Goal: Task Accomplishment & Management: Manage account settings

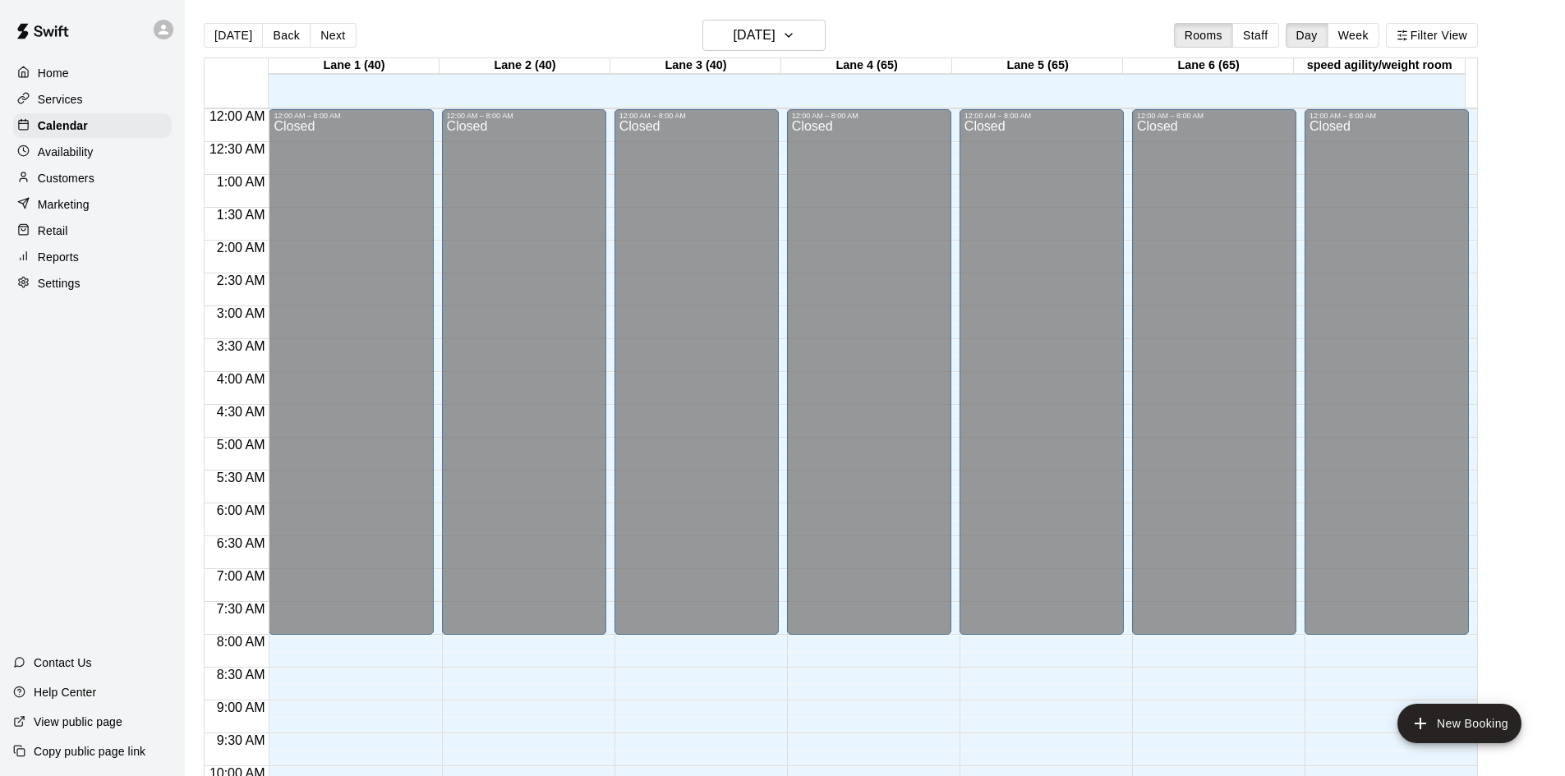
scroll to position [842, 0]
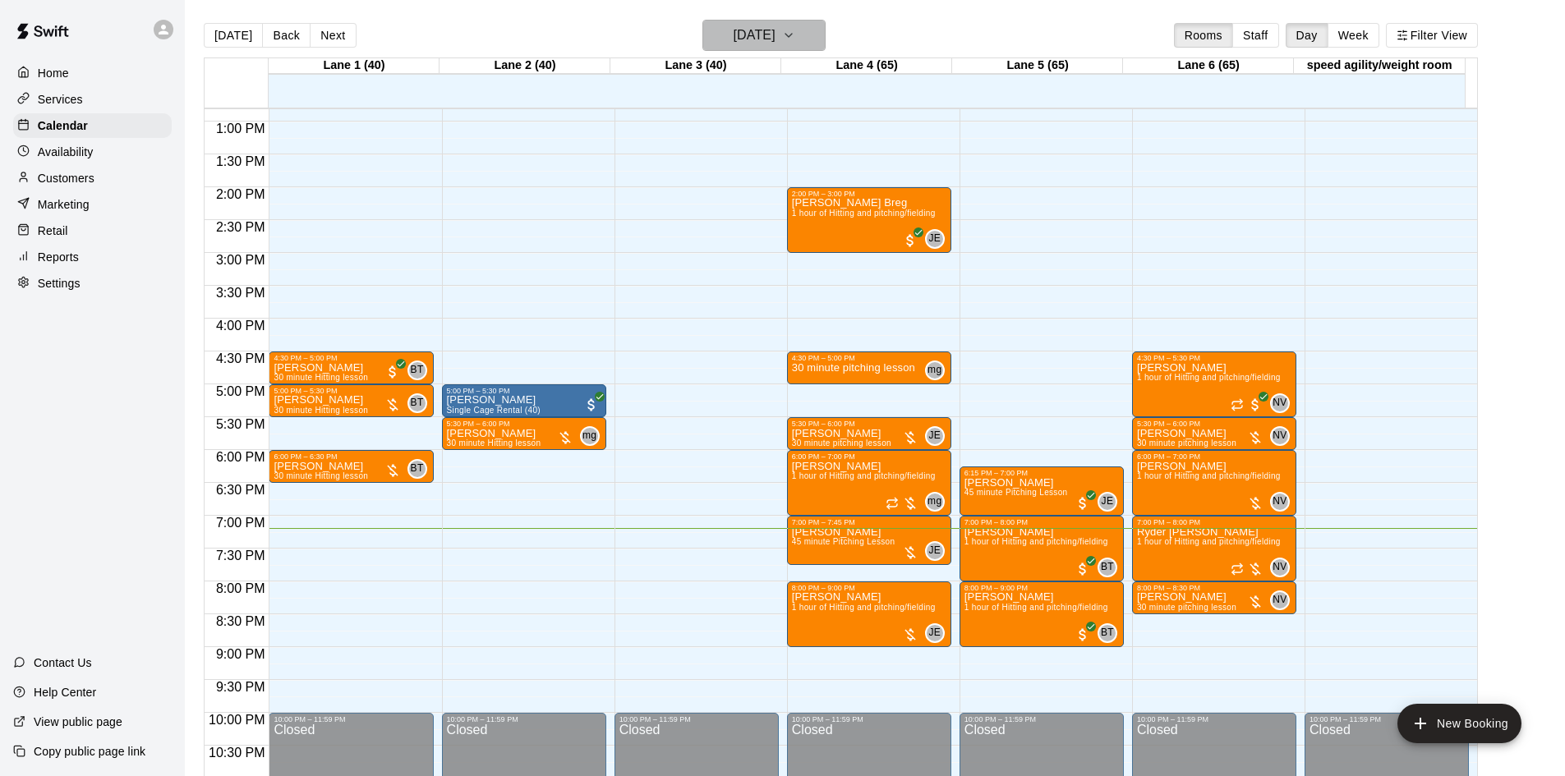
click at [776, 26] on h6 "[DATE]" at bounding box center [755, 35] width 42 height 23
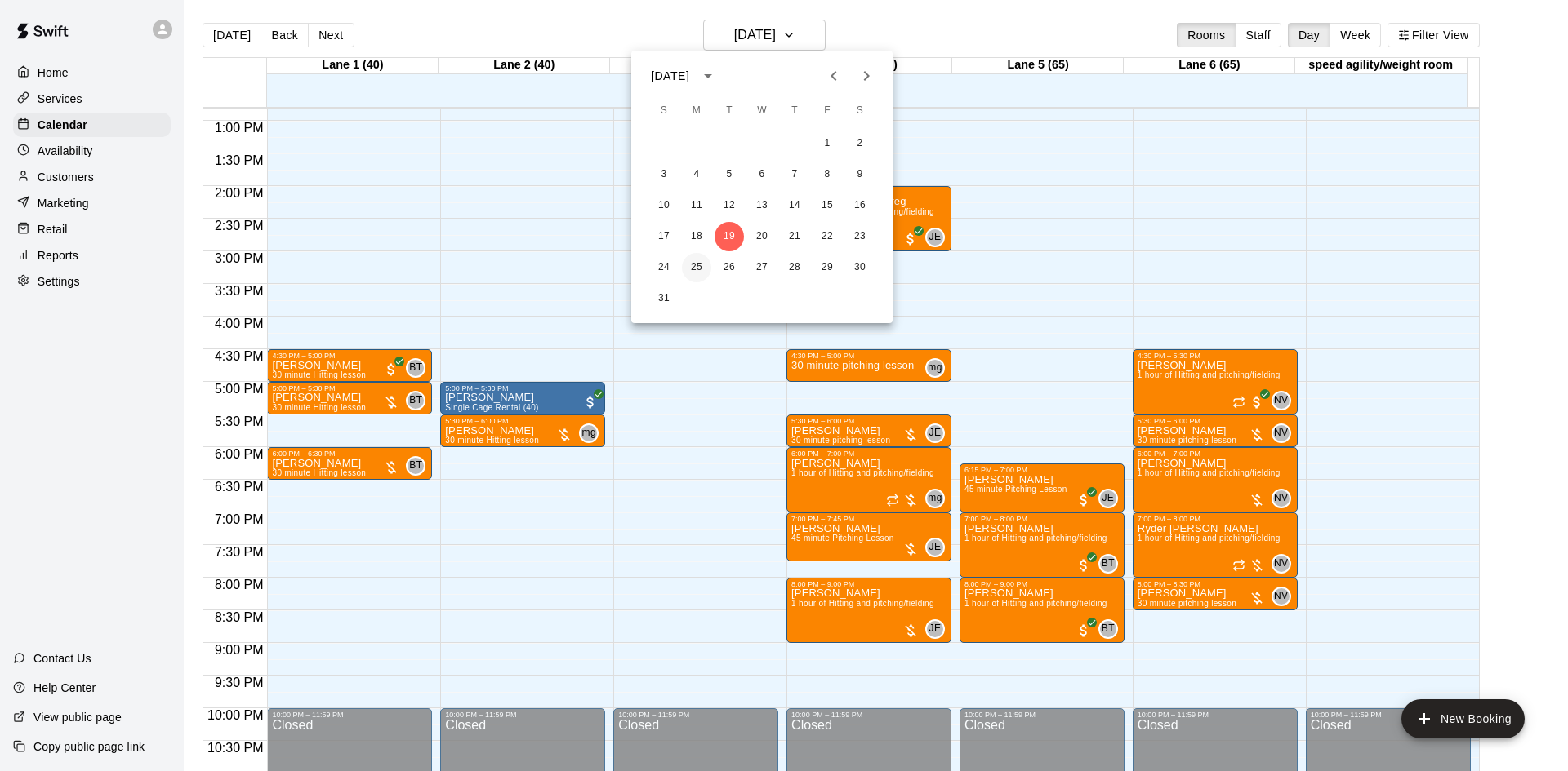
click at [700, 270] on button "25" at bounding box center [697, 268] width 30 height 30
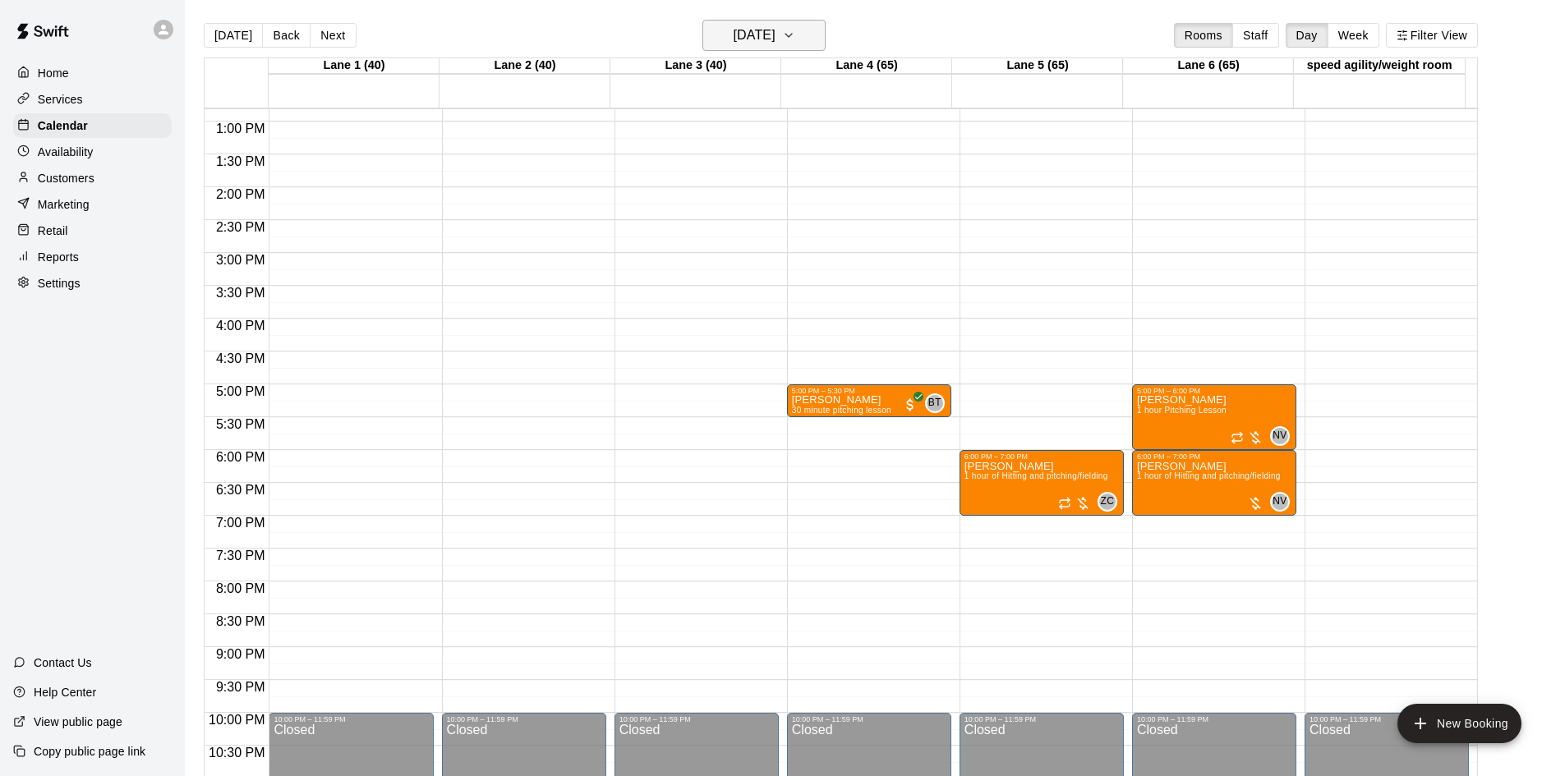
click at [781, 21] on button "Monday Aug 25" at bounding box center [764, 35] width 123 height 31
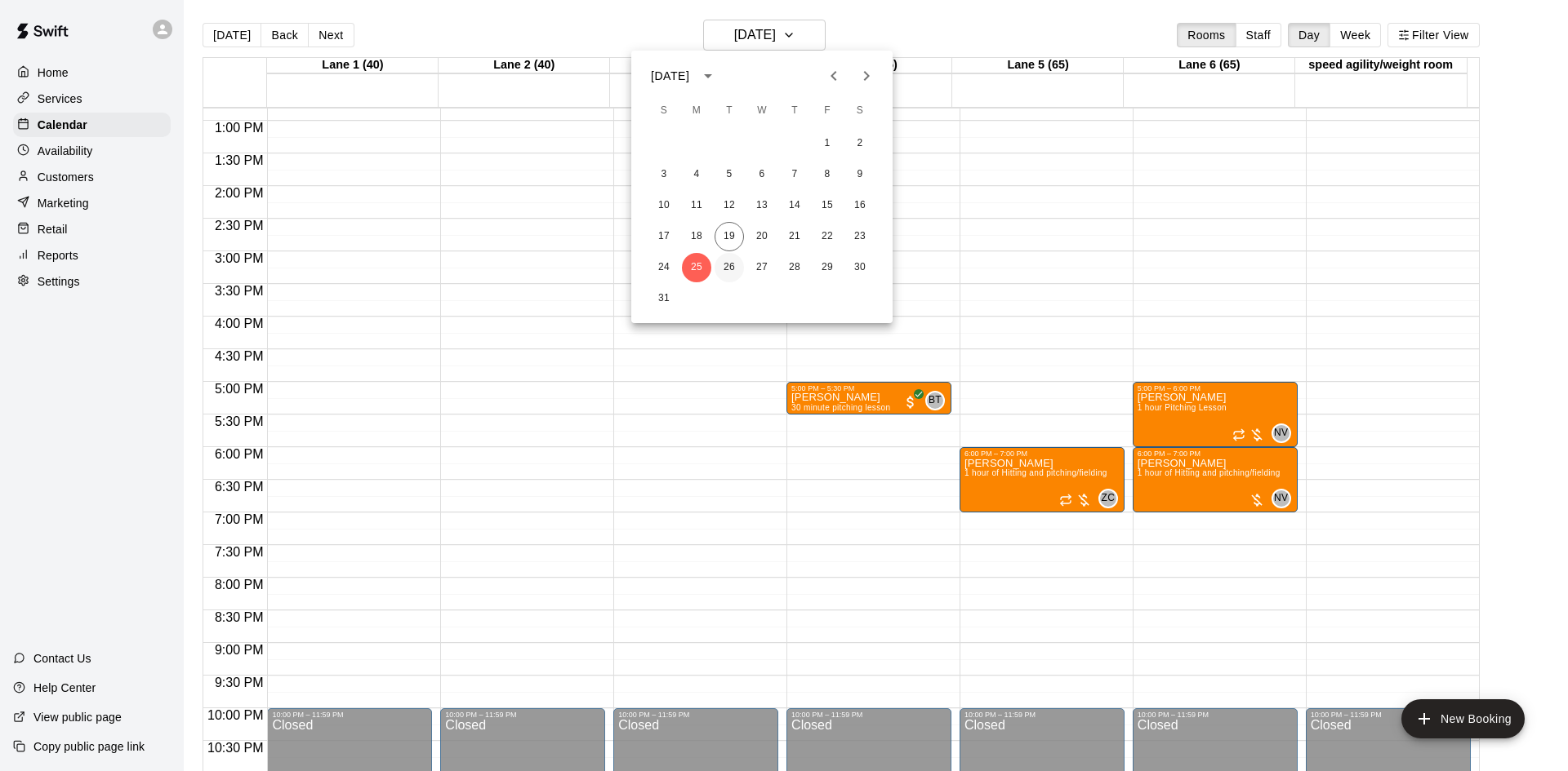
click at [730, 255] on button "26" at bounding box center [729, 268] width 30 height 30
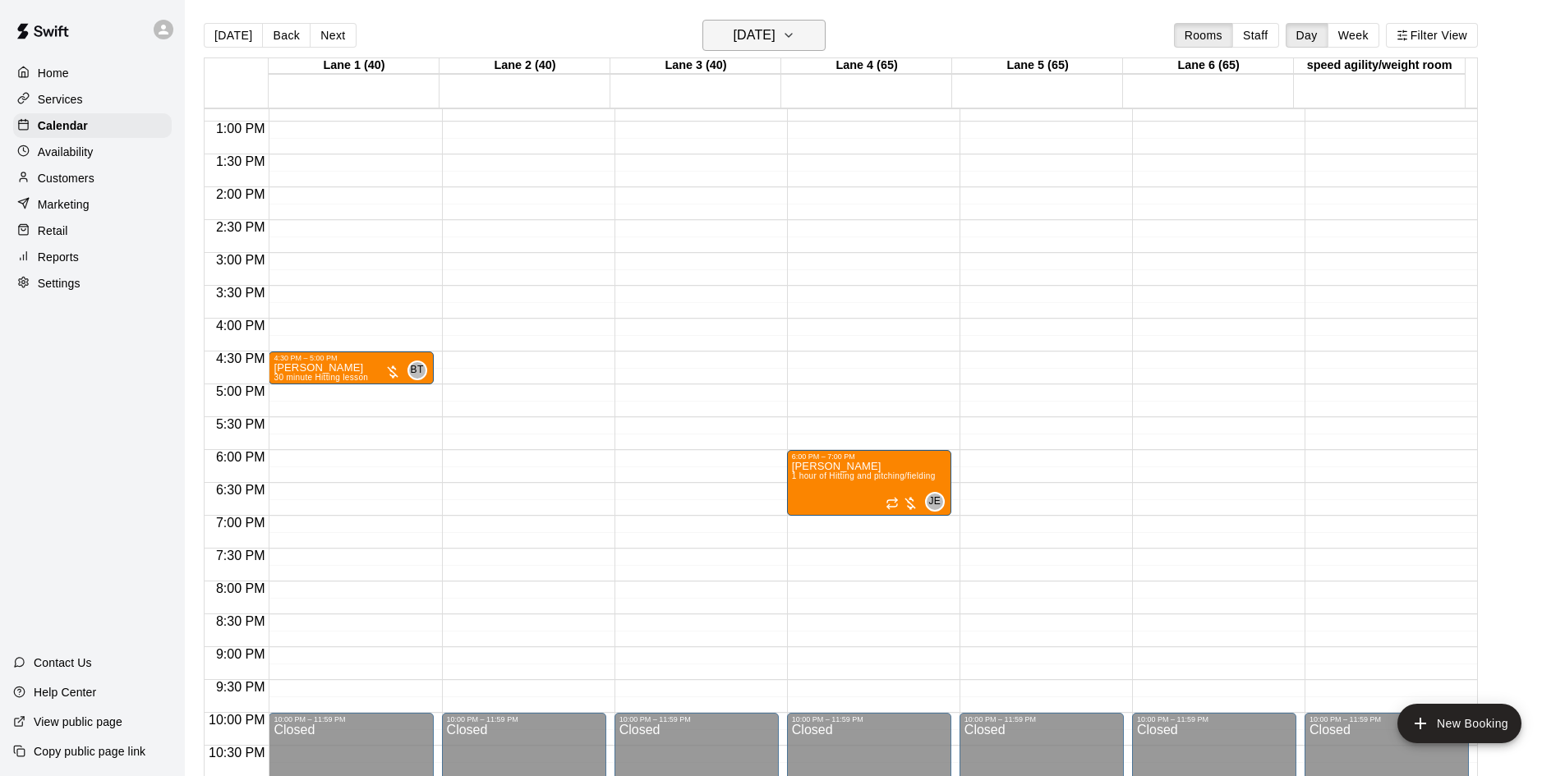
click at [768, 28] on h6 "Tuesday Aug 26" at bounding box center [755, 35] width 42 height 23
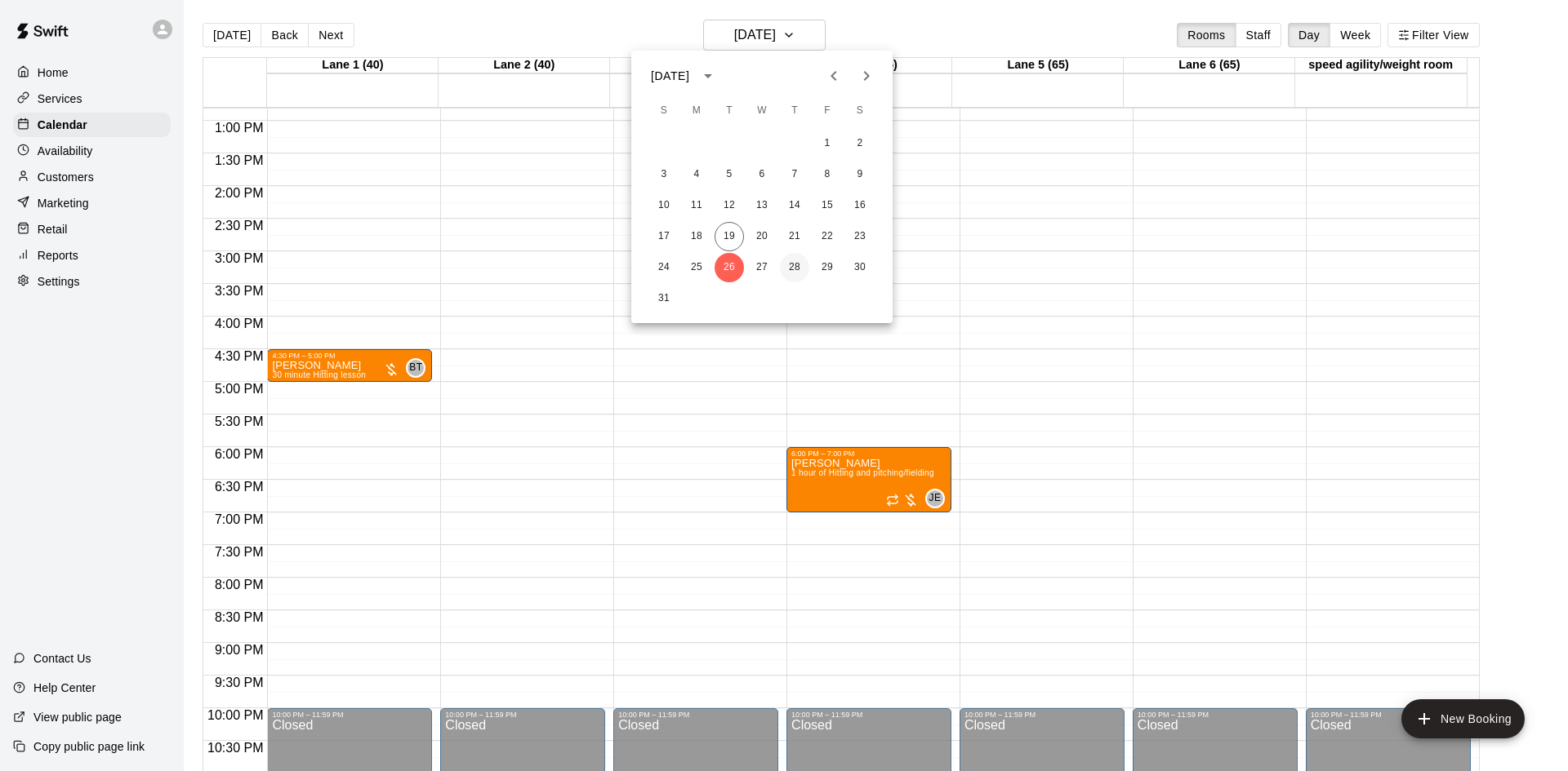
click at [794, 270] on button "28" at bounding box center [795, 268] width 30 height 30
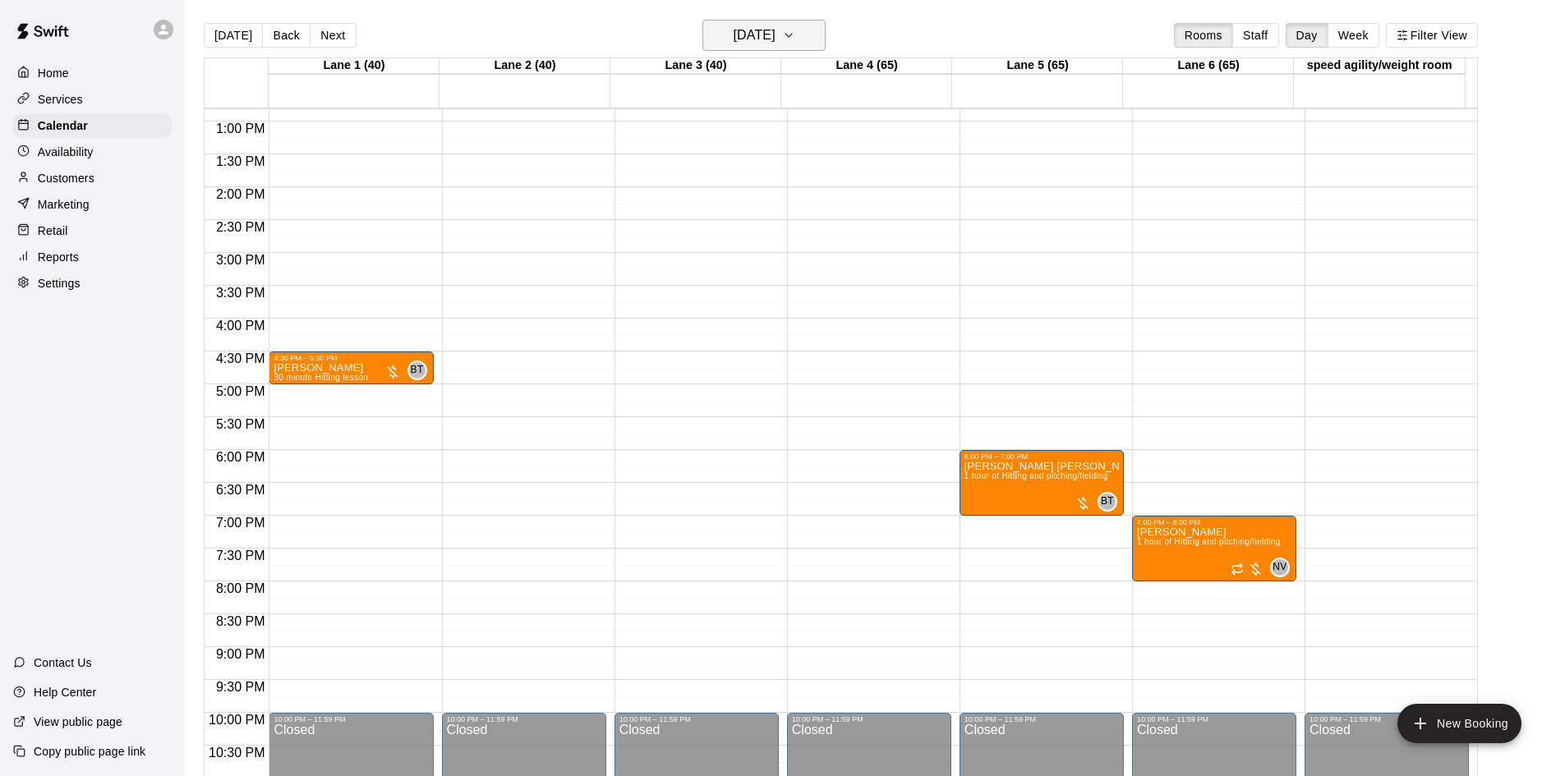
click at [745, 39] on h6 "Thursday Aug 28" at bounding box center [755, 35] width 42 height 23
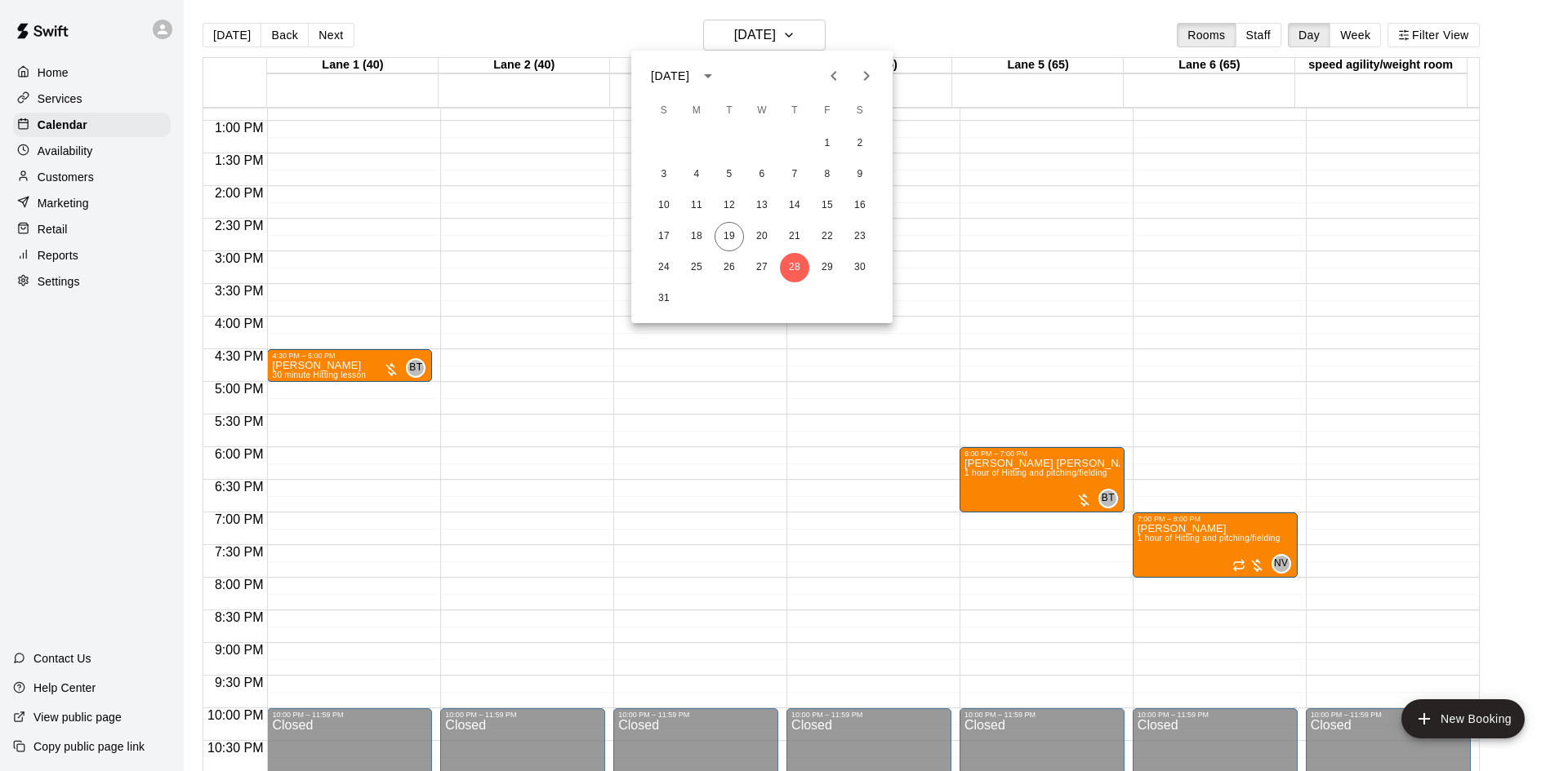
click at [73, 152] on div at bounding box center [784, 386] width 1568 height 771
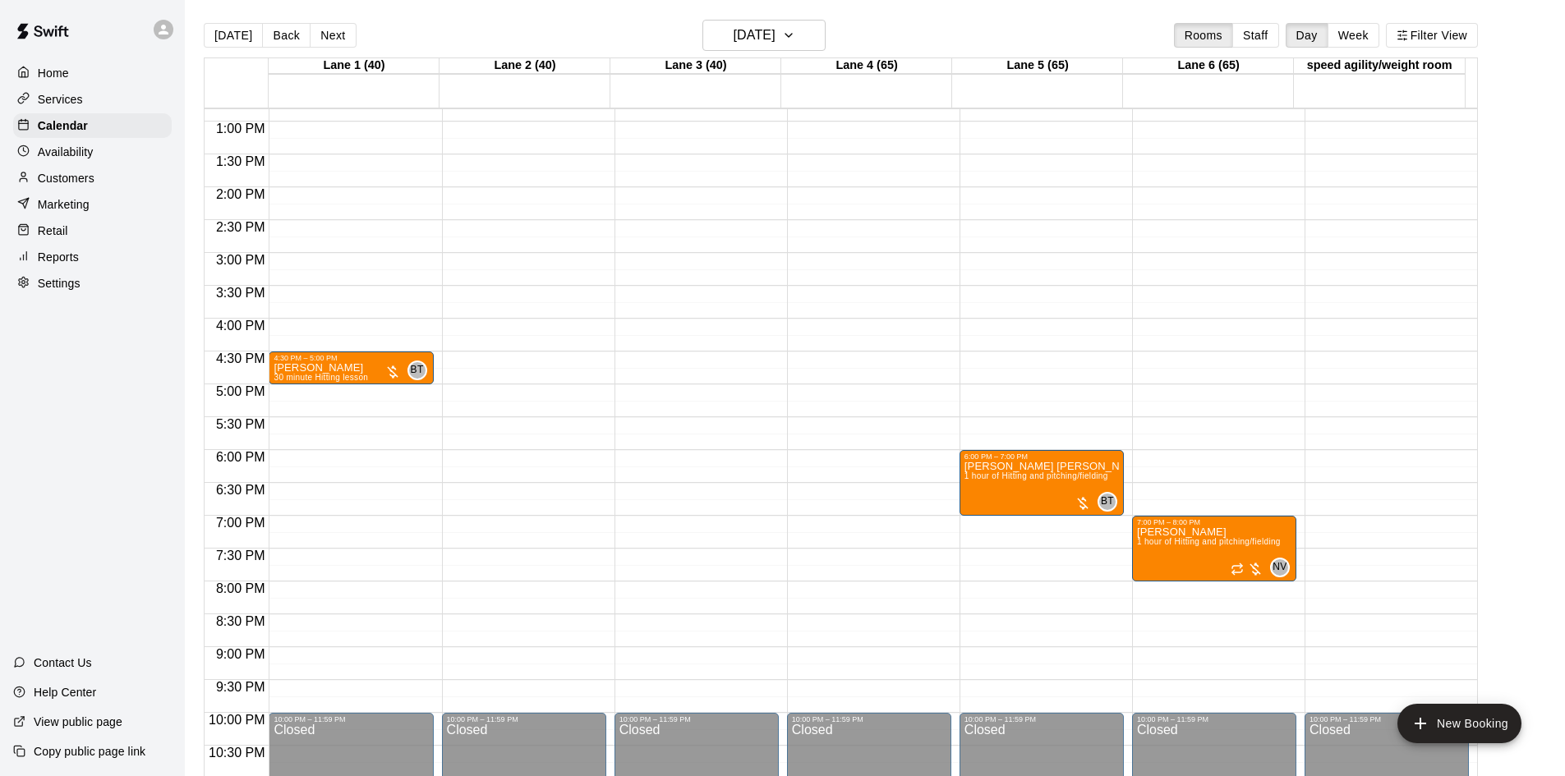
click at [73, 153] on p "Availability" at bounding box center [66, 152] width 56 height 16
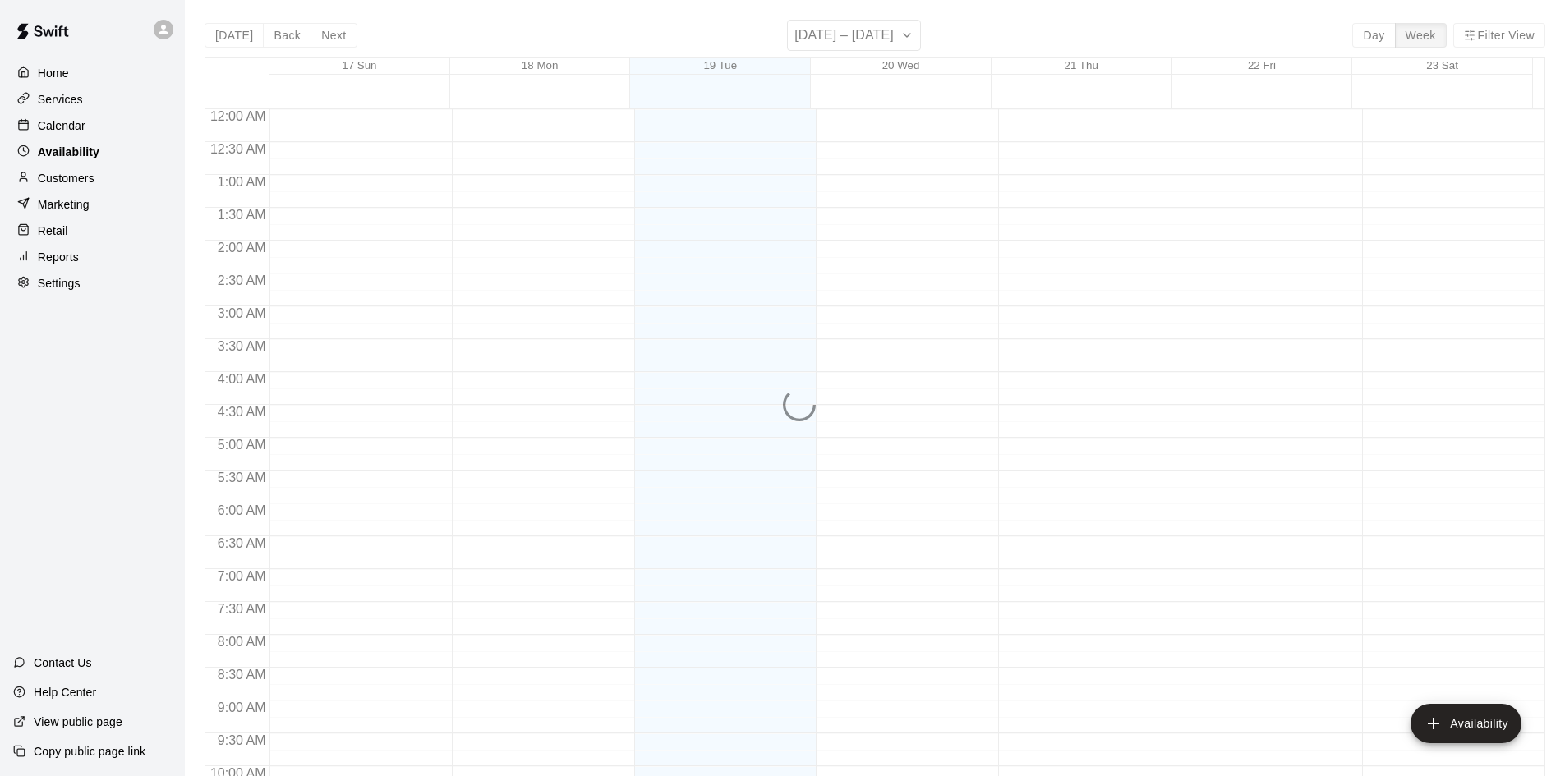
scroll to position [892, 0]
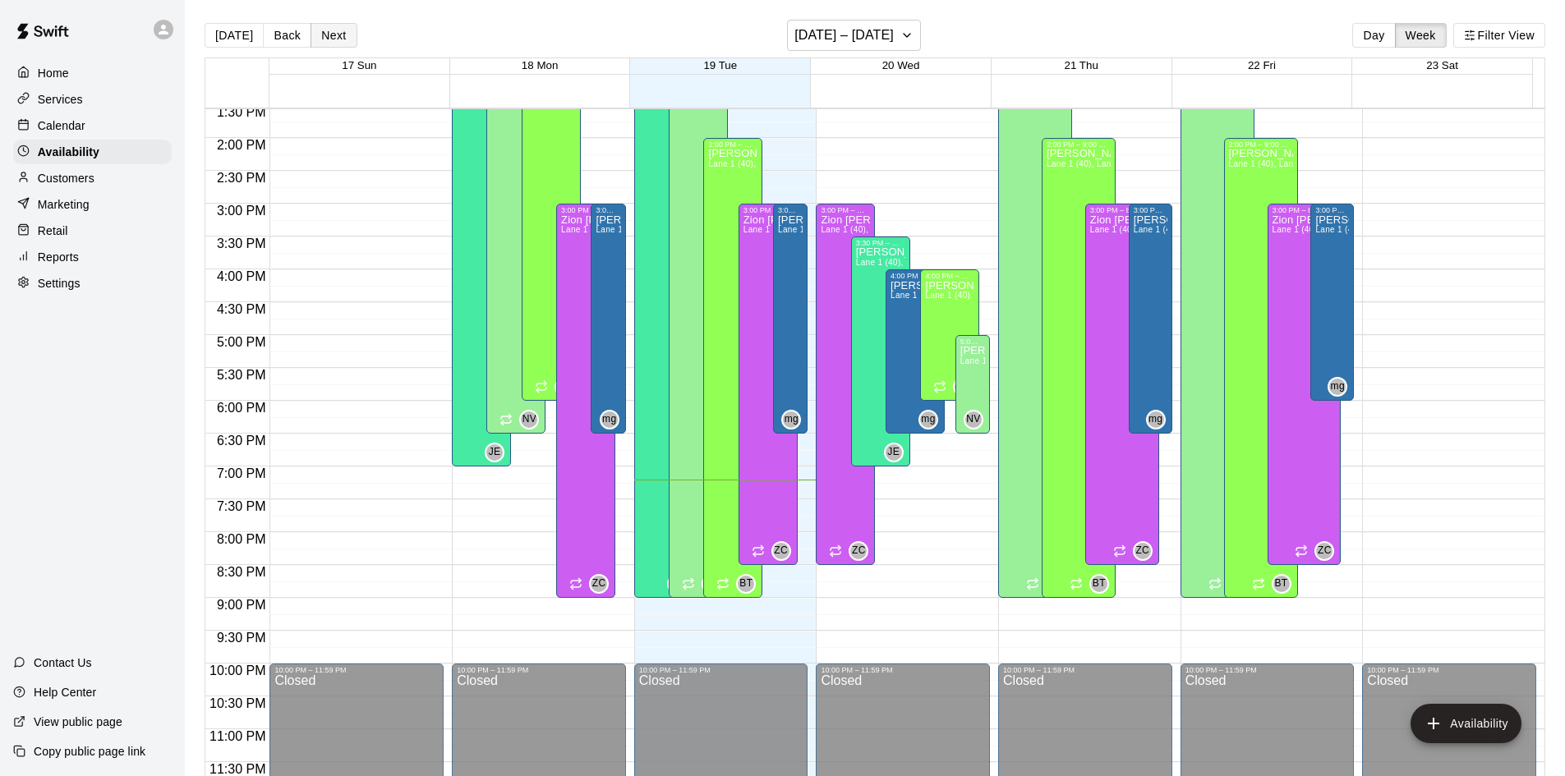
click at [344, 38] on button "Next" at bounding box center [334, 35] width 46 height 25
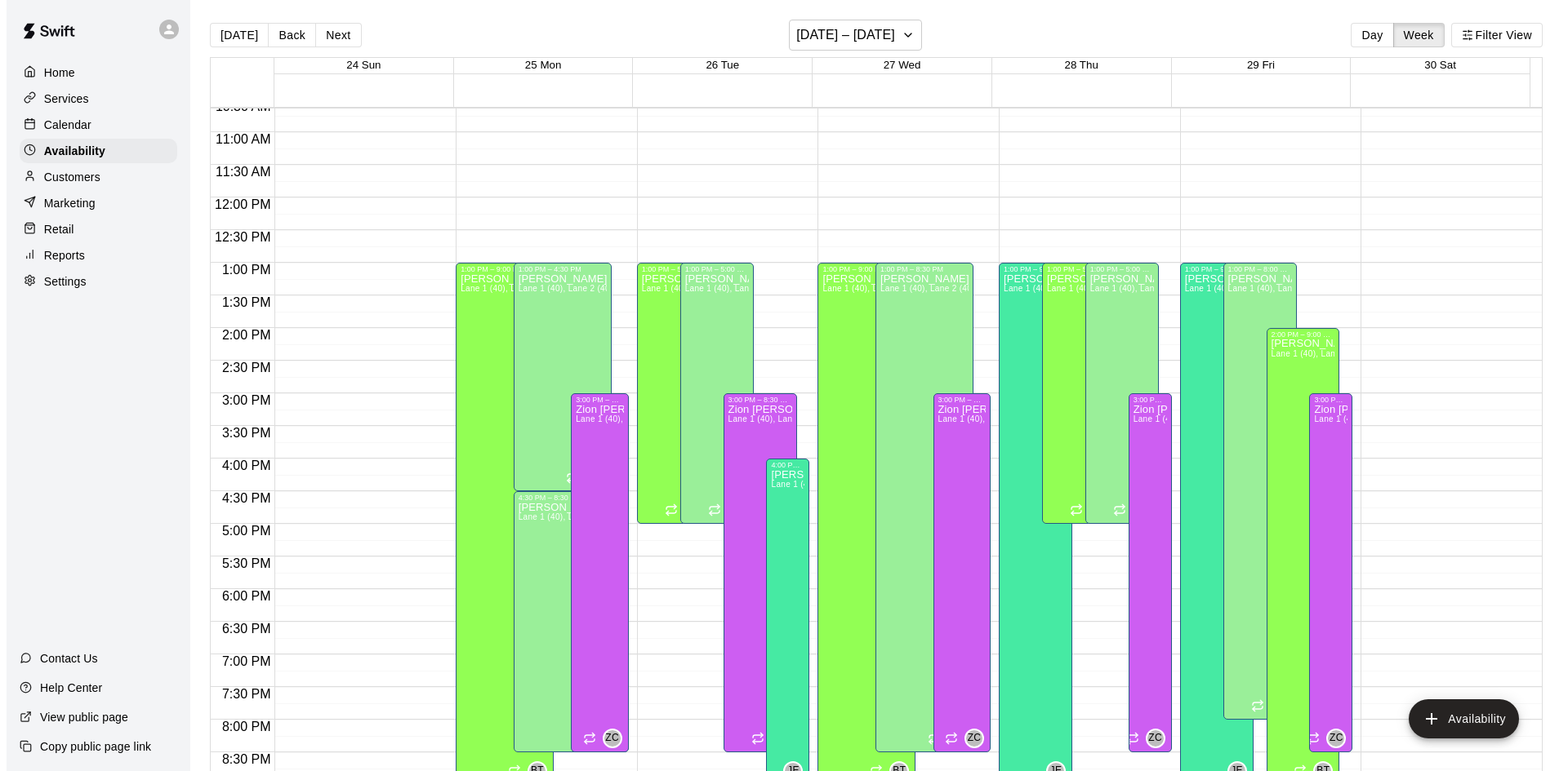
scroll to position [723, 0]
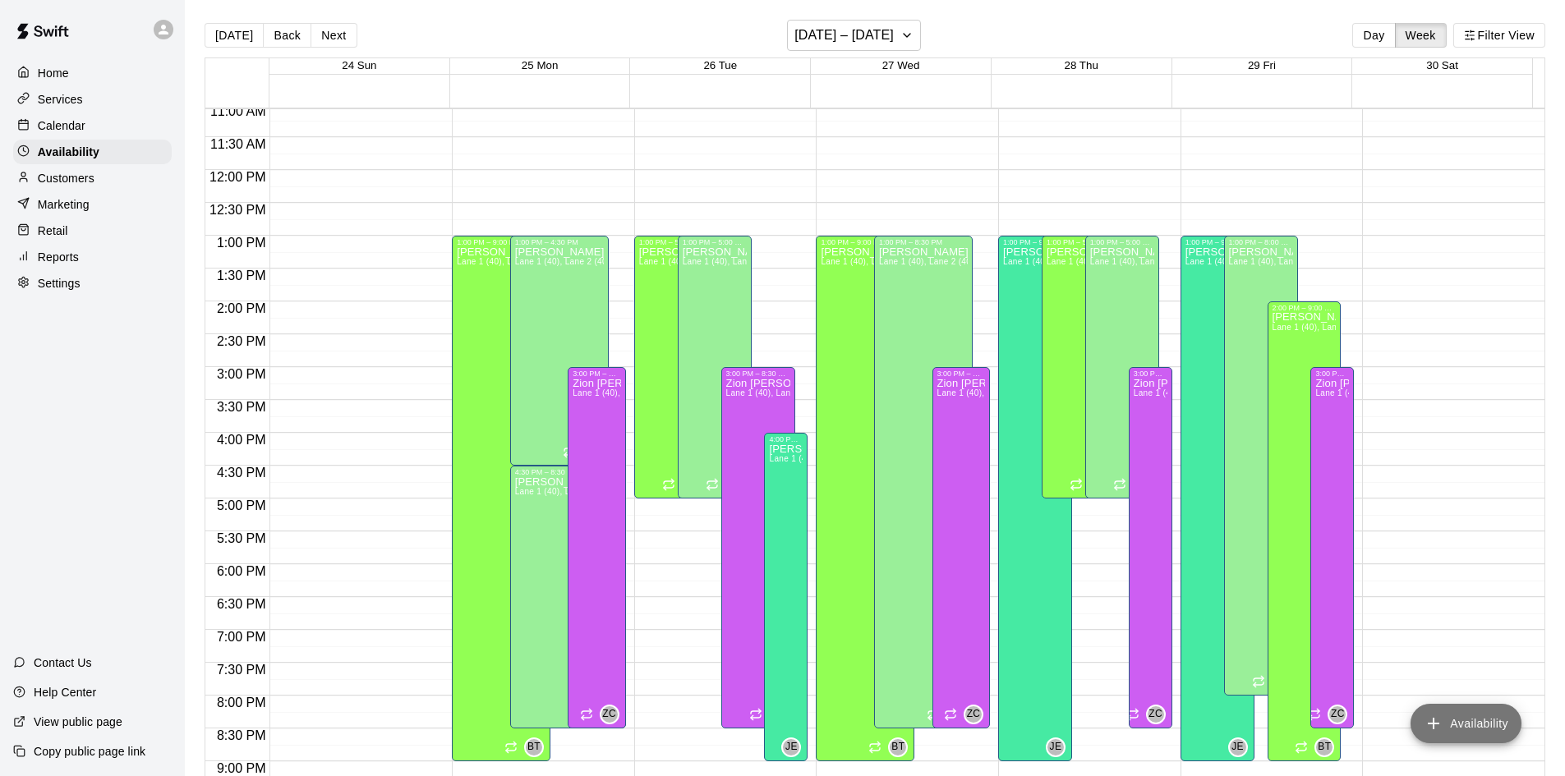
click at [1461, 732] on button "Availability" at bounding box center [1466, 723] width 111 height 39
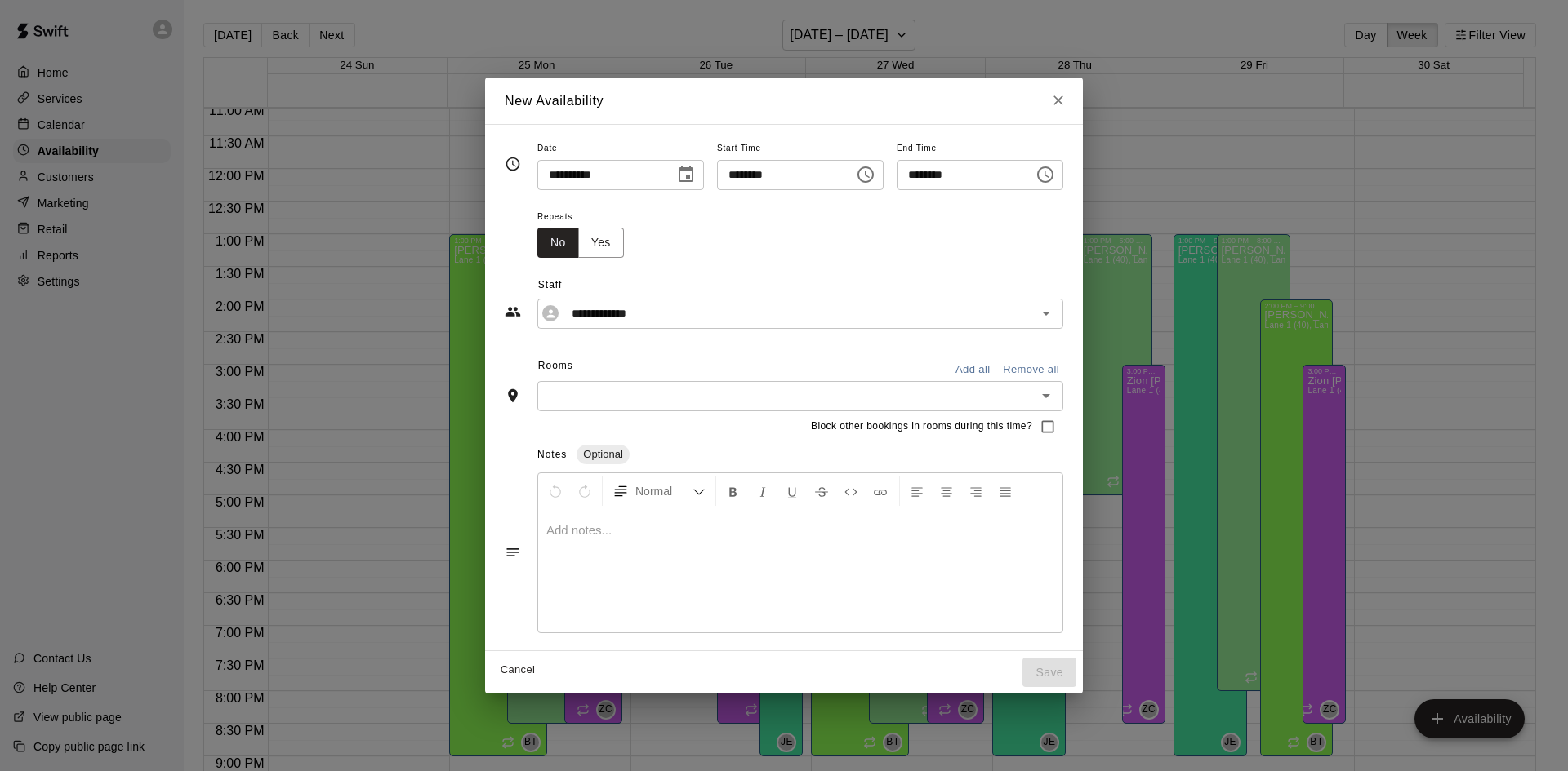
click at [662, 160] on div "**********" at bounding box center [621, 175] width 167 height 30
click at [676, 172] on icon "Choose date, selected date is Aug 26, 2025" at bounding box center [686, 175] width 20 height 20
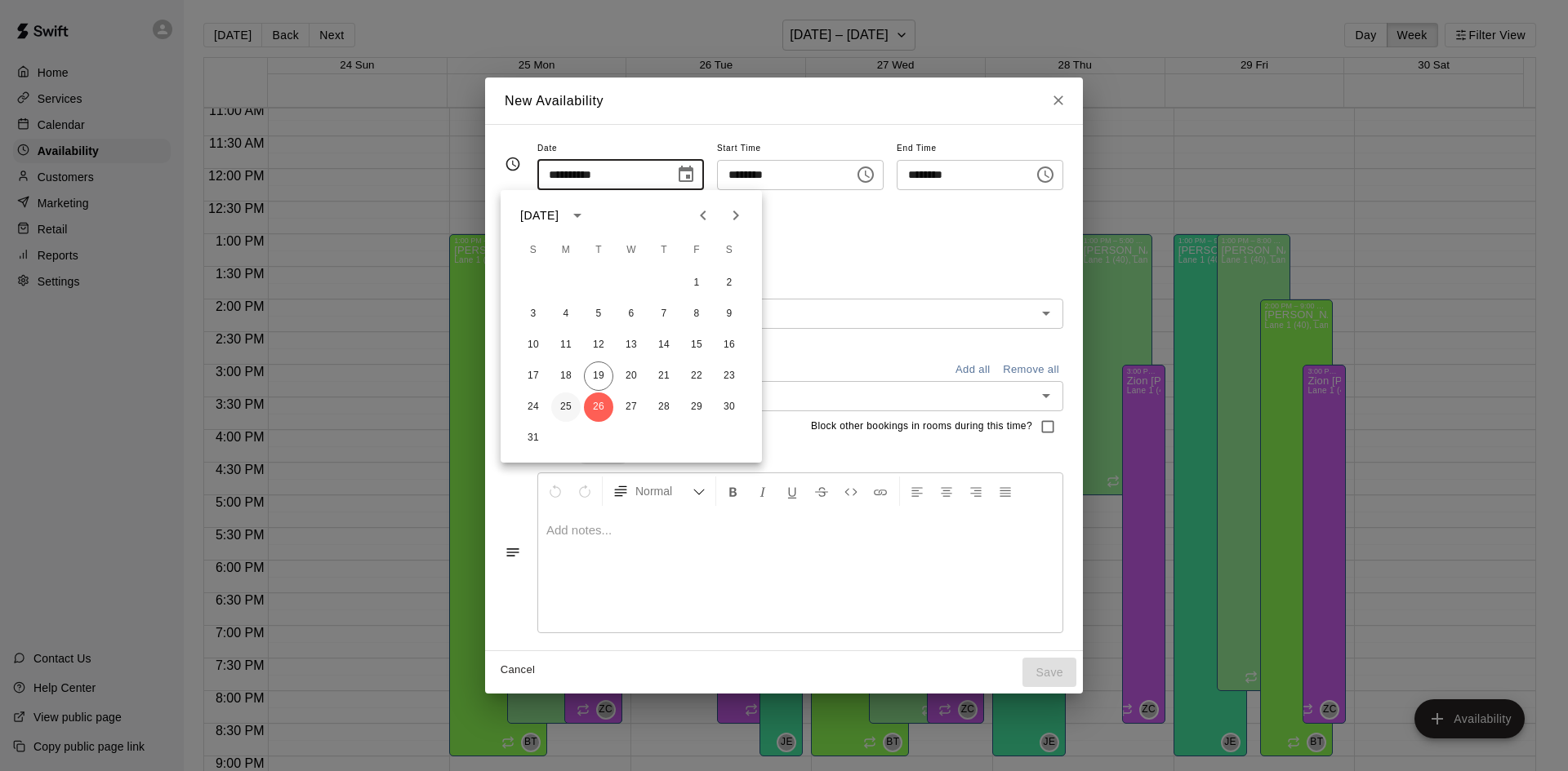
click at [563, 411] on button "25" at bounding box center [566, 407] width 30 height 30
type input "**********"
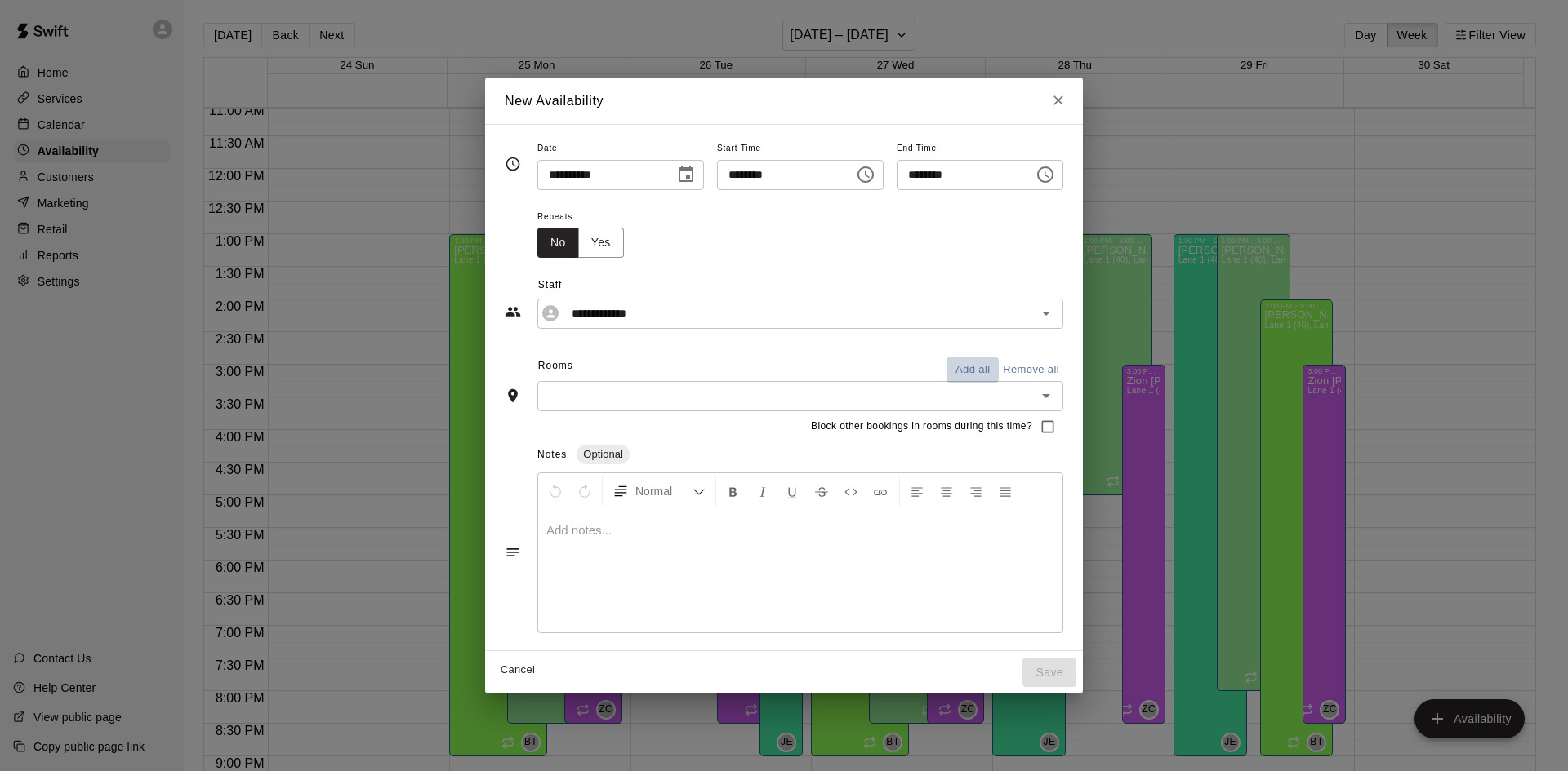
click at [999, 370] on button "Add all" at bounding box center [972, 370] width 53 height 25
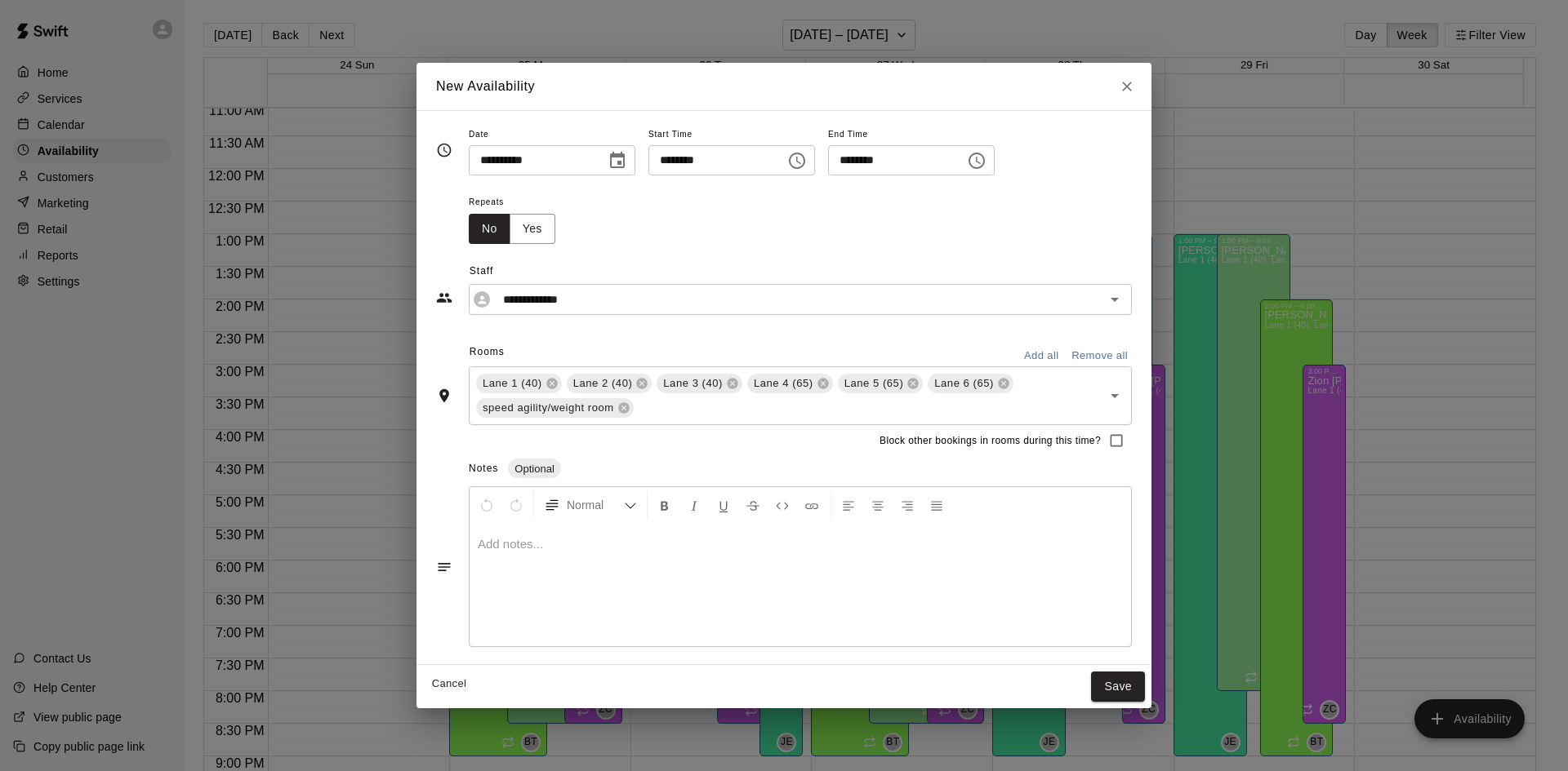
click at [805, 163] on icon "Choose time, selected time is 7:00 PM" at bounding box center [797, 161] width 16 height 16
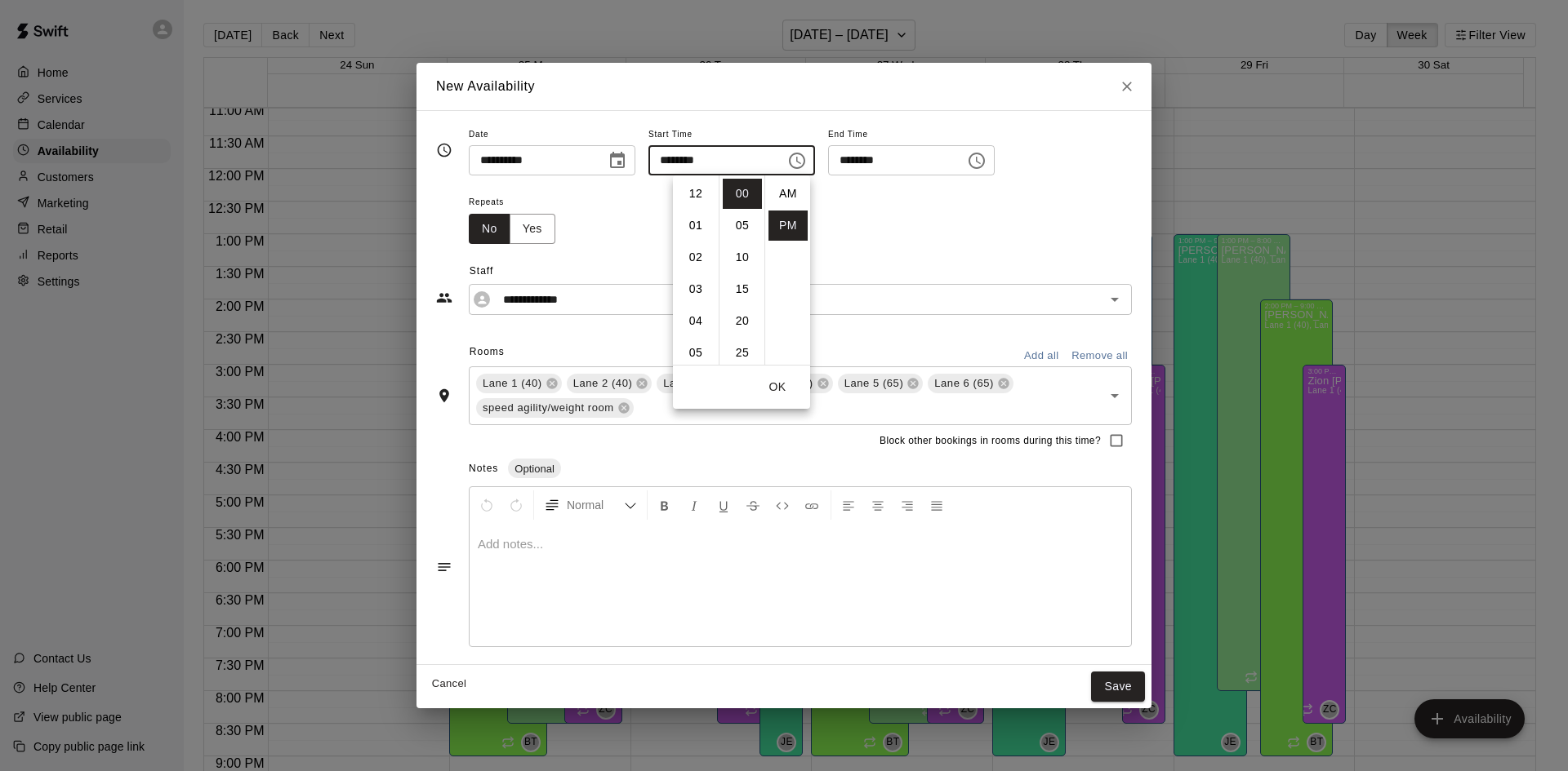
scroll to position [30, 0]
click at [765, 194] on ul "AM PM" at bounding box center [787, 270] width 46 height 190
click at [697, 199] on li "02" at bounding box center [695, 198] width 39 height 30
type input "********"
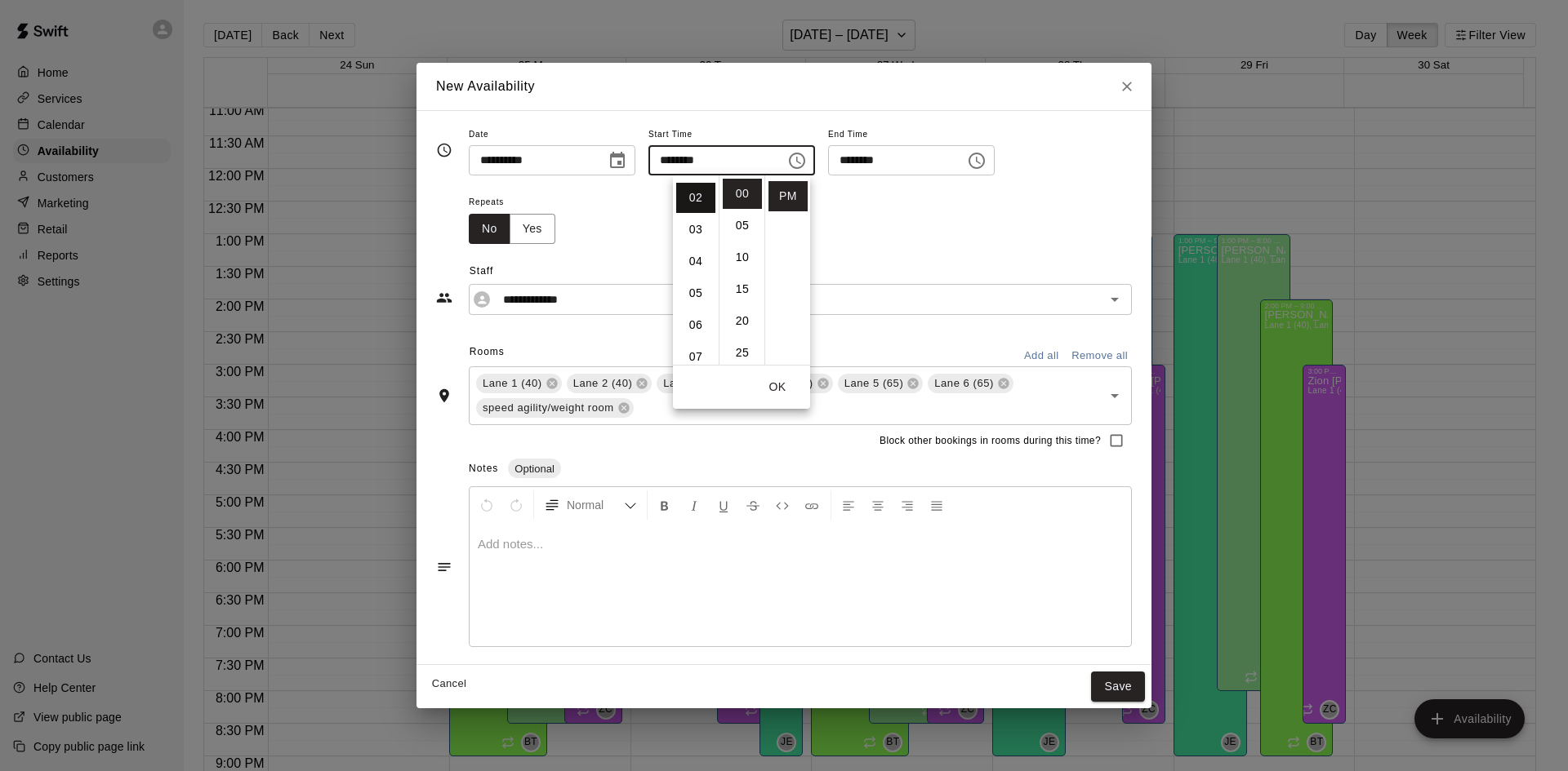
scroll to position [64, 0]
click at [783, 378] on button "OK" at bounding box center [777, 387] width 53 height 30
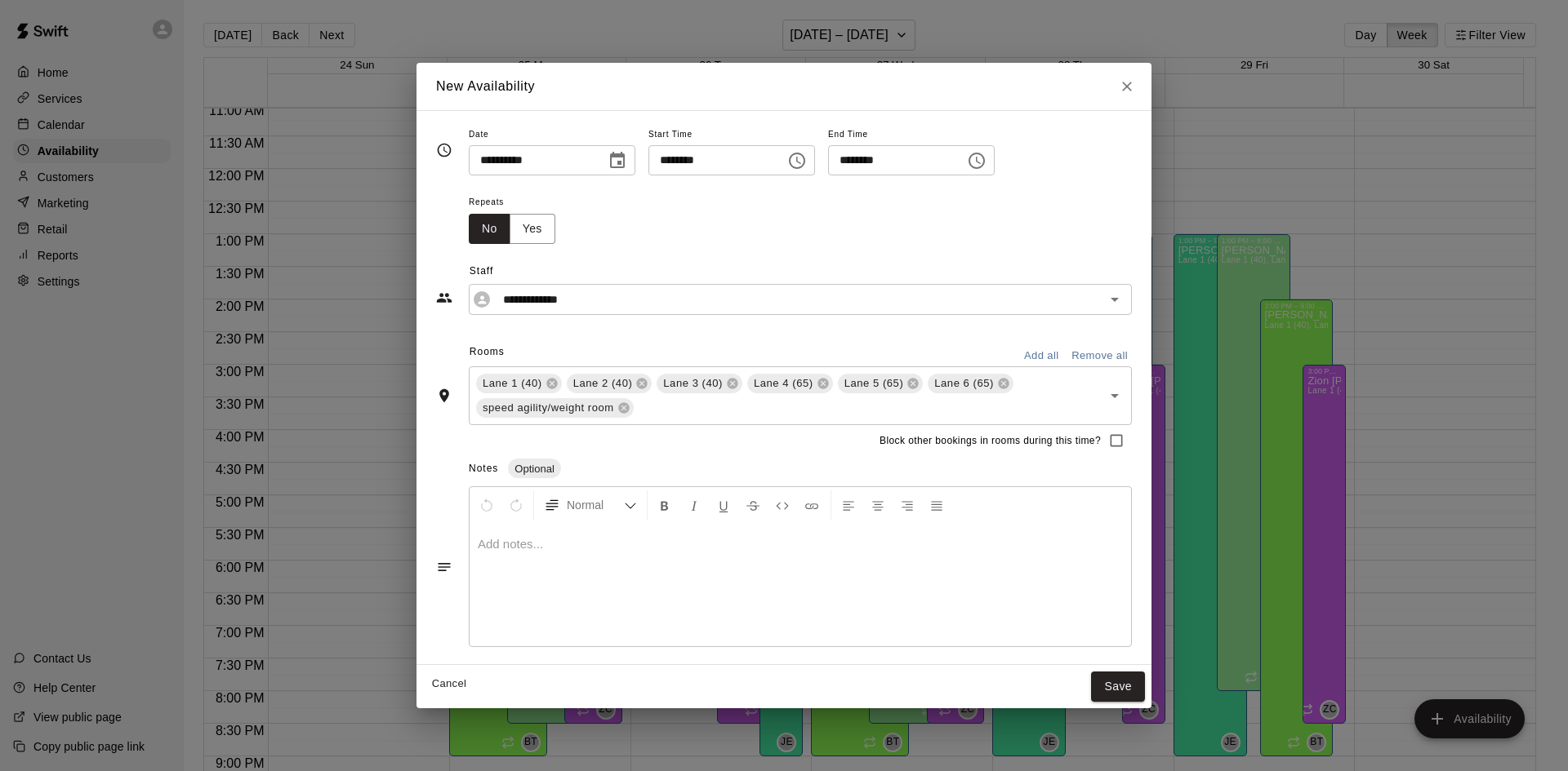
click at [987, 162] on icon "Choose time, selected time is 7:30 PM" at bounding box center [977, 161] width 20 height 20
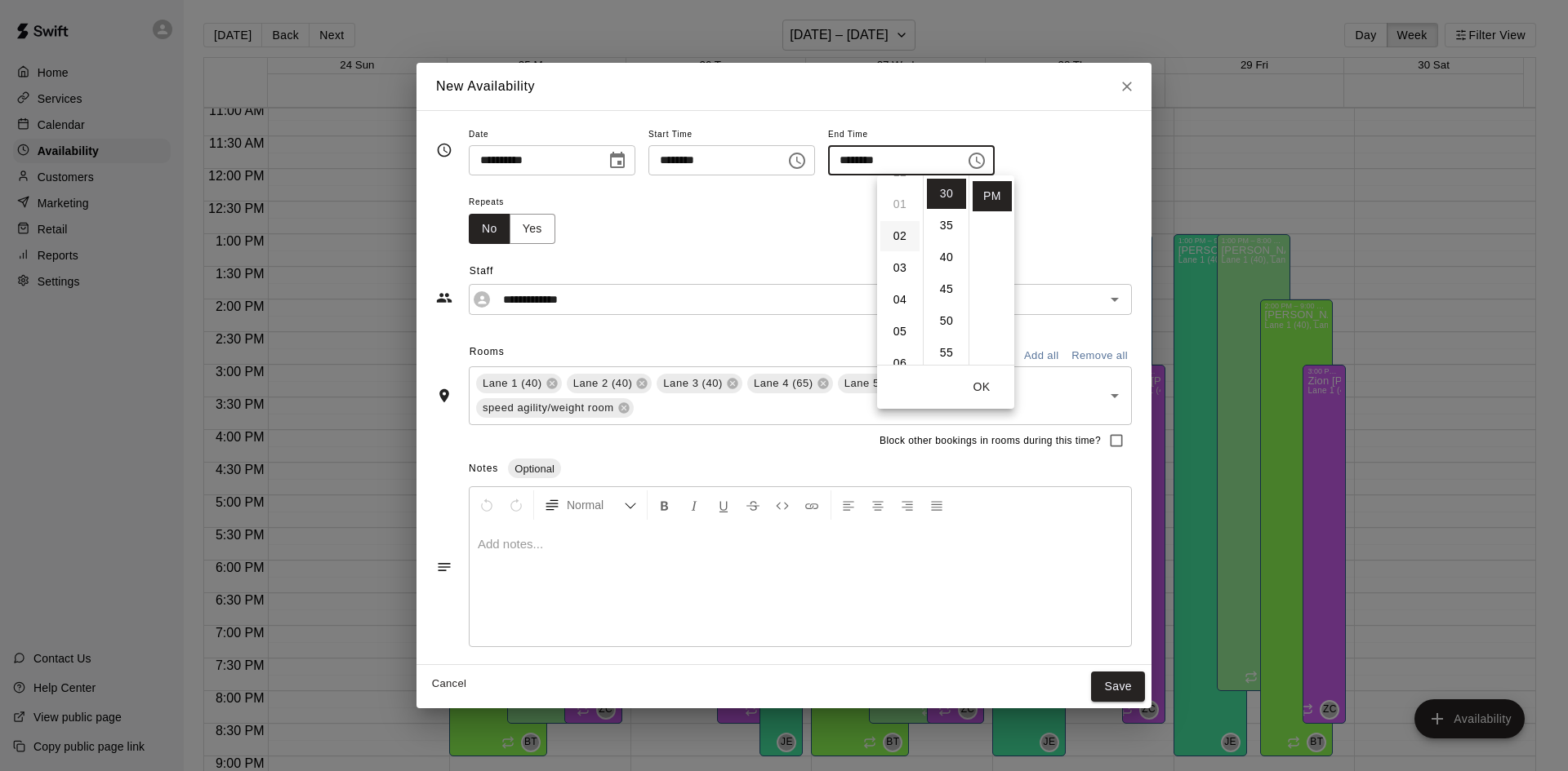
scroll to position [0, 0]
click at [899, 344] on li "05" at bounding box center [899, 353] width 39 height 30
click at [941, 194] on li "00" at bounding box center [946, 194] width 39 height 30
type input "********"
click at [988, 381] on button "OK" at bounding box center [981, 387] width 53 height 30
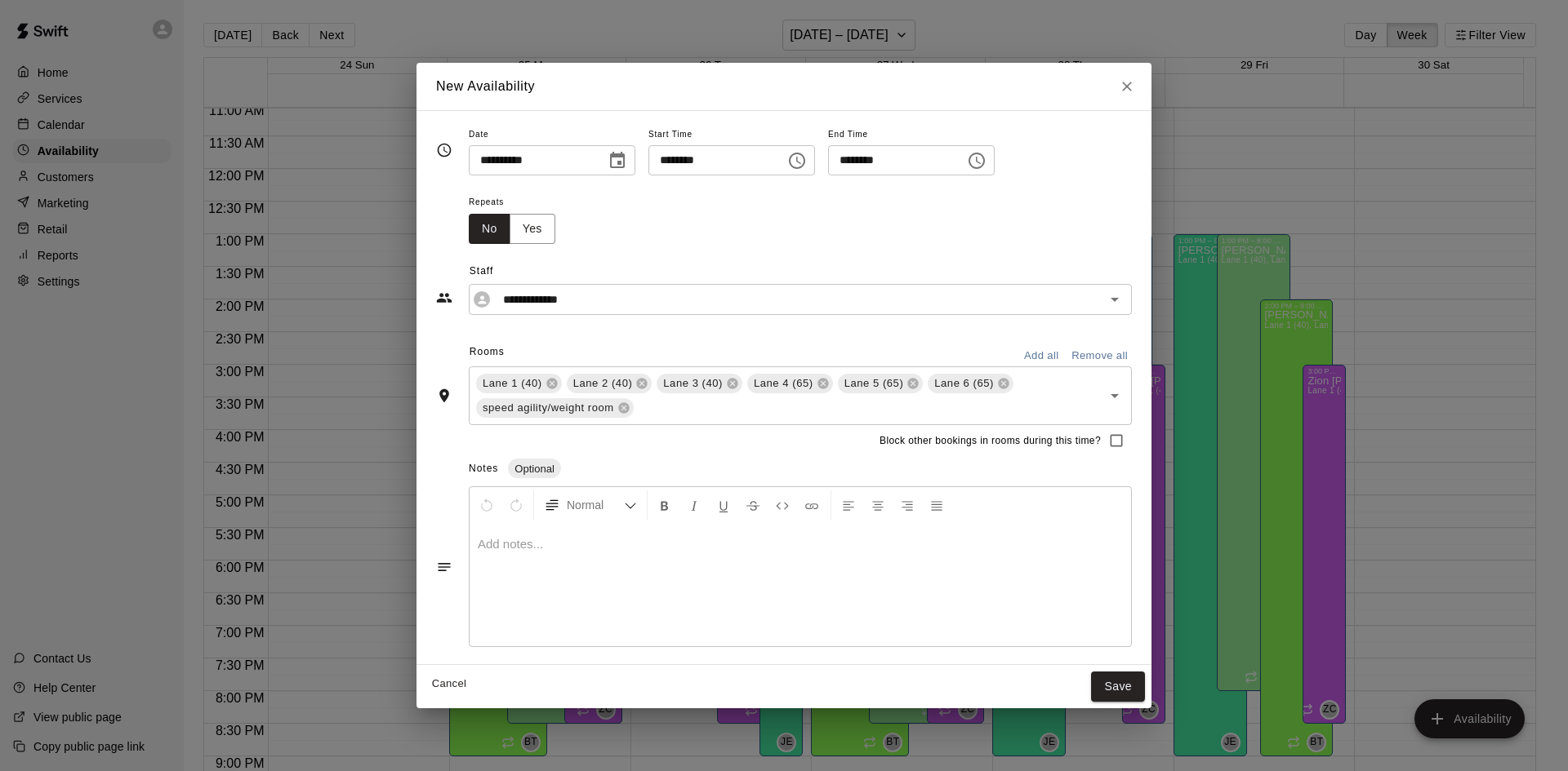
click at [1102, 685] on button "Save" at bounding box center [1118, 687] width 54 height 30
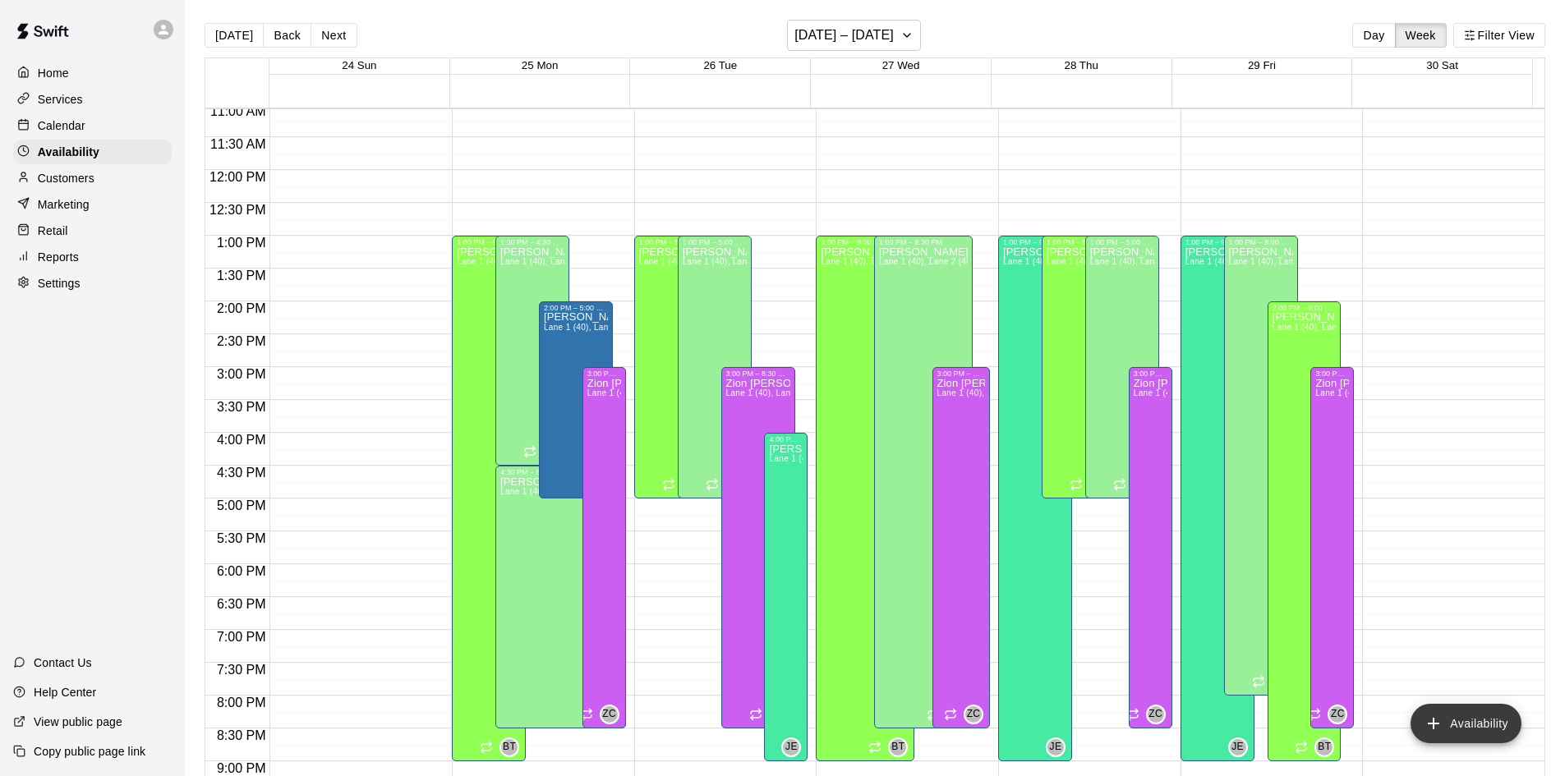
click at [1484, 730] on button "Availability" at bounding box center [1466, 723] width 111 height 39
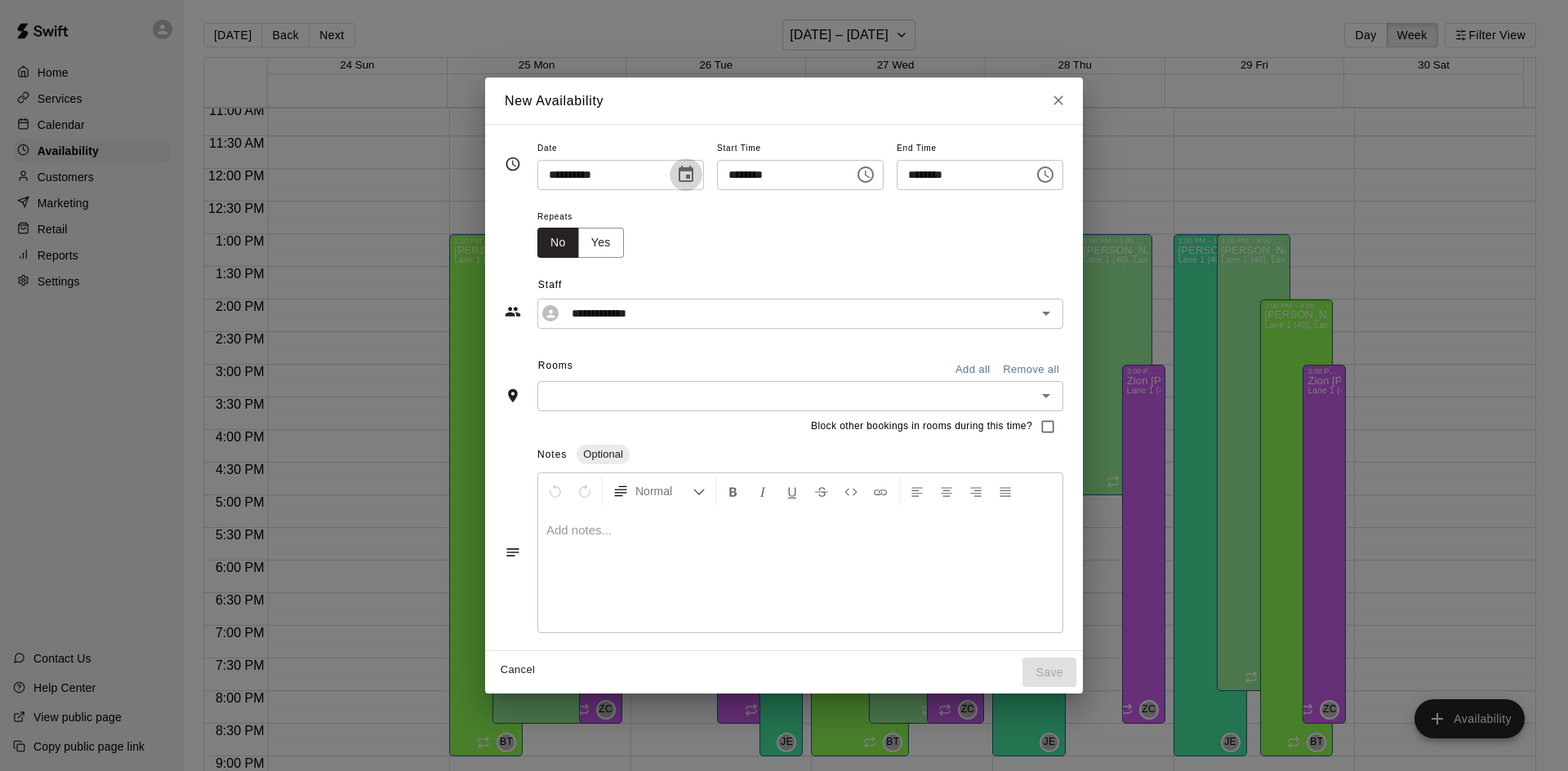
click at [676, 176] on icon "Choose date, selected date is Aug 26, 2025" at bounding box center [686, 175] width 20 height 20
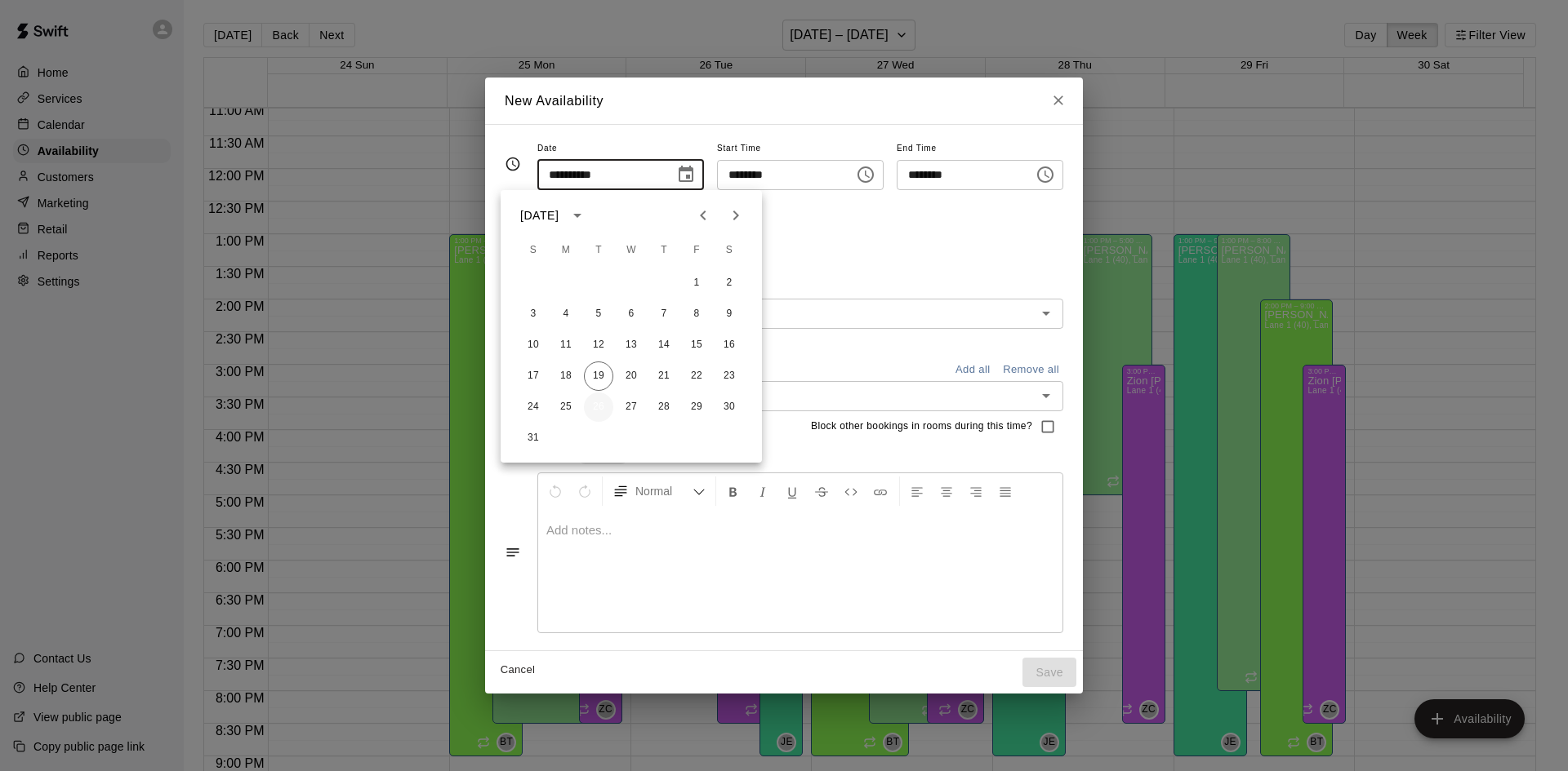
click at [591, 403] on button "26" at bounding box center [598, 407] width 30 height 30
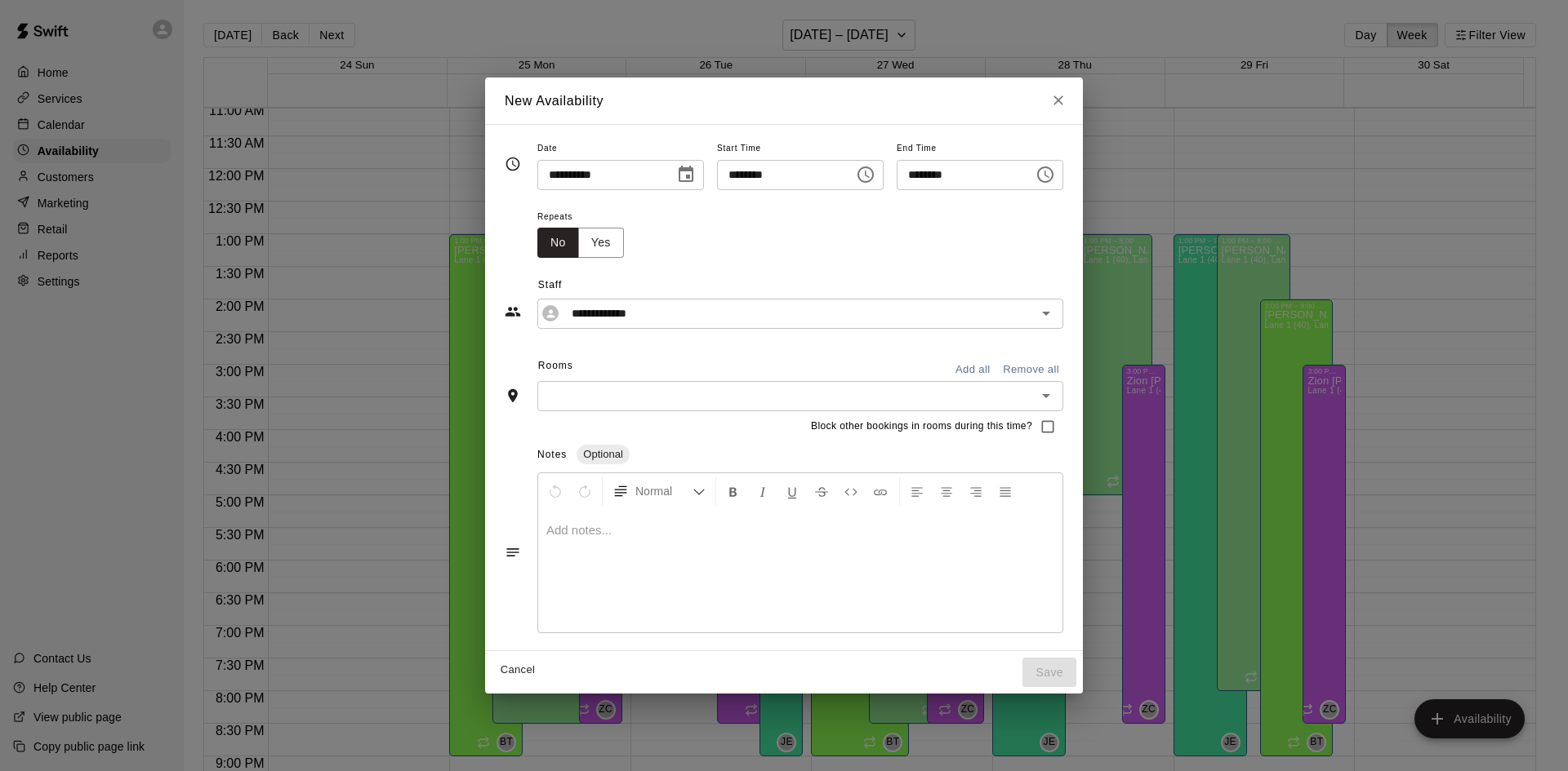
drag, startPoint x: 869, startPoint y: 173, endPoint x: 854, endPoint y: 180, distance: 16.6
click at [869, 175] on icon "Choose time, selected time is 7:00 PM" at bounding box center [865, 175] width 20 height 20
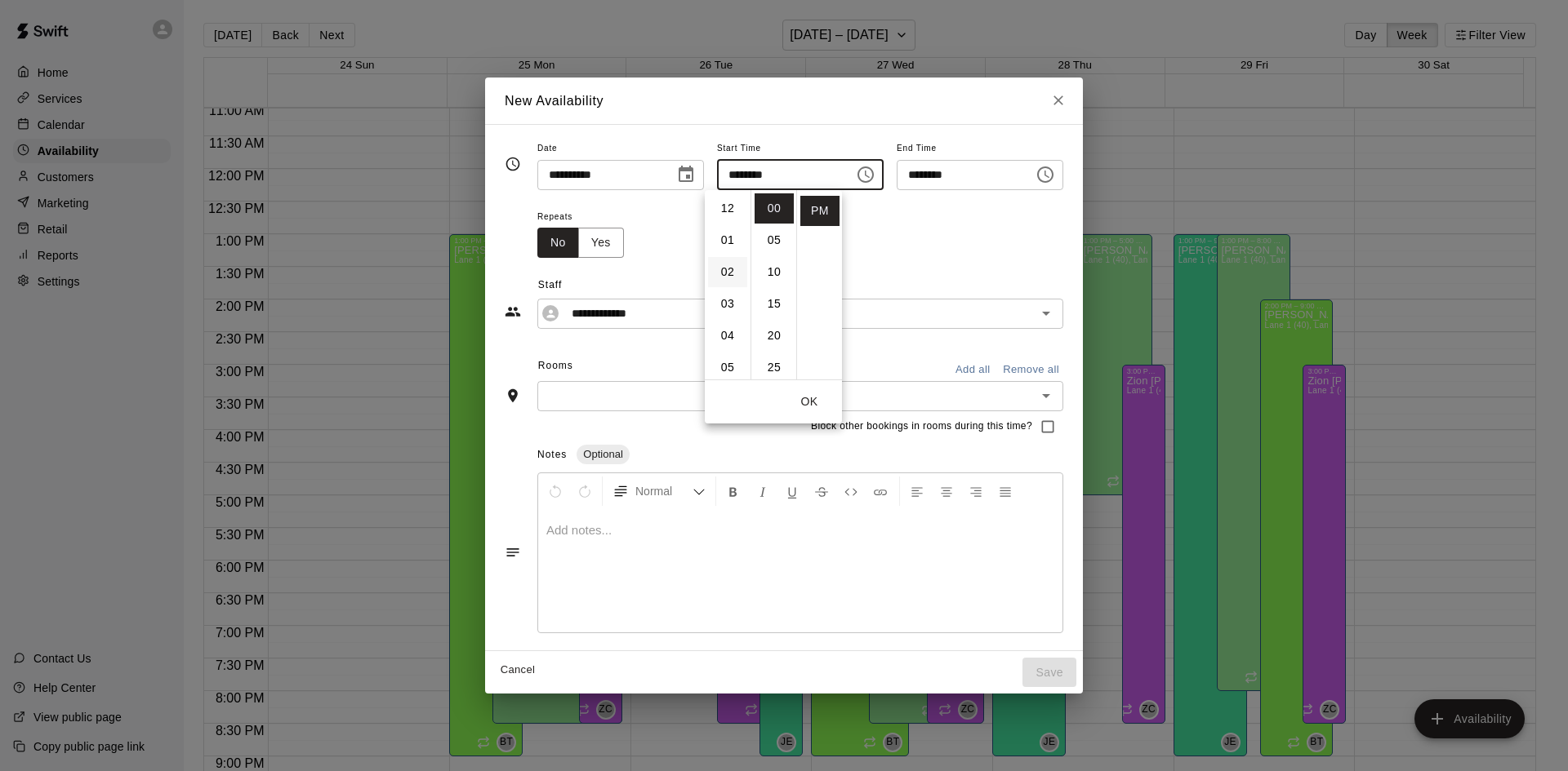
click at [726, 268] on li "02" at bounding box center [726, 272] width 39 height 30
type input "********"
click at [802, 397] on button "OK" at bounding box center [809, 401] width 53 height 30
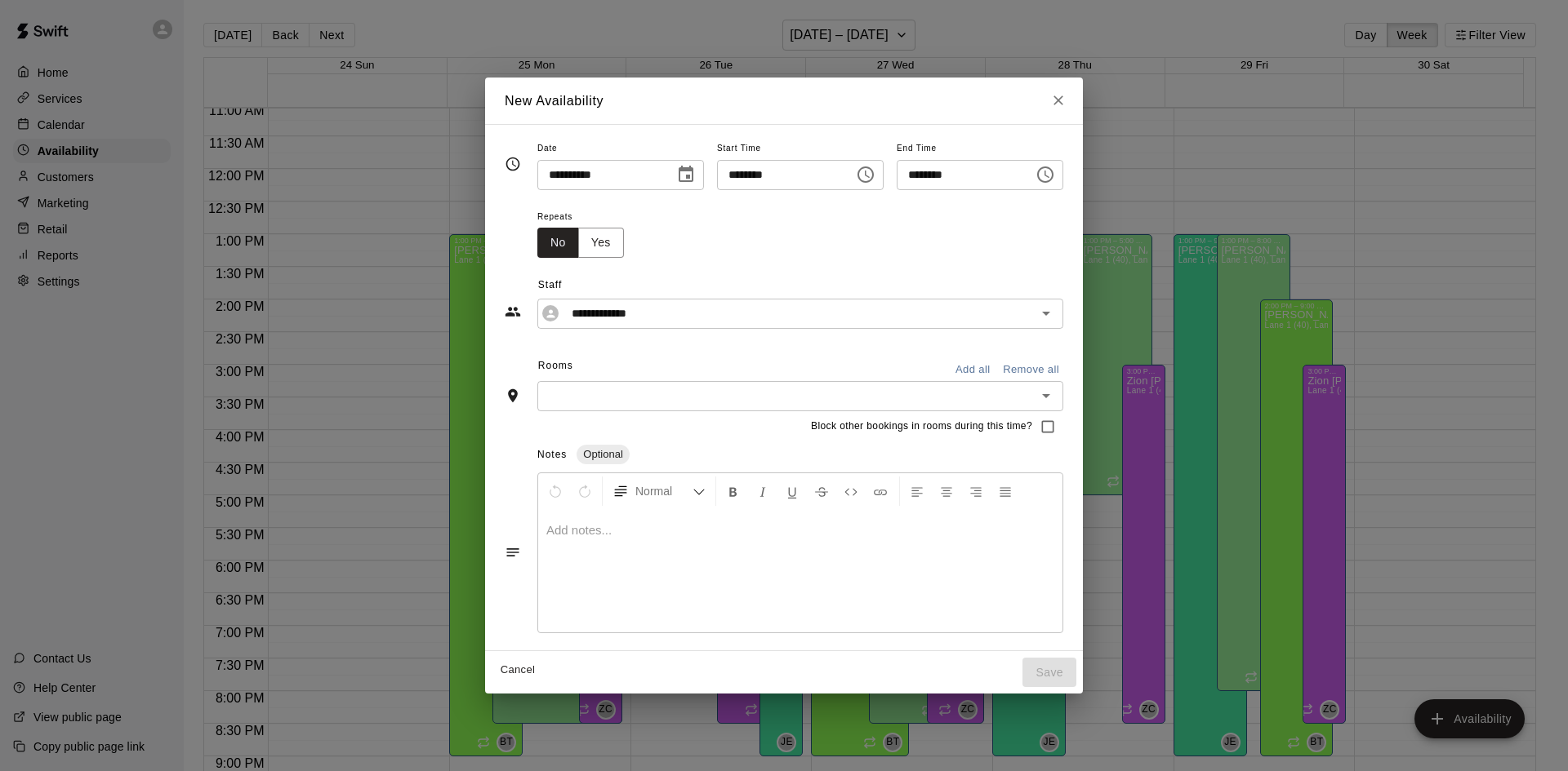
click at [1059, 176] on div "******** ​" at bounding box center [980, 175] width 167 height 30
click at [1061, 174] on button "Choose time, selected time is 7:30 PM" at bounding box center [1044, 174] width 33 height 33
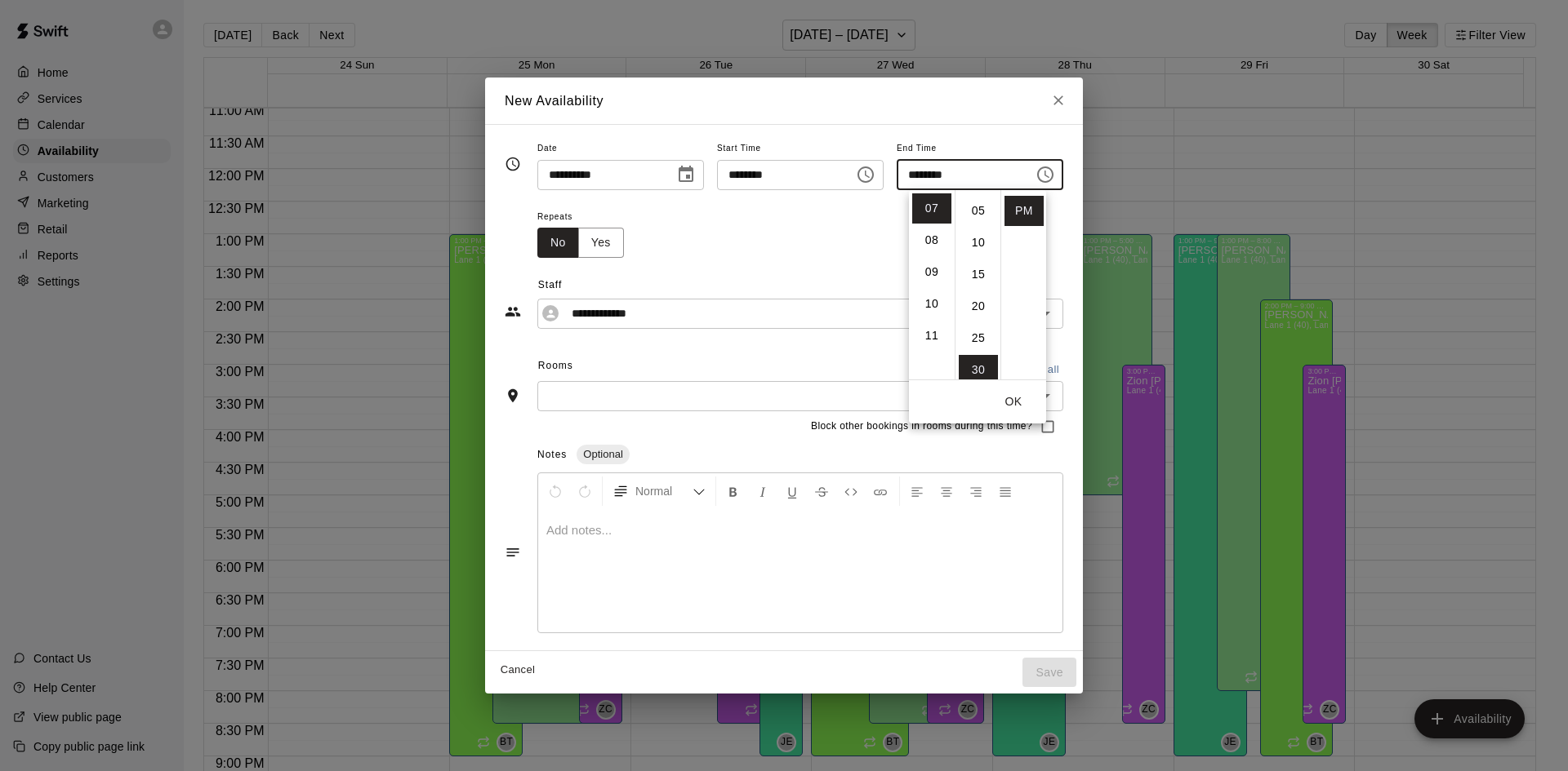
scroll to position [28, 0]
click at [930, 228] on li "05" at bounding box center [931, 227] width 39 height 30
click at [981, 211] on li "00" at bounding box center [978, 209] width 39 height 30
type input "********"
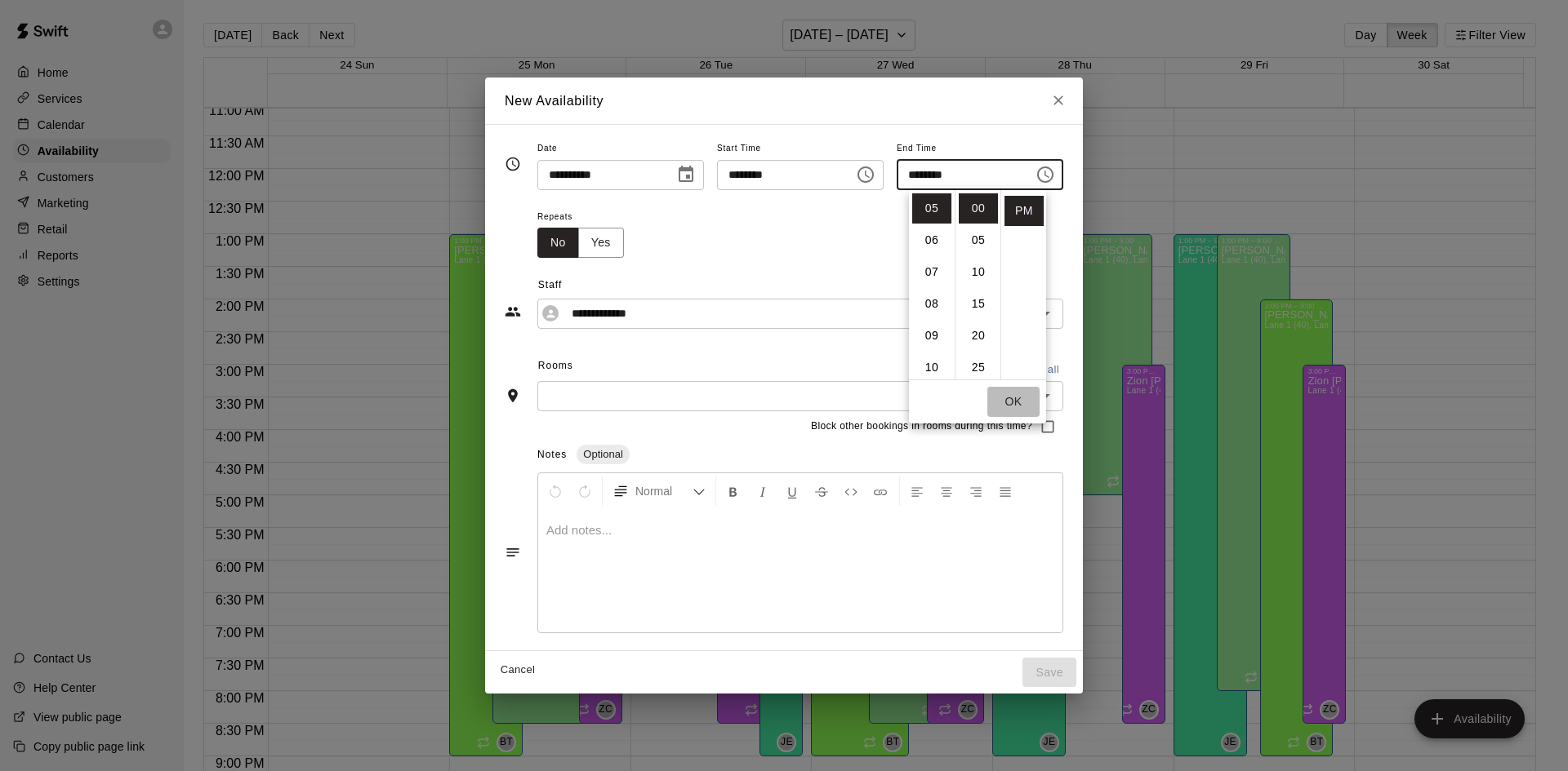
click at [1019, 399] on button "OK" at bounding box center [1013, 401] width 53 height 30
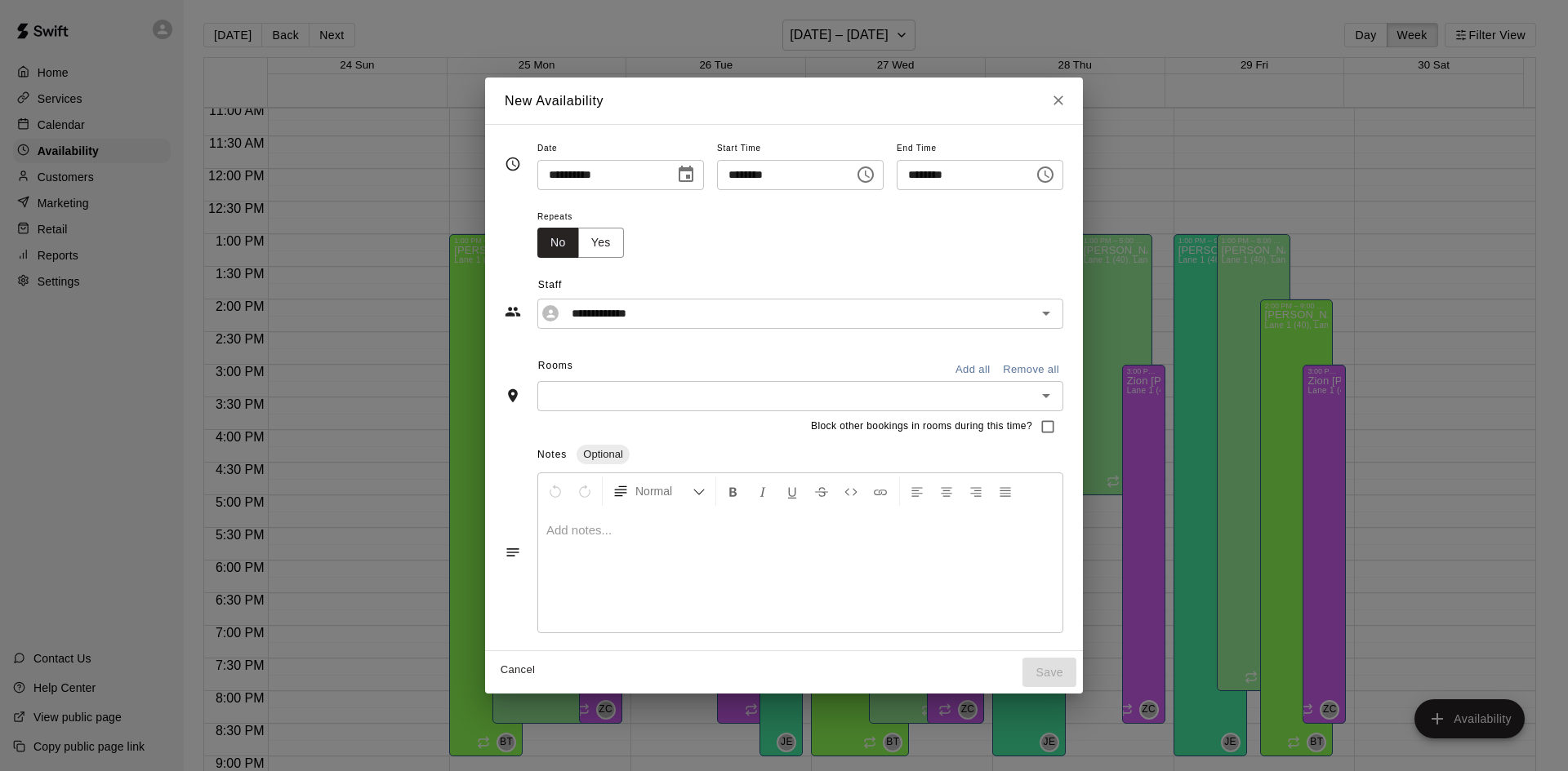
click at [999, 378] on button "Add all" at bounding box center [972, 370] width 53 height 25
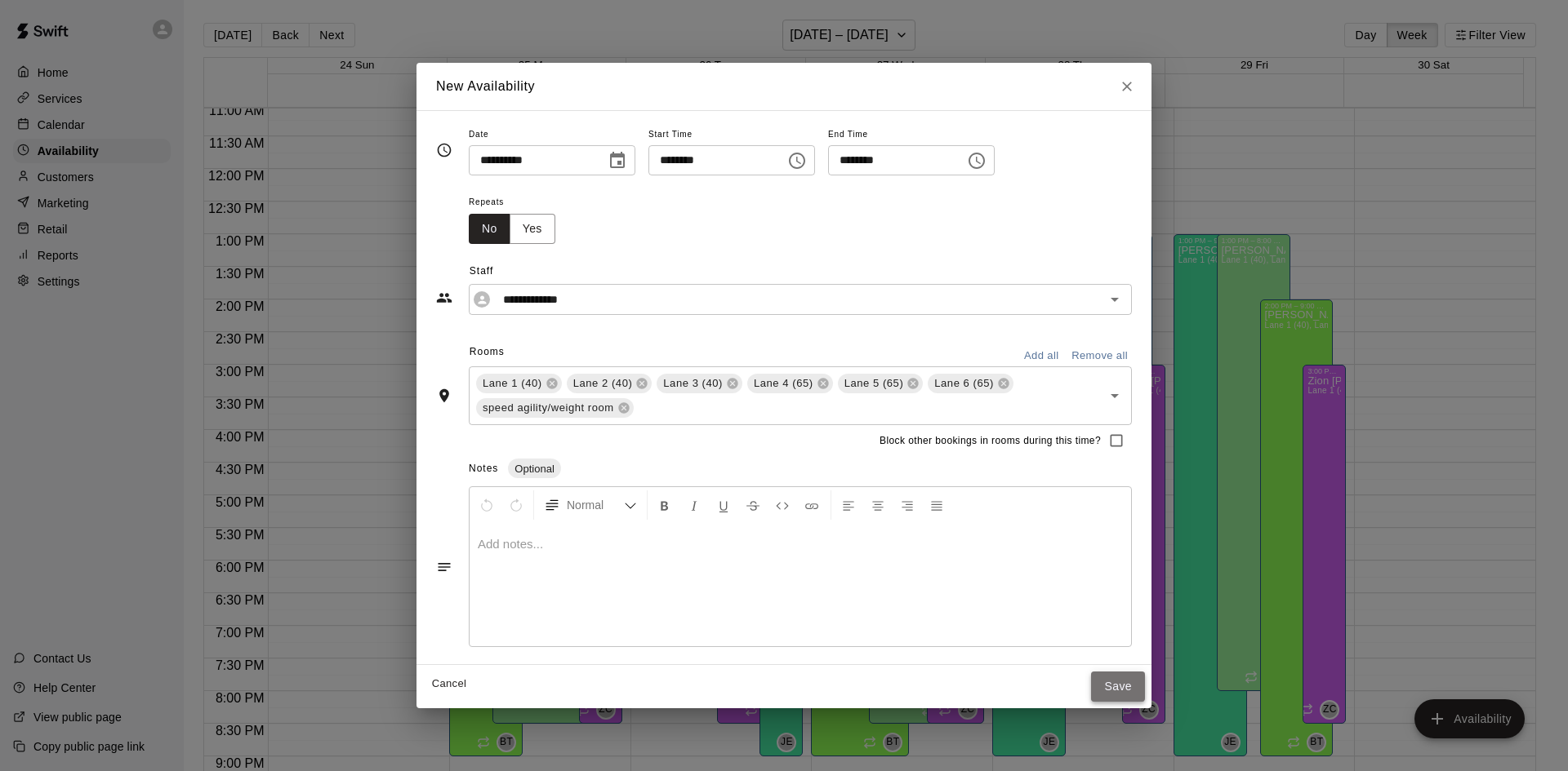
click at [1117, 685] on button "Save" at bounding box center [1118, 687] width 54 height 30
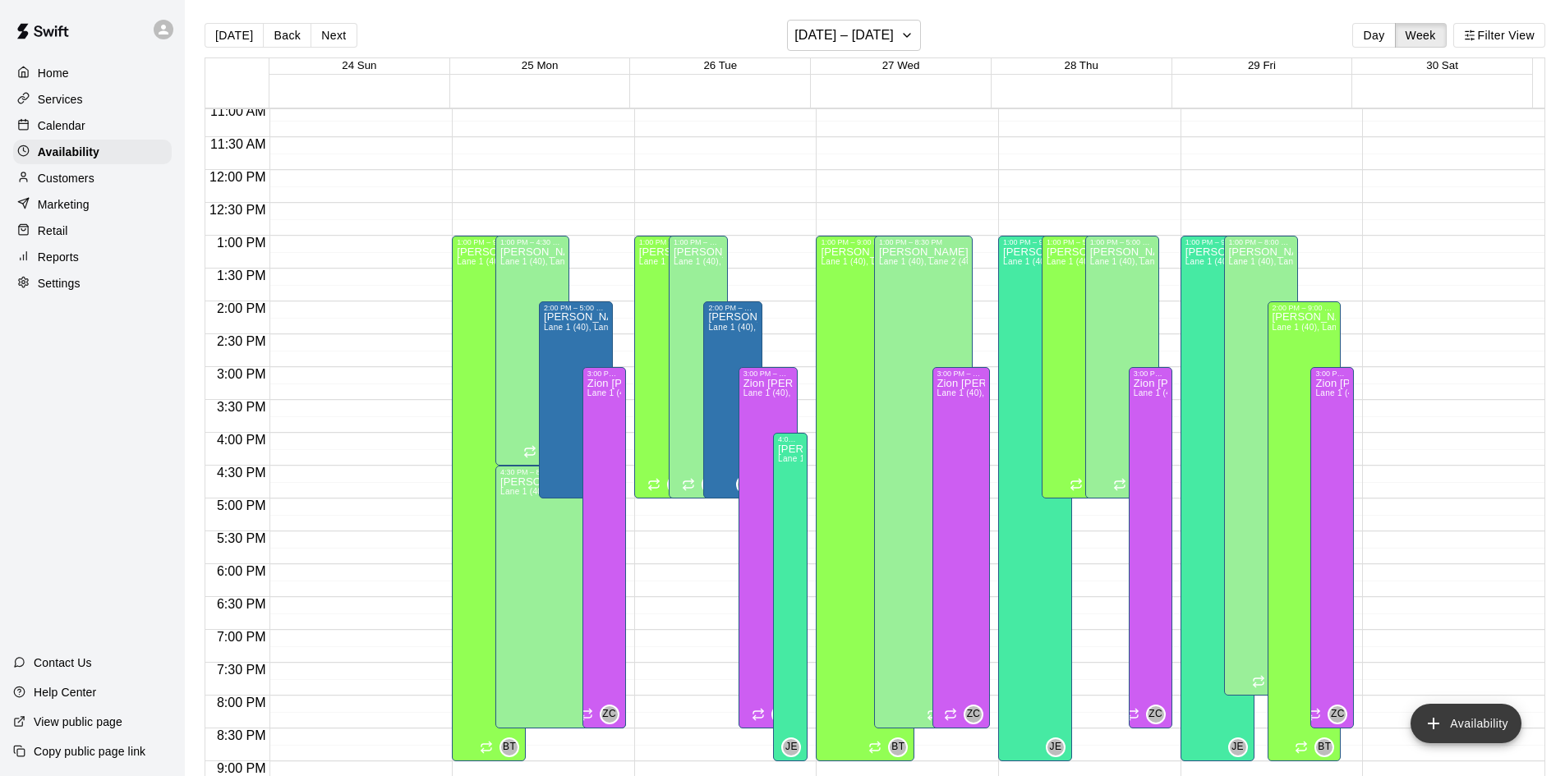
click at [1459, 721] on button "Availability" at bounding box center [1466, 723] width 111 height 39
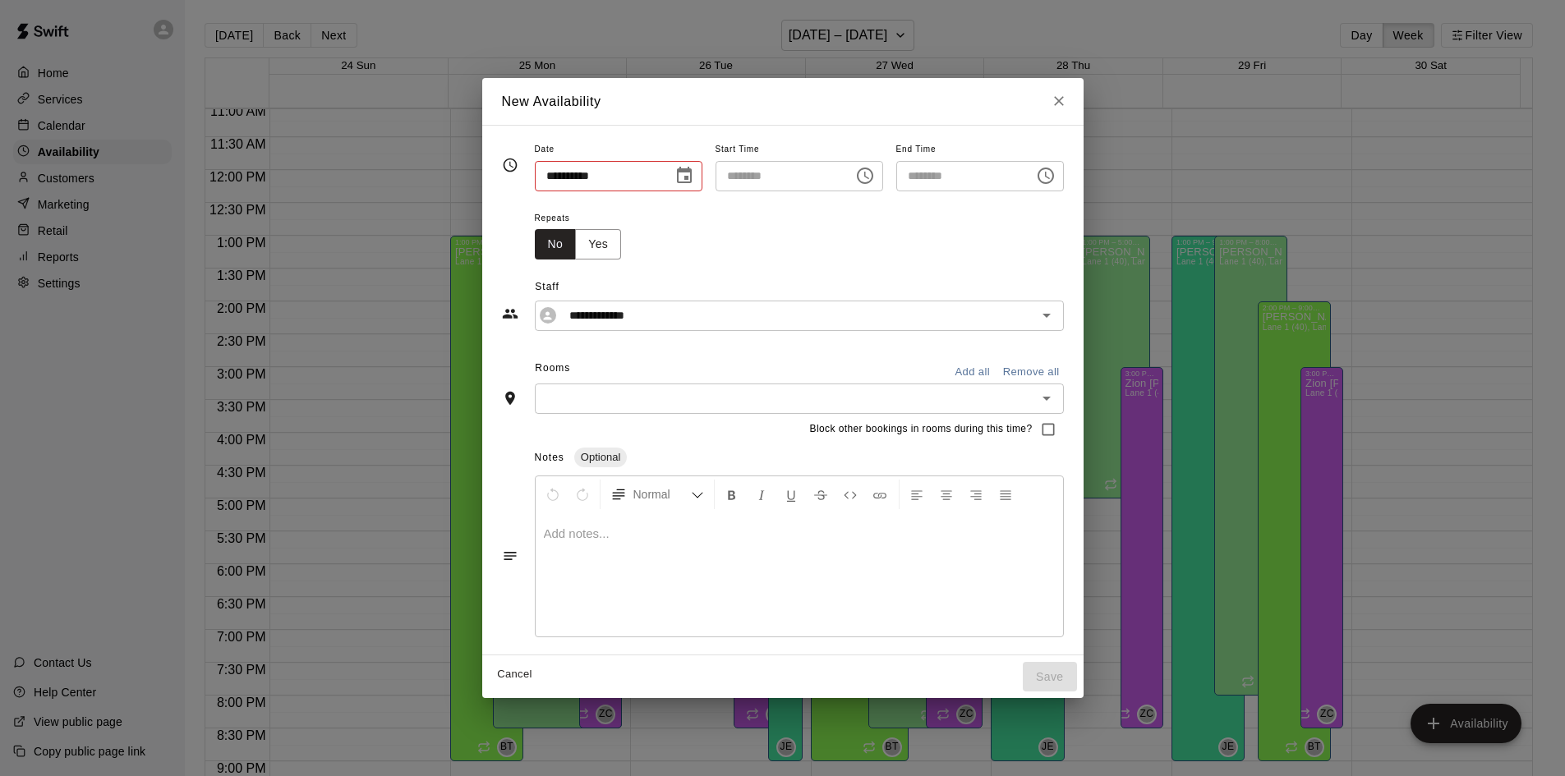
type input "**********"
type input "********"
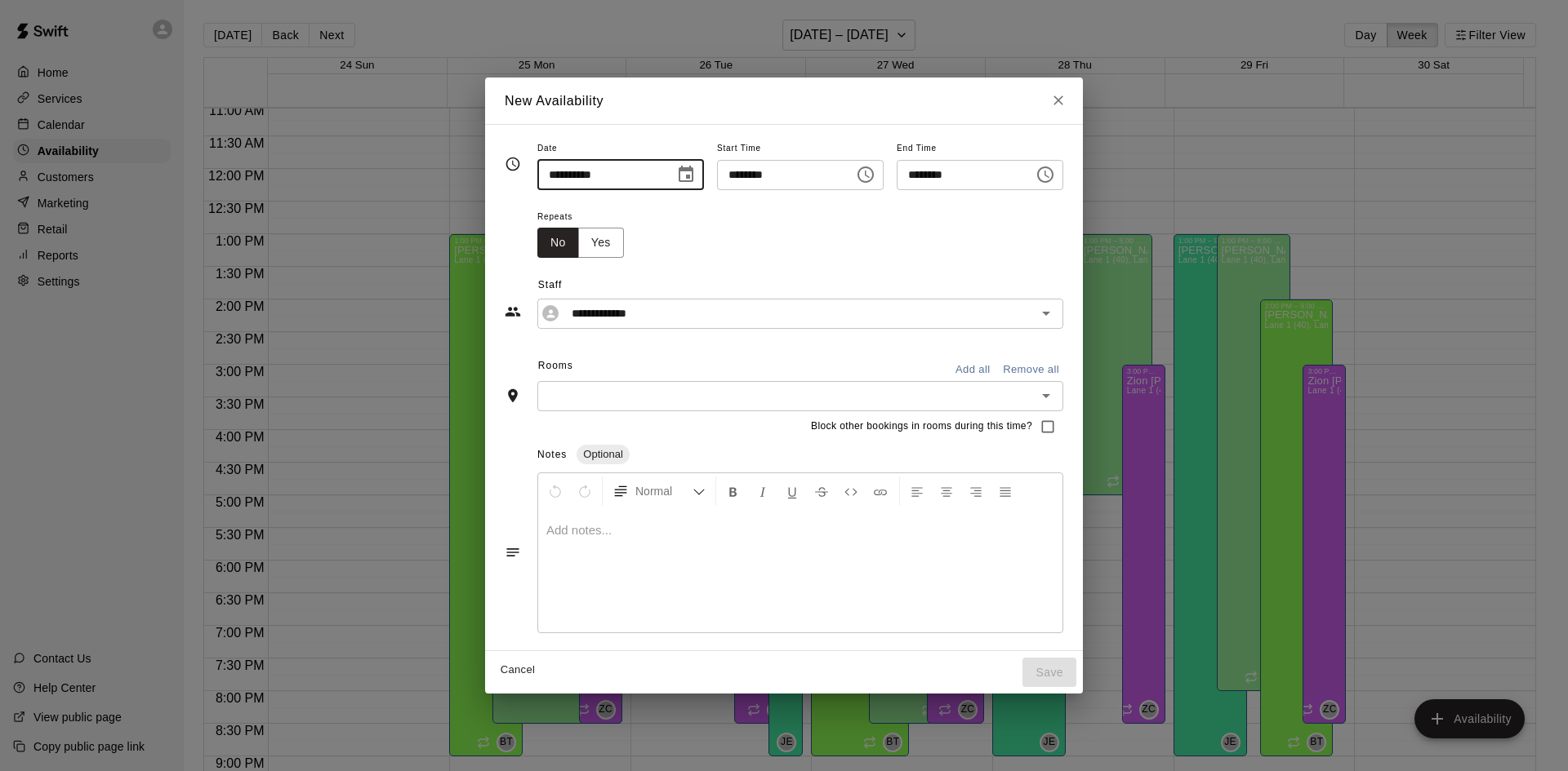
click at [633, 177] on input "**********" at bounding box center [600, 175] width 126 height 30
click at [676, 178] on icon "Choose date, selected date is Aug 26, 2025" at bounding box center [686, 175] width 20 height 20
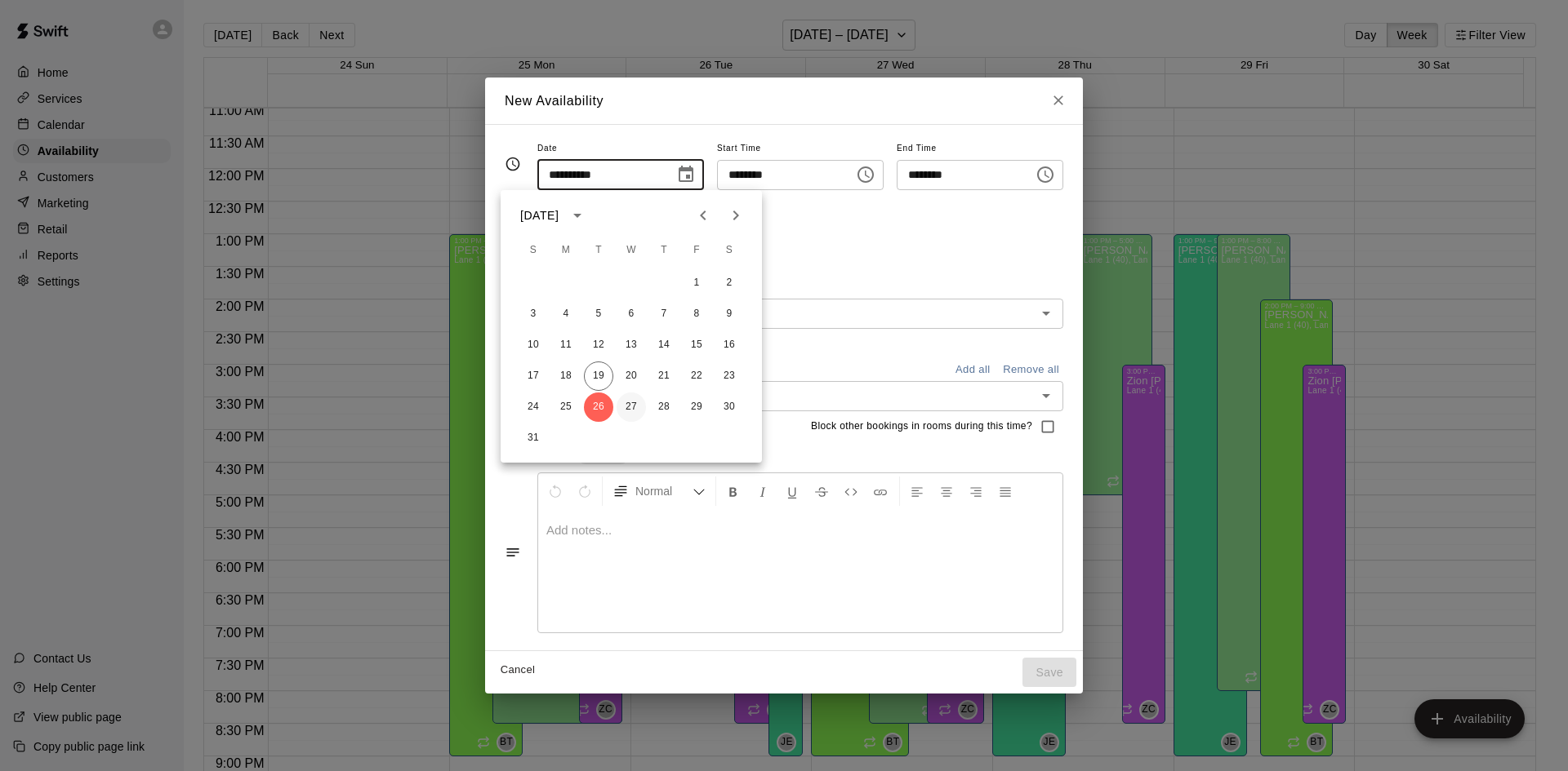
click at [624, 407] on button "27" at bounding box center [631, 407] width 30 height 30
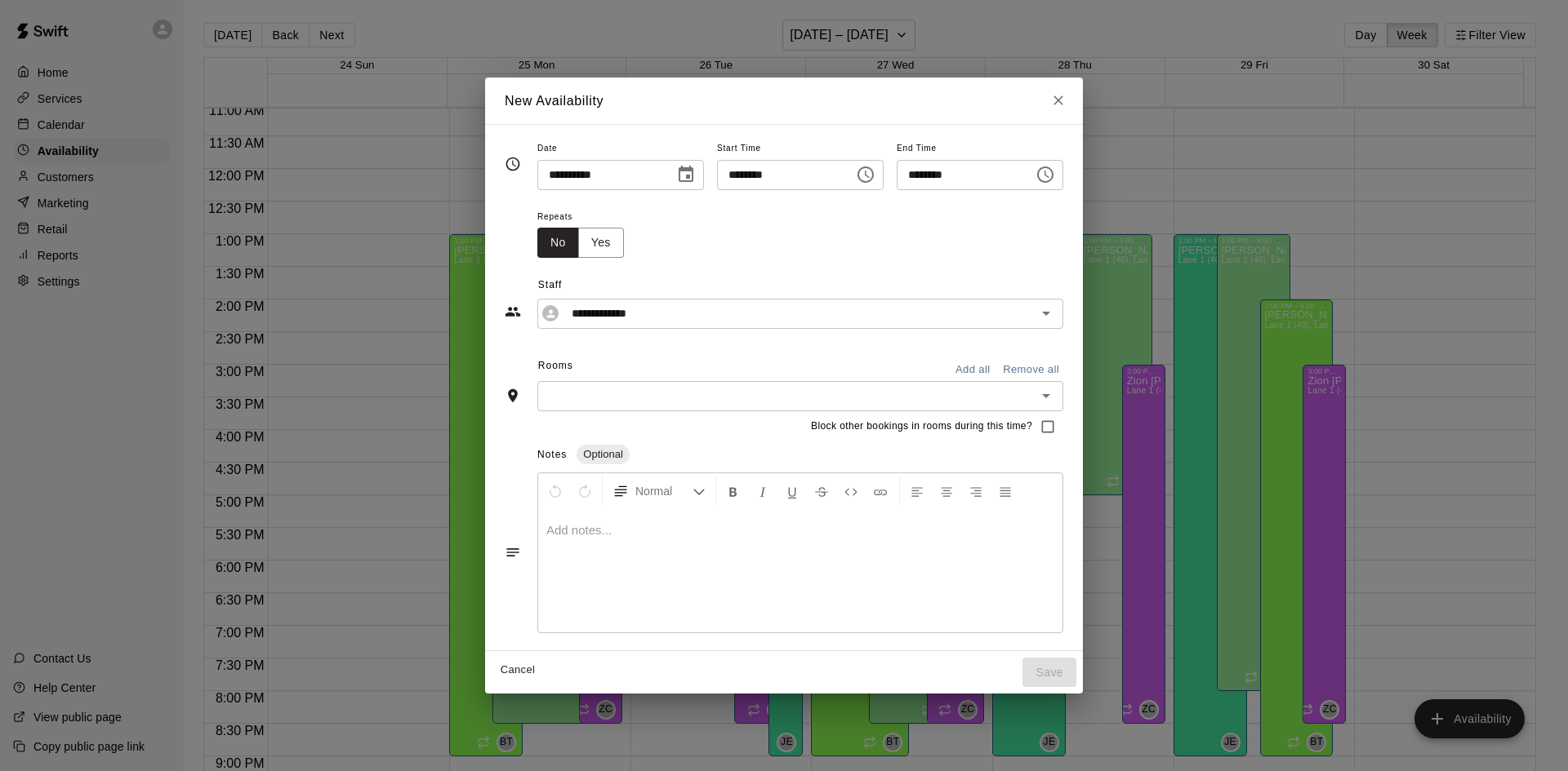
type input "**********"
click at [875, 180] on icon "Choose time, selected time is 7:00 PM" at bounding box center [865, 175] width 20 height 20
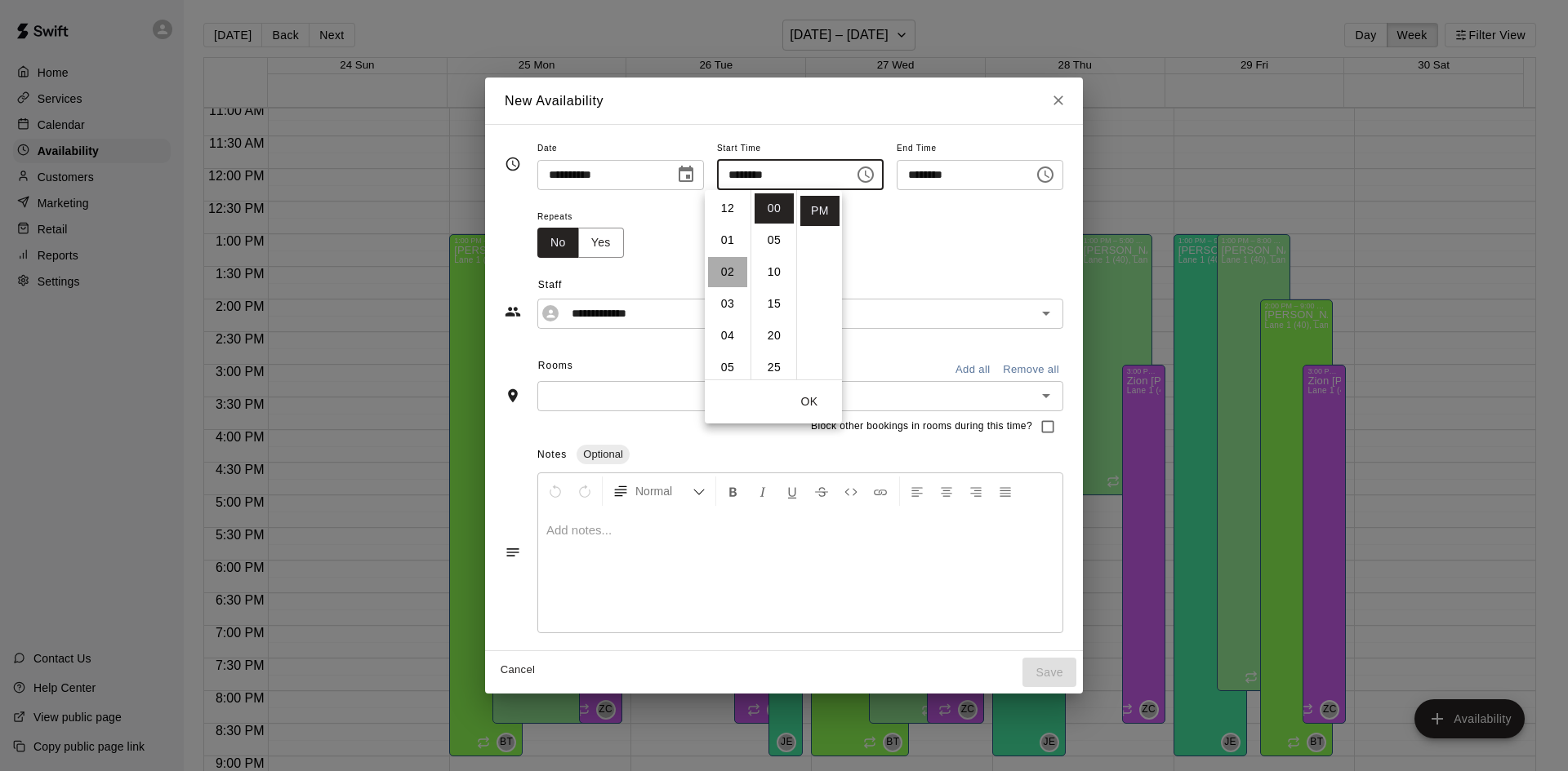
click at [725, 263] on li "02" at bounding box center [726, 272] width 39 height 30
type input "********"
click at [817, 396] on button "OK" at bounding box center [809, 401] width 53 height 30
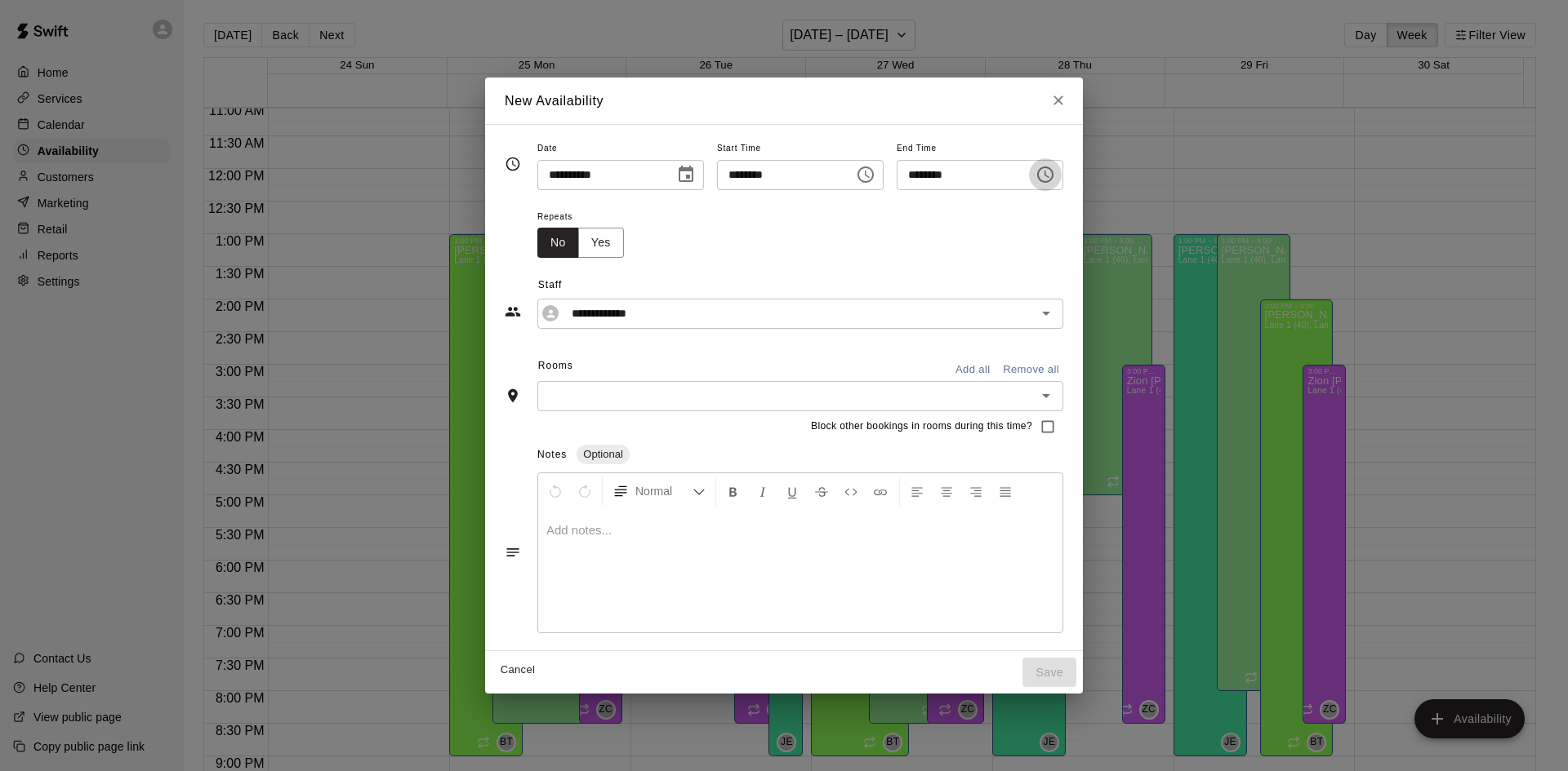
click at [1055, 173] on icon "Choose time, selected time is 7:30 PM" at bounding box center [1045, 175] width 20 height 20
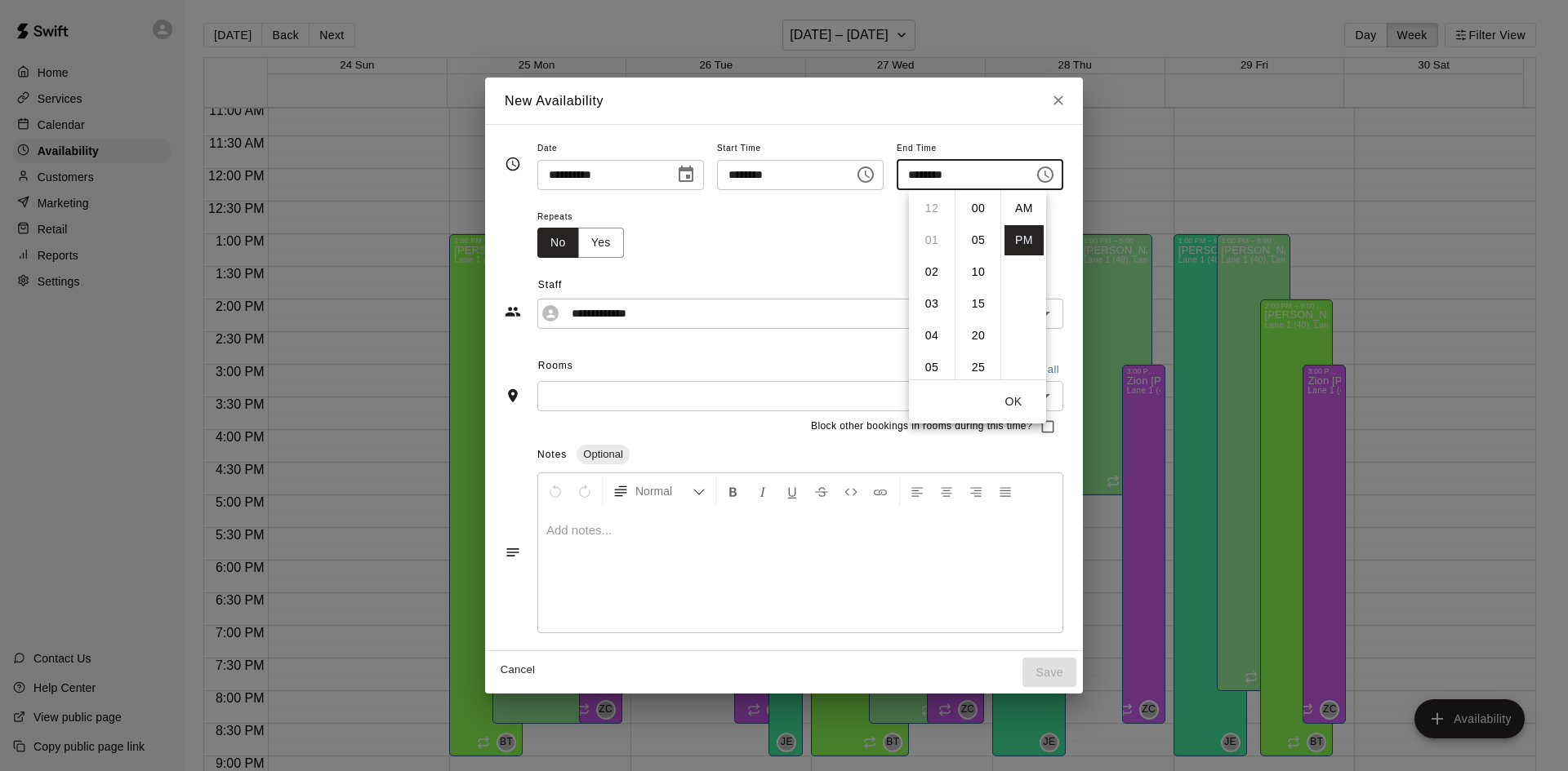
scroll to position [30, 0]
click at [931, 307] on li "05" at bounding box center [931, 308] width 39 height 30
click at [977, 204] on li "00" at bounding box center [978, 209] width 39 height 30
type input "********"
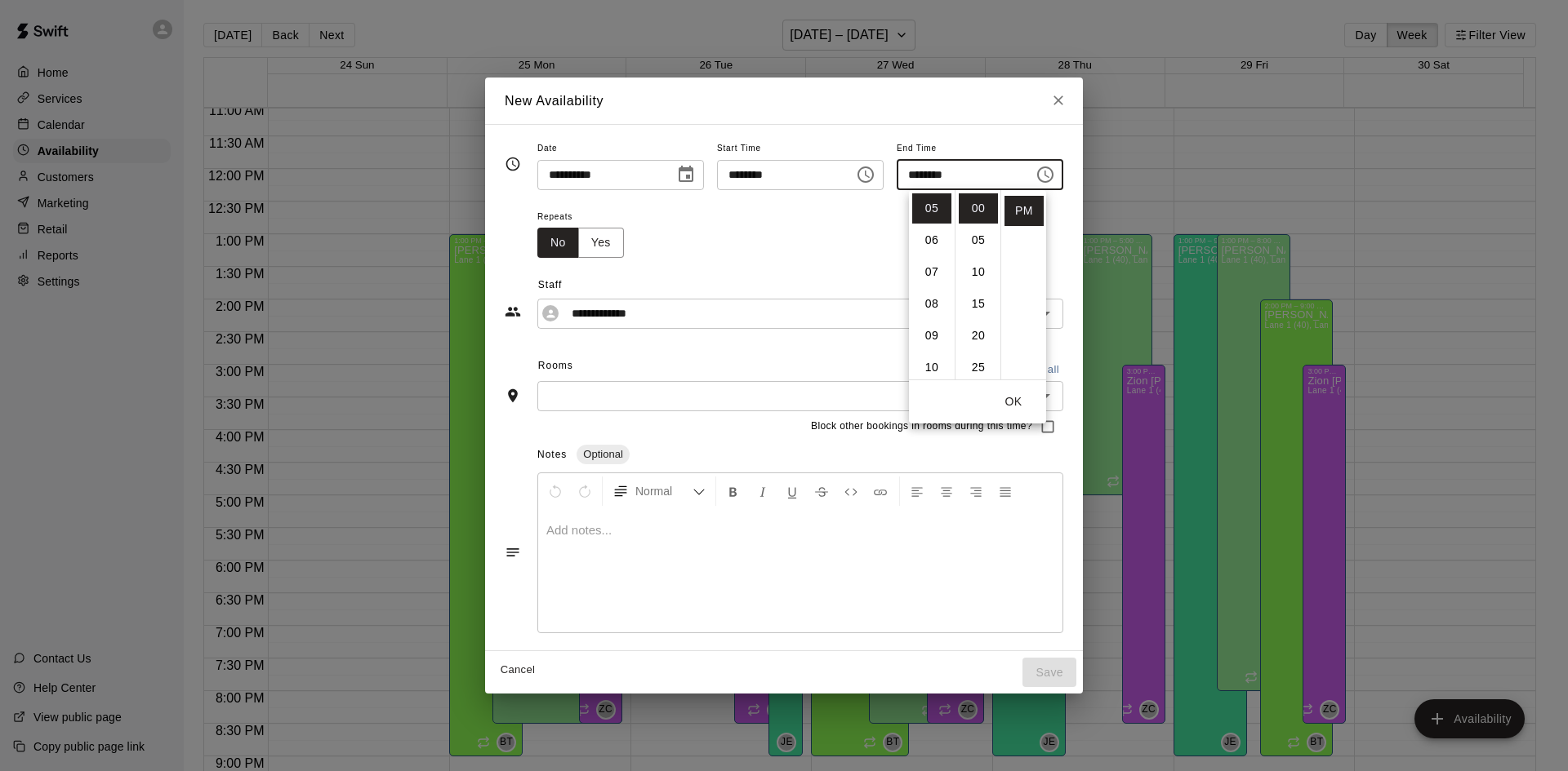
click at [1010, 401] on button "OK" at bounding box center [1013, 401] width 53 height 30
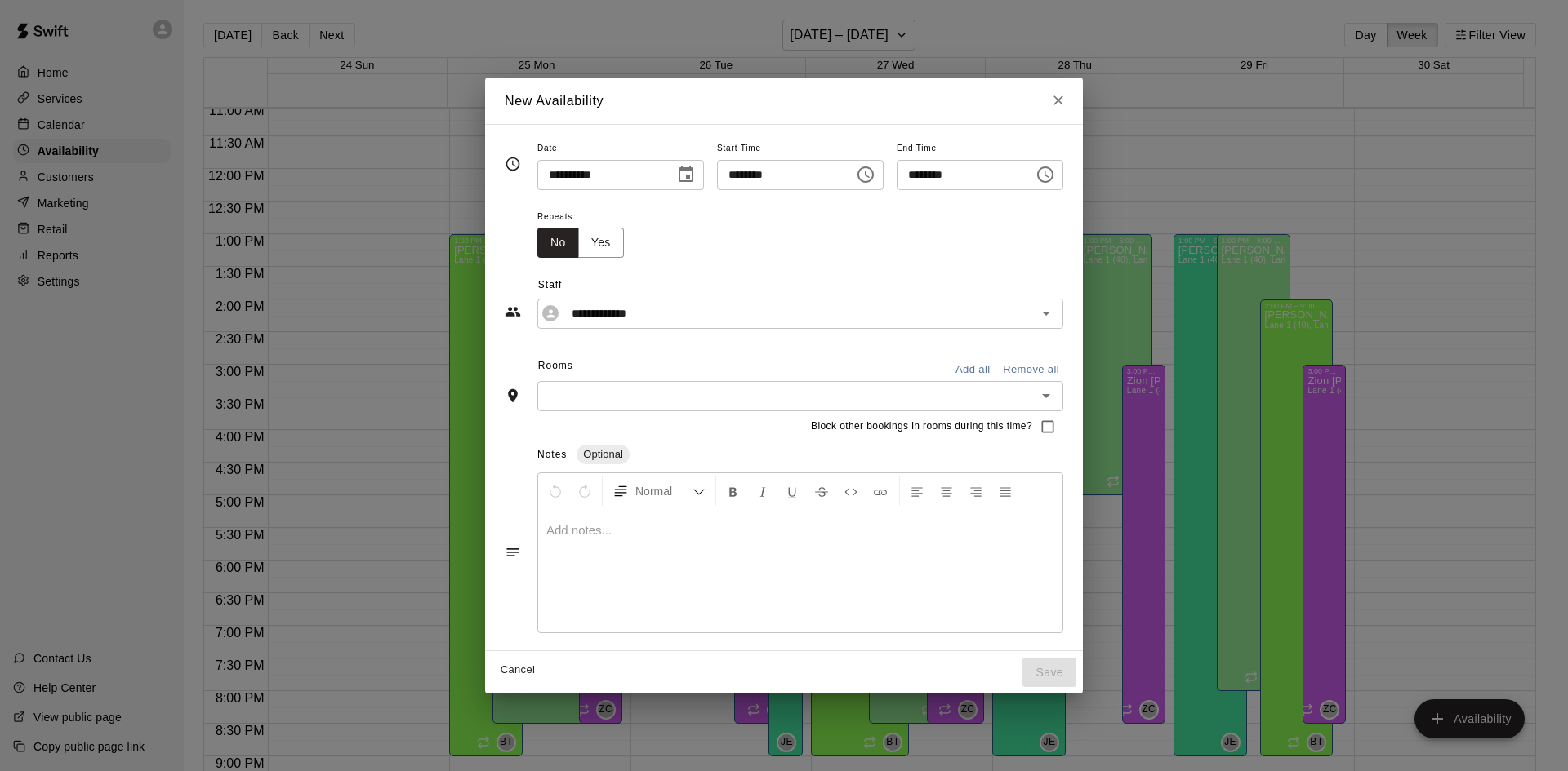
click at [999, 363] on button "Add all" at bounding box center [972, 370] width 53 height 25
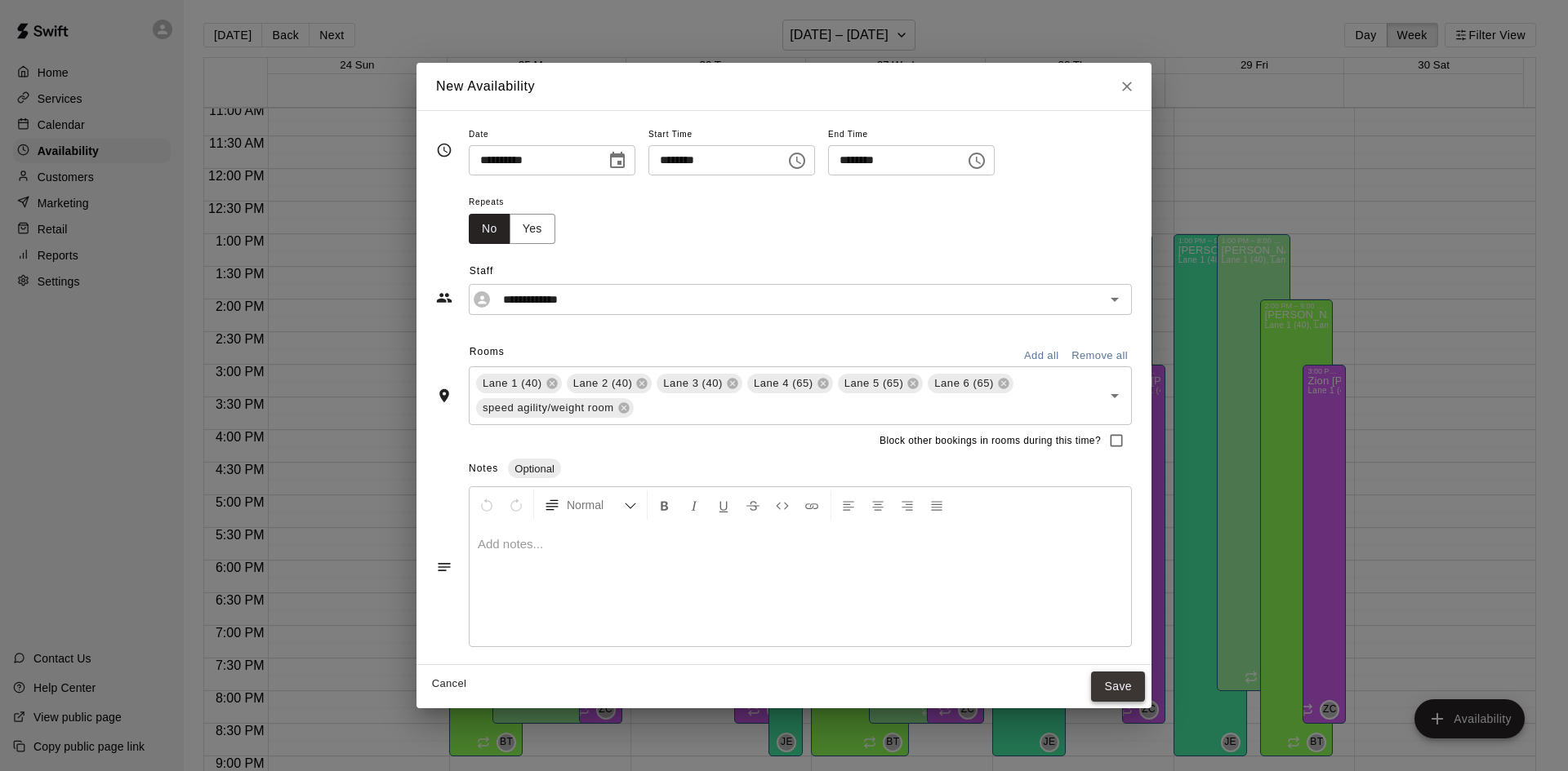
click at [1111, 686] on button "Save" at bounding box center [1118, 687] width 54 height 30
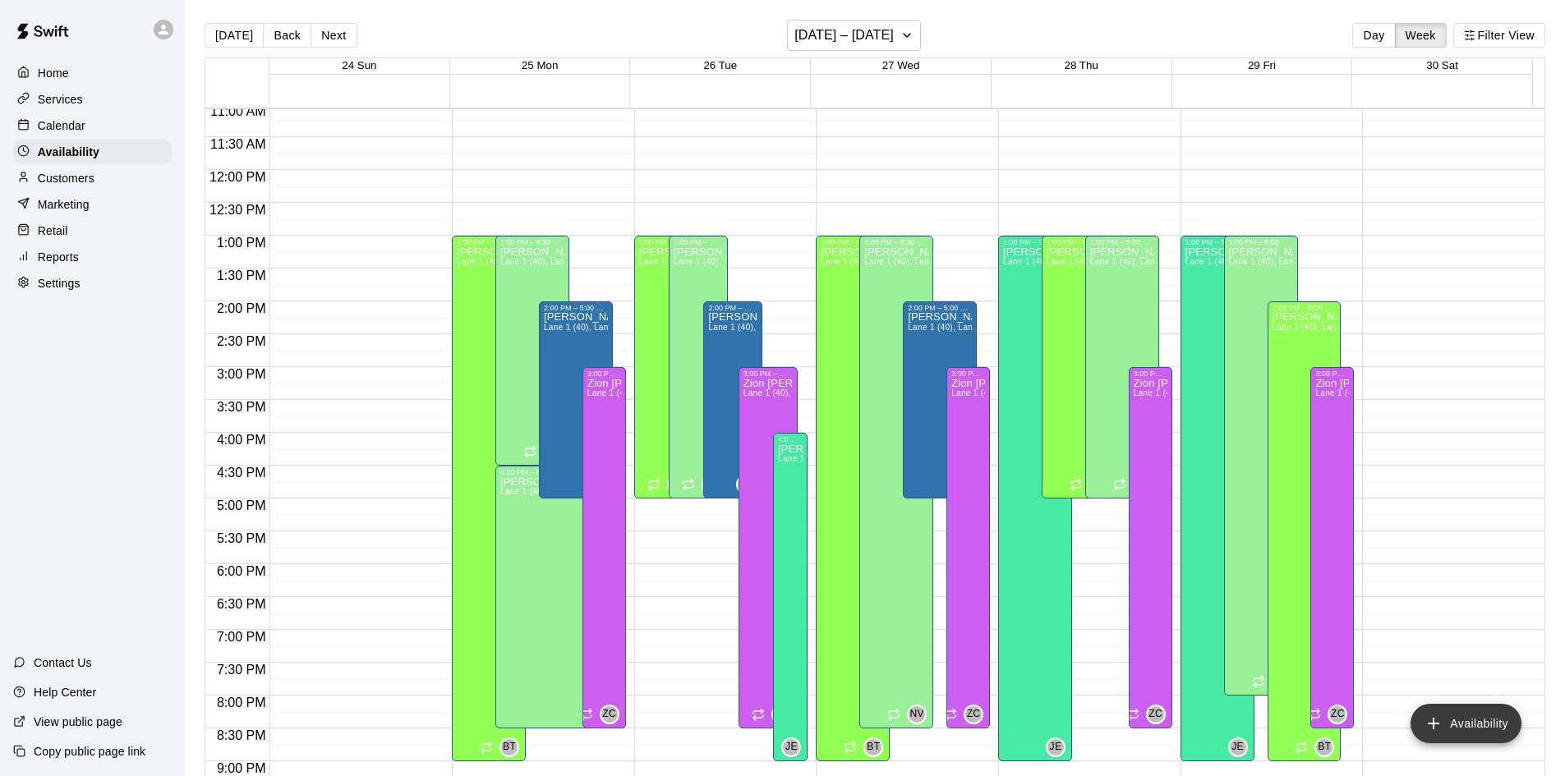
click at [1433, 730] on icon "add" at bounding box center [1434, 724] width 20 height 20
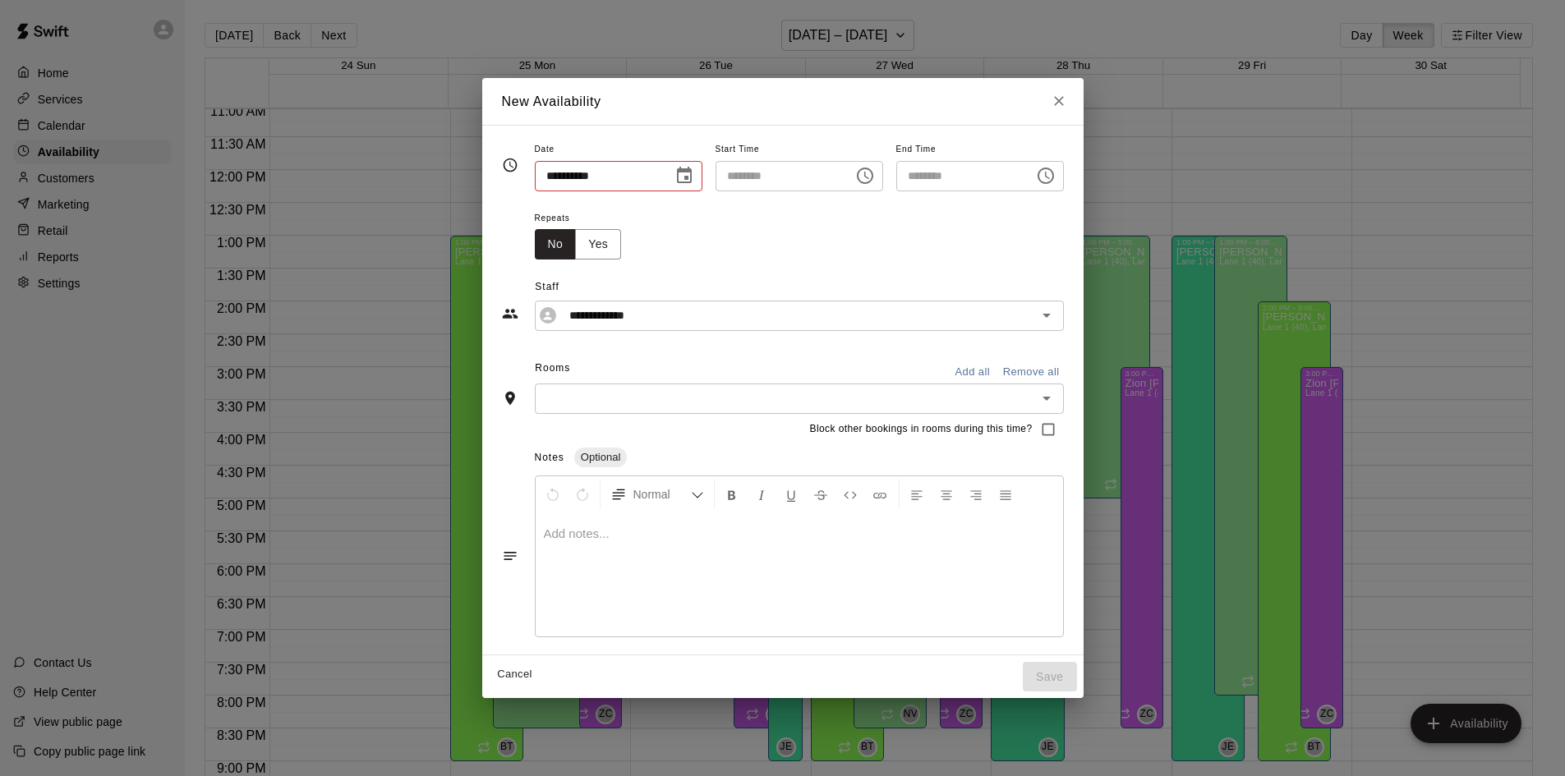
type input "**********"
type input "********"
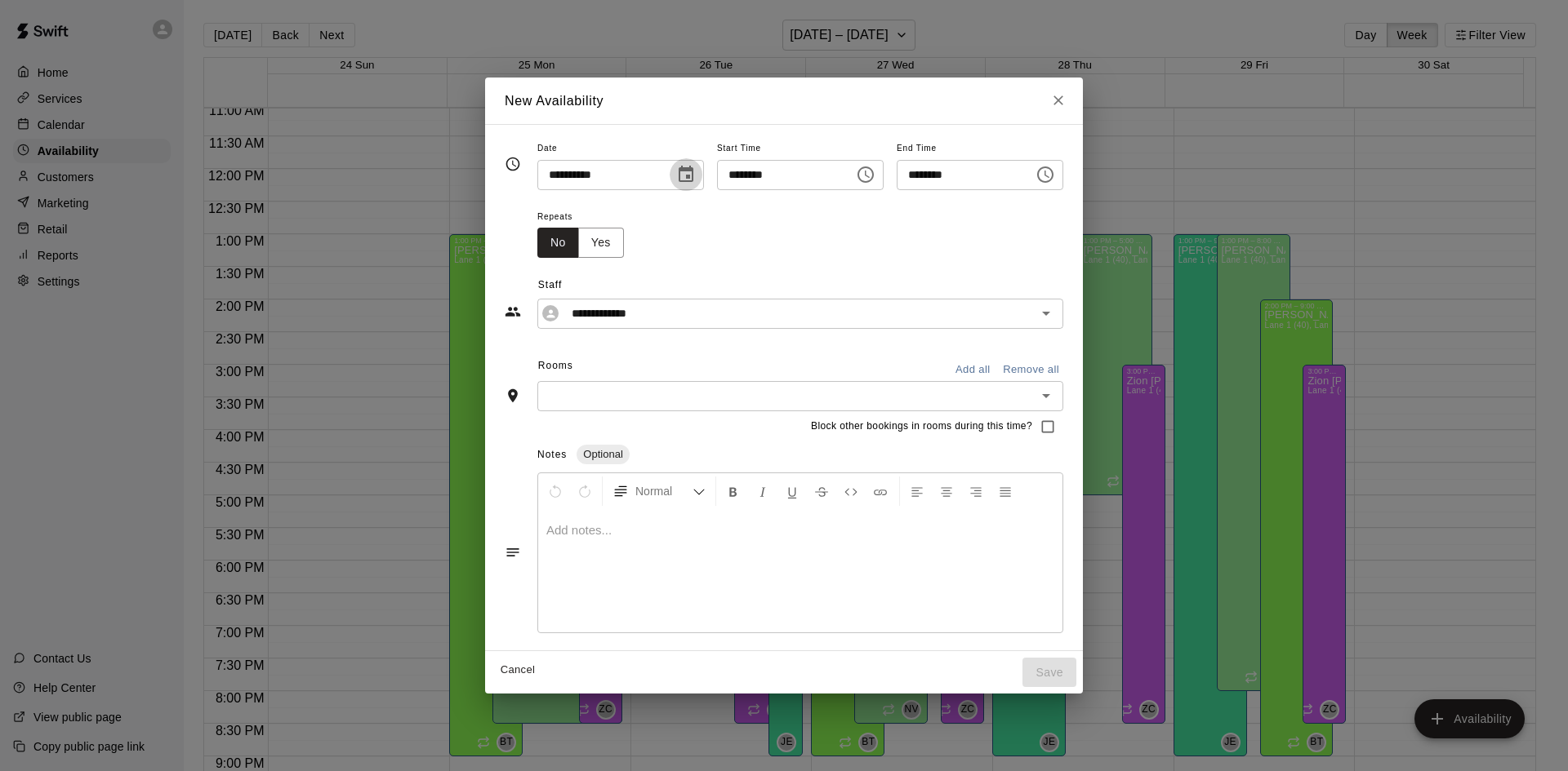
click at [676, 178] on icon "Choose date, selected date is Aug 26, 2025" at bounding box center [686, 175] width 20 height 20
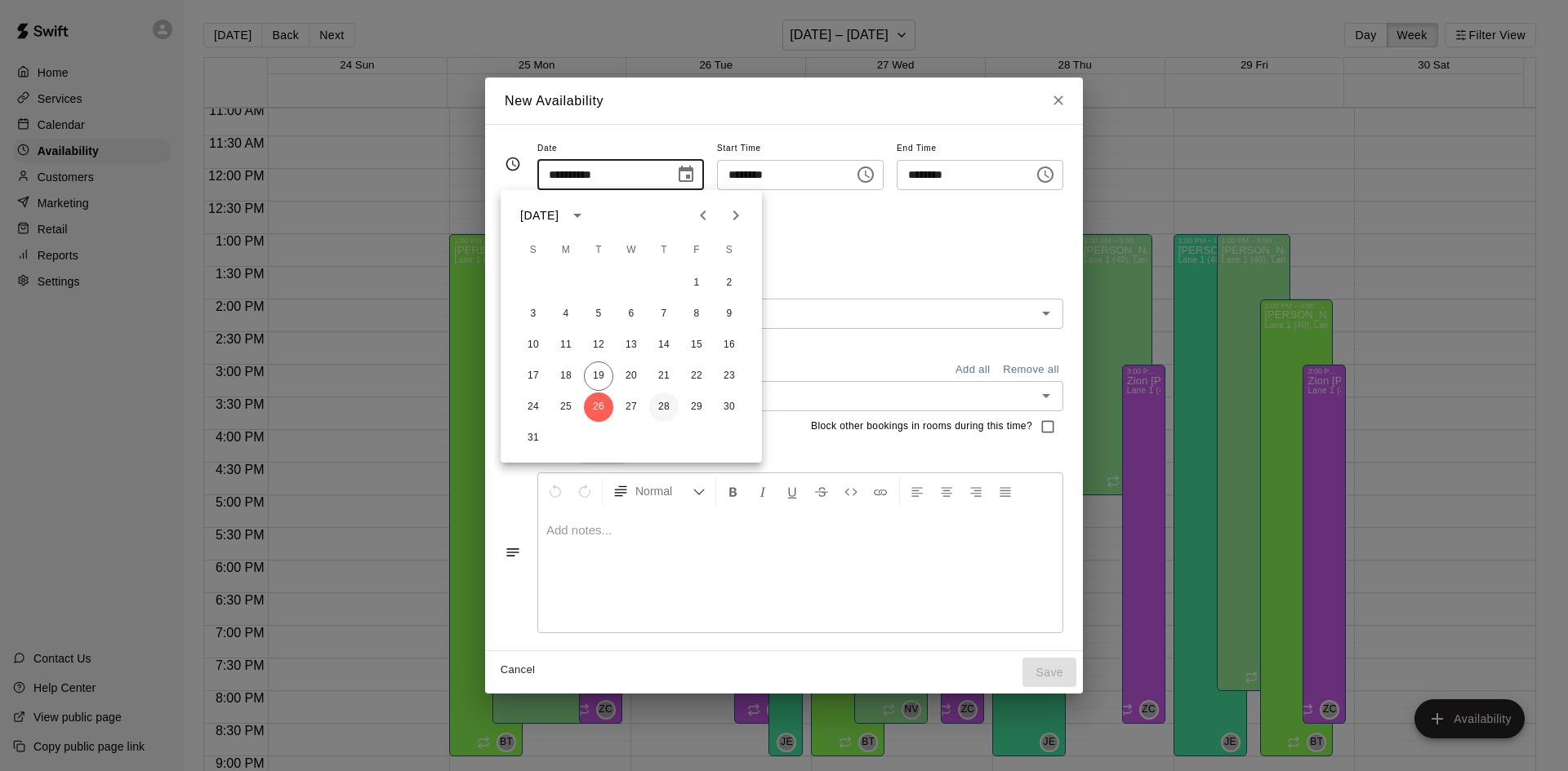
click at [661, 409] on button "28" at bounding box center [664, 407] width 30 height 30
type input "**********"
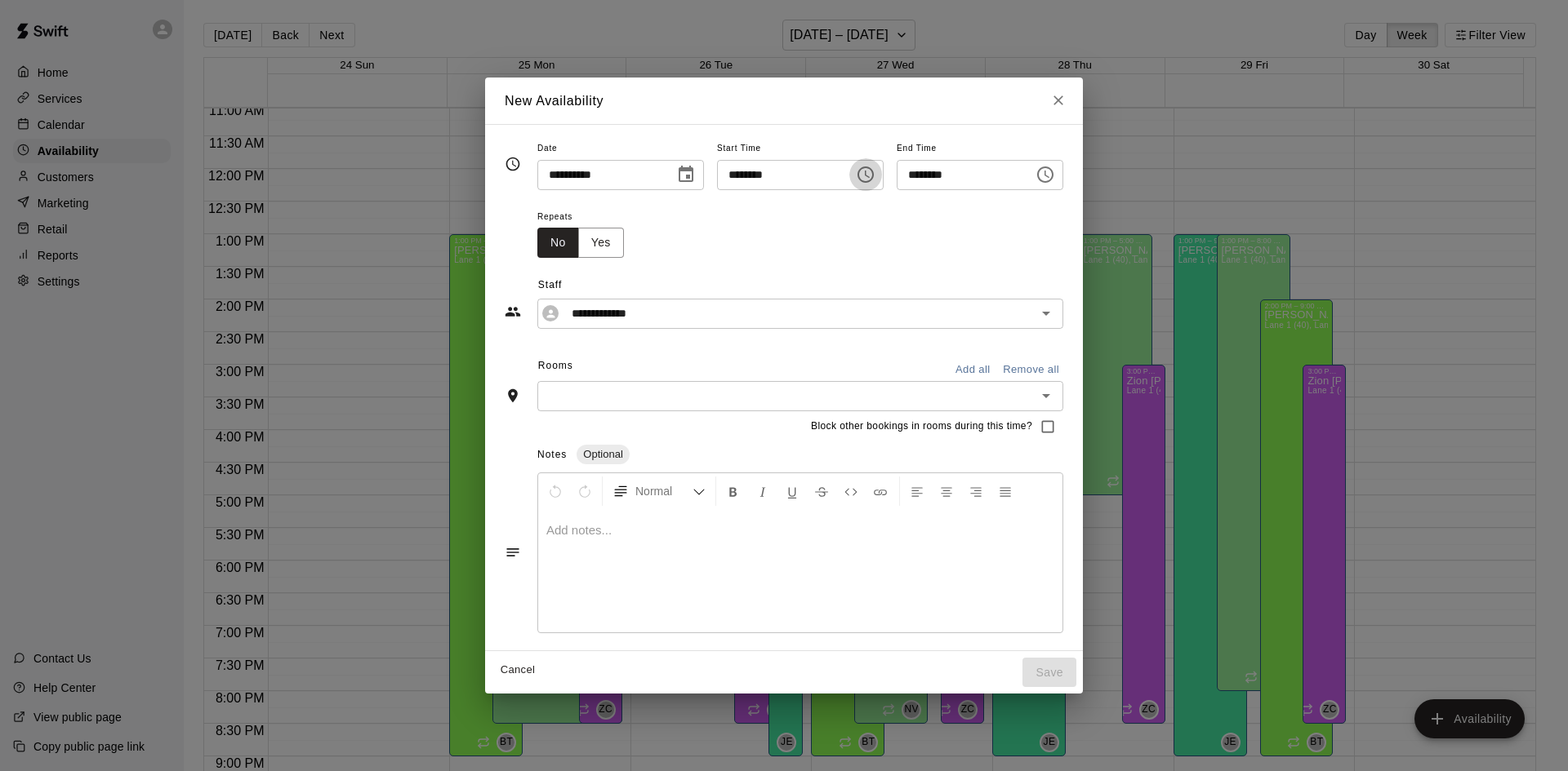
click at [867, 181] on icon "Choose time, selected time is 7:00 PM" at bounding box center [865, 175] width 20 height 20
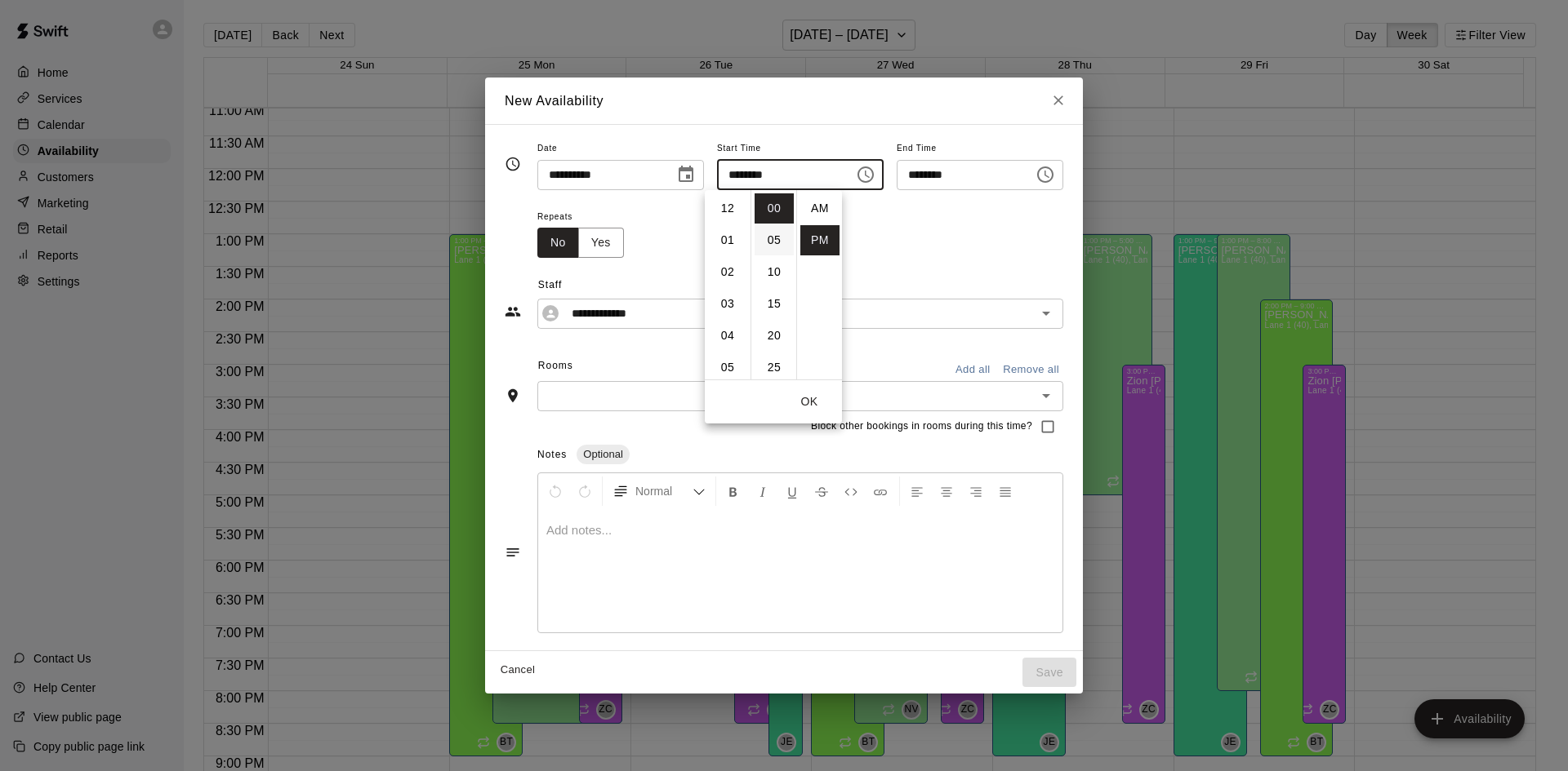
scroll to position [30, 0]
click at [726, 212] on li "02" at bounding box center [726, 213] width 39 height 30
type input "********"
click at [812, 400] on button "OK" at bounding box center [809, 401] width 53 height 30
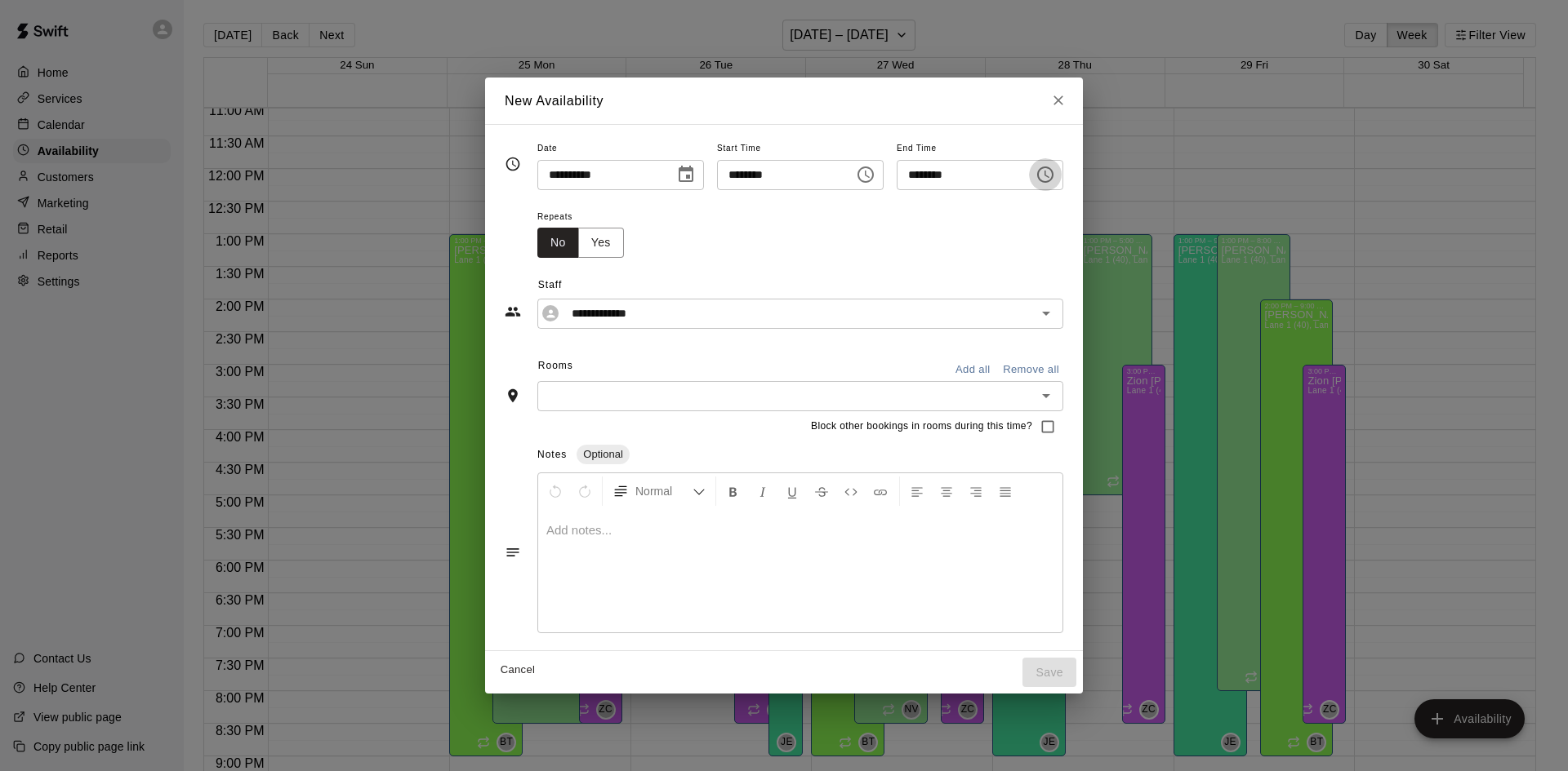
click at [1055, 172] on icon "Choose time, selected time is 7:30 PM" at bounding box center [1045, 175] width 20 height 20
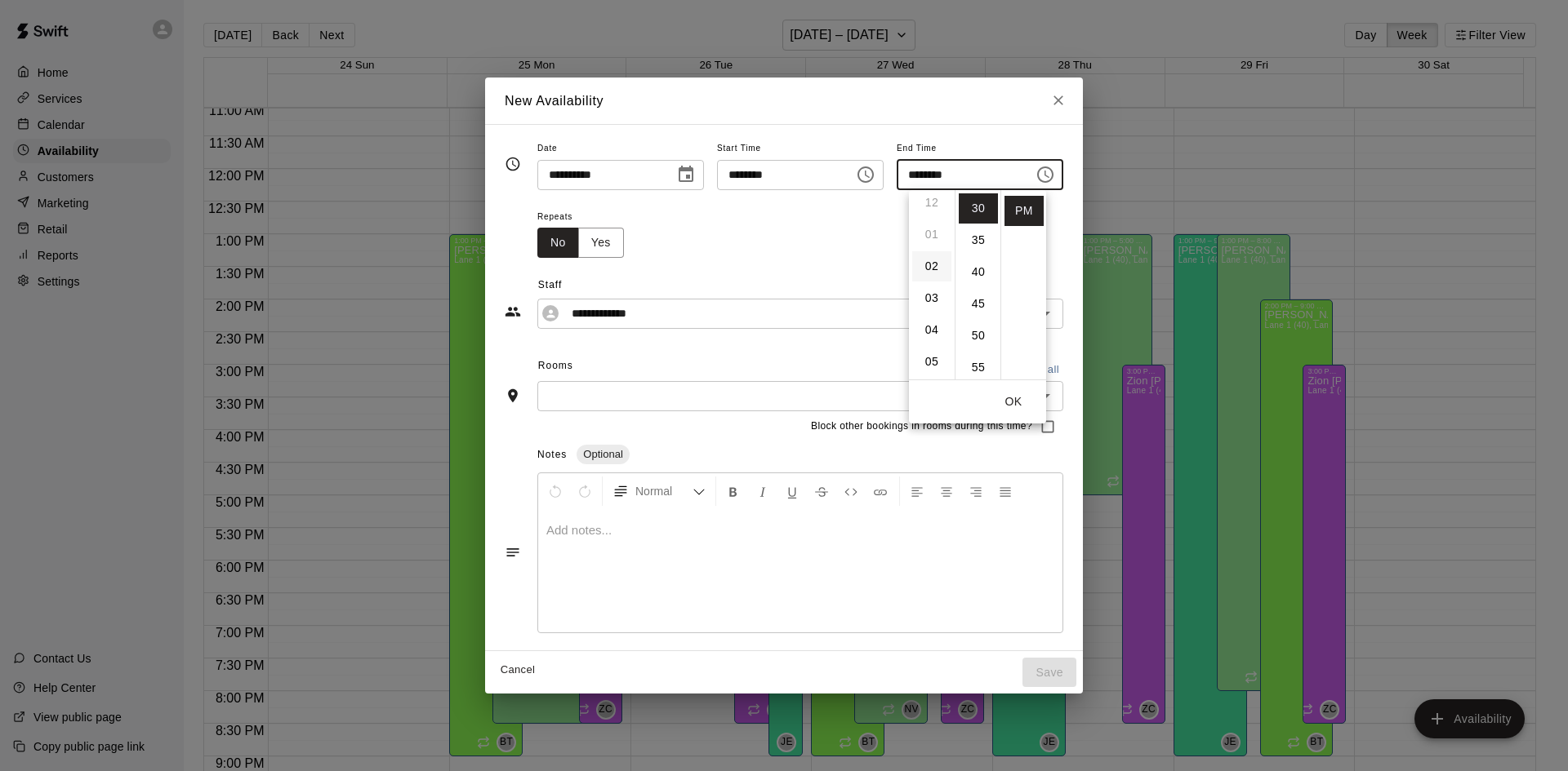
scroll to position [0, 0]
click at [930, 363] on li "05" at bounding box center [931, 368] width 39 height 30
click at [973, 211] on li "00" at bounding box center [978, 209] width 39 height 30
type input "********"
click at [1013, 396] on button "OK" at bounding box center [1013, 401] width 53 height 30
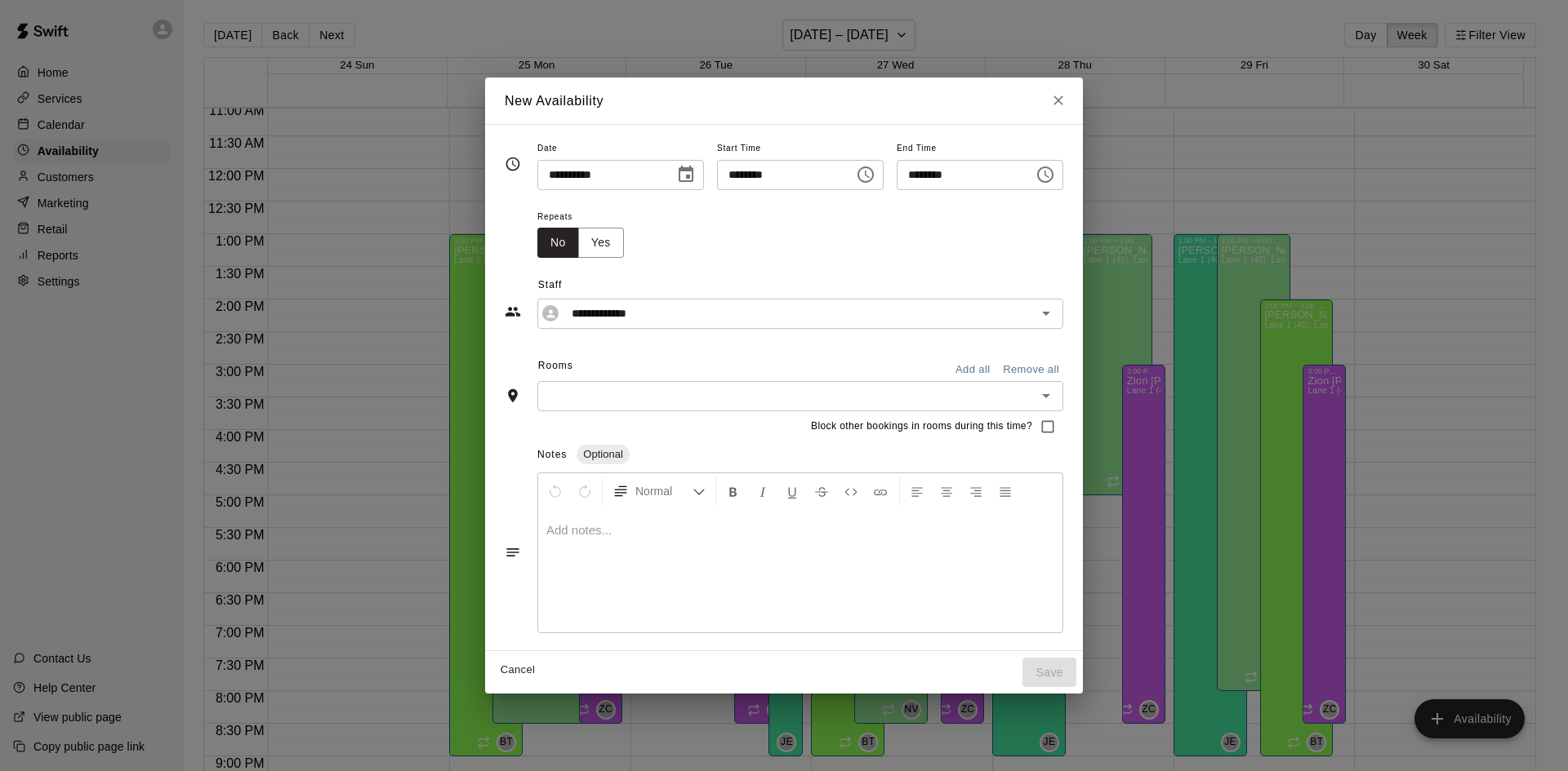
click at [999, 367] on button "Add all" at bounding box center [972, 370] width 53 height 25
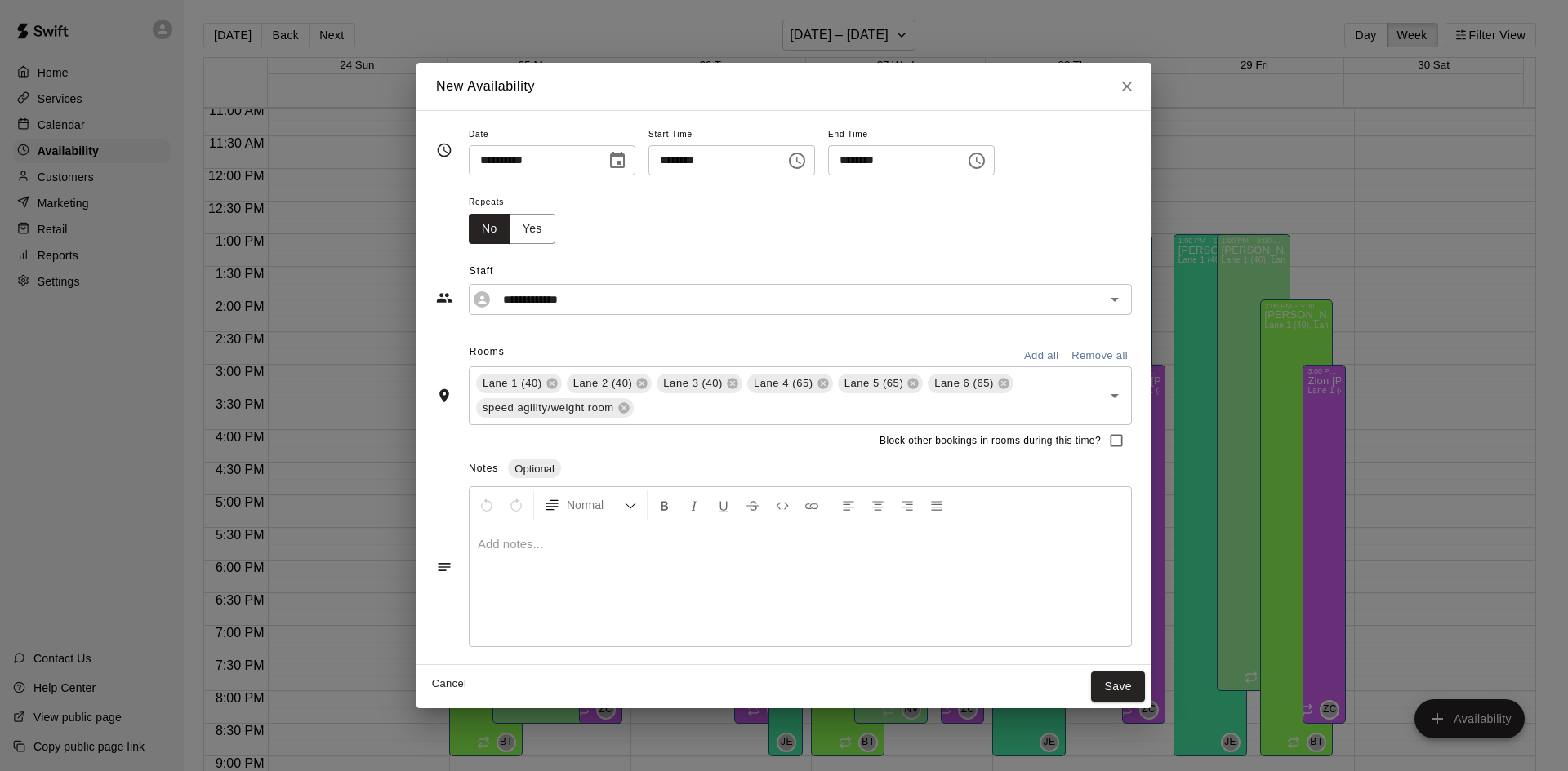
click at [1125, 684] on button "Save" at bounding box center [1118, 687] width 54 height 30
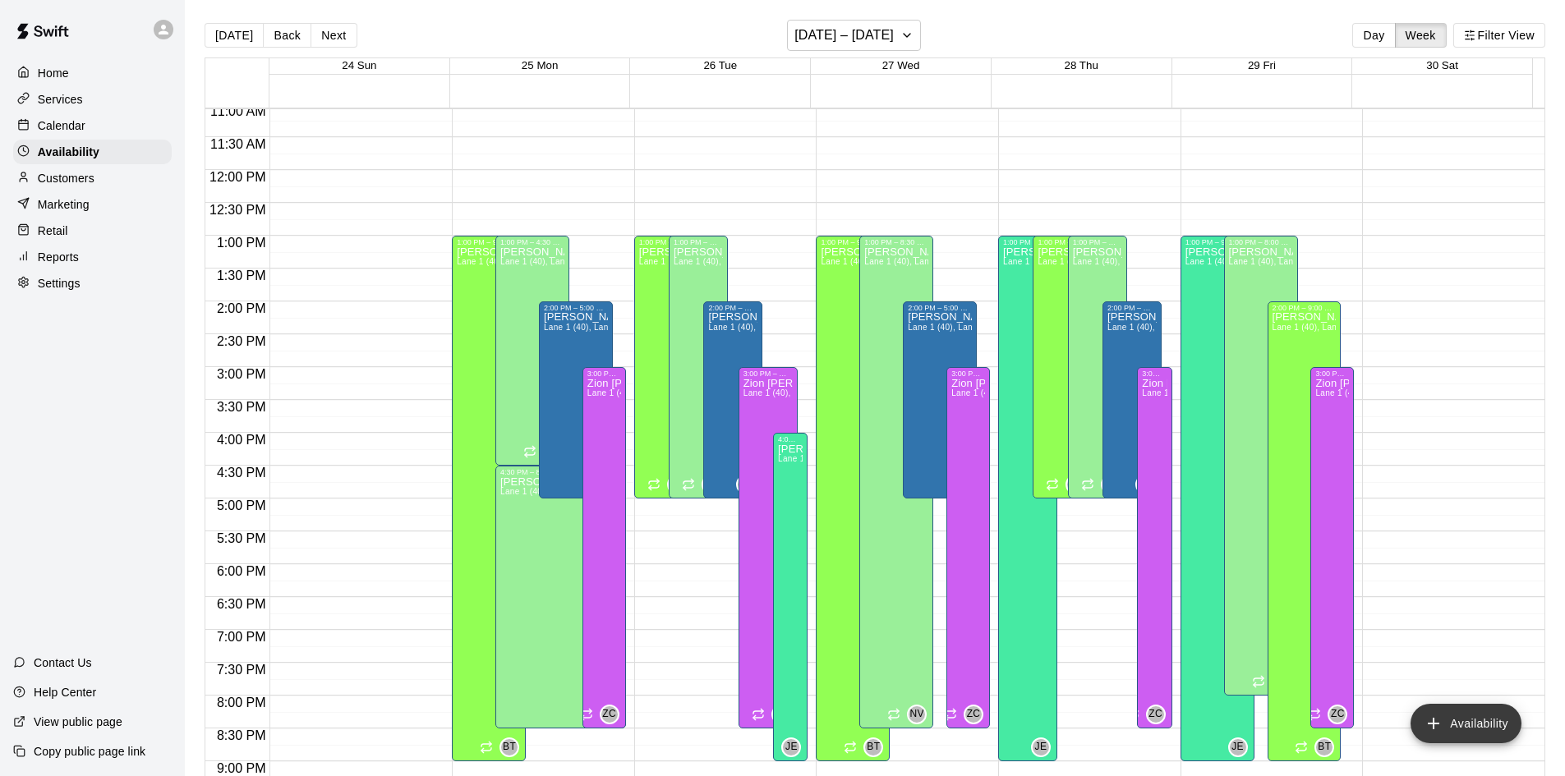
click at [1421, 721] on button "Availability" at bounding box center [1466, 723] width 111 height 39
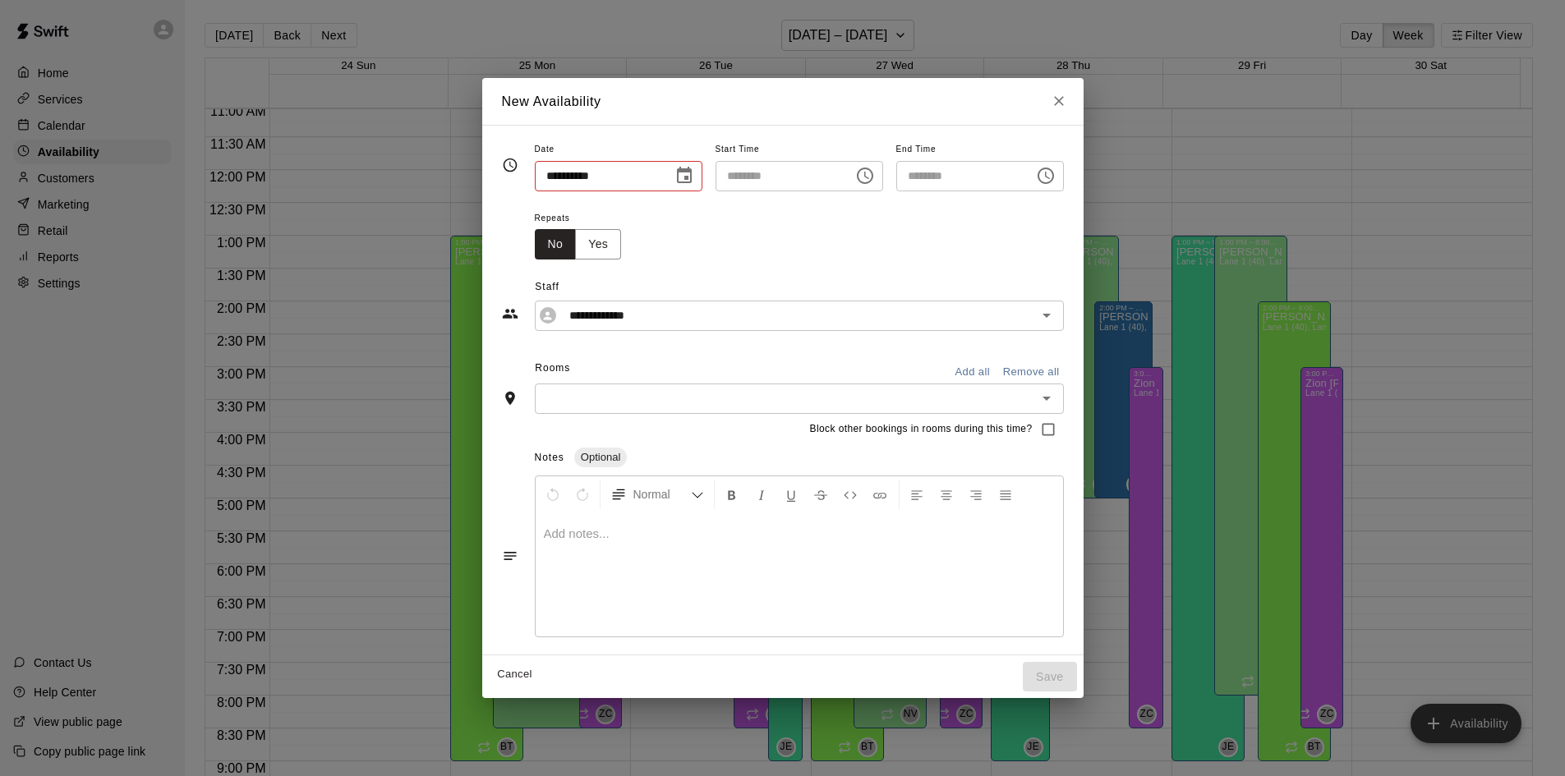
type input "**********"
type input "********"
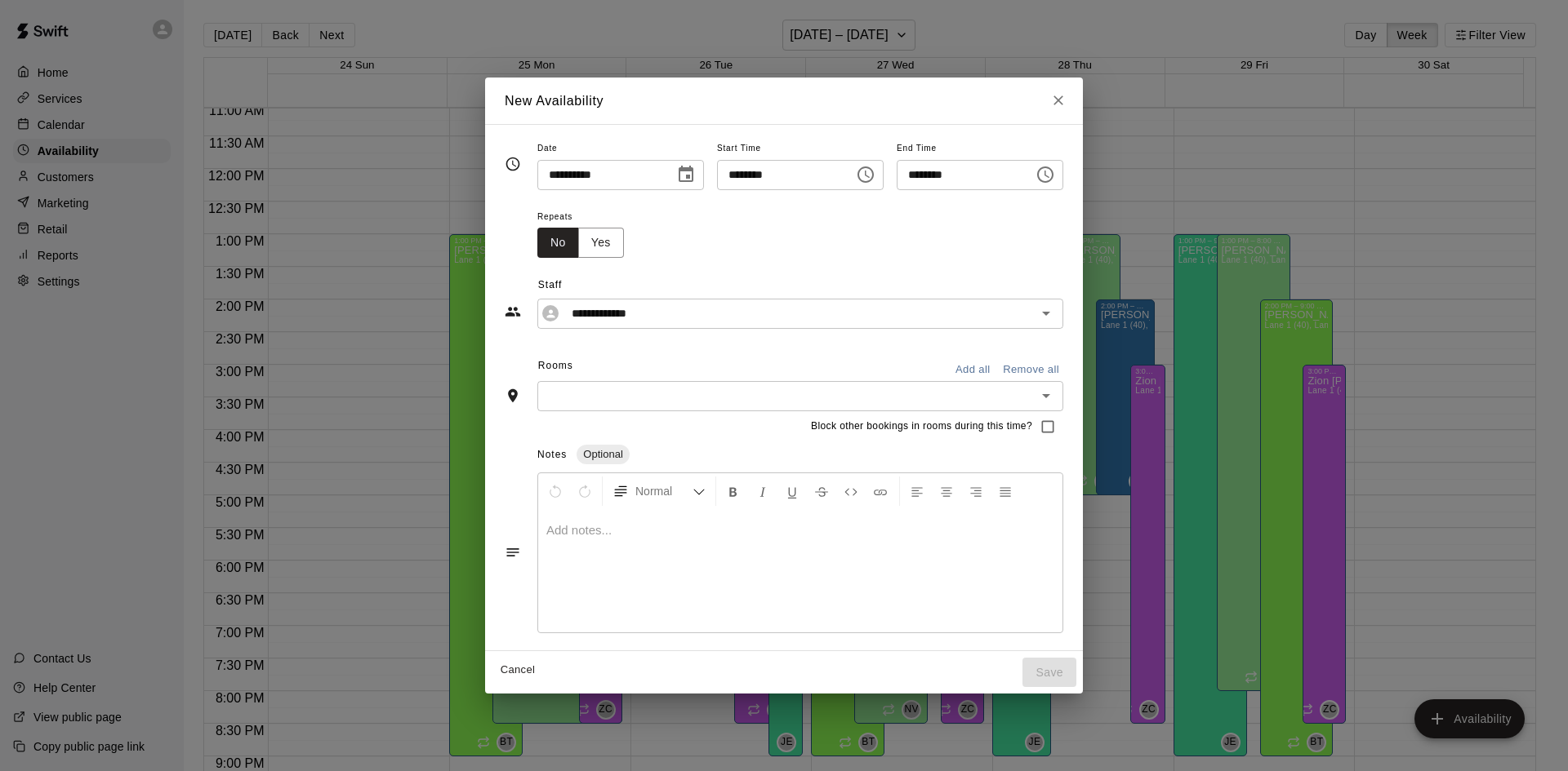
click at [679, 181] on icon "Choose date, selected date is Aug 26, 2025" at bounding box center [686, 174] width 15 height 16
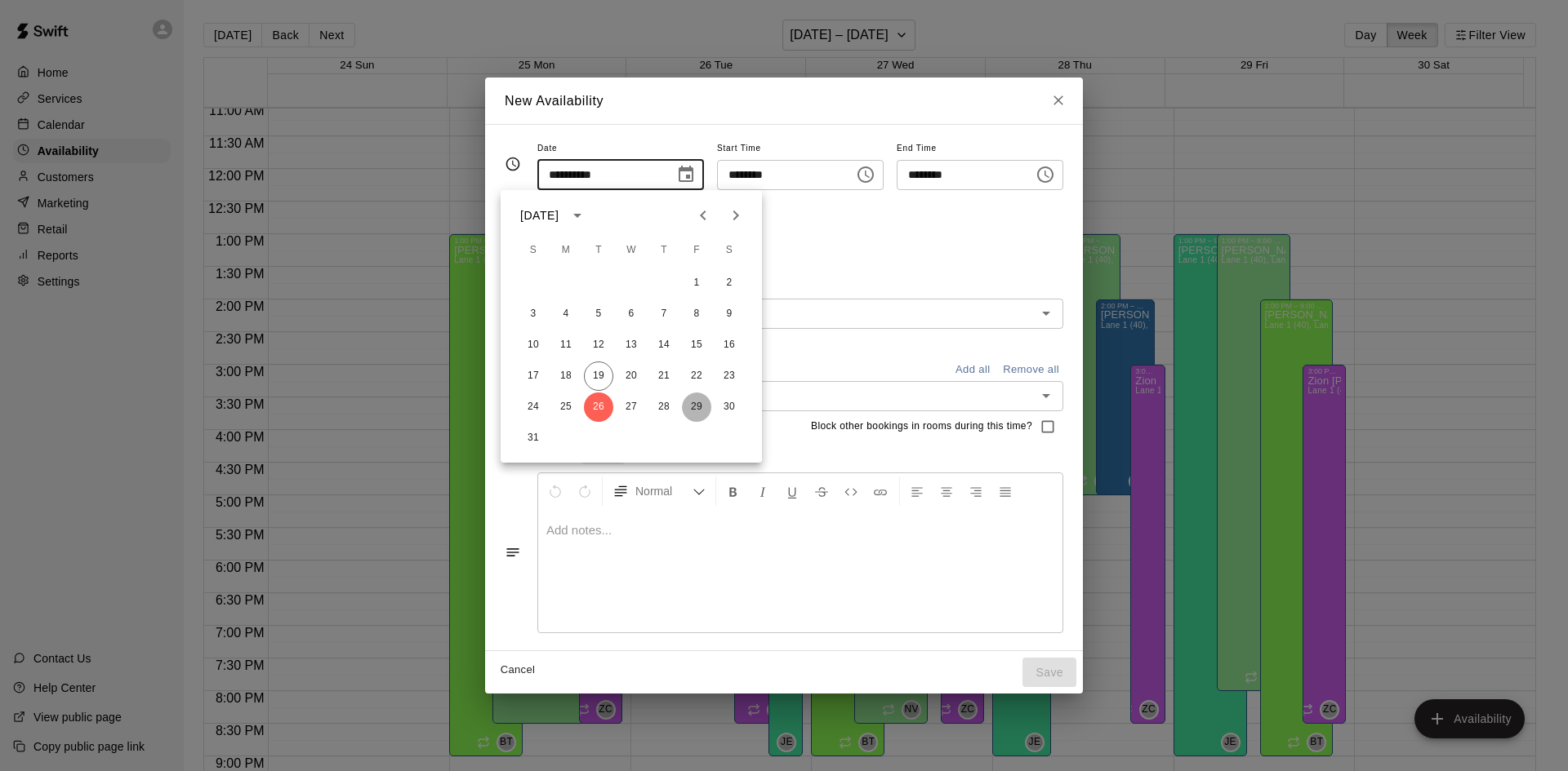
click at [703, 407] on button "29" at bounding box center [697, 407] width 30 height 30
type input "**********"
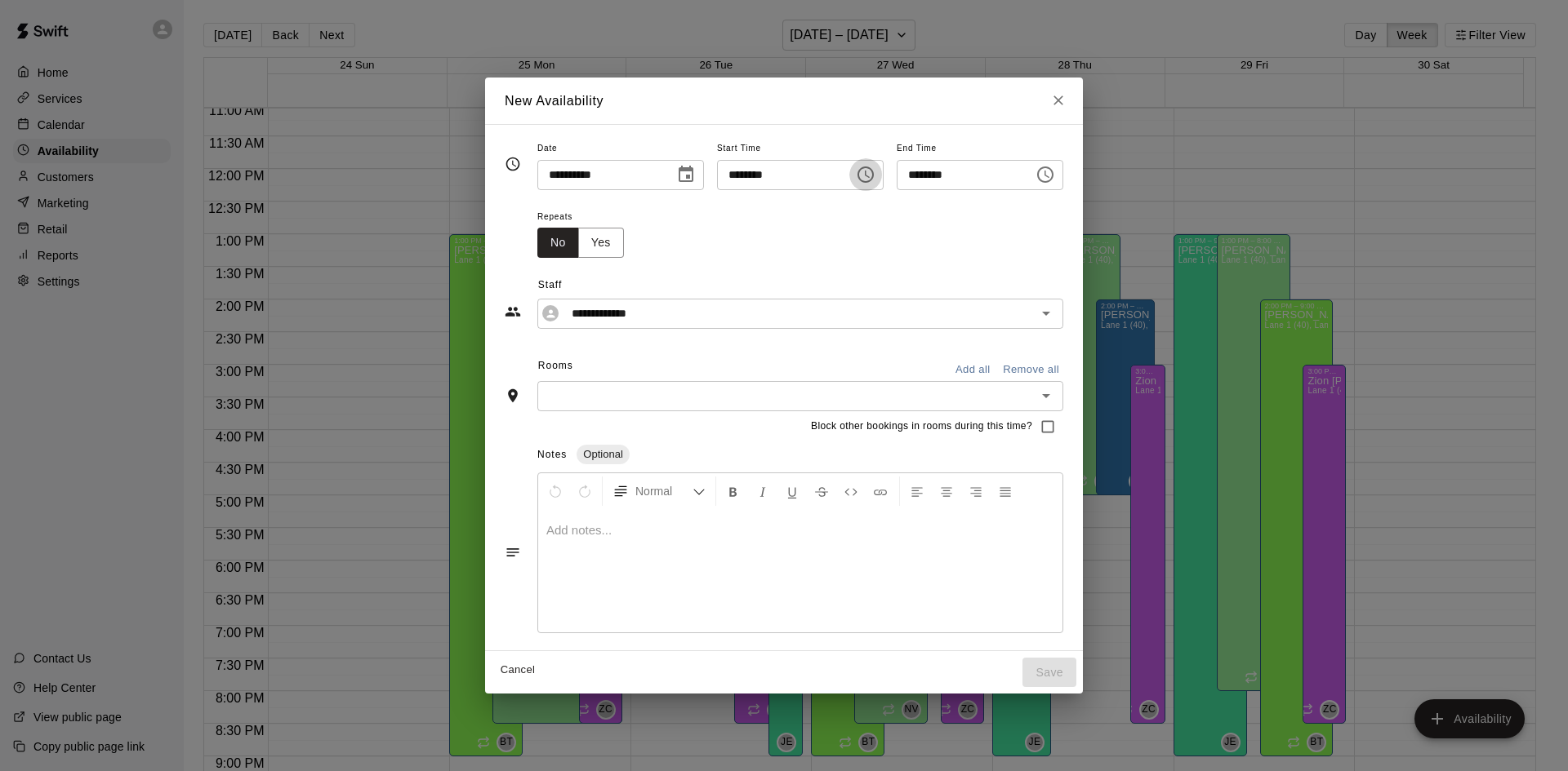
click at [872, 168] on icon "Choose time, selected time is 7:00 PM" at bounding box center [865, 175] width 20 height 20
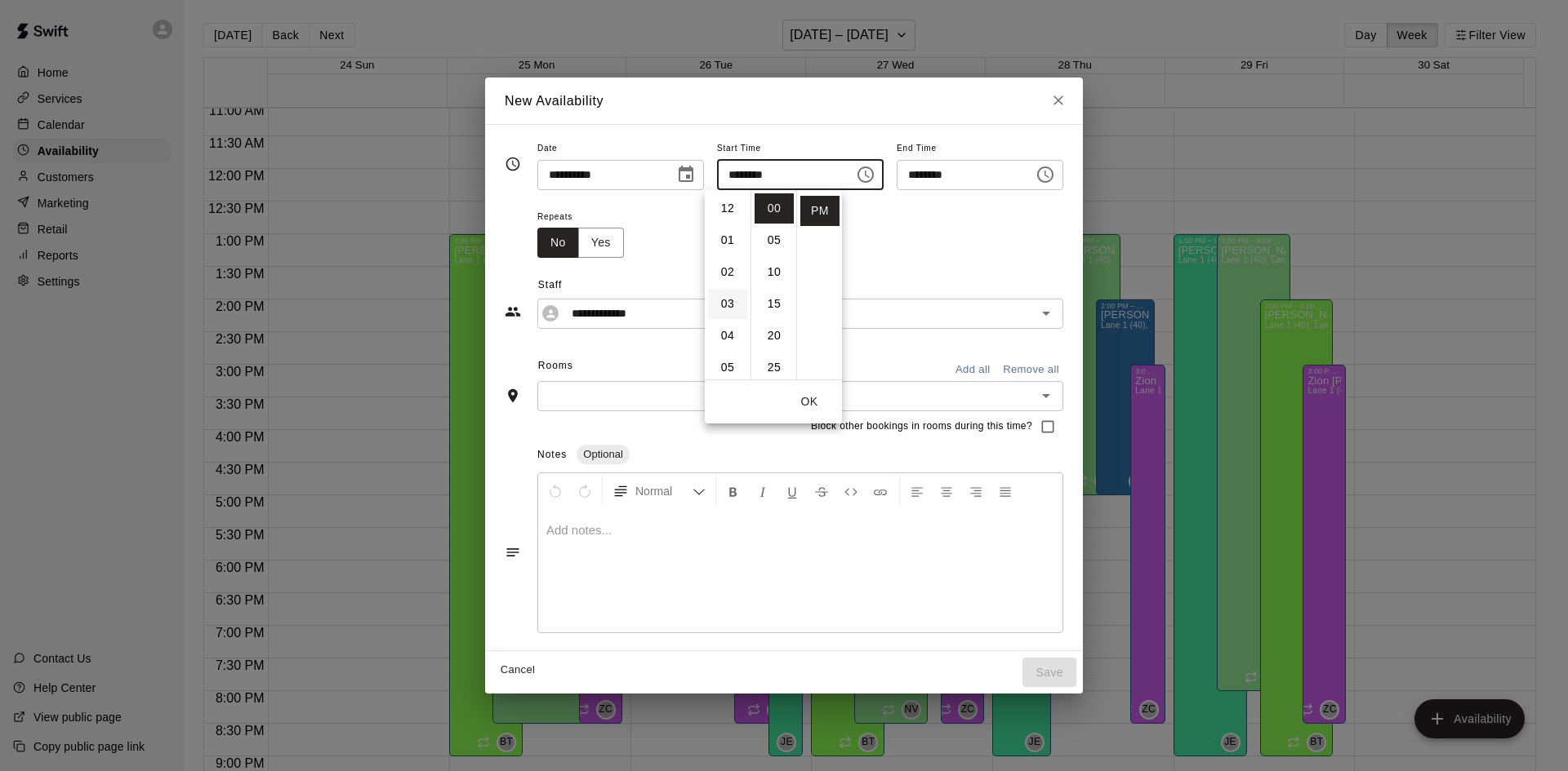
click at [730, 306] on li "03" at bounding box center [726, 304] width 39 height 30
type input "********"
click at [804, 404] on button "OK" at bounding box center [809, 401] width 53 height 30
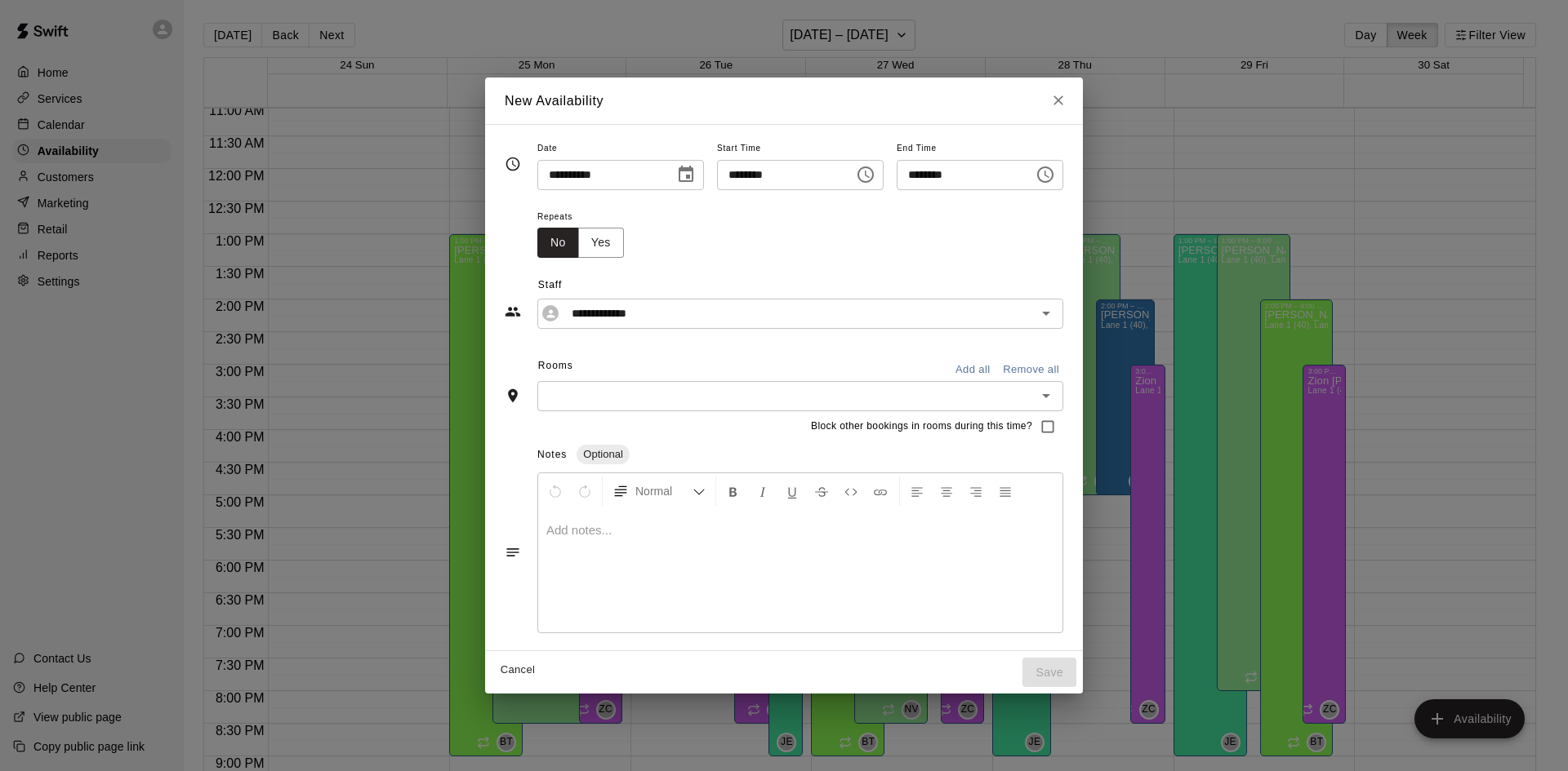
click at [1055, 180] on icon "Choose time, selected time is 7:30 PM" at bounding box center [1045, 175] width 20 height 20
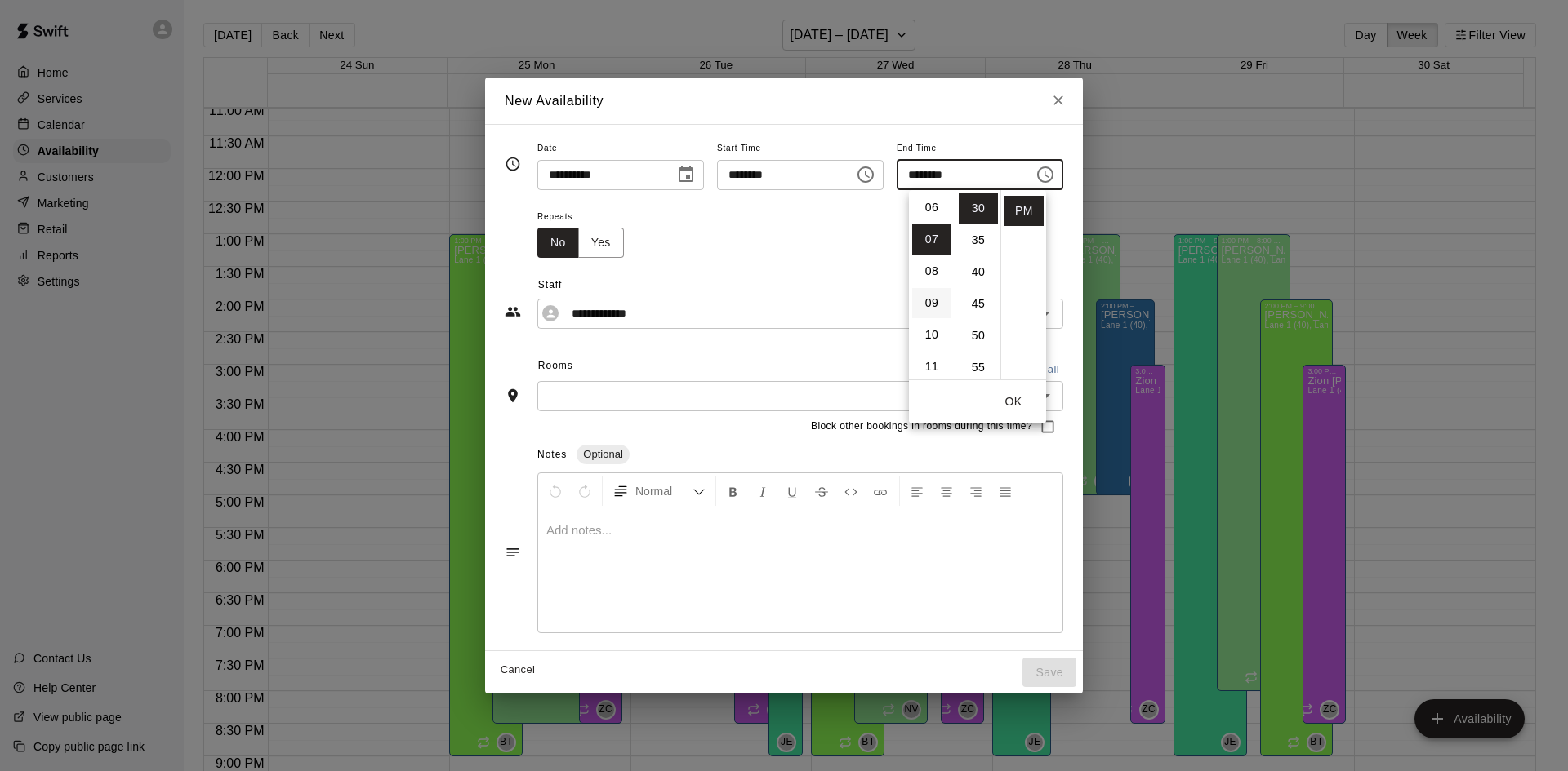
scroll to position [185, 0]
click at [928, 275] on li "08" at bounding box center [931, 278] width 39 height 30
click at [978, 214] on li "00" at bounding box center [978, 209] width 39 height 30
type input "********"
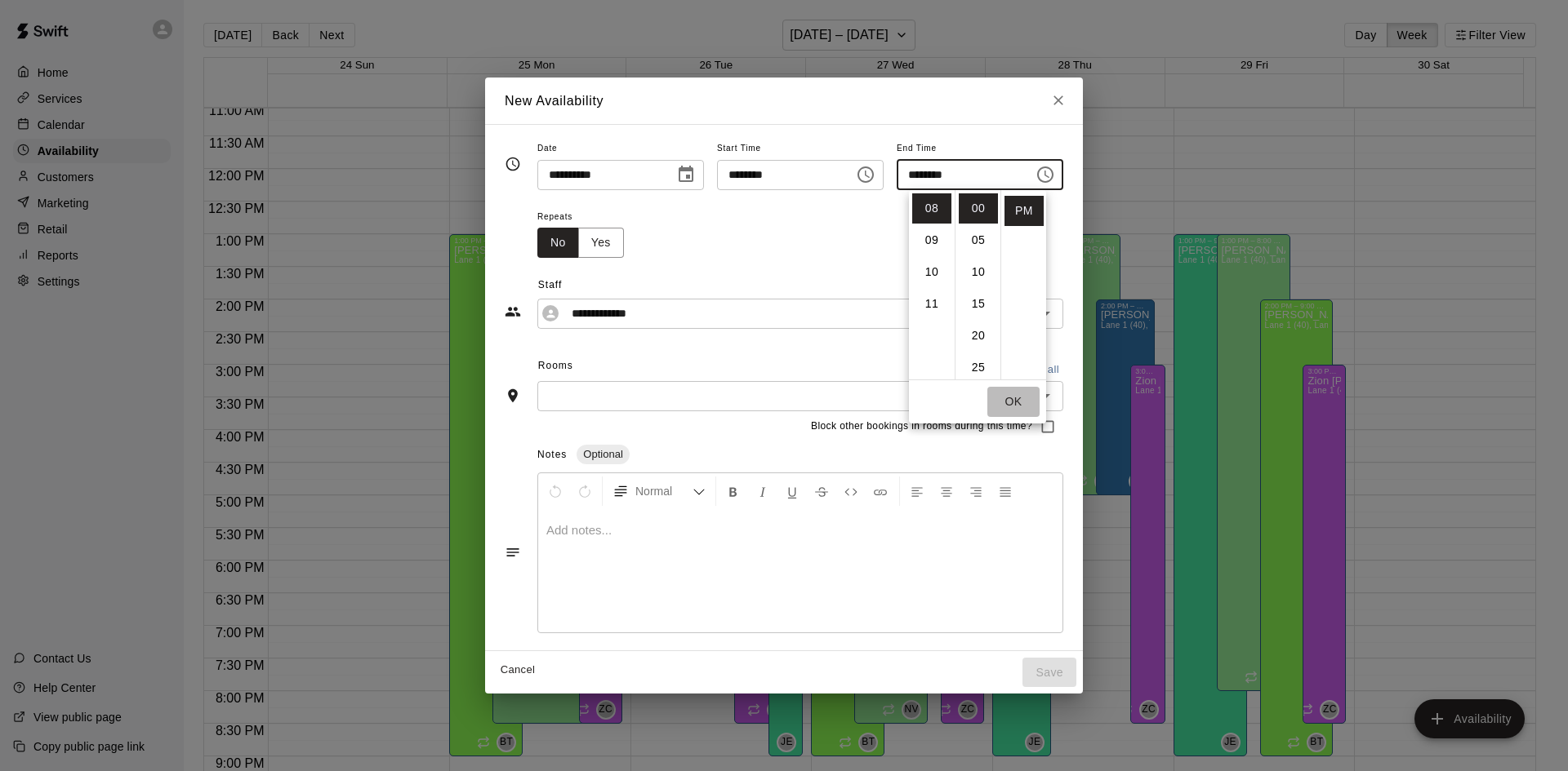
click at [1016, 401] on button "OK" at bounding box center [1013, 401] width 53 height 30
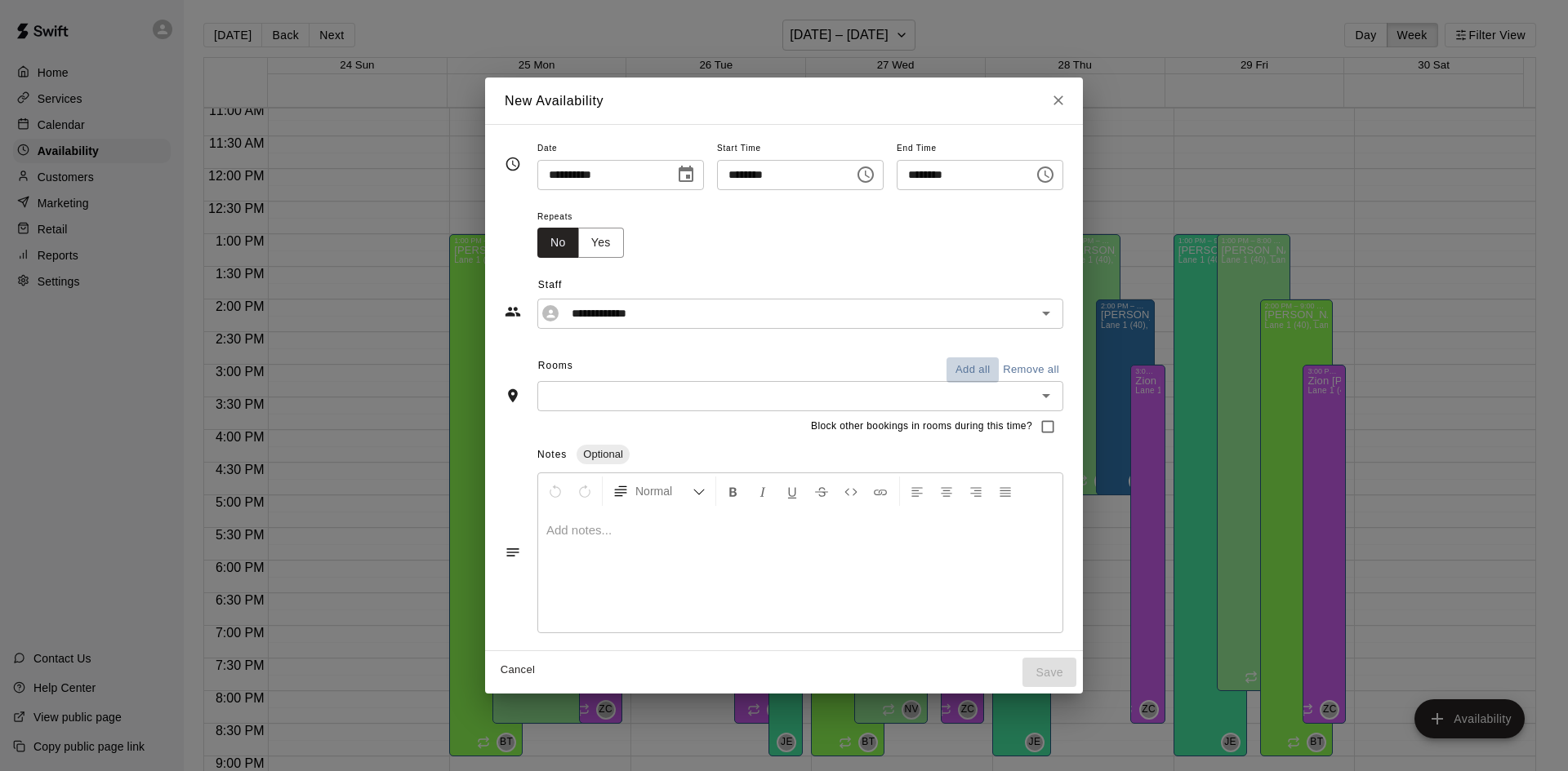
click at [999, 368] on button "Add all" at bounding box center [972, 370] width 53 height 25
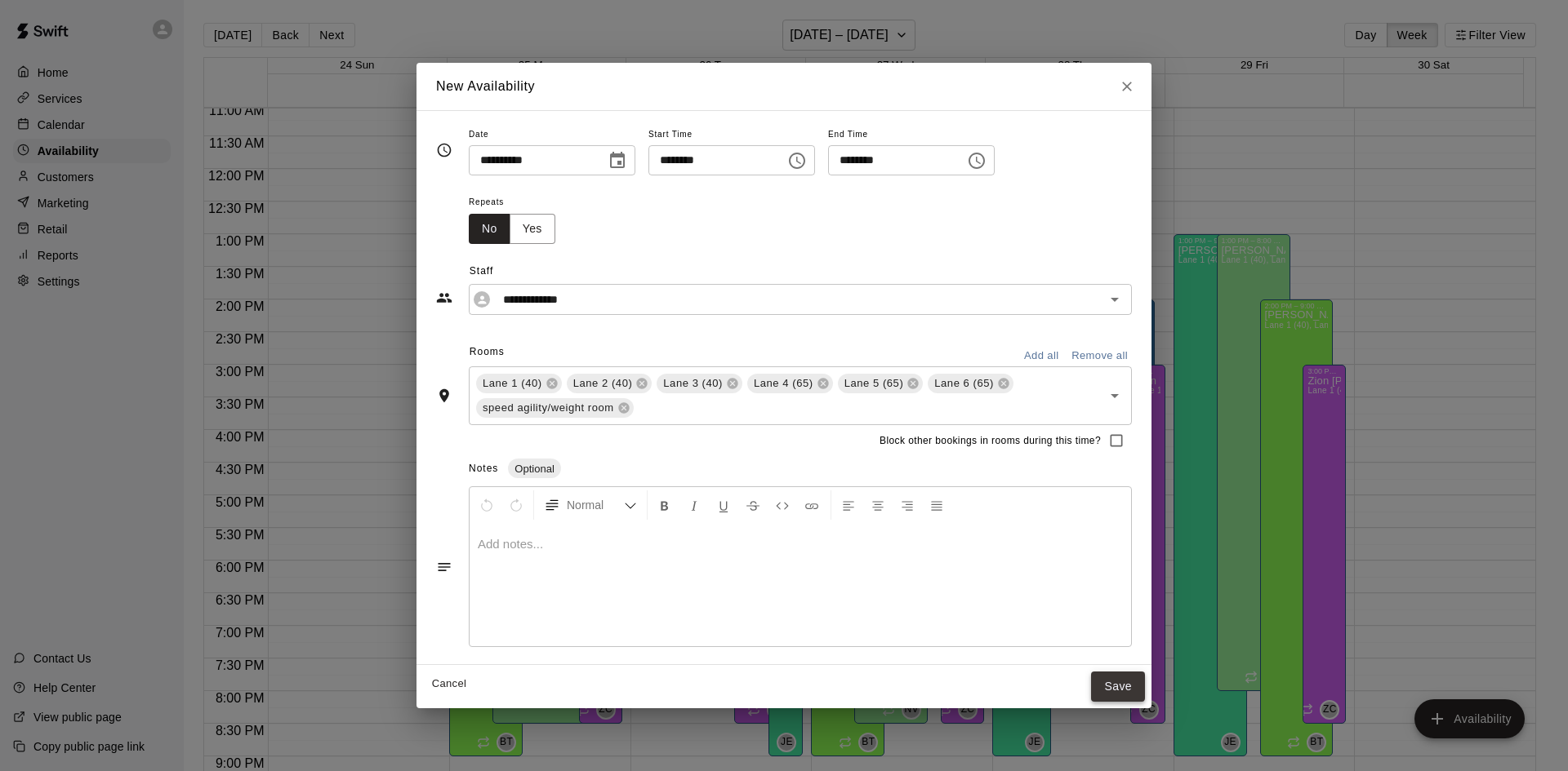
click at [1123, 691] on button "Save" at bounding box center [1118, 687] width 54 height 30
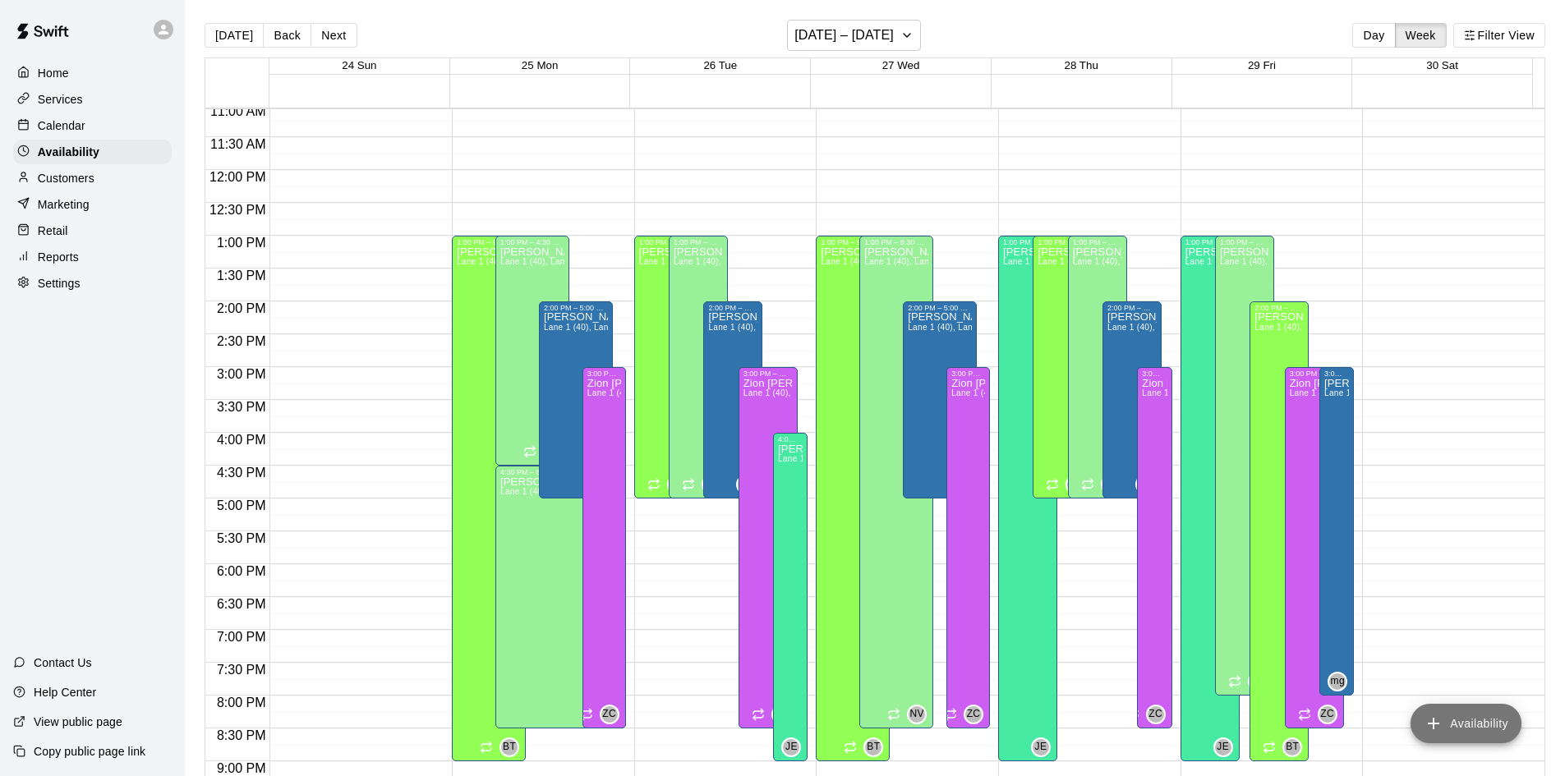
click at [1478, 722] on button "Availability" at bounding box center [1466, 723] width 111 height 39
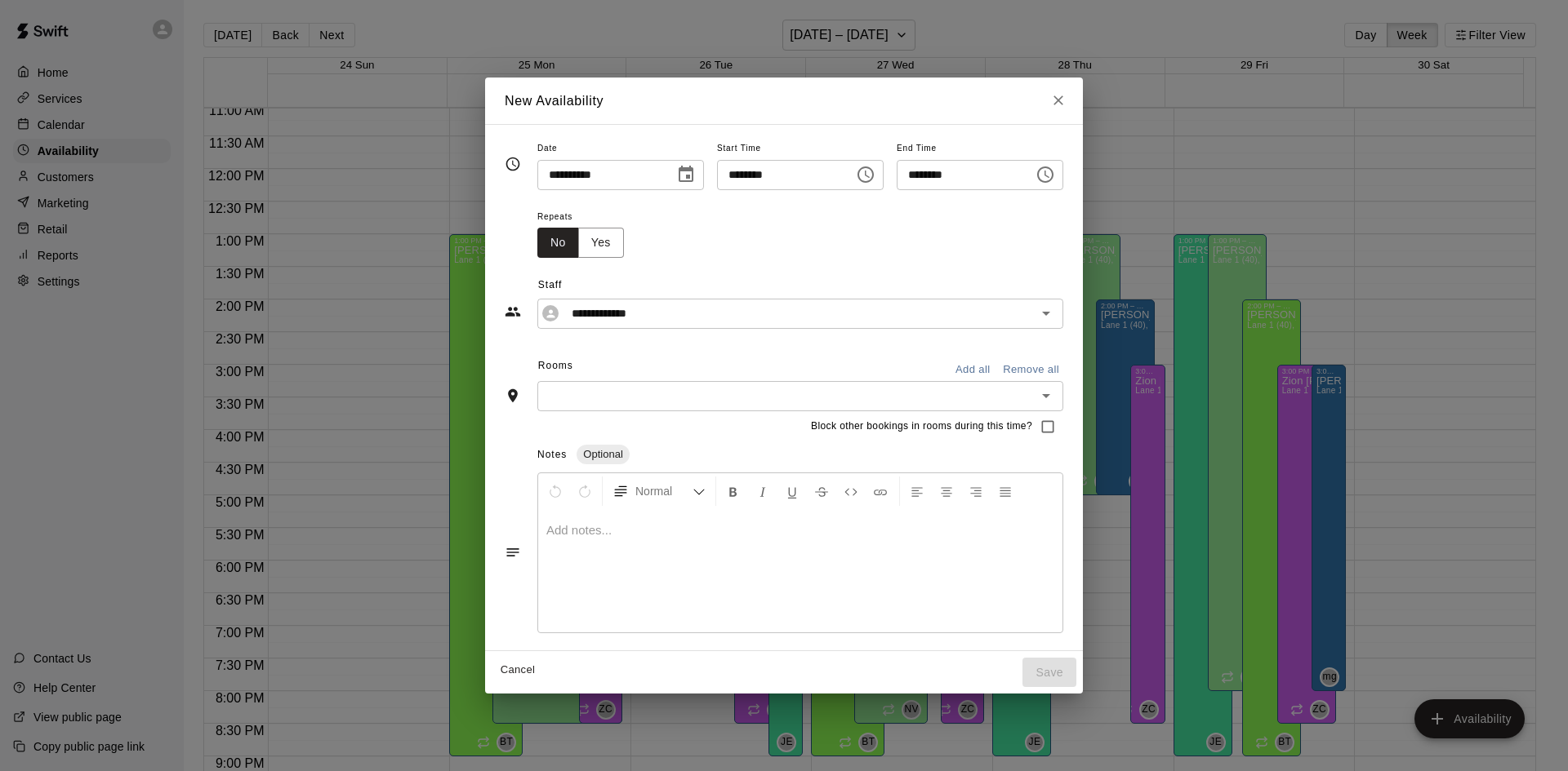
click at [679, 178] on icon "Choose date, selected date is Aug 26, 2025" at bounding box center [686, 174] width 15 height 16
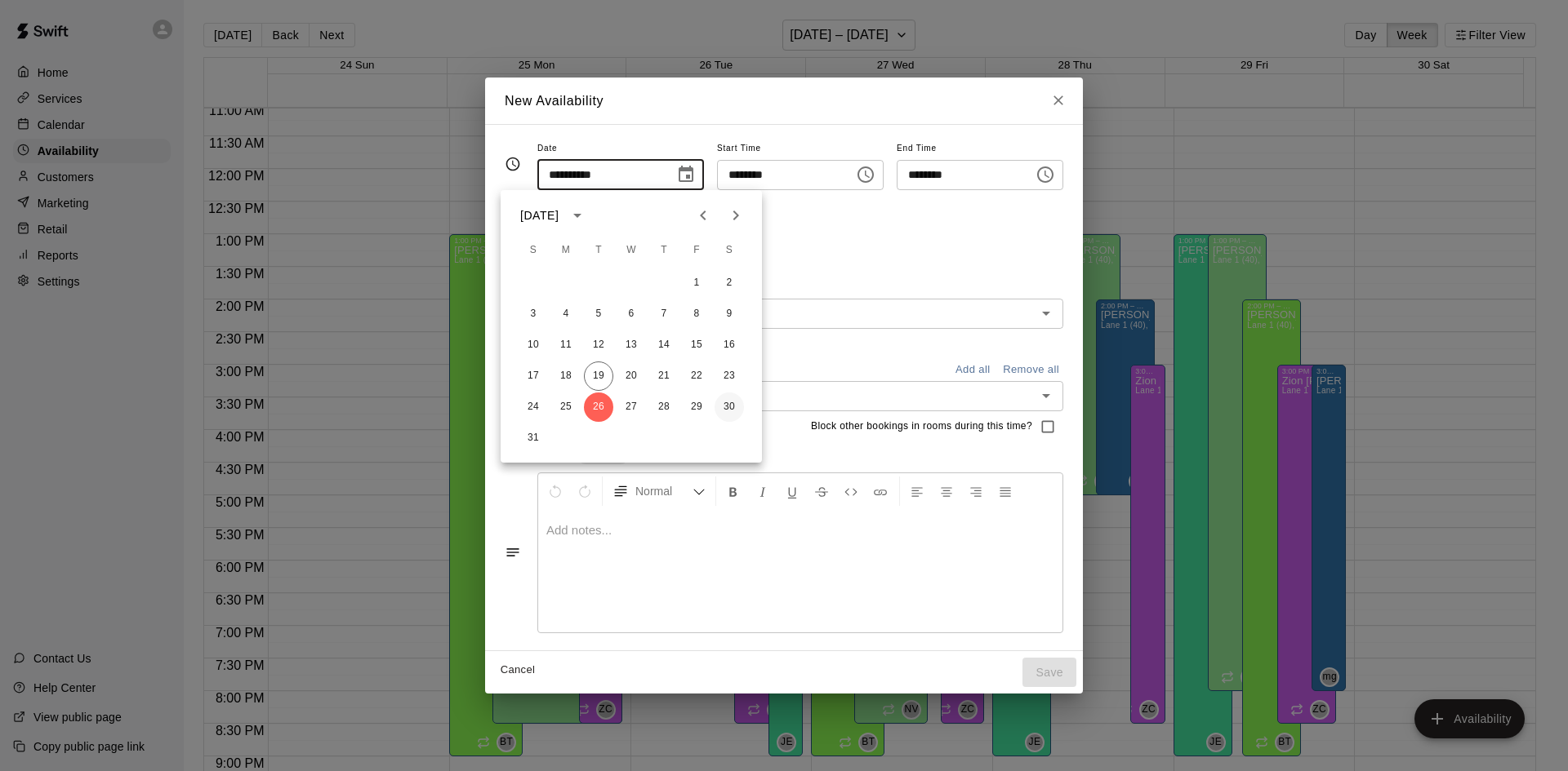
click at [722, 405] on button "30" at bounding box center [729, 407] width 30 height 30
type input "**********"
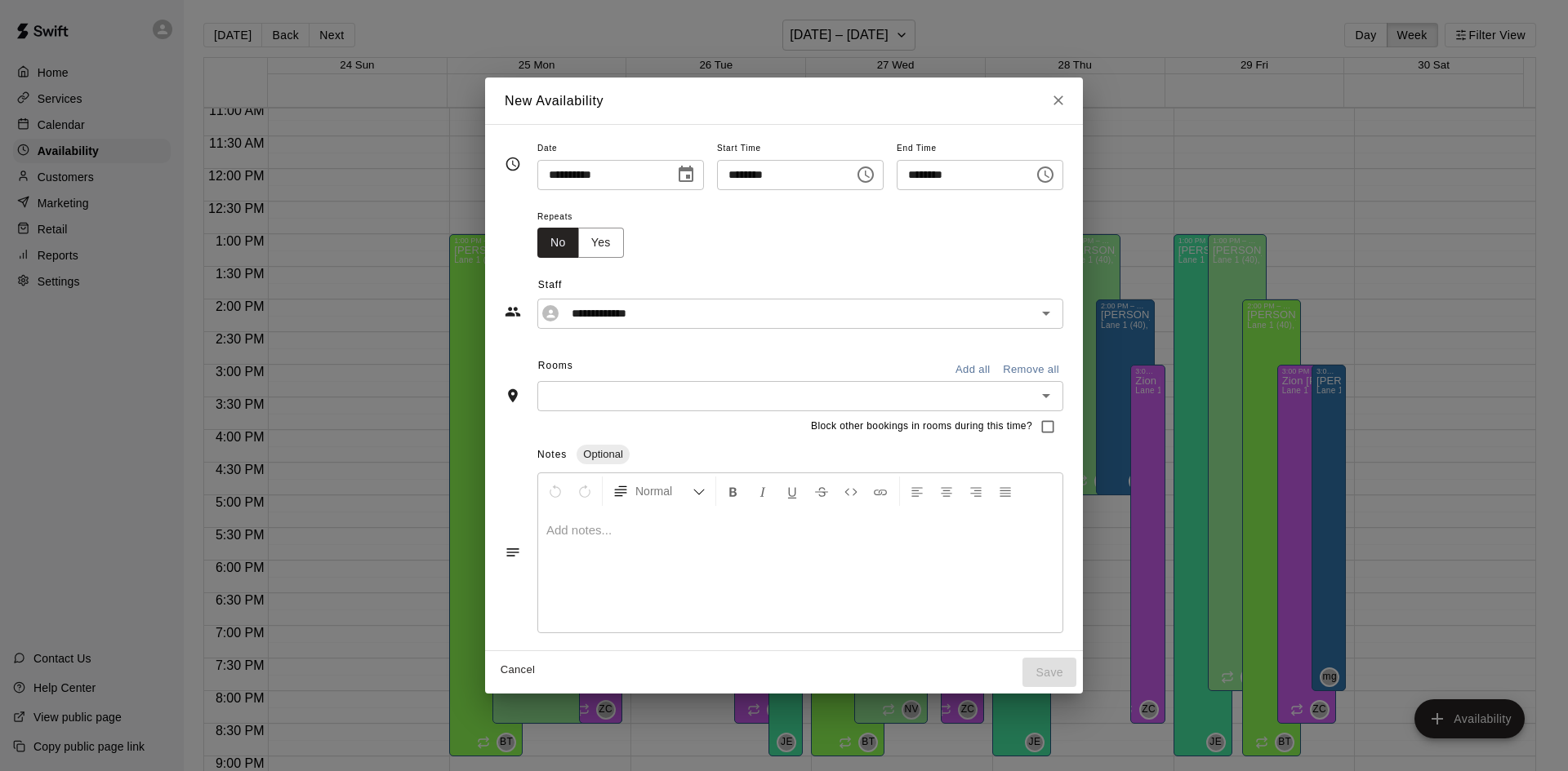
click at [875, 175] on icon "Choose time, selected time is 7:00 PM" at bounding box center [865, 175] width 20 height 20
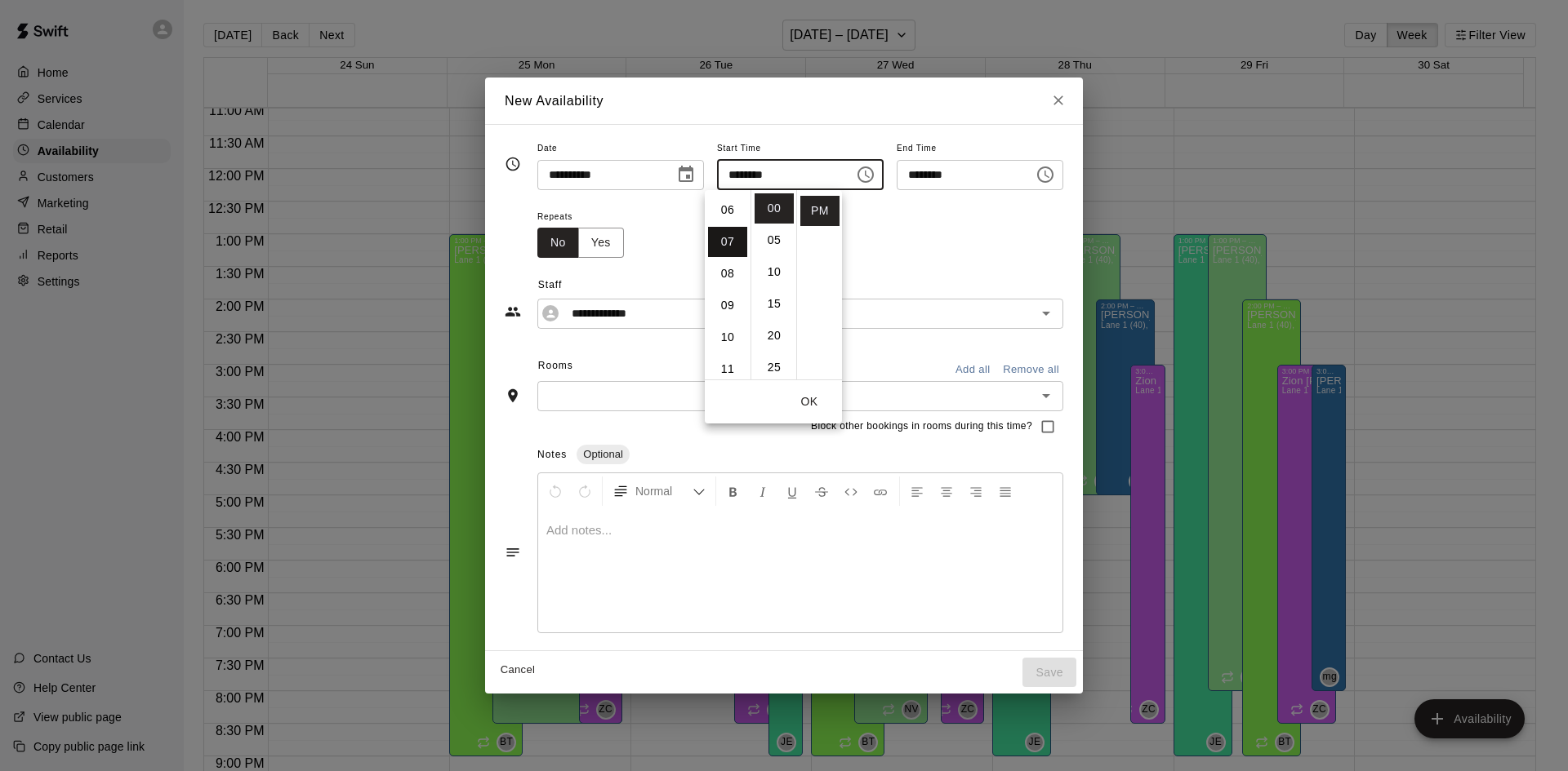
scroll to position [163, 0]
click at [727, 362] on li "10" at bounding box center [726, 364] width 39 height 30
type input "********"
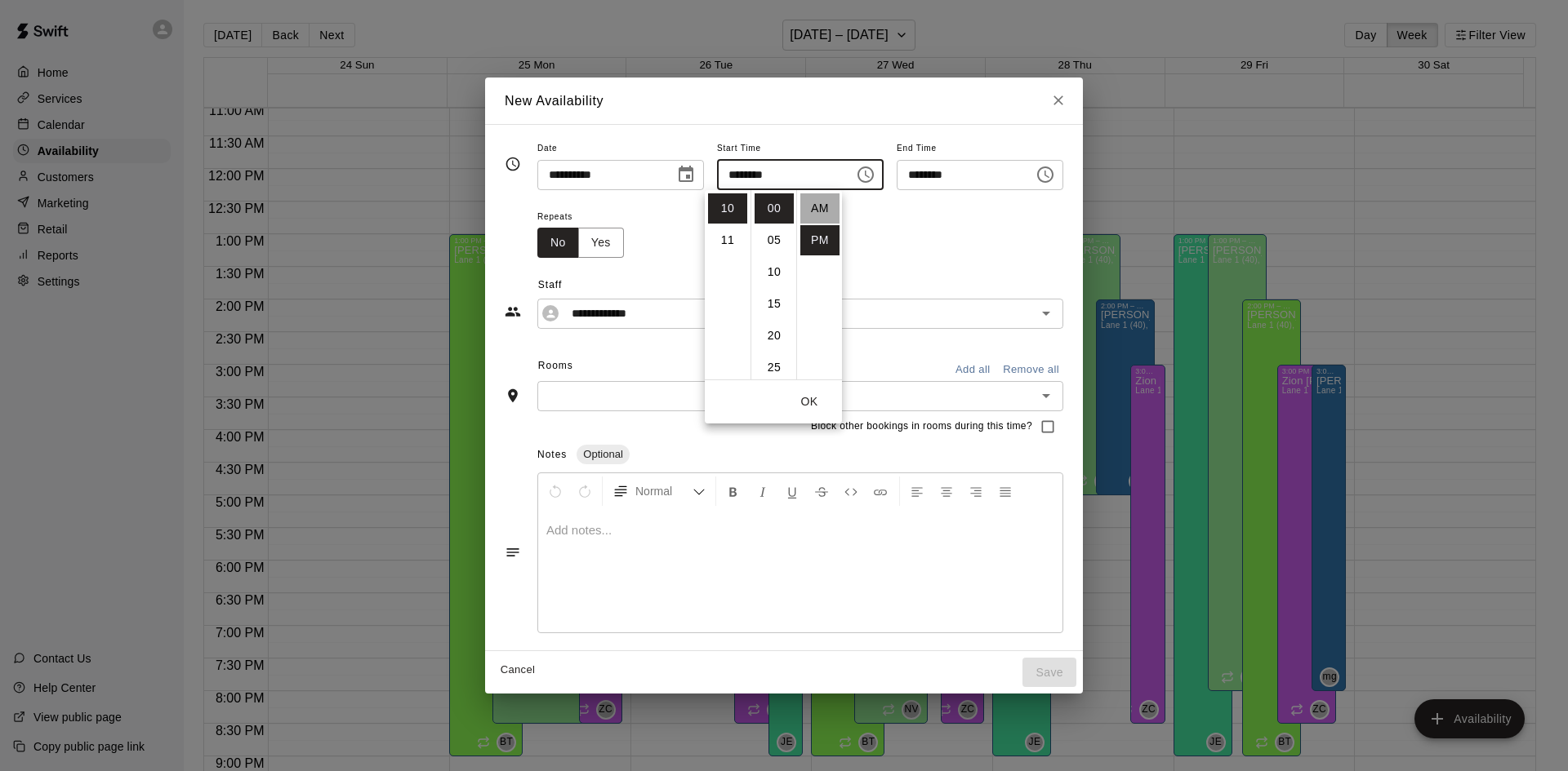
click at [823, 212] on li "AM" at bounding box center [819, 209] width 39 height 30
type input "********"
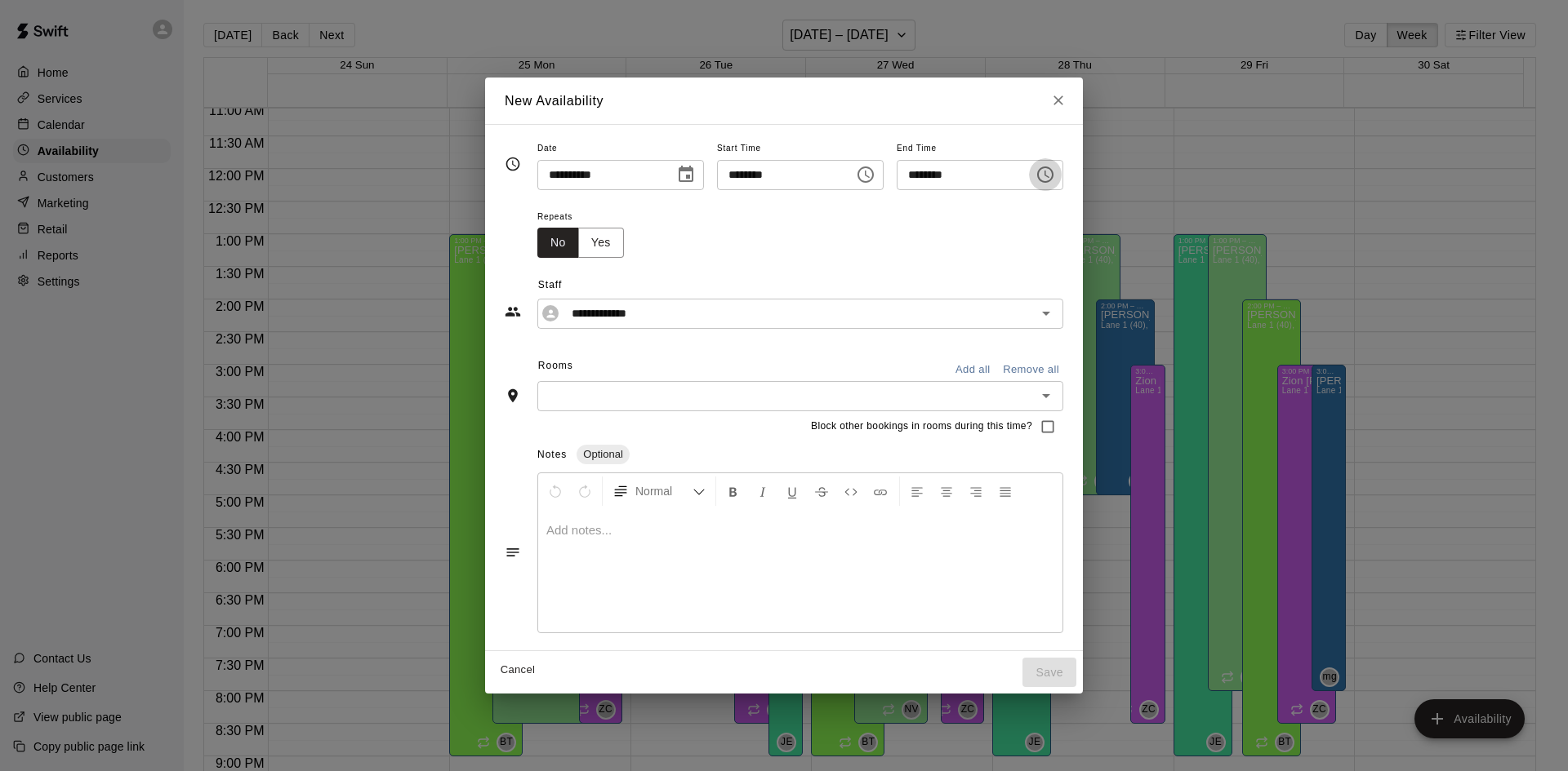
click at [1055, 175] on icon "Choose time, selected time is 10:30 PM" at bounding box center [1045, 175] width 20 height 20
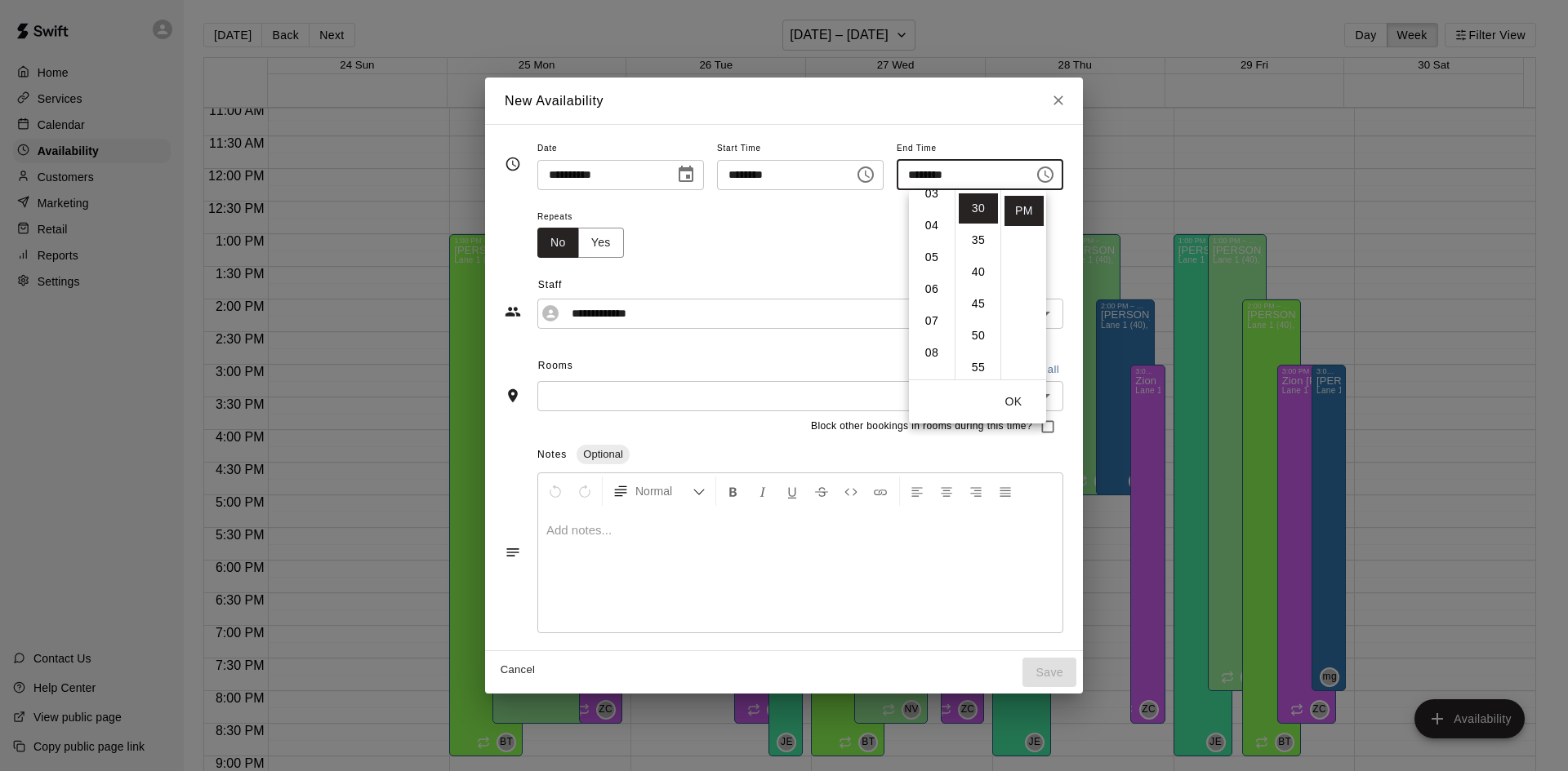
scroll to position [21, 0]
click at [926, 283] on li "03" at bounding box center [931, 283] width 39 height 30
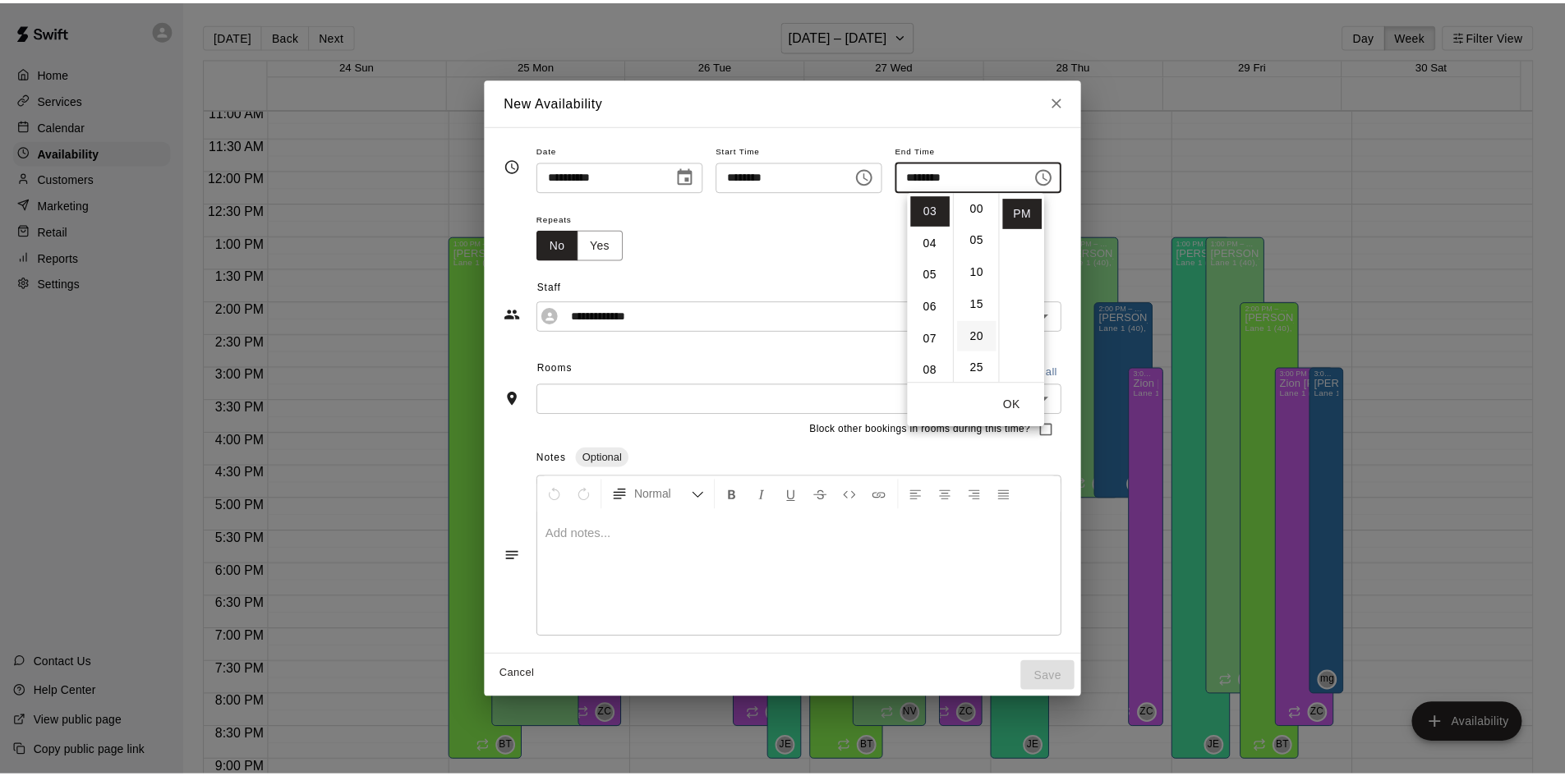
scroll to position [0, 0]
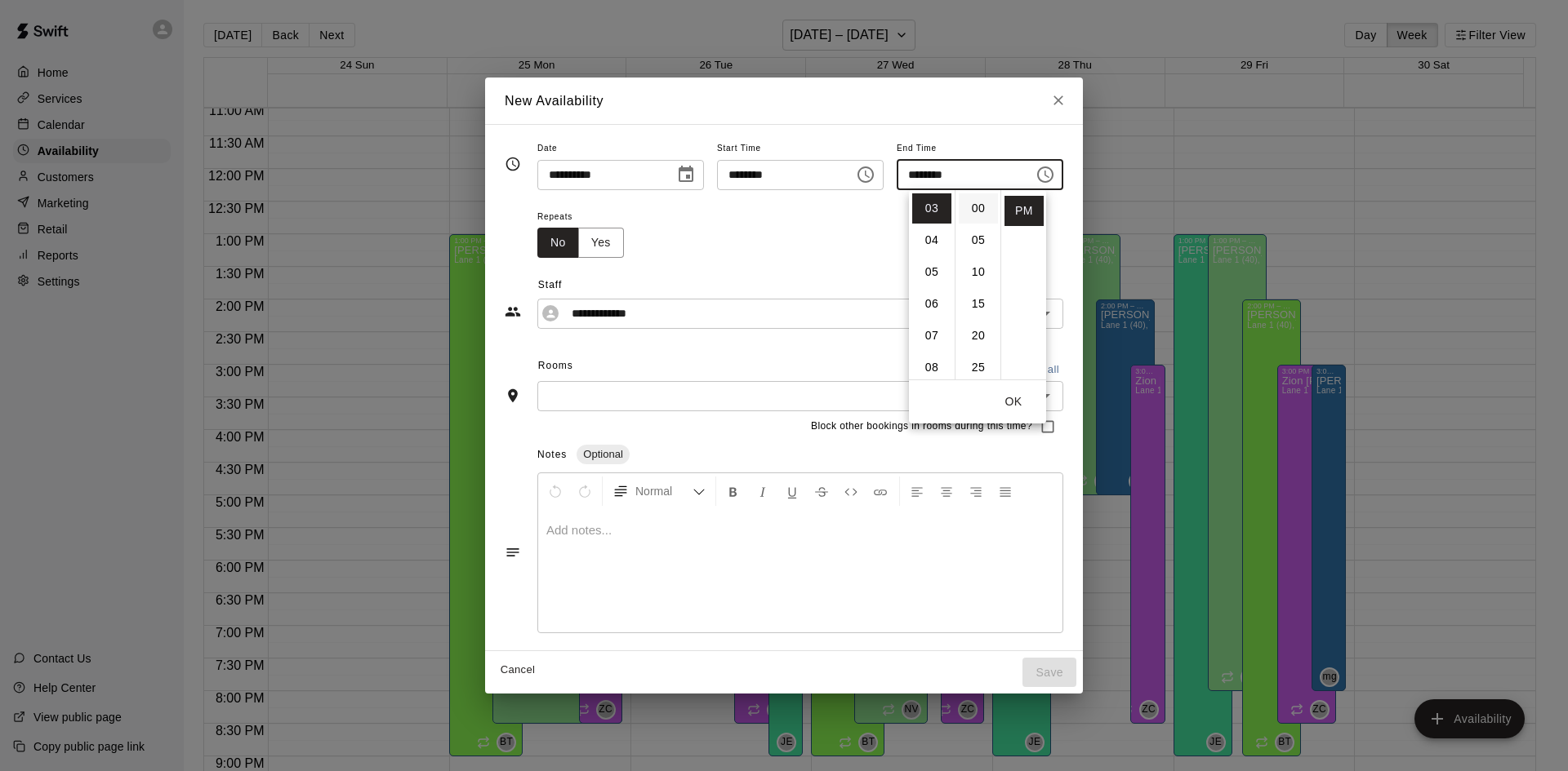
click at [973, 207] on li "00" at bounding box center [978, 209] width 39 height 30
type input "********"
click at [1016, 400] on button "OK" at bounding box center [1013, 401] width 53 height 30
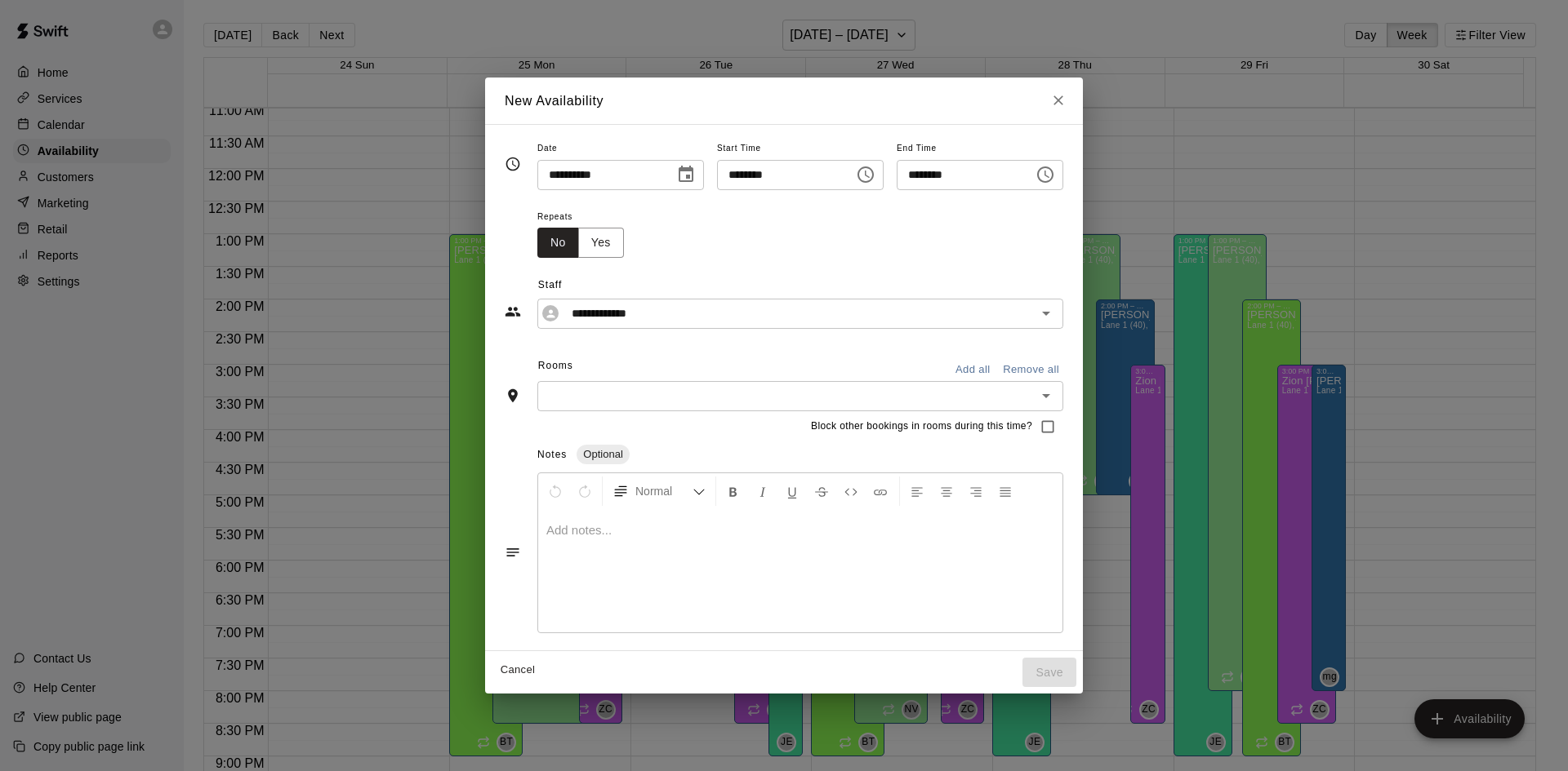
click at [999, 369] on button "Add all" at bounding box center [972, 370] width 53 height 25
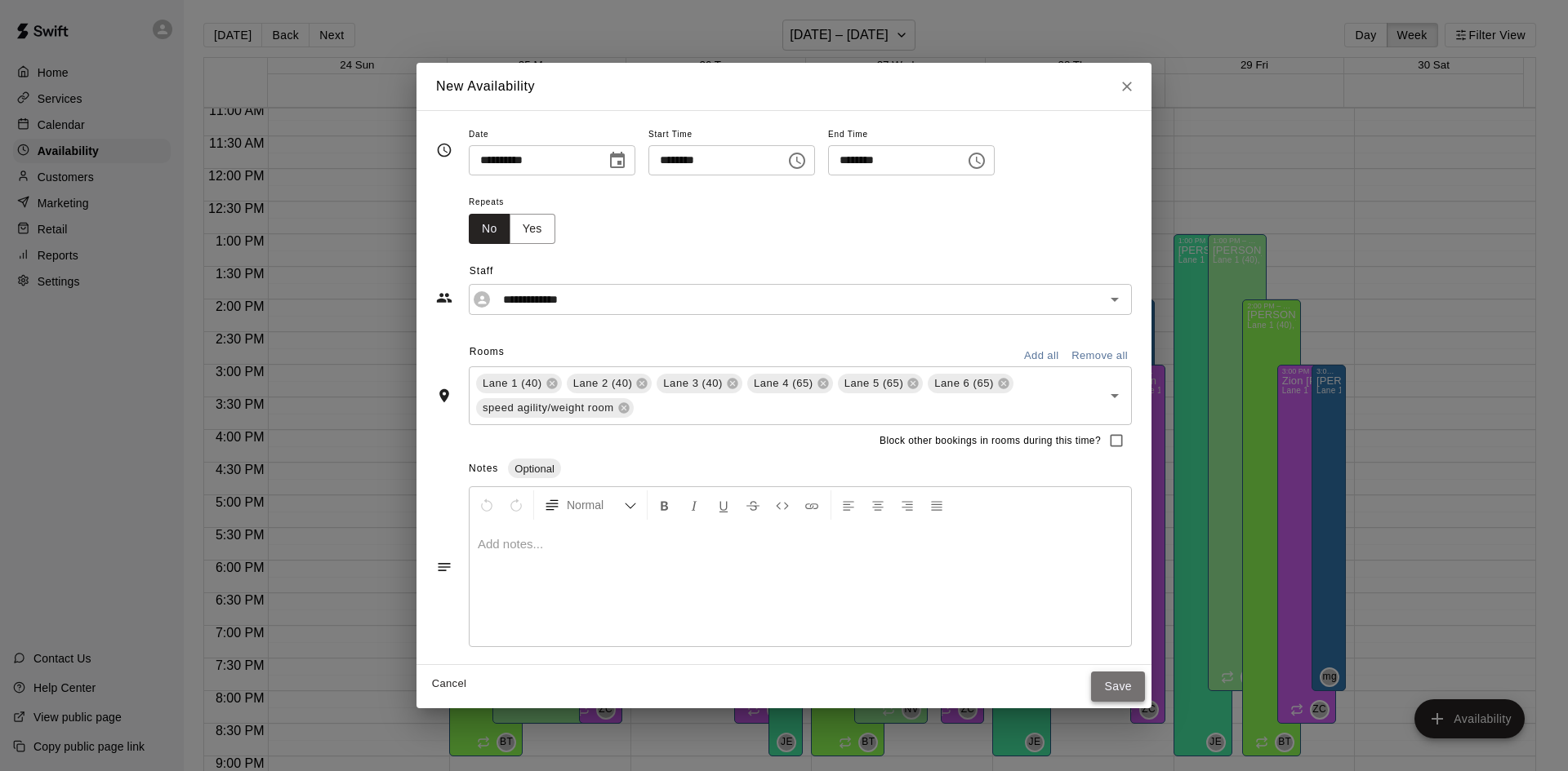
click at [1119, 675] on button "Save" at bounding box center [1118, 687] width 54 height 30
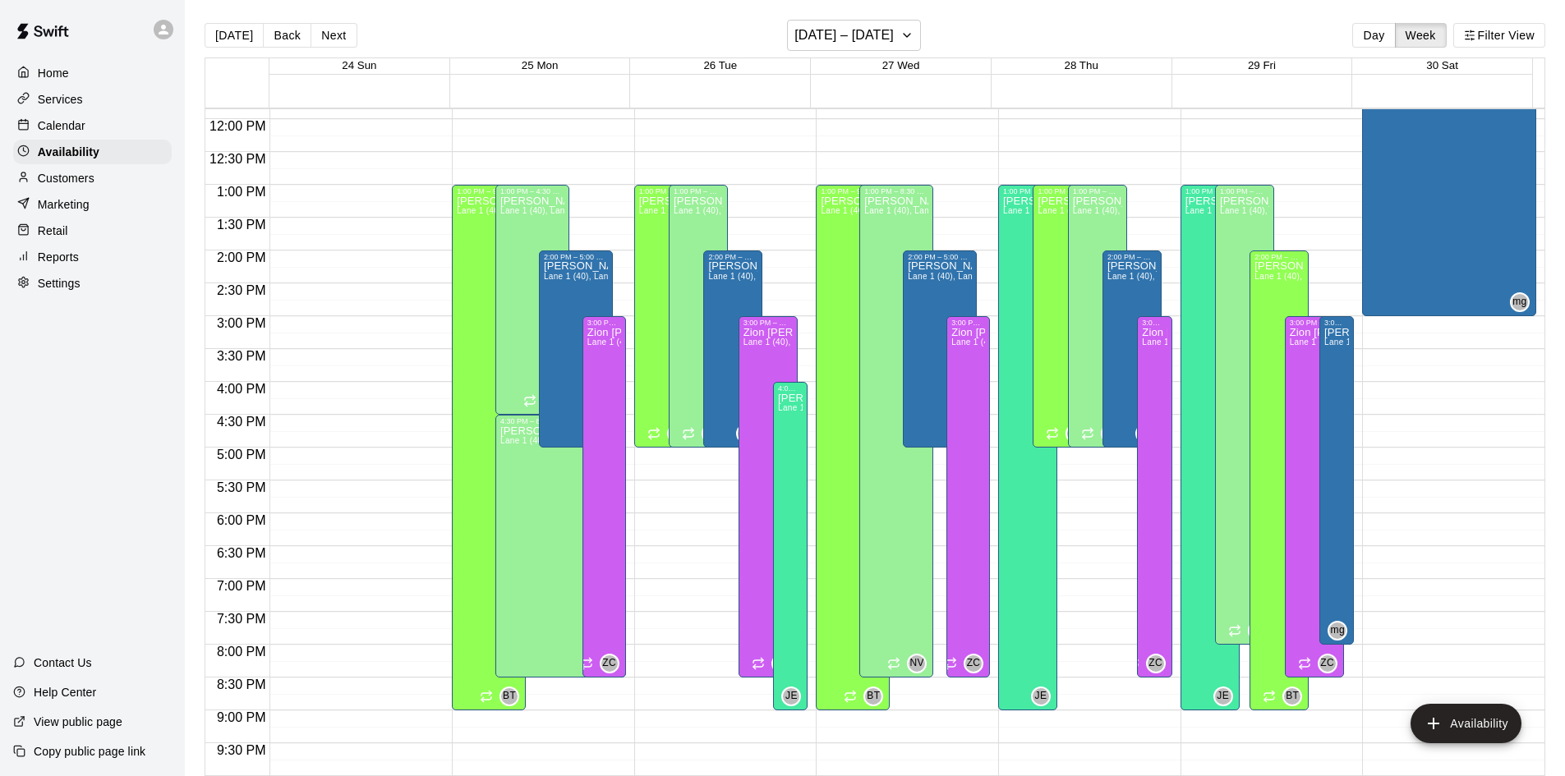
scroll to position [646, 0]
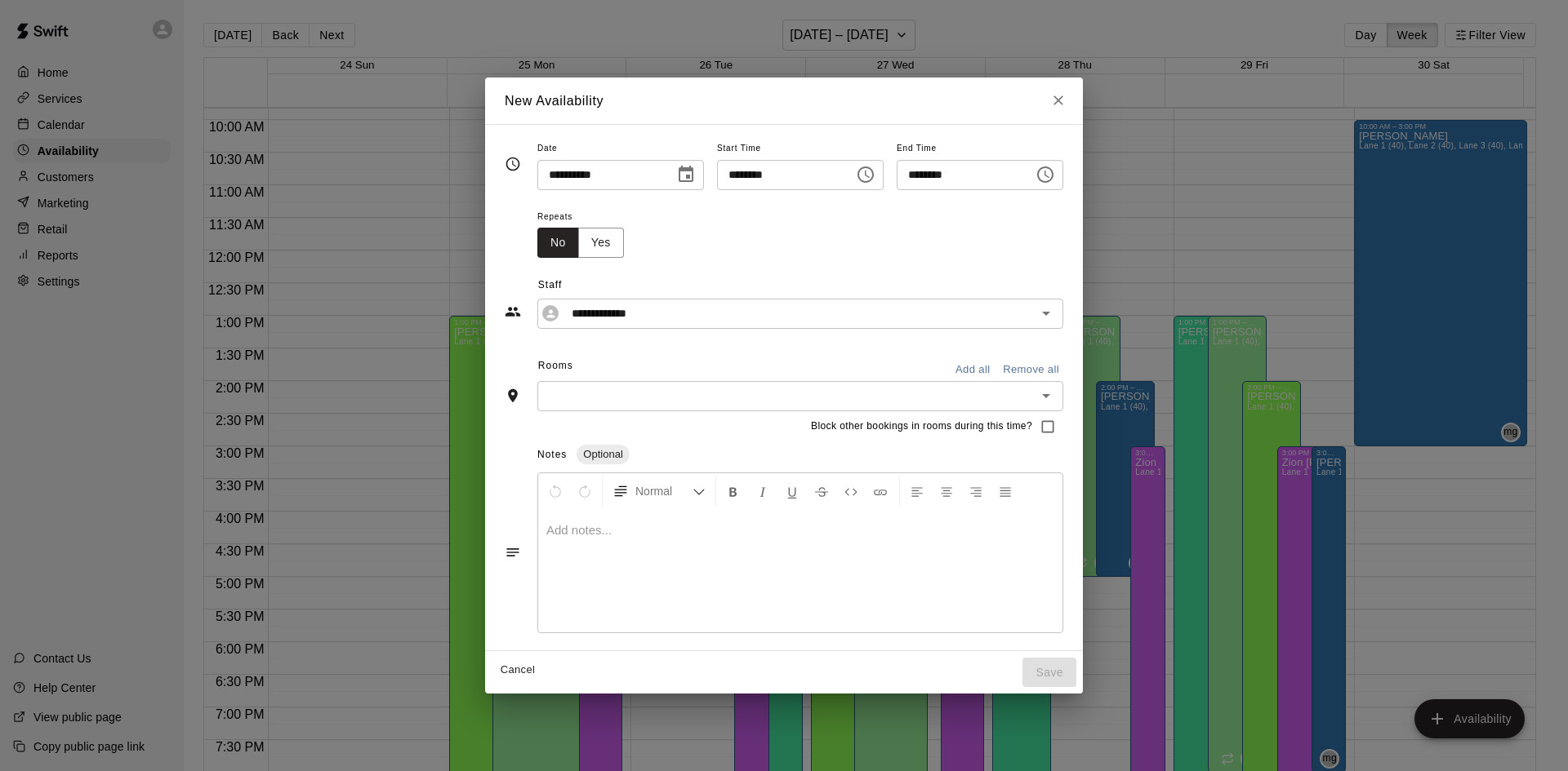
click at [1066, 103] on icon "Close" at bounding box center [1058, 100] width 16 height 16
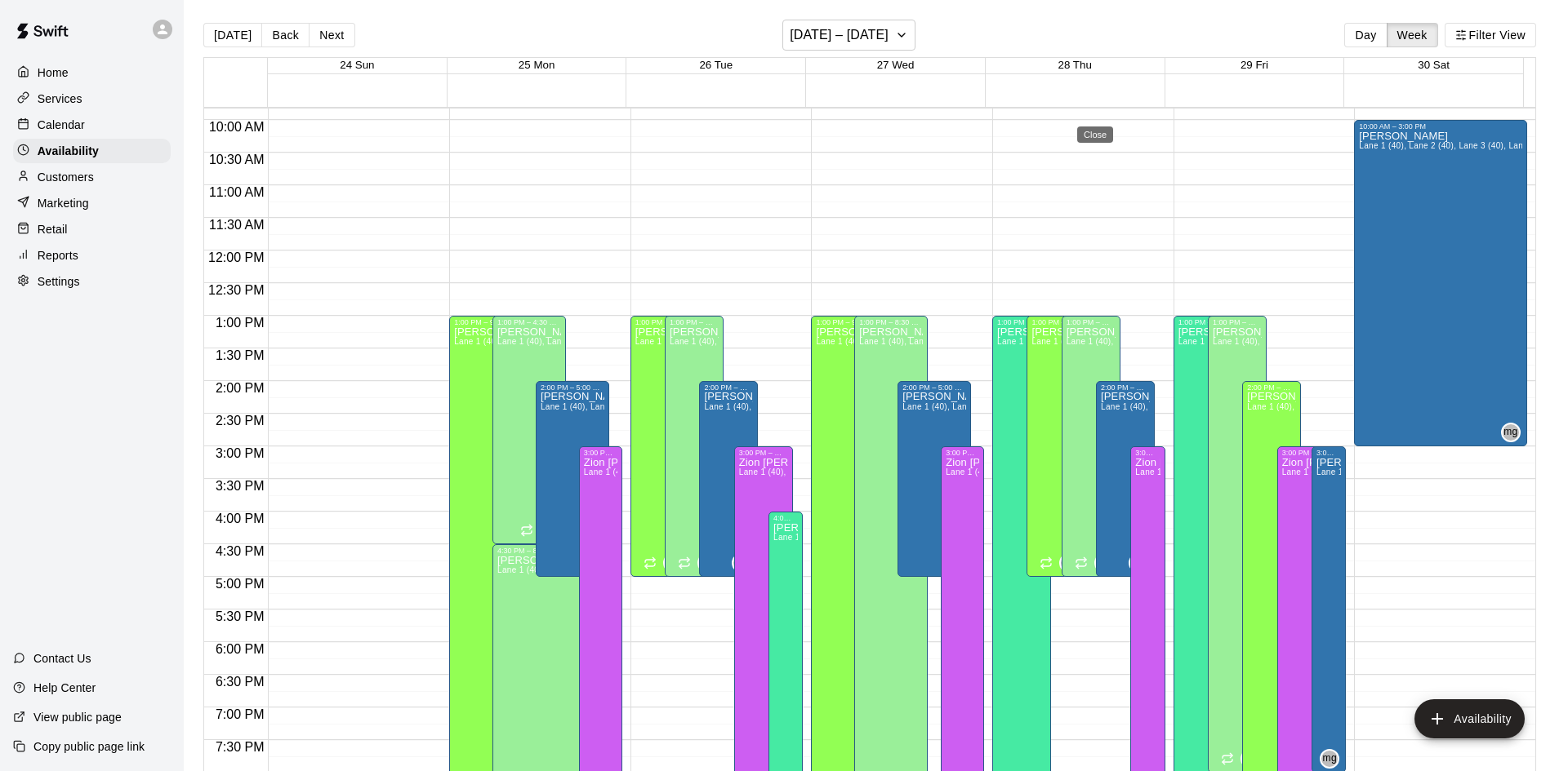
type input "**********"
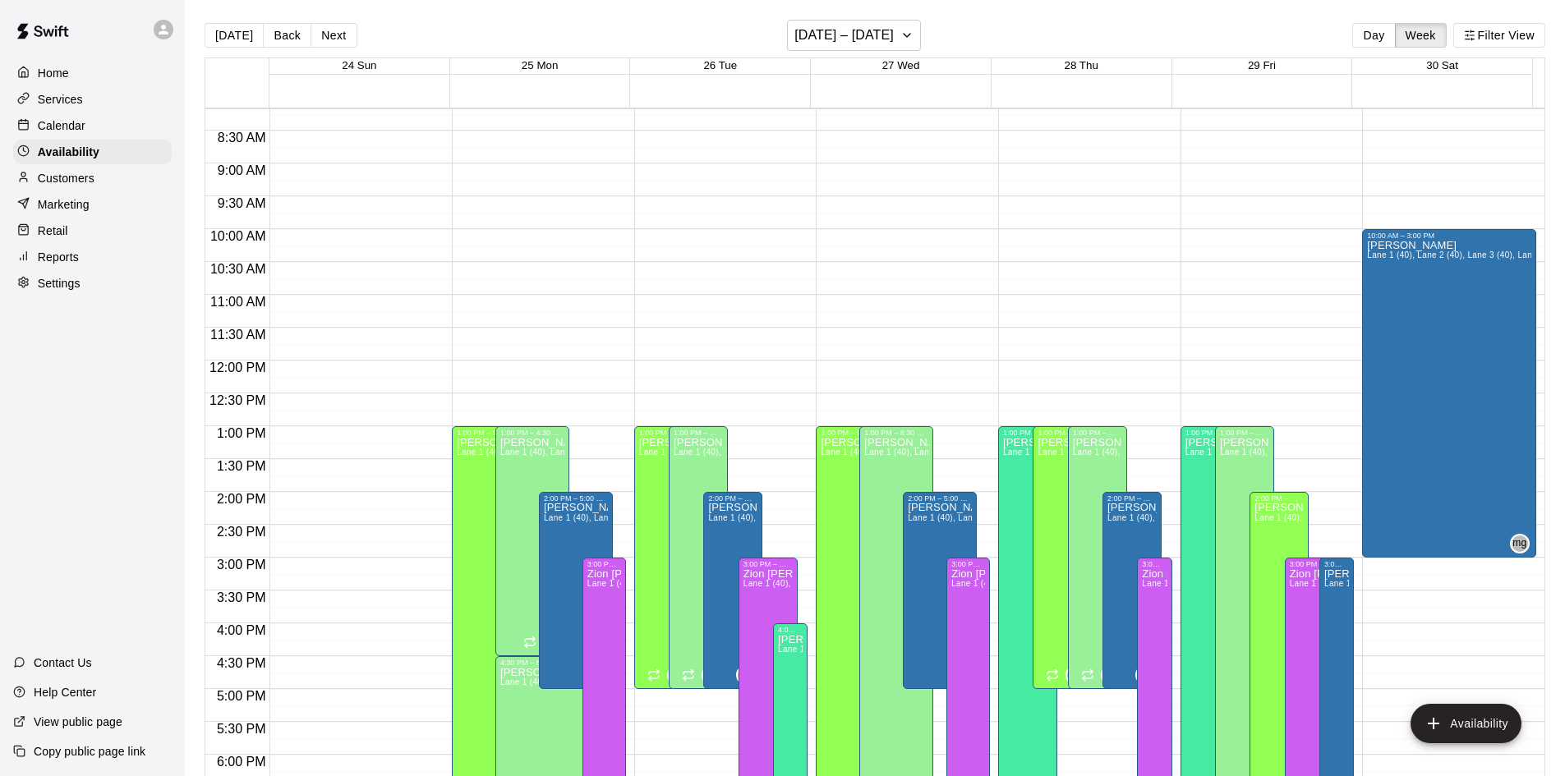
scroll to position [527, 0]
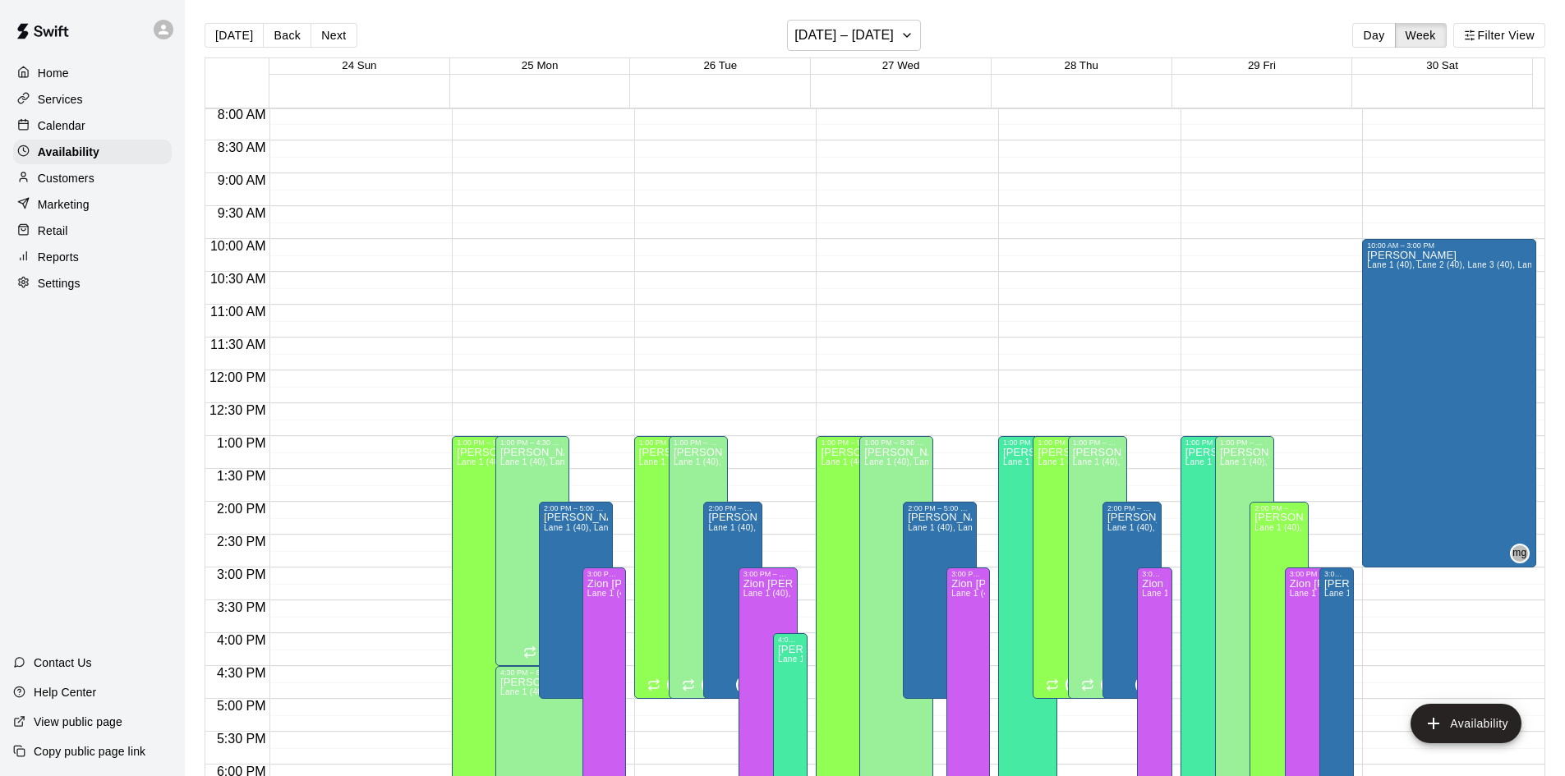
click at [81, 128] on p "Calendar" at bounding box center [62, 125] width 48 height 16
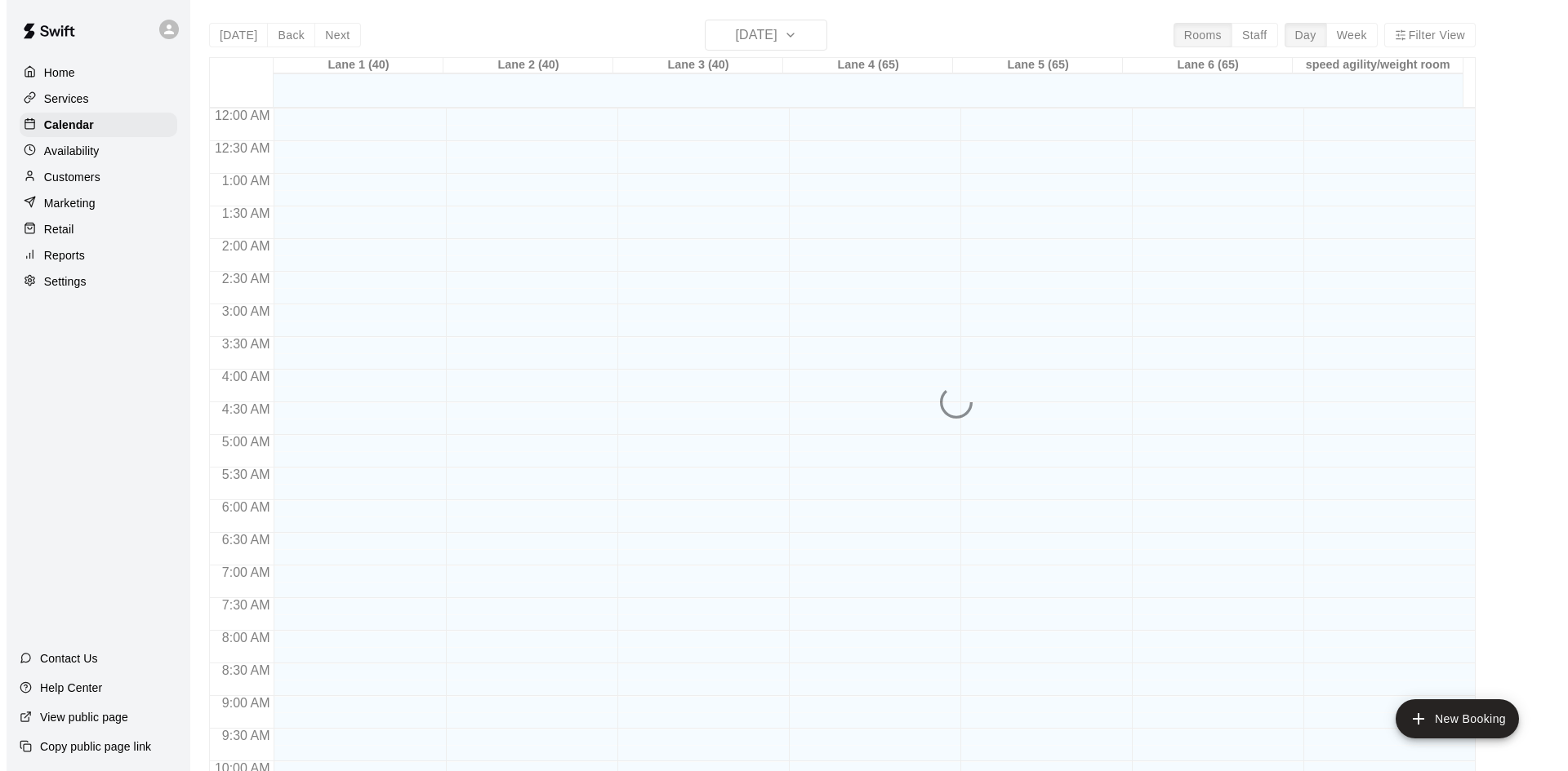
scroll to position [837, 0]
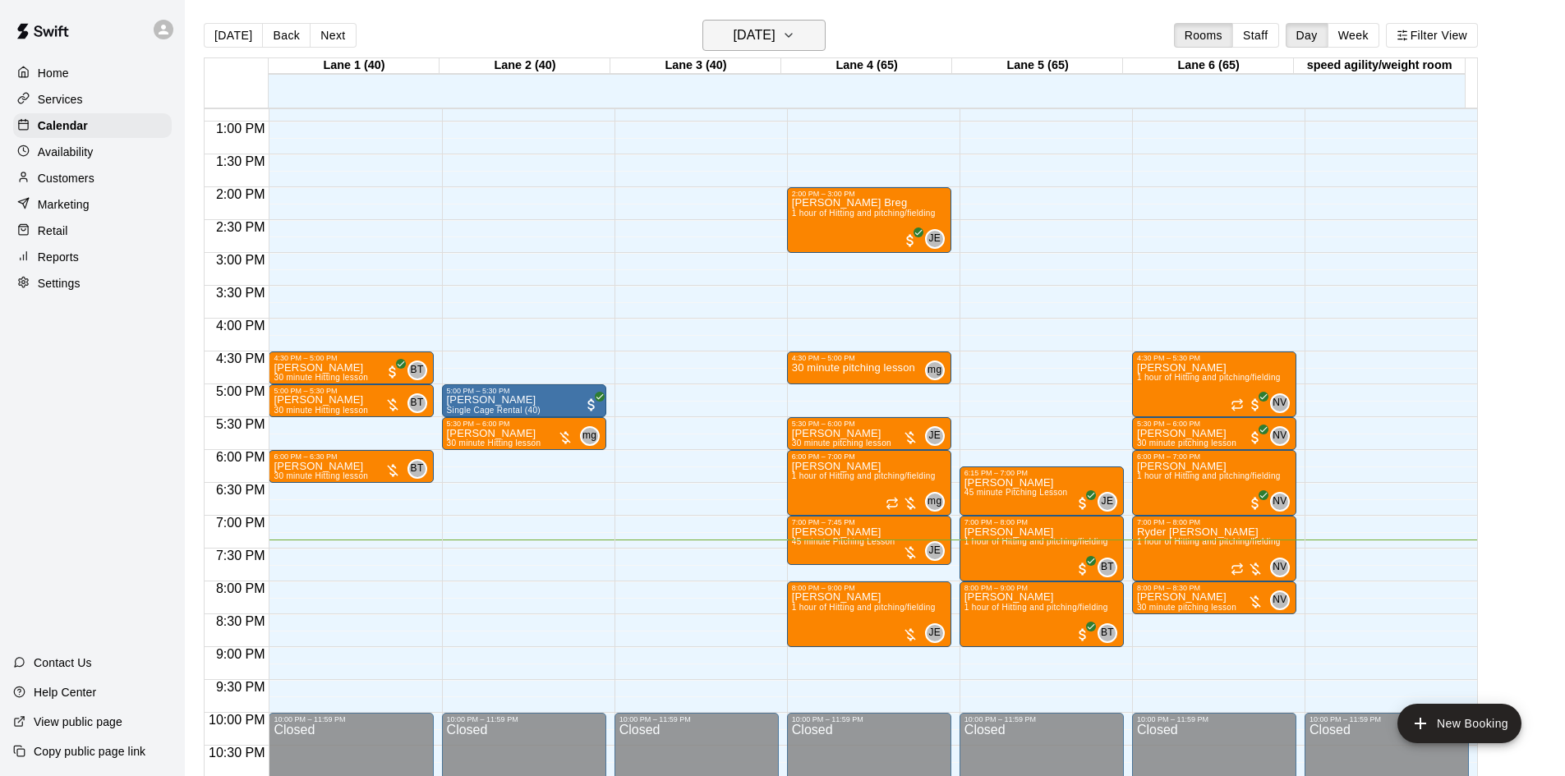
click at [776, 30] on h6 "[DATE]" at bounding box center [755, 35] width 42 height 23
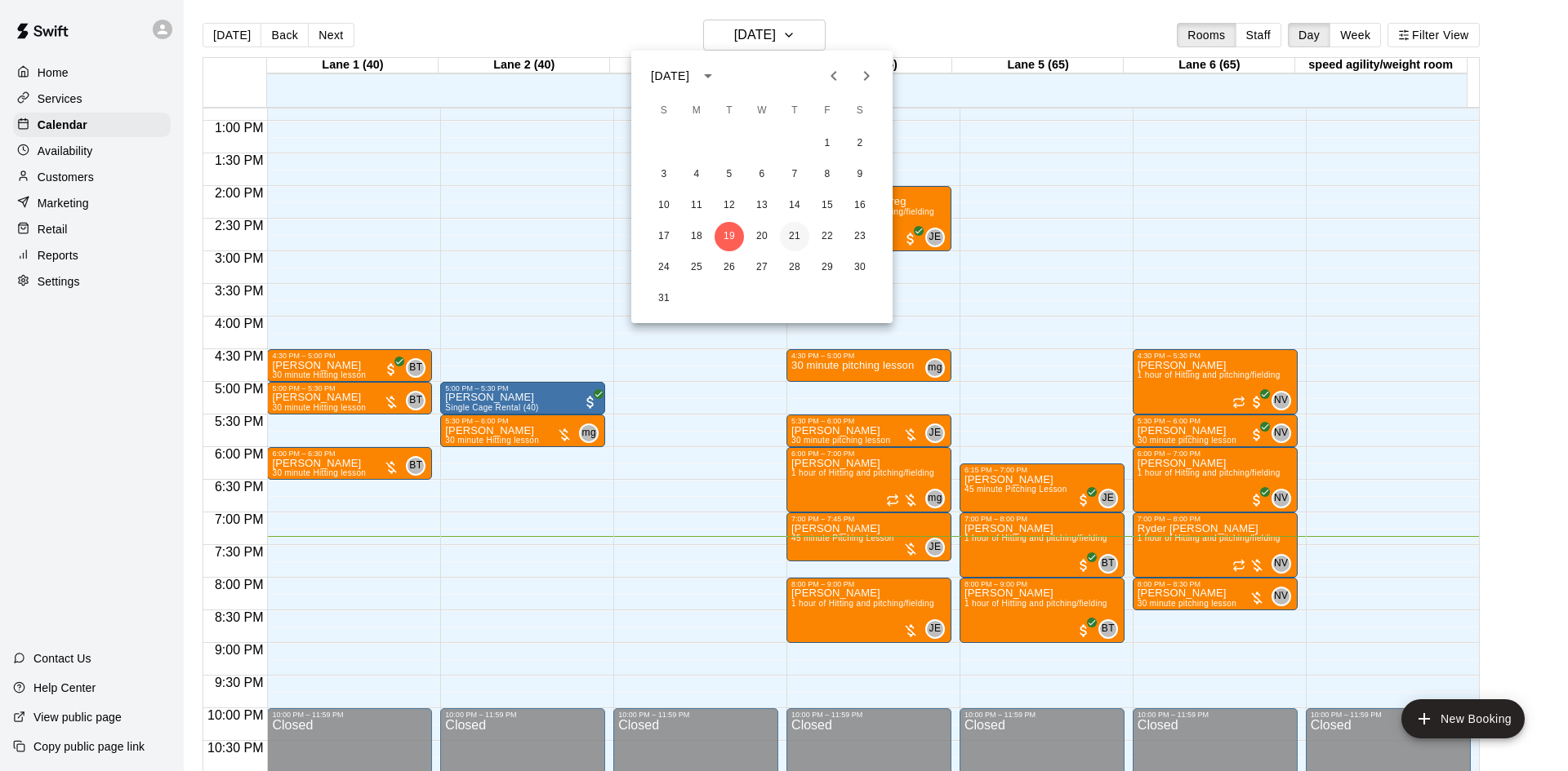
click at [794, 231] on button "21" at bounding box center [795, 236] width 30 height 30
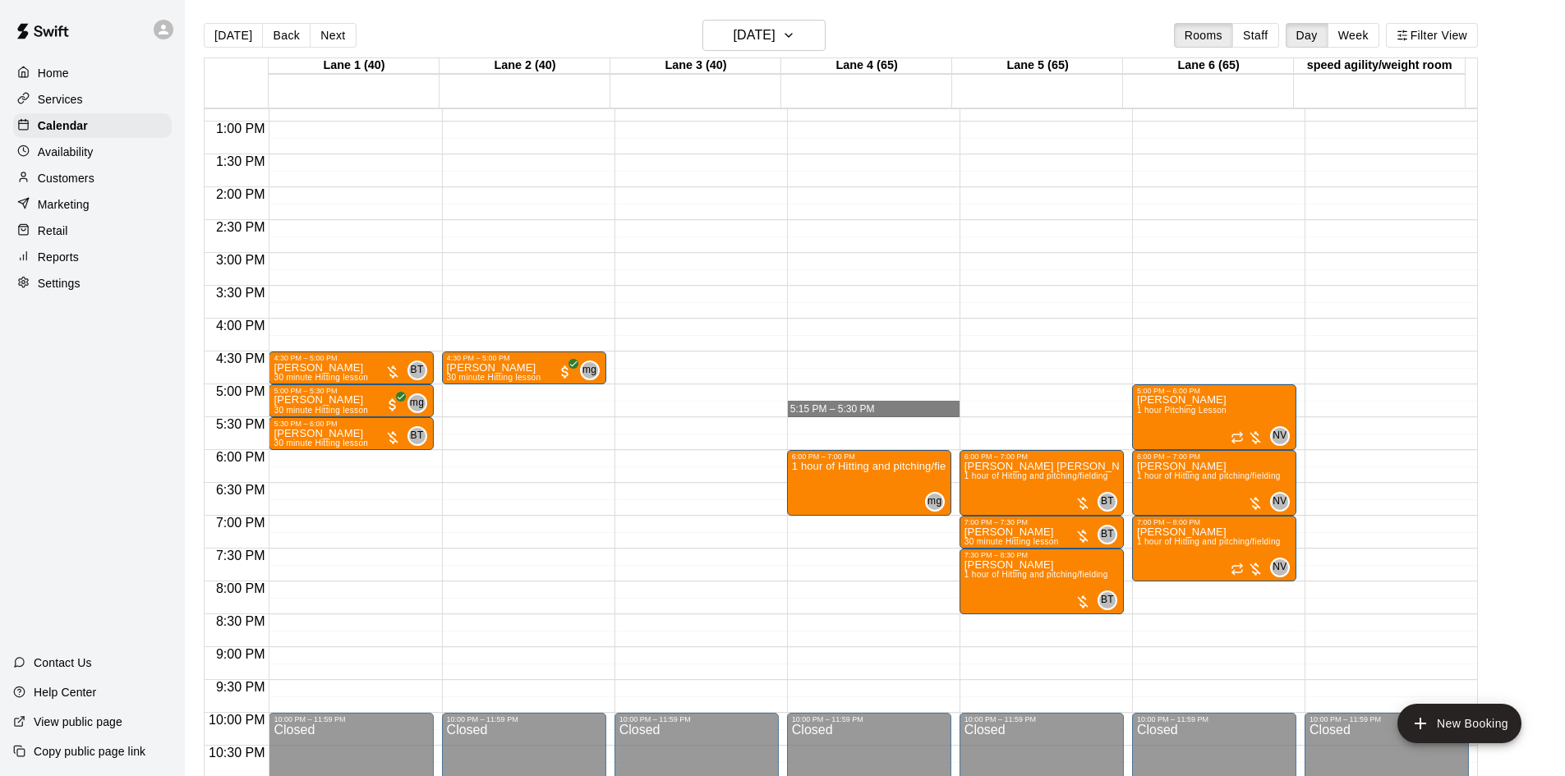
drag, startPoint x: 862, startPoint y: 418, endPoint x: 862, endPoint y: 407, distance: 11.5
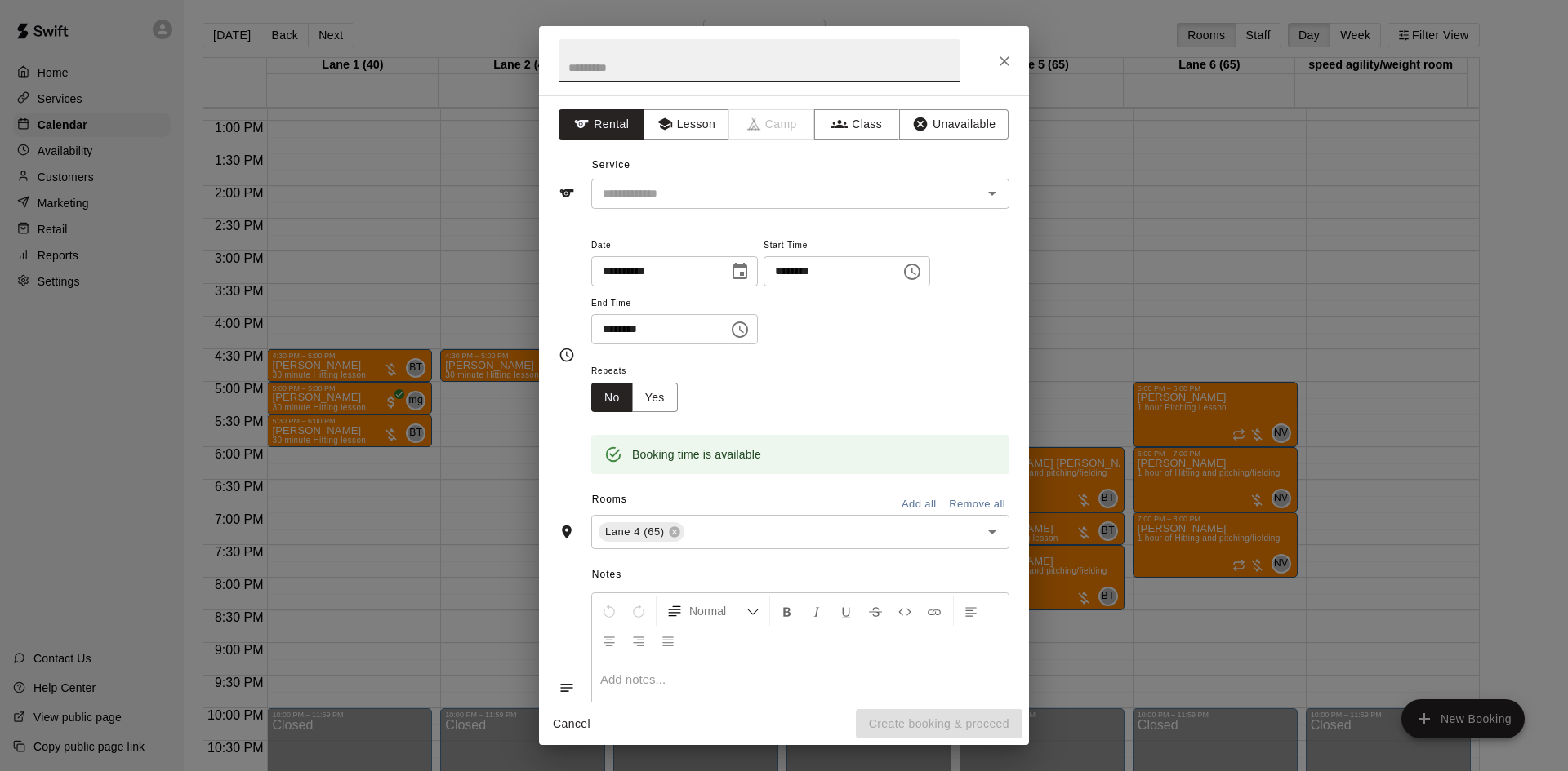
click at [998, 56] on icon "Close" at bounding box center [1004, 61] width 16 height 16
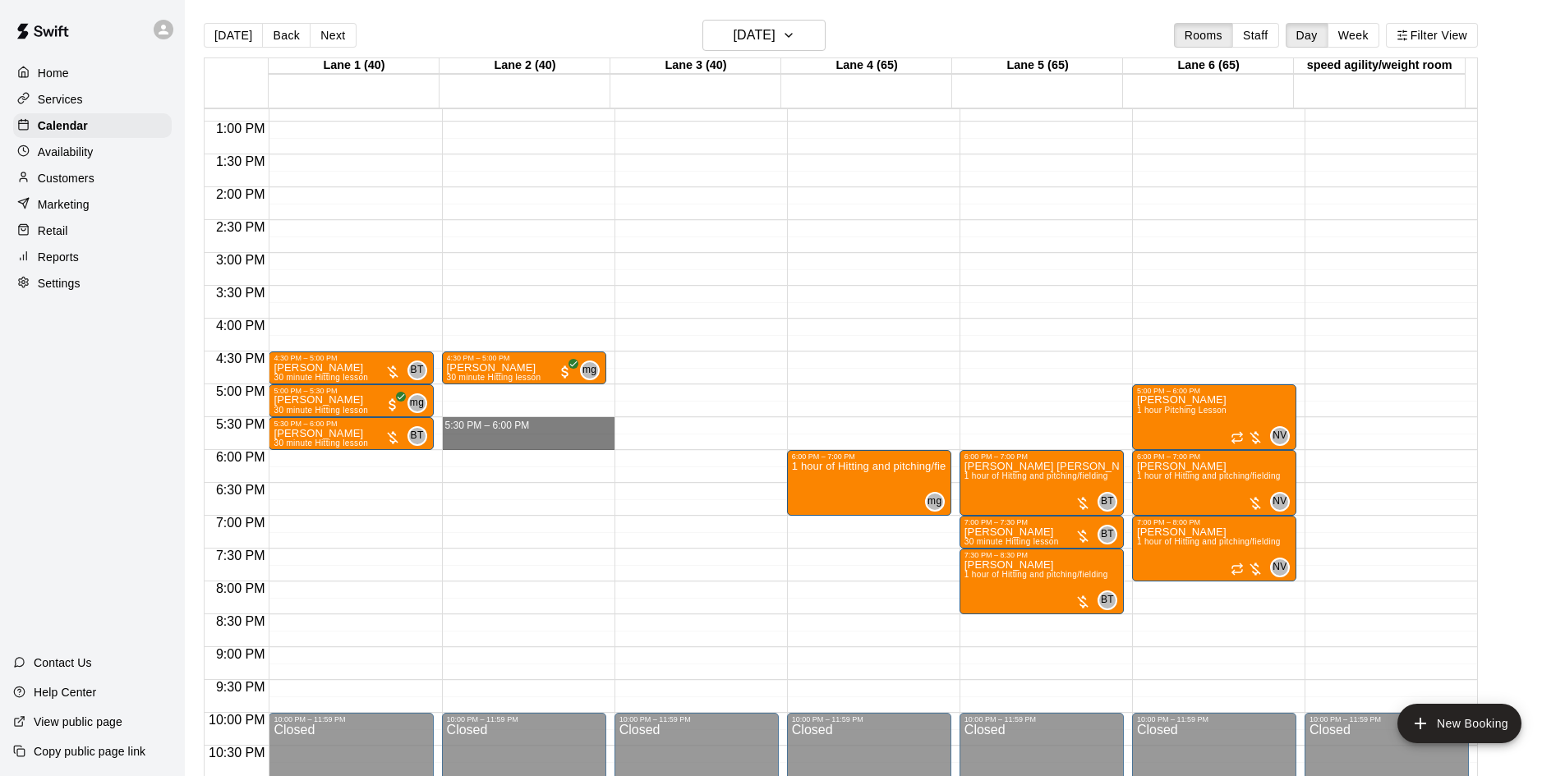
drag, startPoint x: 508, startPoint y: 422, endPoint x: 511, endPoint y: 450, distance: 28.9
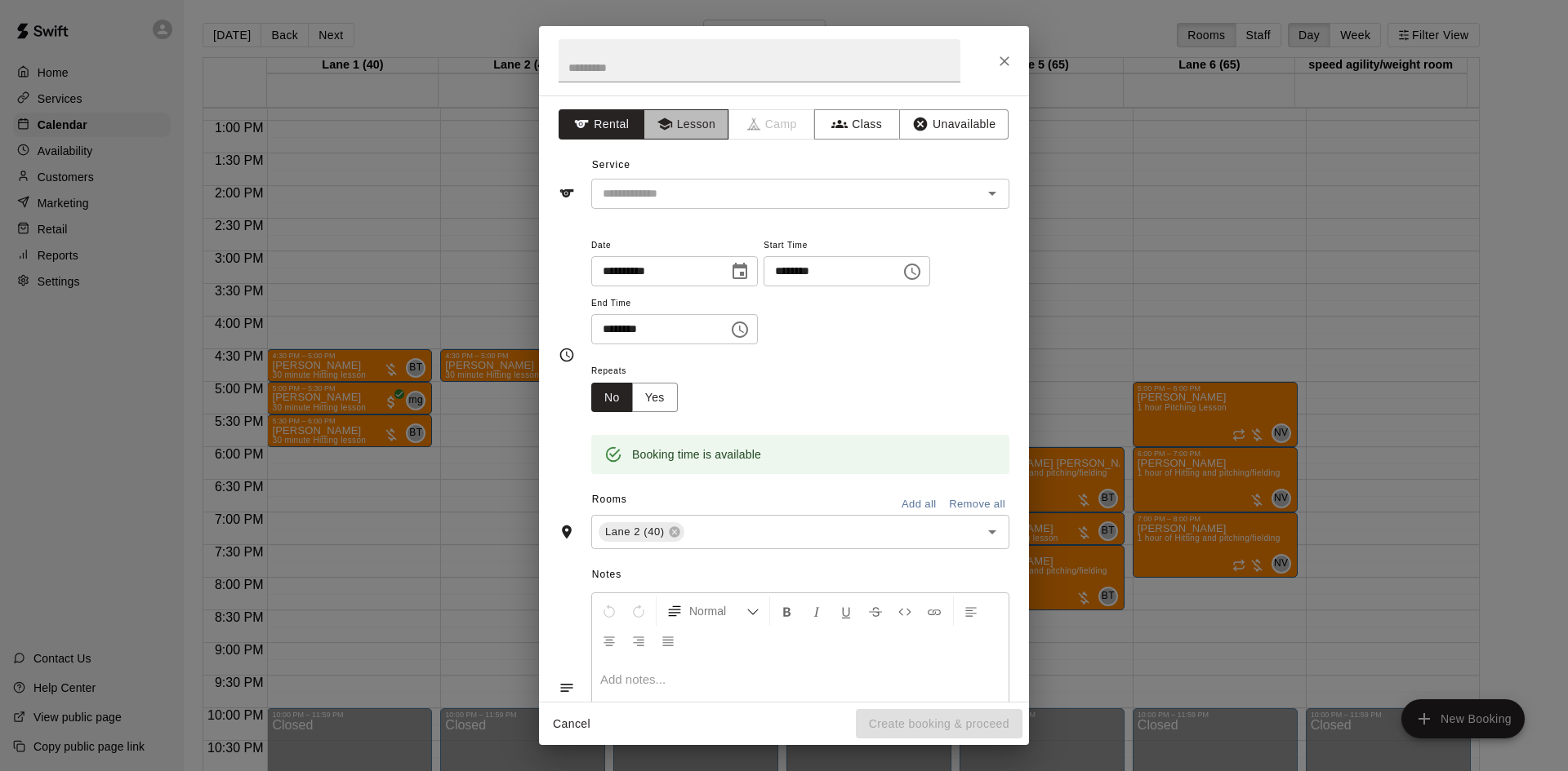
click at [657, 121] on icon "button" at bounding box center [665, 124] width 16 height 16
click at [700, 199] on input "text" at bounding box center [776, 194] width 360 height 21
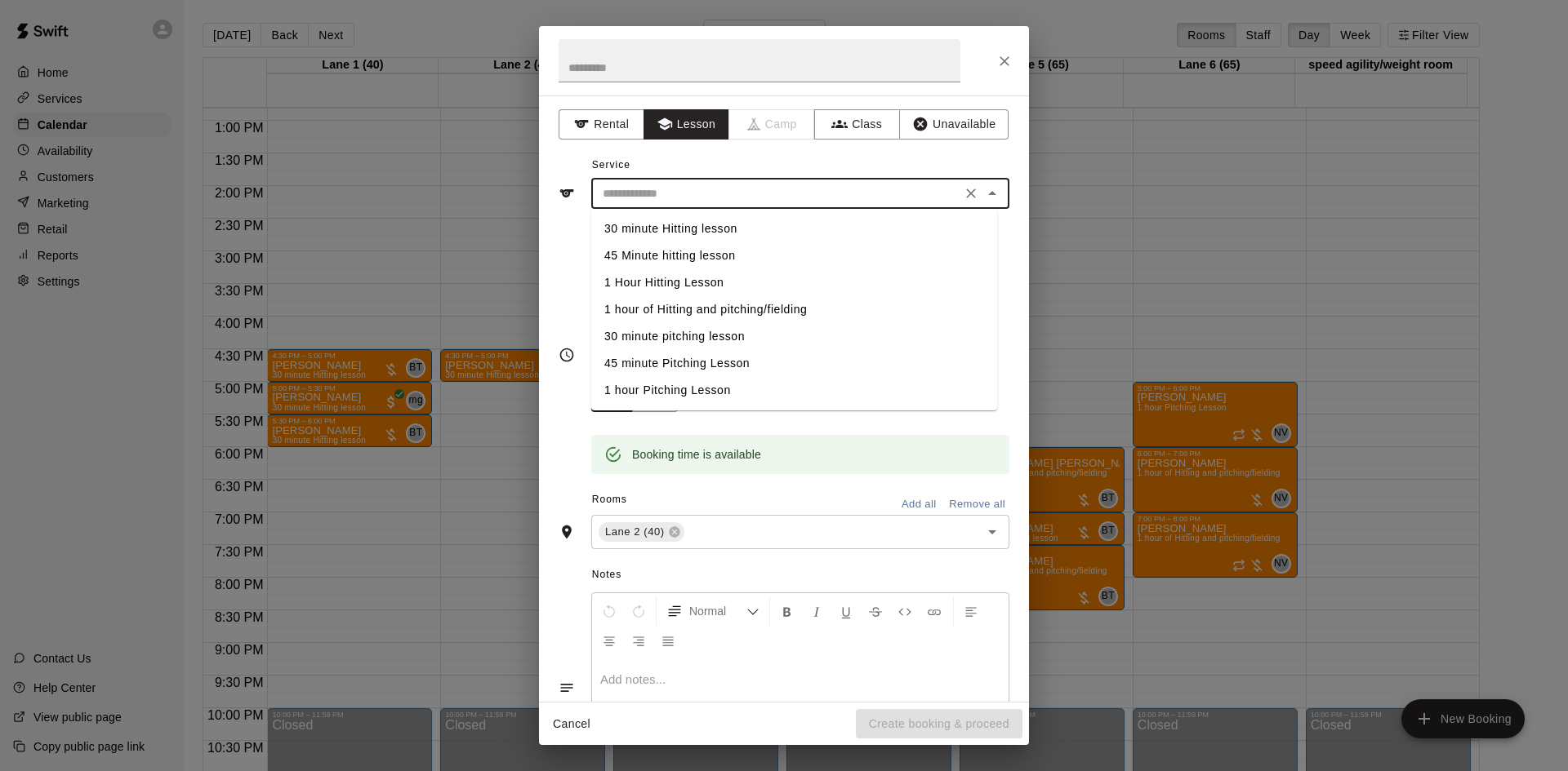
click at [671, 226] on li "30 minute Hitting lesson" at bounding box center [794, 229] width 405 height 27
type input "**********"
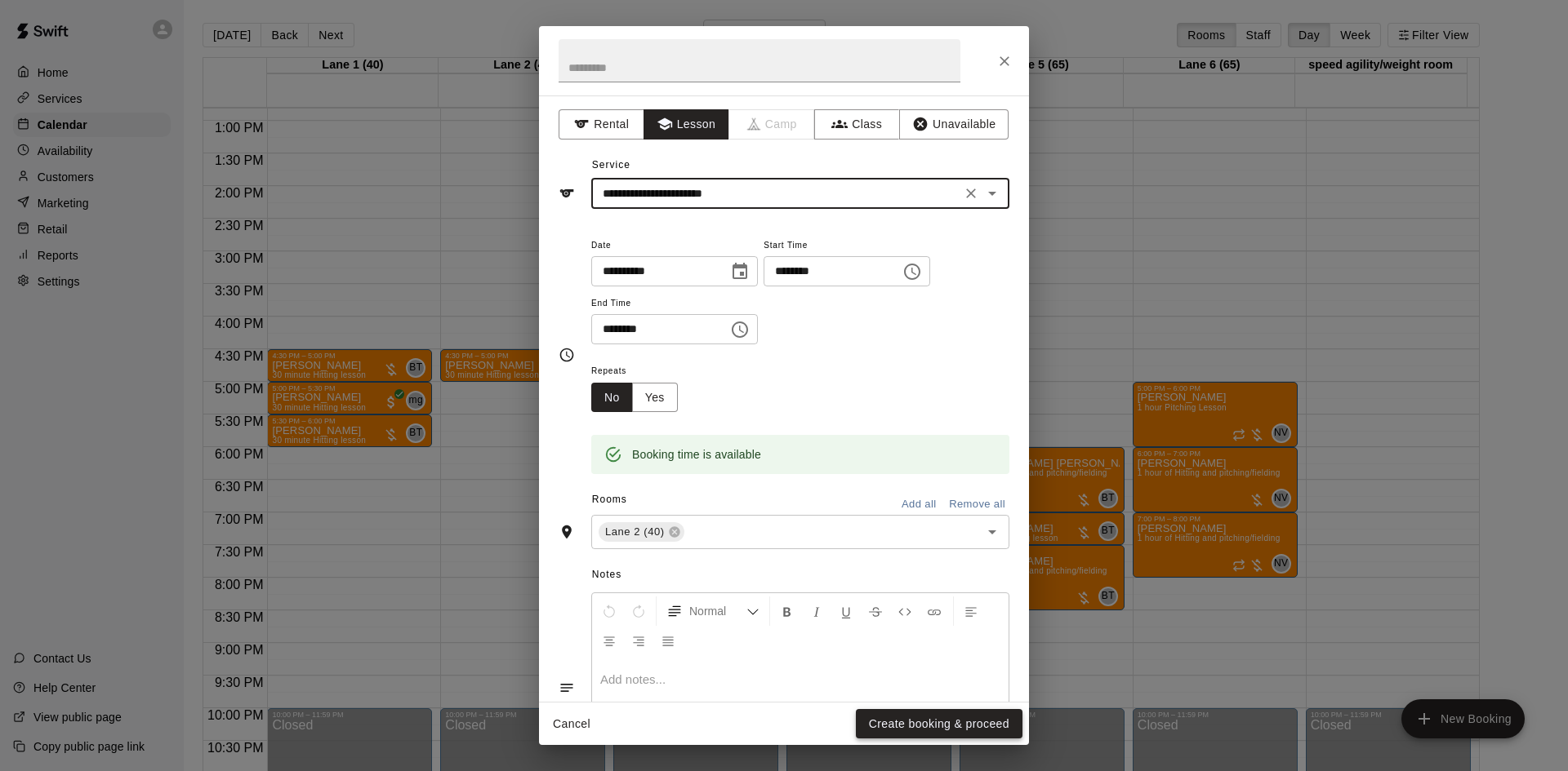
click at [908, 718] on button "Create booking & proceed" at bounding box center [939, 724] width 167 height 30
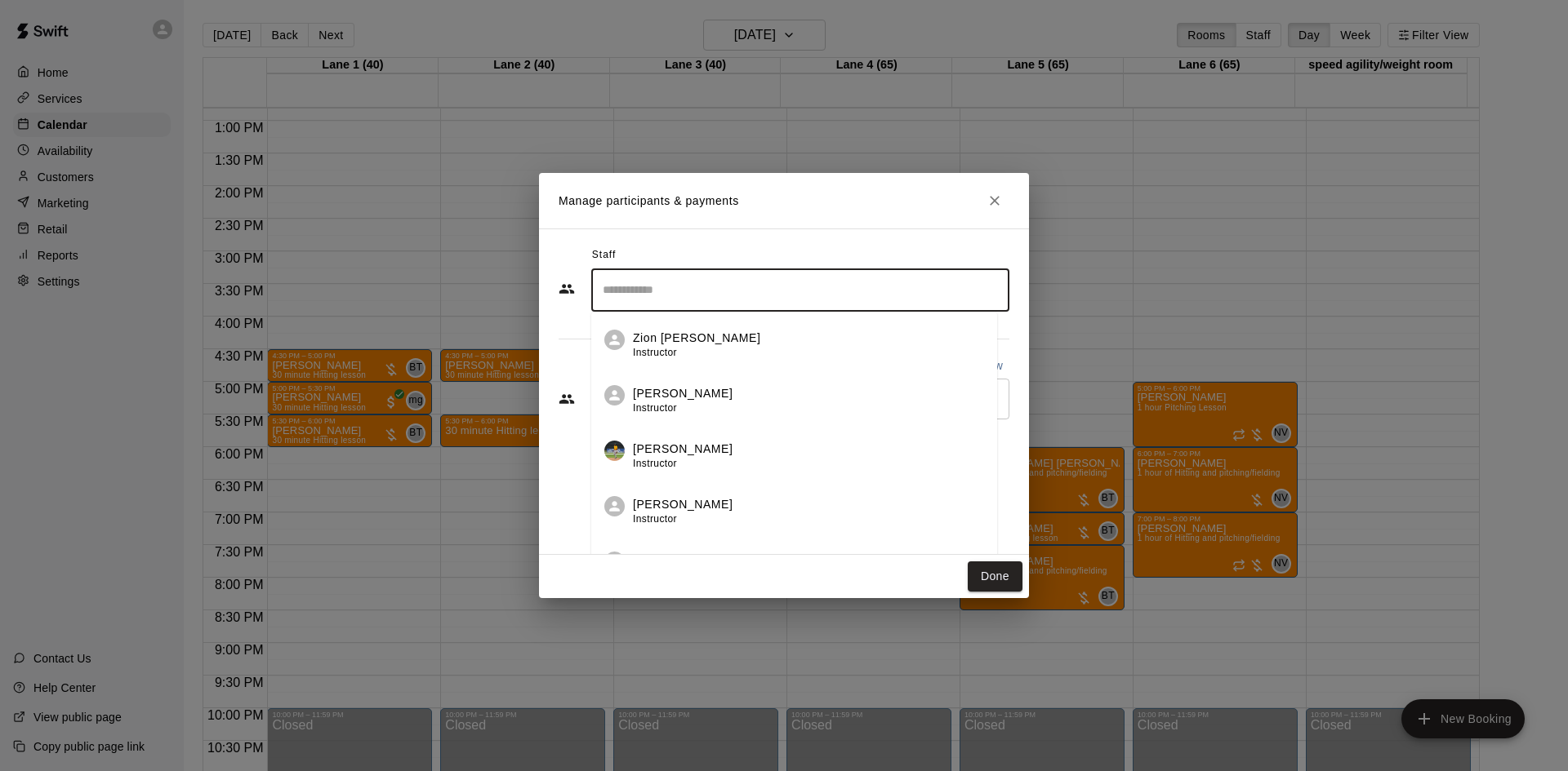
click at [672, 291] on input "Search staff" at bounding box center [800, 290] width 403 height 29
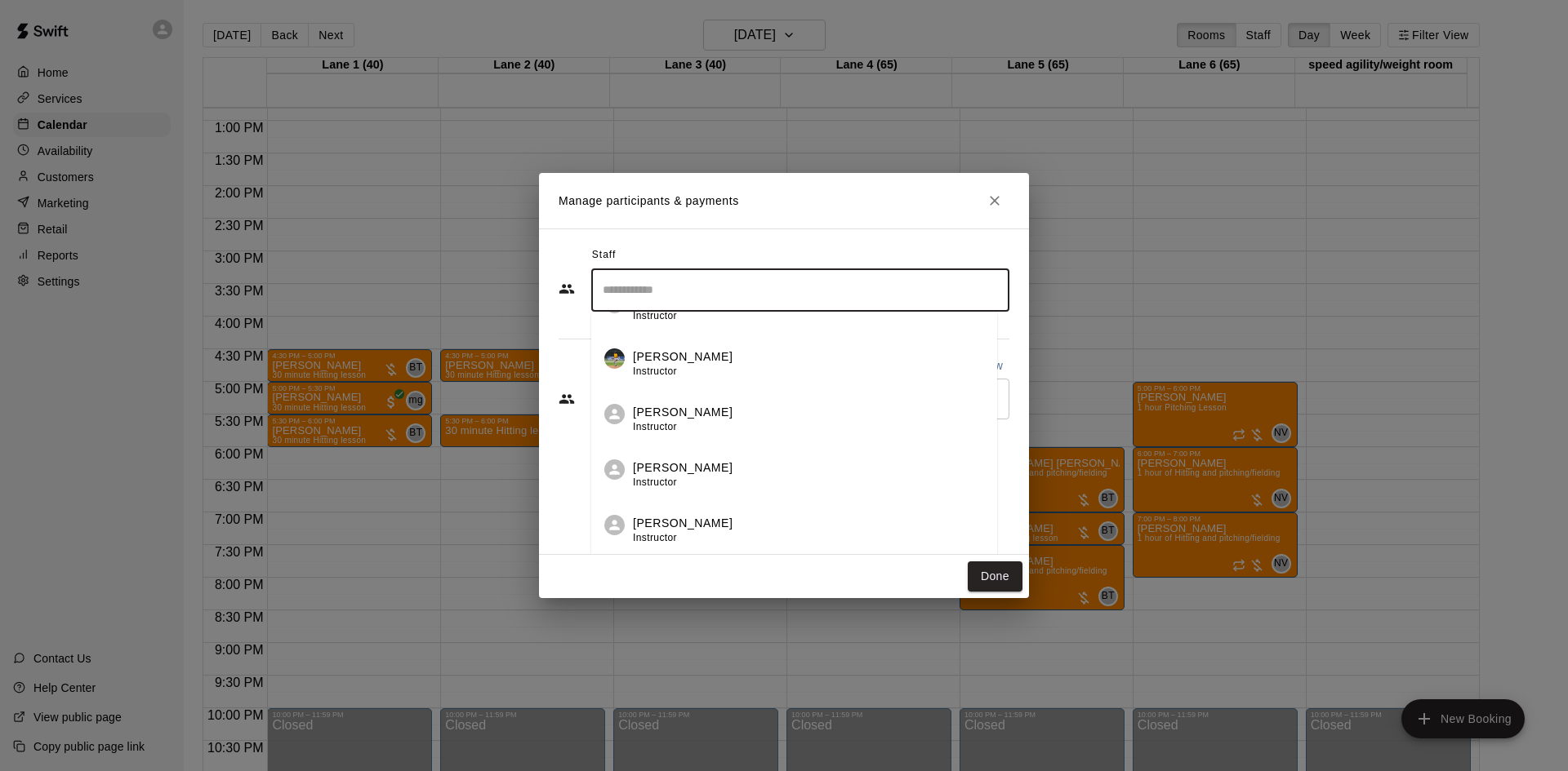
scroll to position [197, 0]
click at [685, 538] on p "matt gonzalez" at bounding box center [683, 530] width 99 height 17
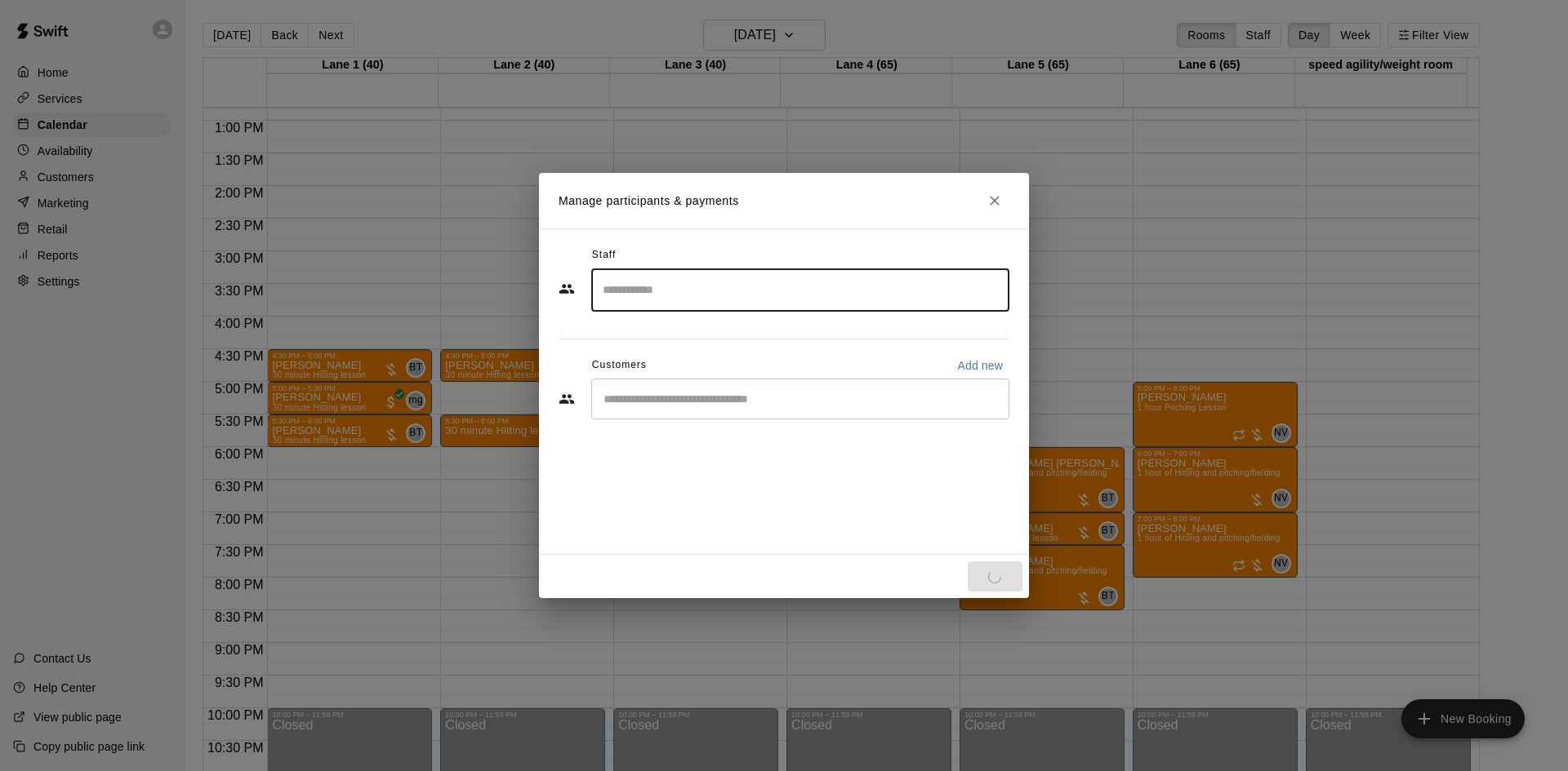
click at [695, 396] on input "Start typing to search customers..." at bounding box center [800, 399] width 403 height 16
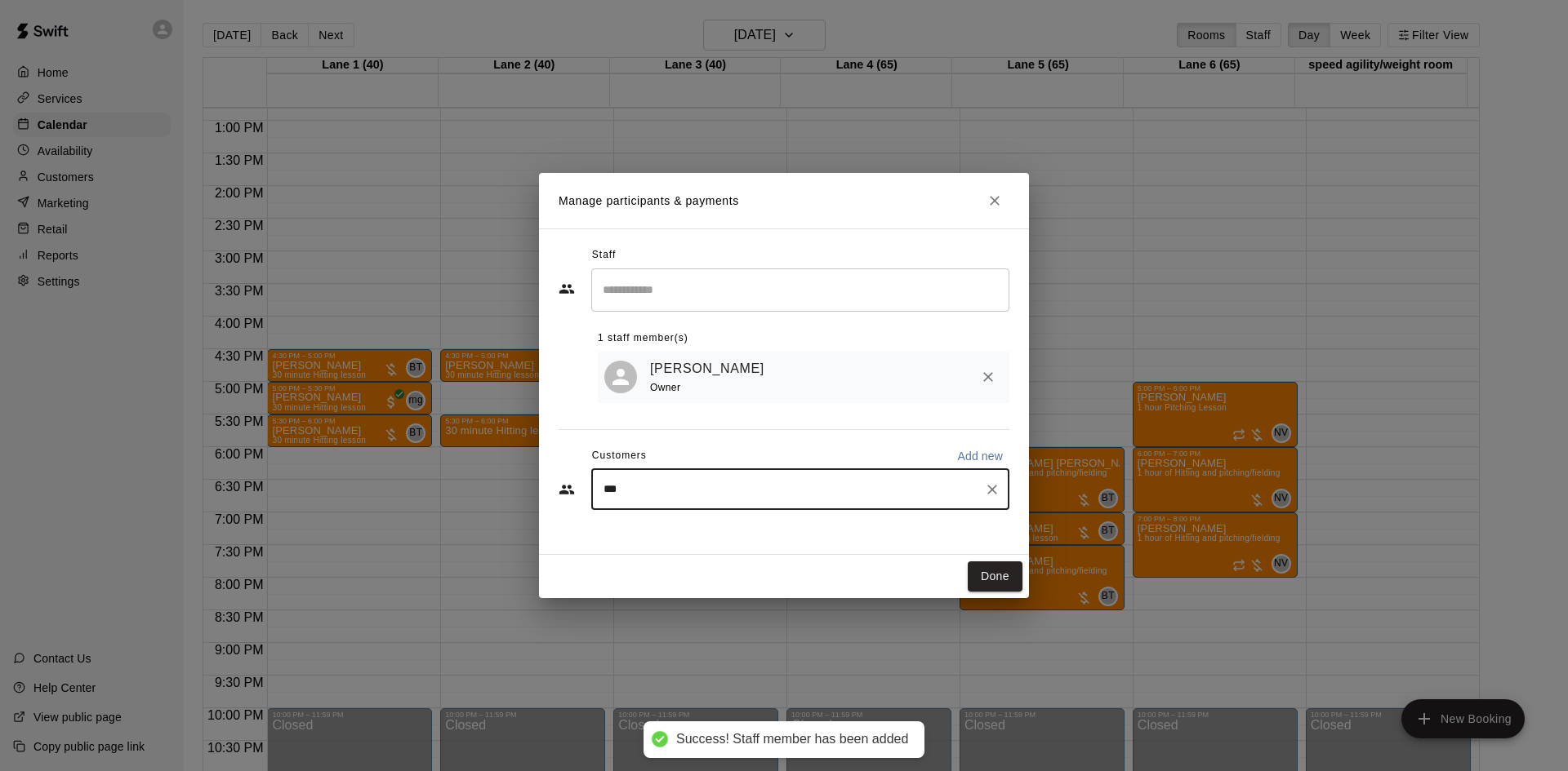
type input "****"
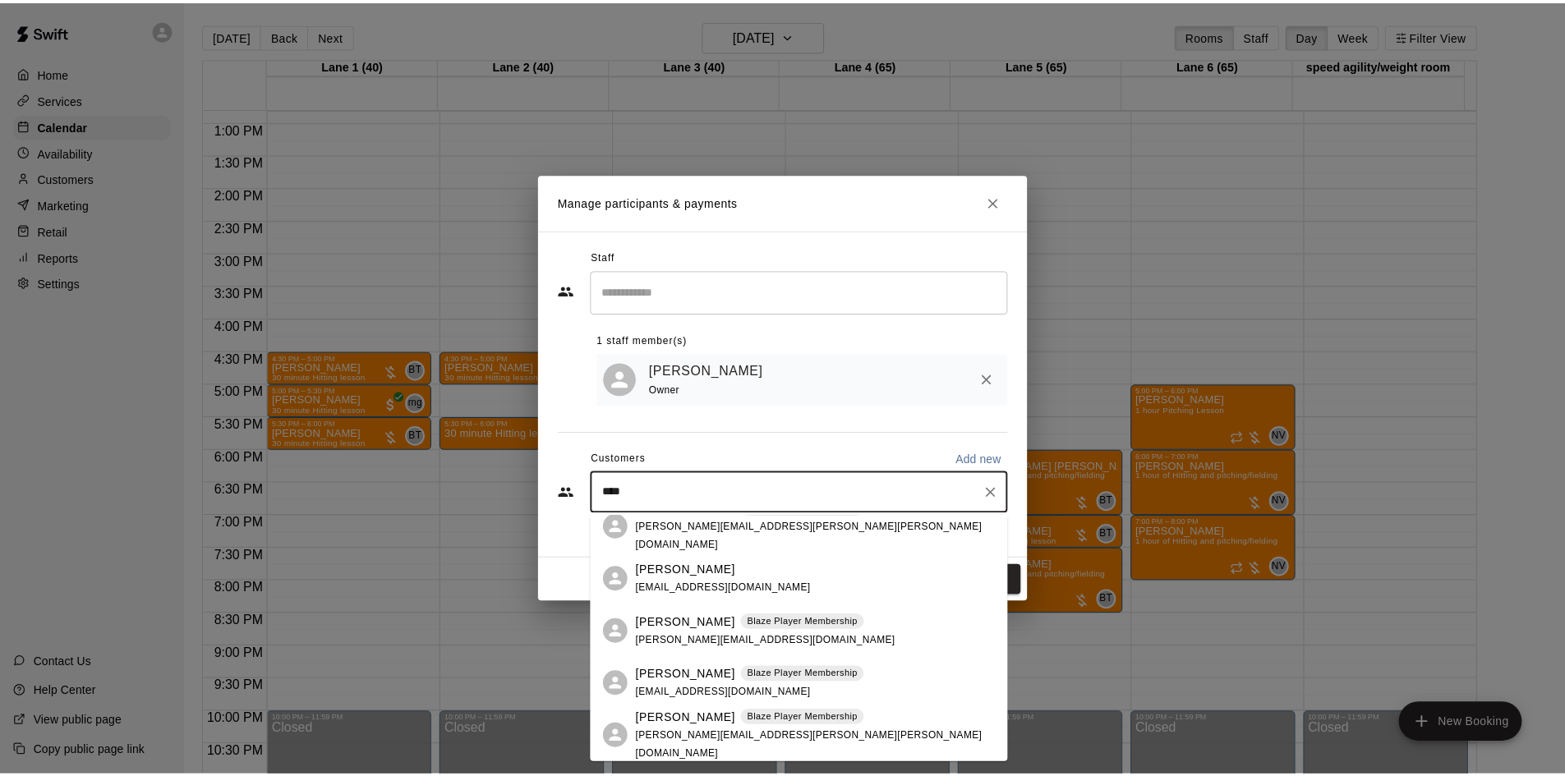
scroll to position [61, 0]
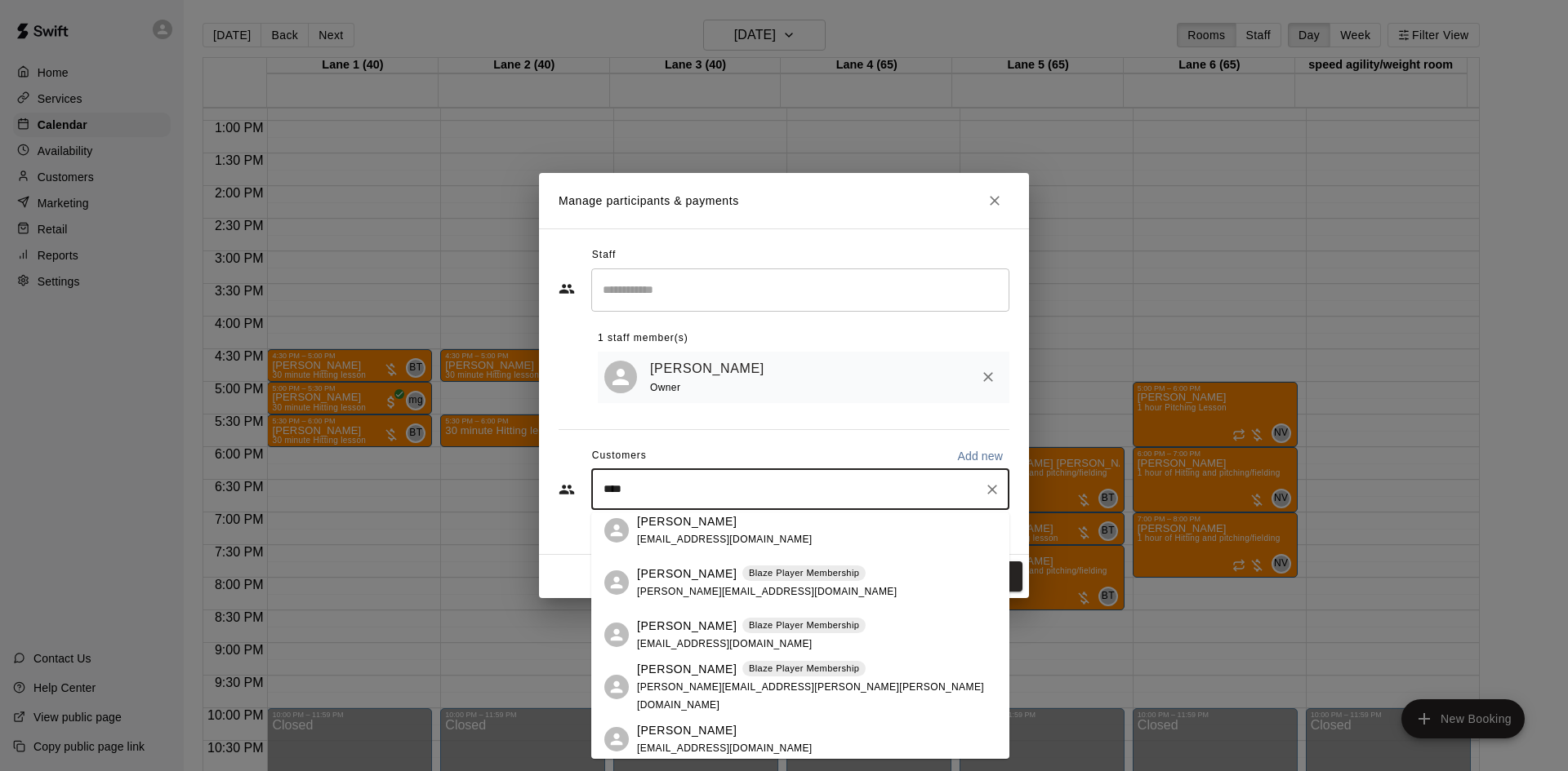
click at [668, 587] on span "john.d.rogers76@gmail.com" at bounding box center [766, 592] width 259 height 12
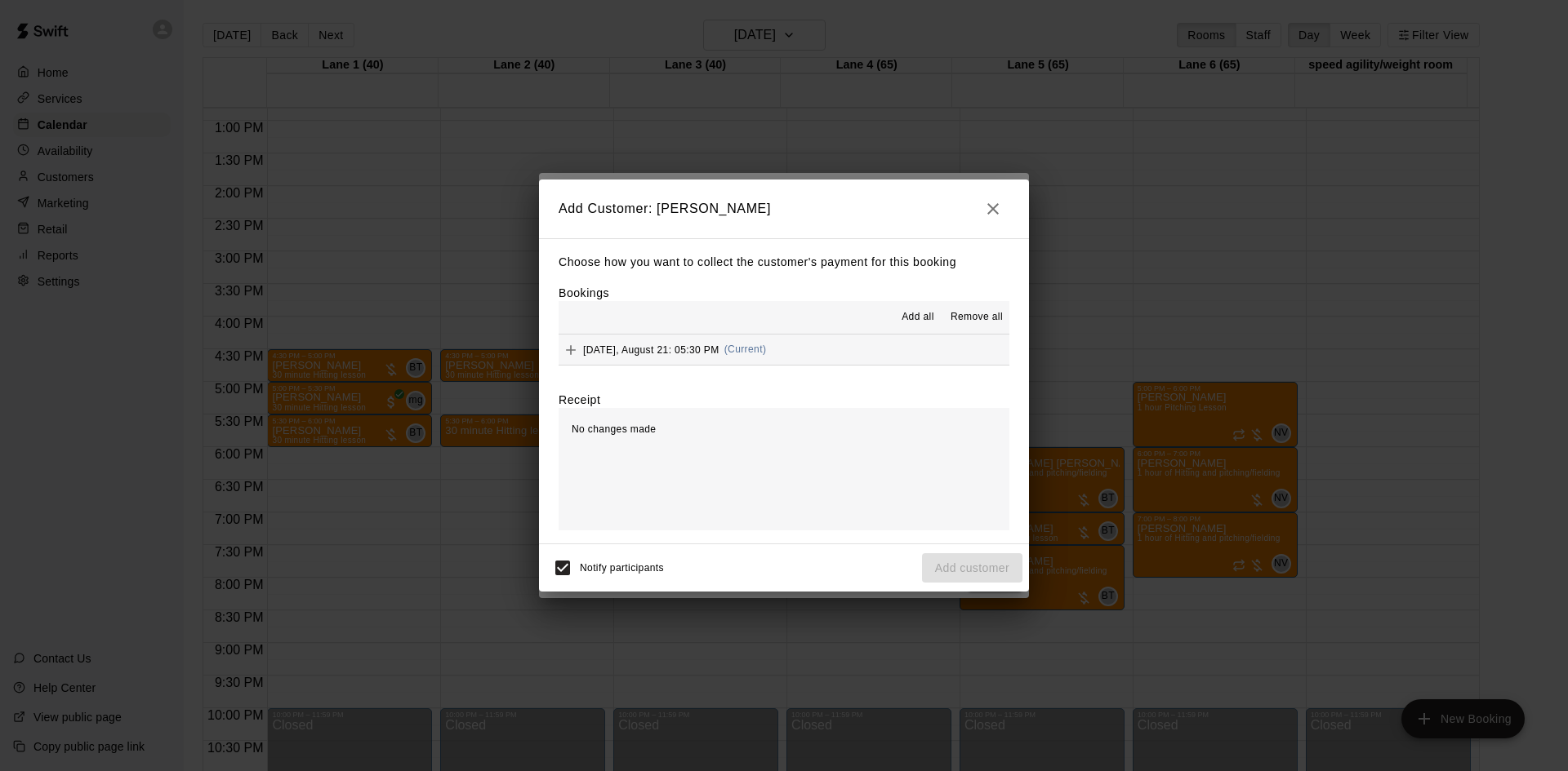
click at [797, 350] on button "Thursday, August 21: 05:30 PM (Current)" at bounding box center [784, 350] width 451 height 30
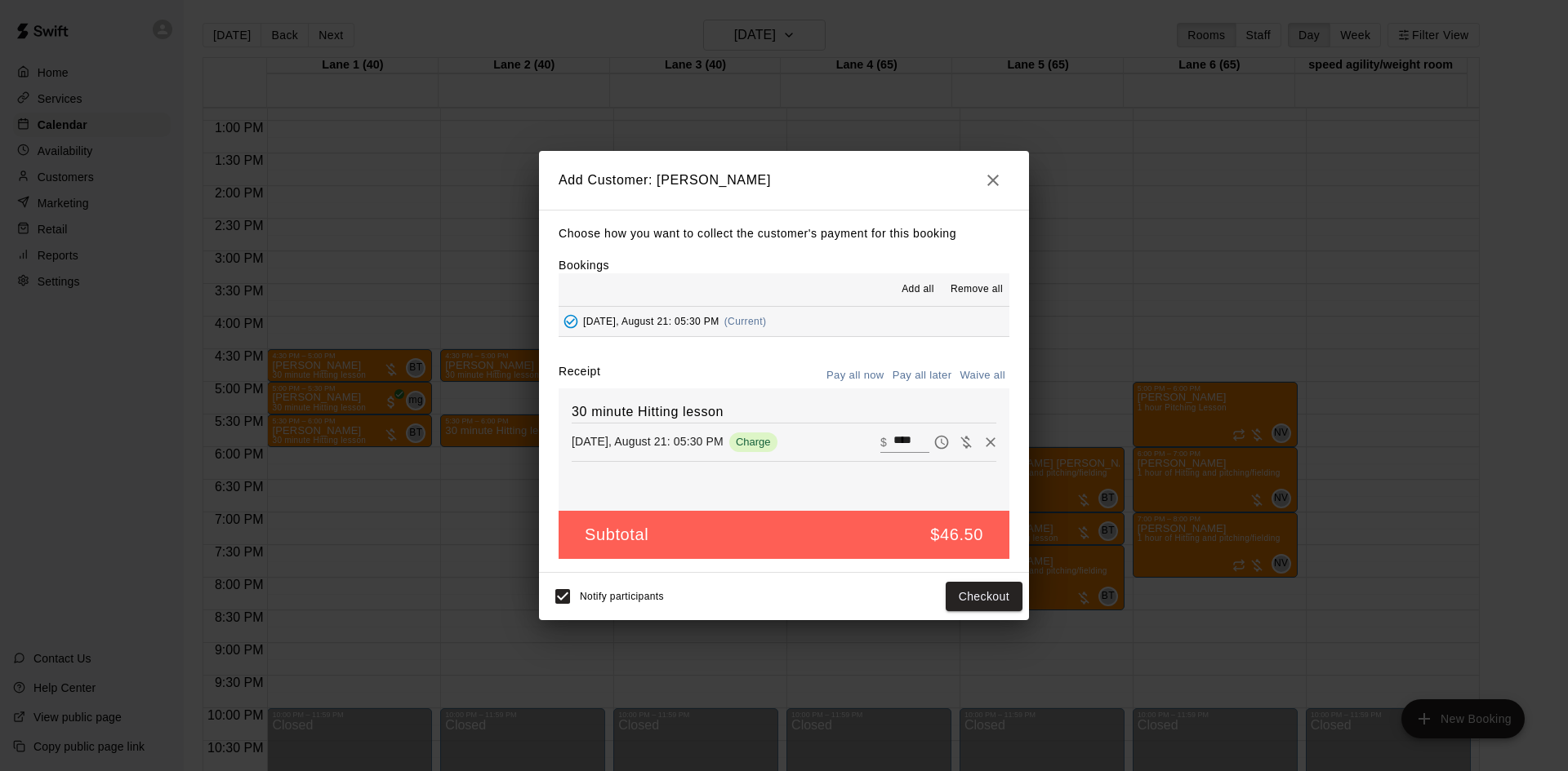
click at [907, 373] on button "Pay all later" at bounding box center [922, 376] width 68 height 25
click at [967, 597] on button "Add customer" at bounding box center [972, 597] width 100 height 30
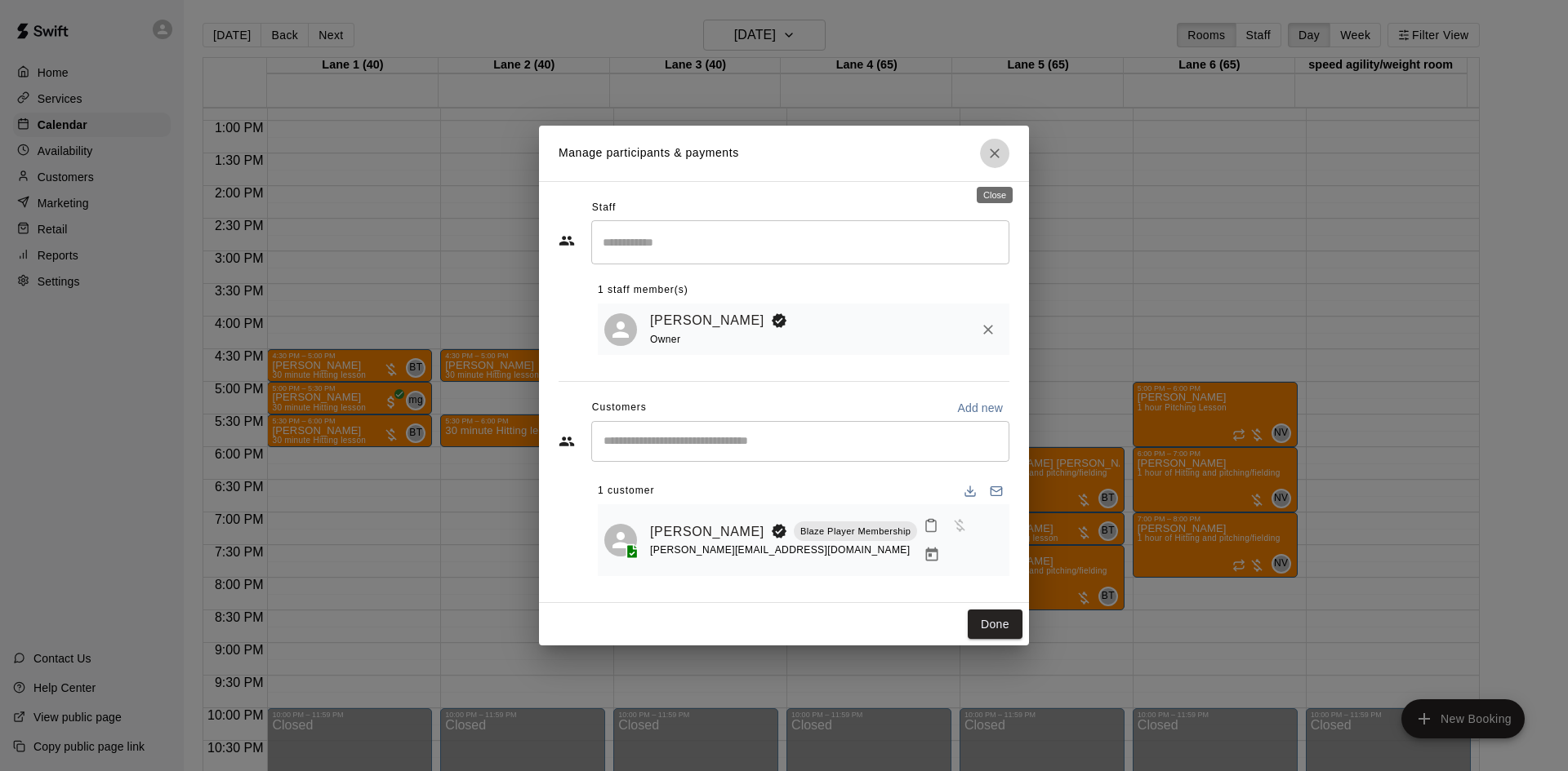
click at [996, 158] on icon "Close" at bounding box center [995, 153] width 16 height 16
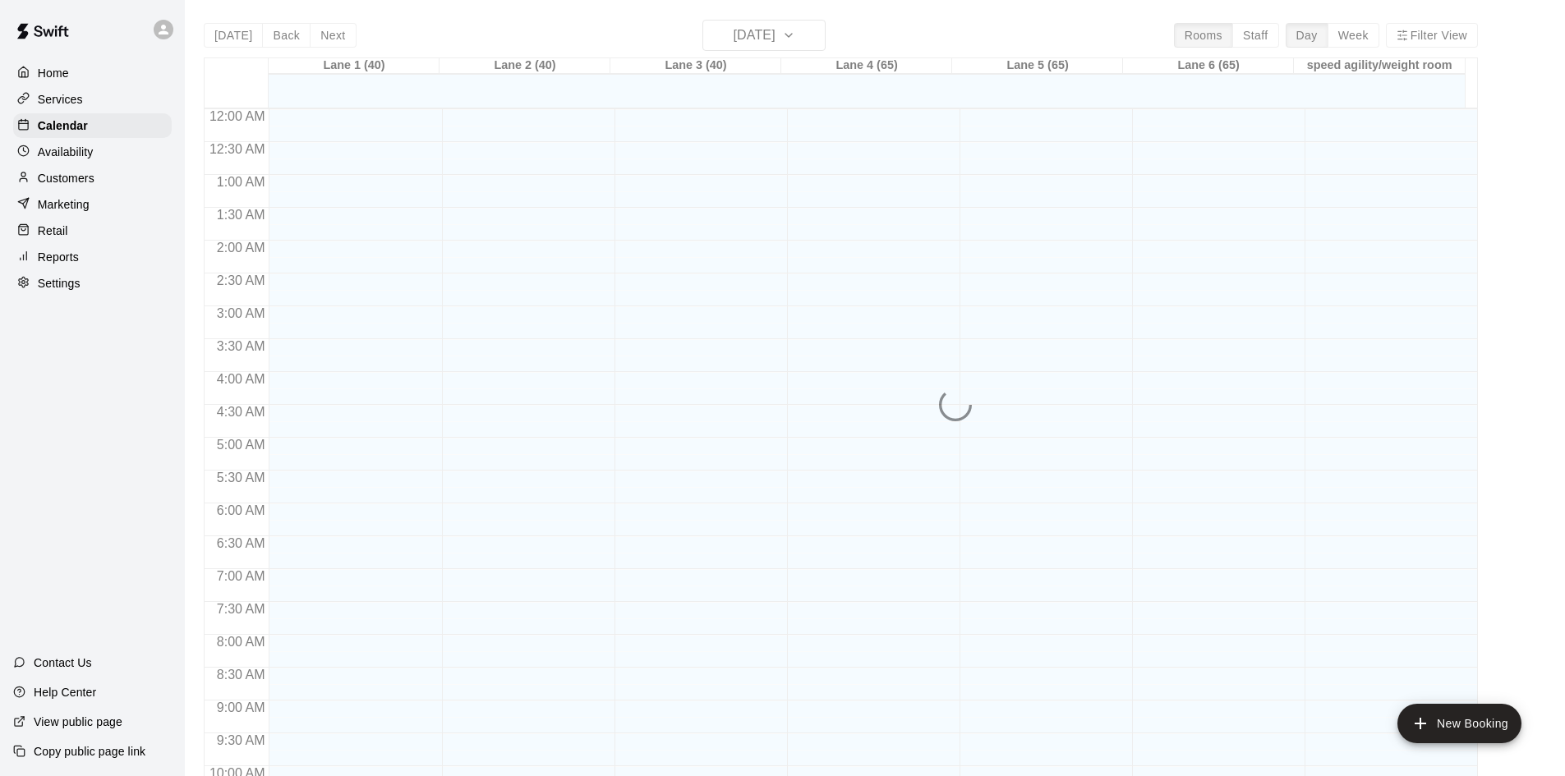
scroll to position [842, 0]
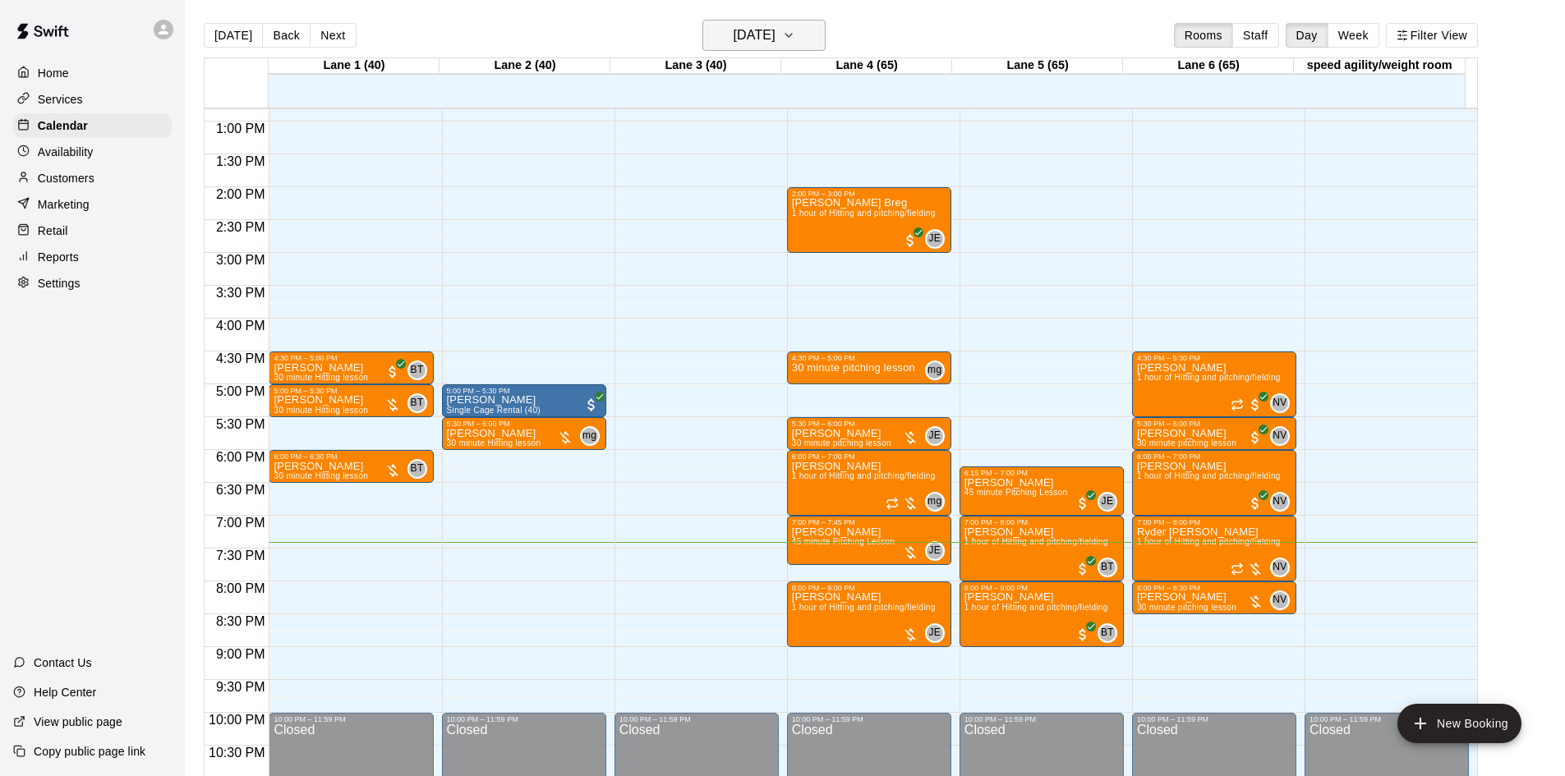
click at [795, 32] on icon "button" at bounding box center [788, 35] width 13 height 20
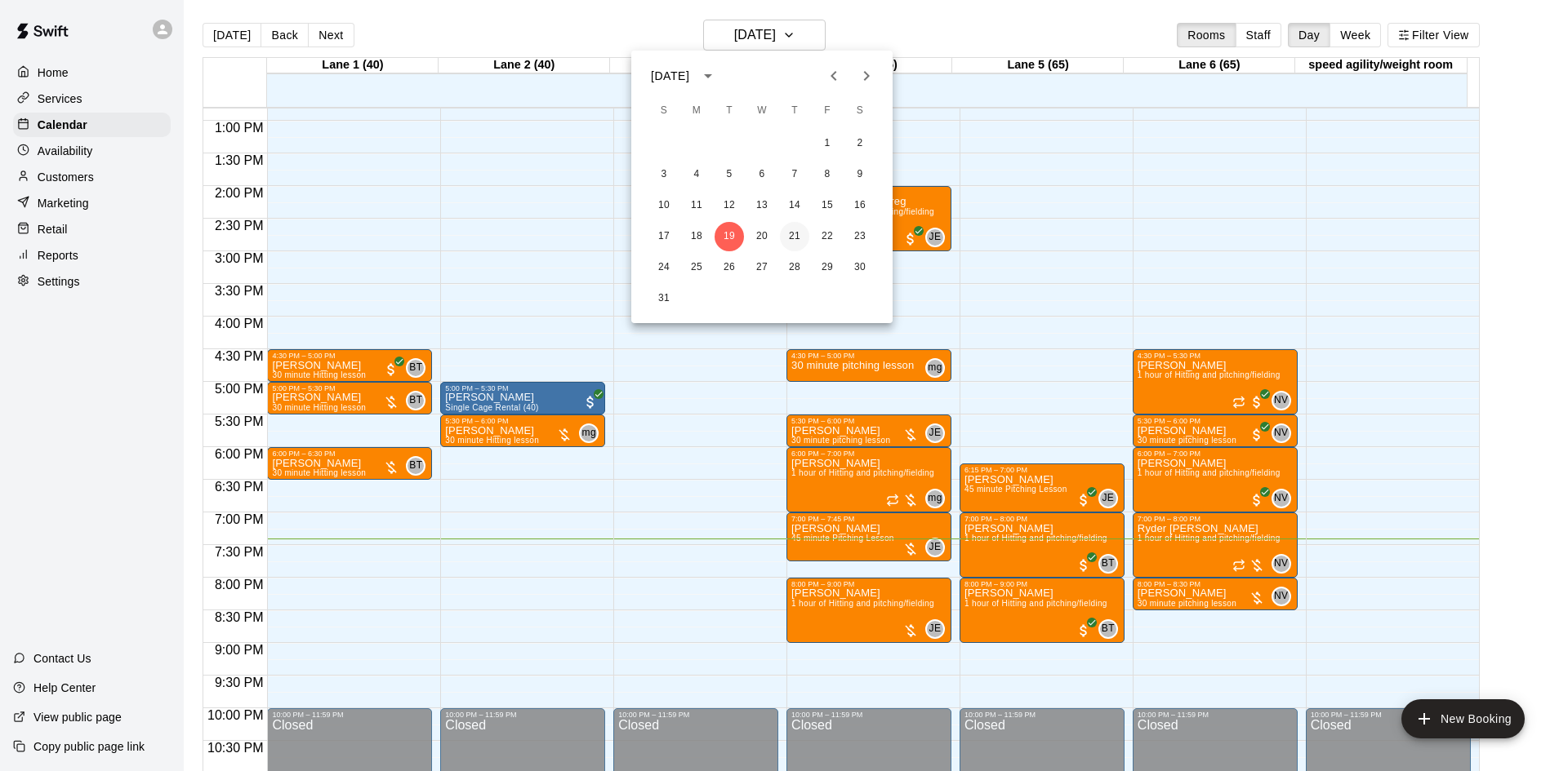
click at [785, 233] on button "21" at bounding box center [795, 236] width 30 height 30
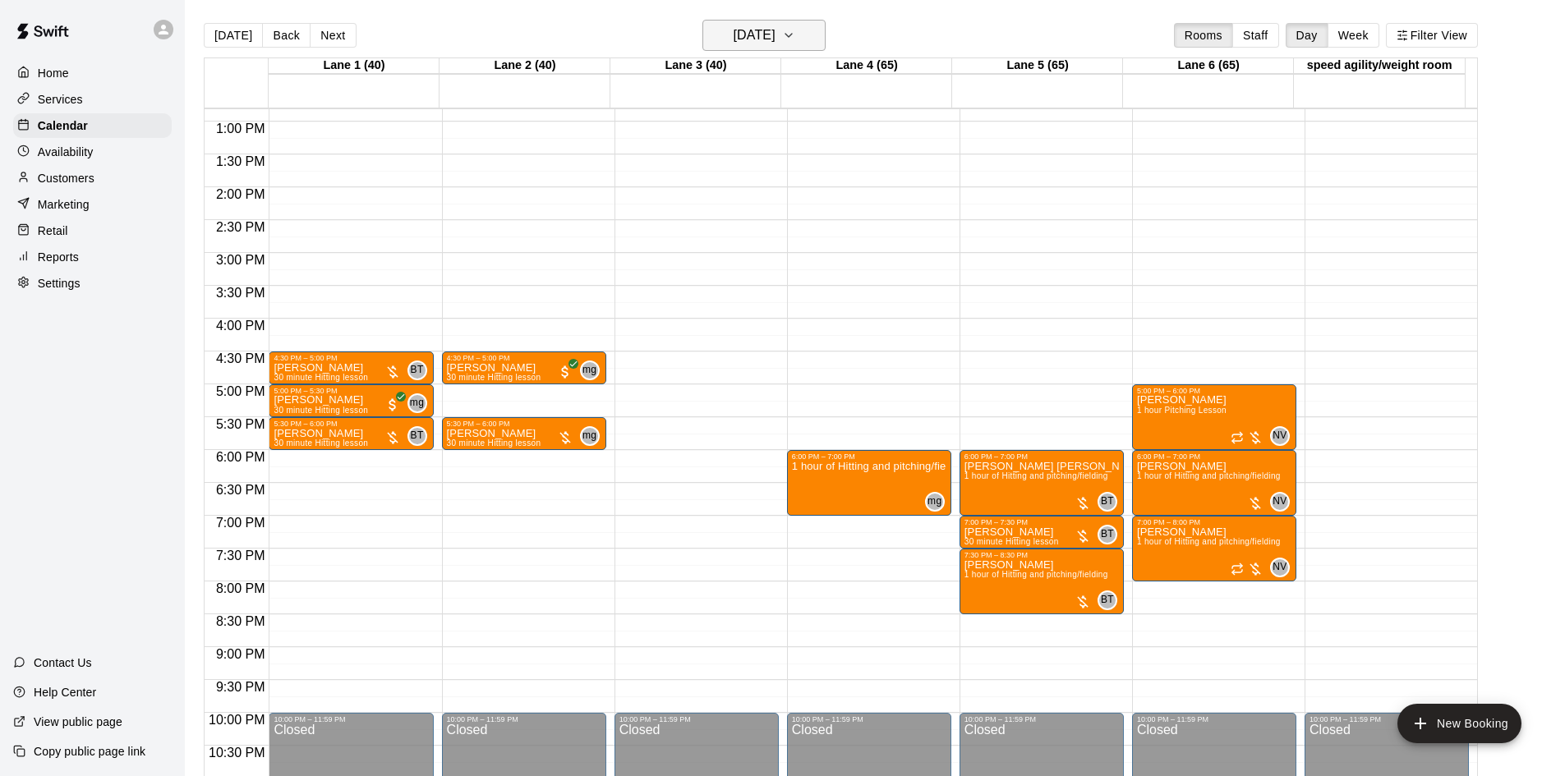
click at [812, 29] on button "[DATE]" at bounding box center [764, 35] width 123 height 31
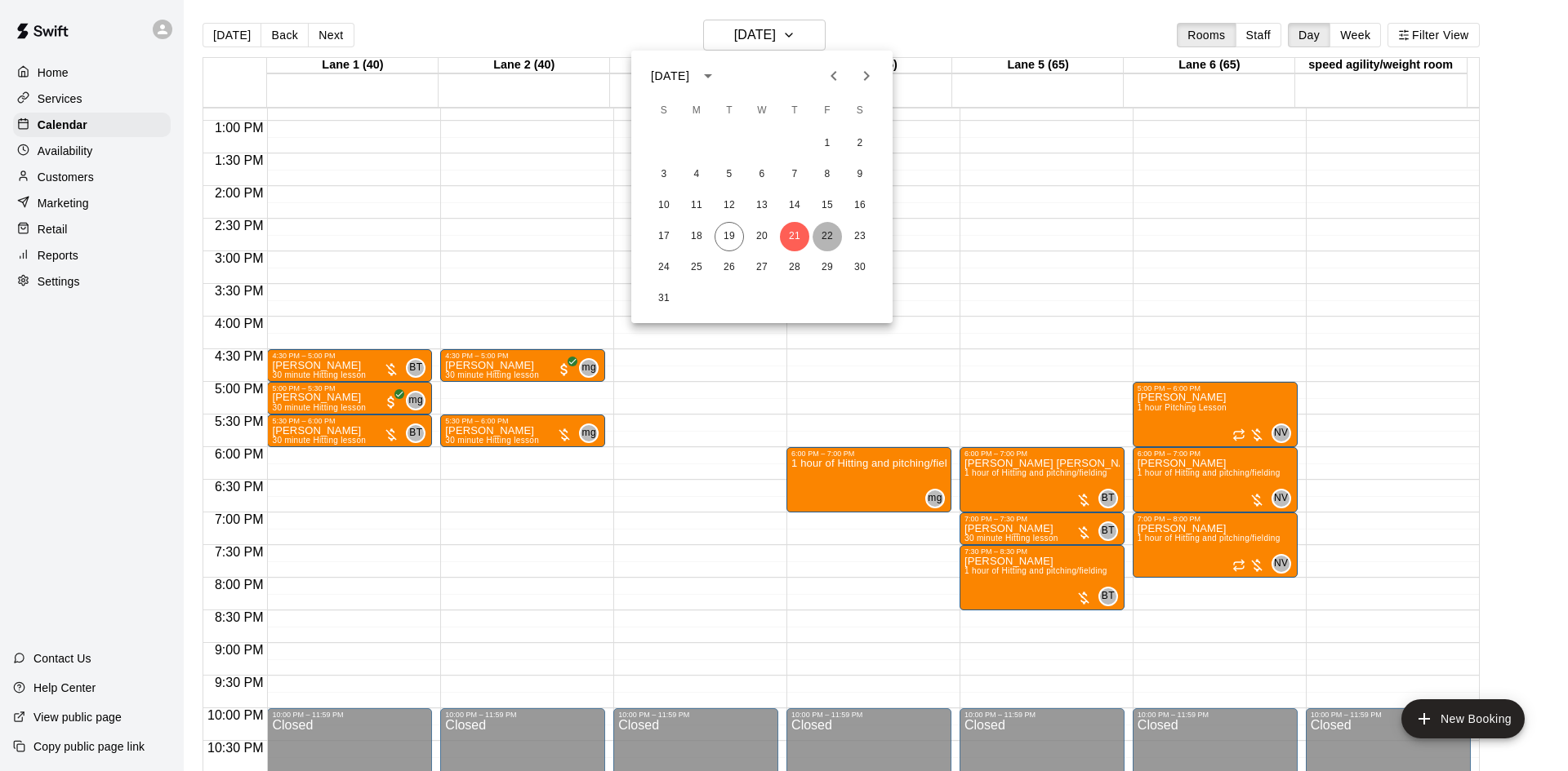
click at [836, 236] on button "22" at bounding box center [828, 236] width 30 height 30
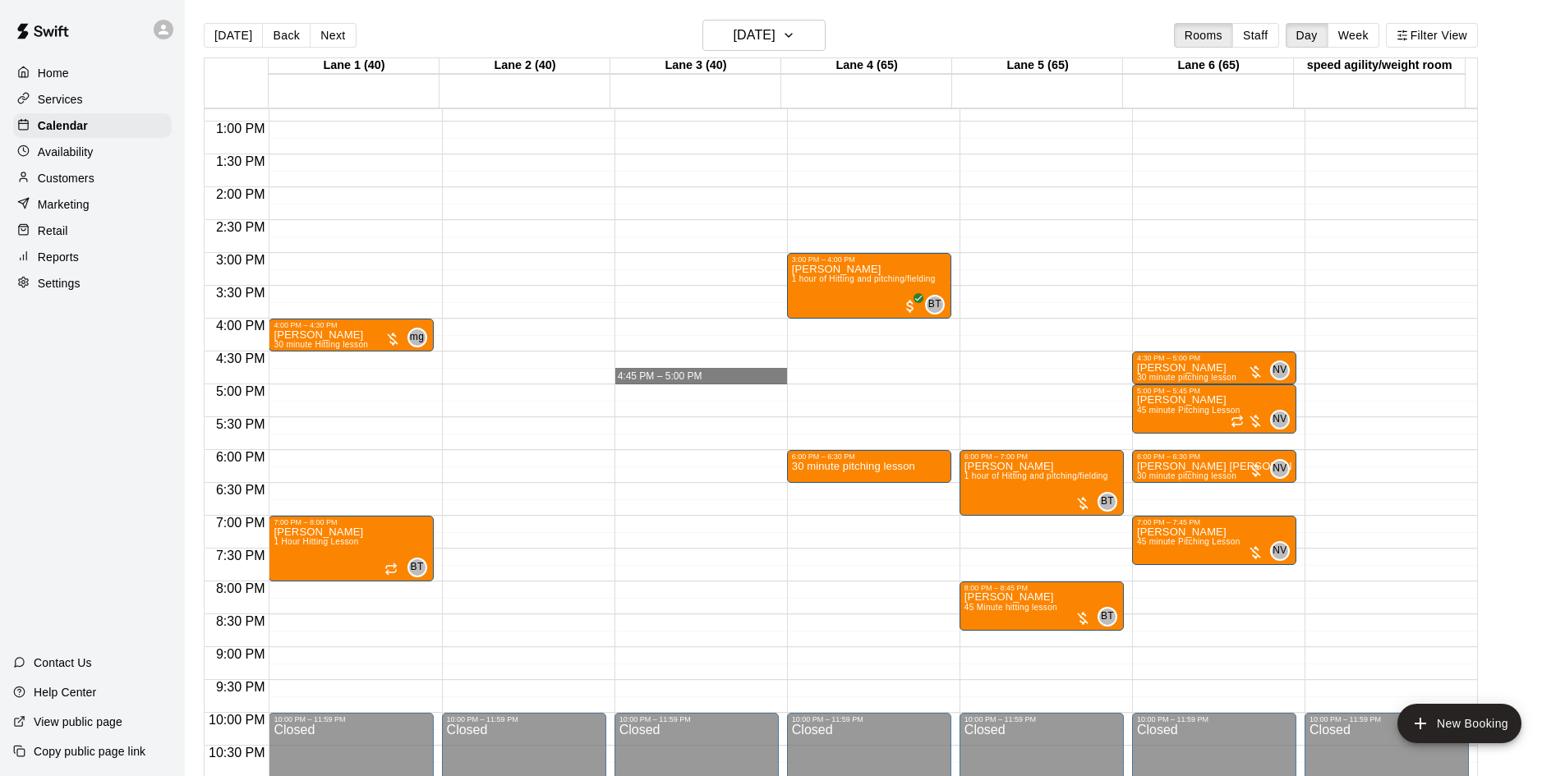
drag, startPoint x: 679, startPoint y: 385, endPoint x: 681, endPoint y: 373, distance: 11.8
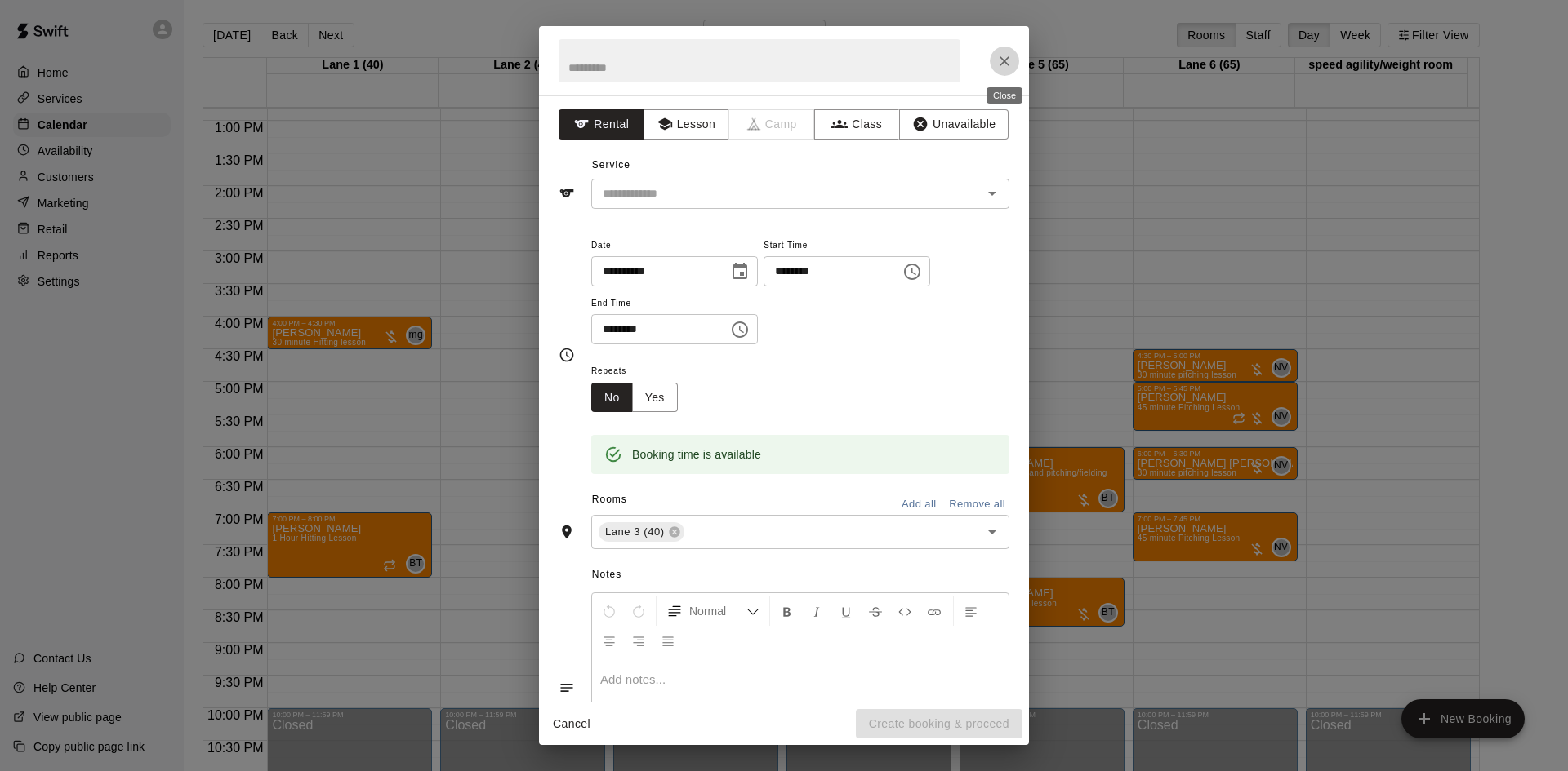
click at [997, 58] on icon "Close" at bounding box center [1004, 61] width 16 height 16
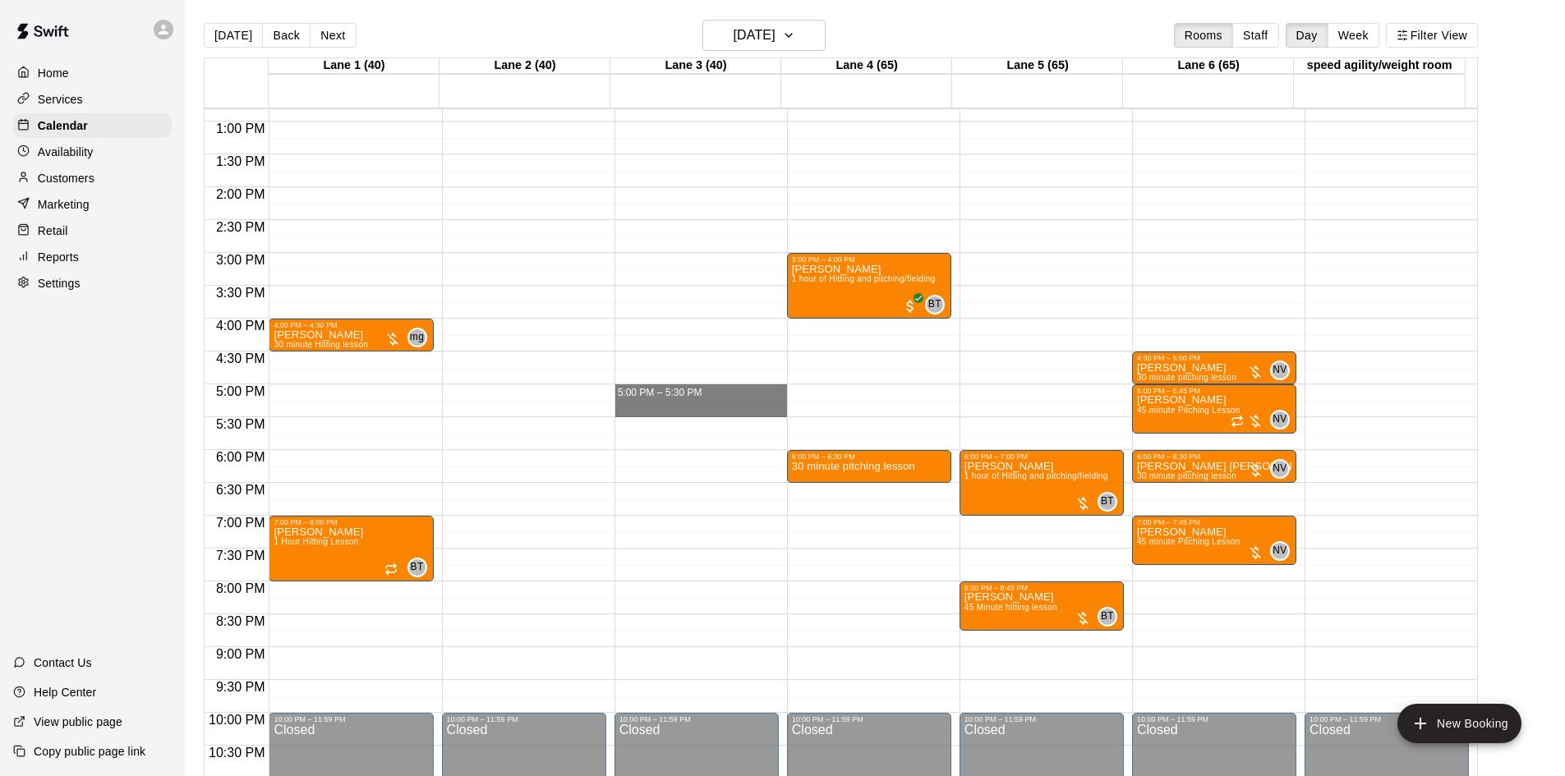
drag, startPoint x: 693, startPoint y: 386, endPoint x: 696, endPoint y: 417, distance: 30.5
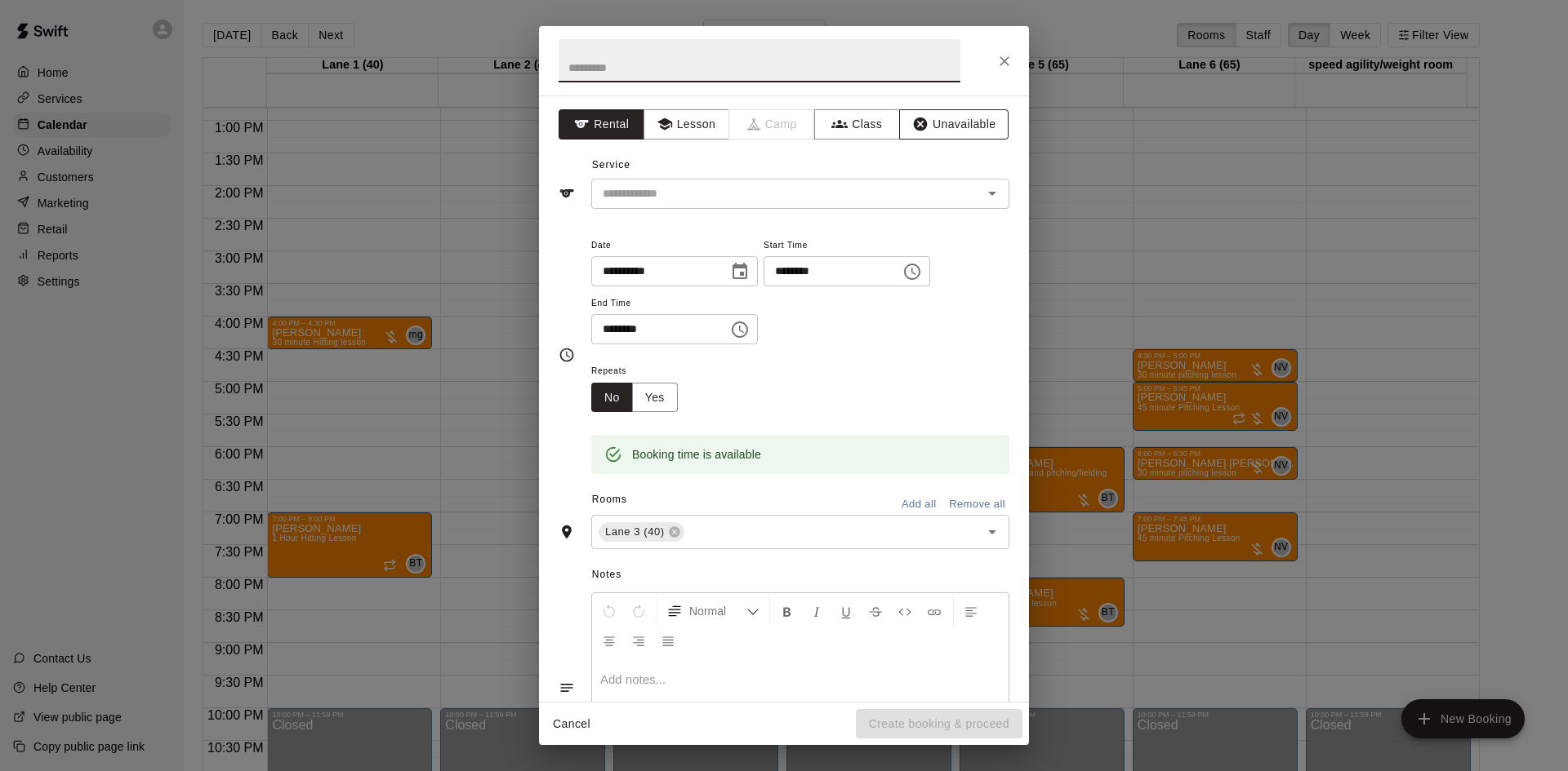
click at [926, 129] on button "Unavailable" at bounding box center [954, 124] width 109 height 30
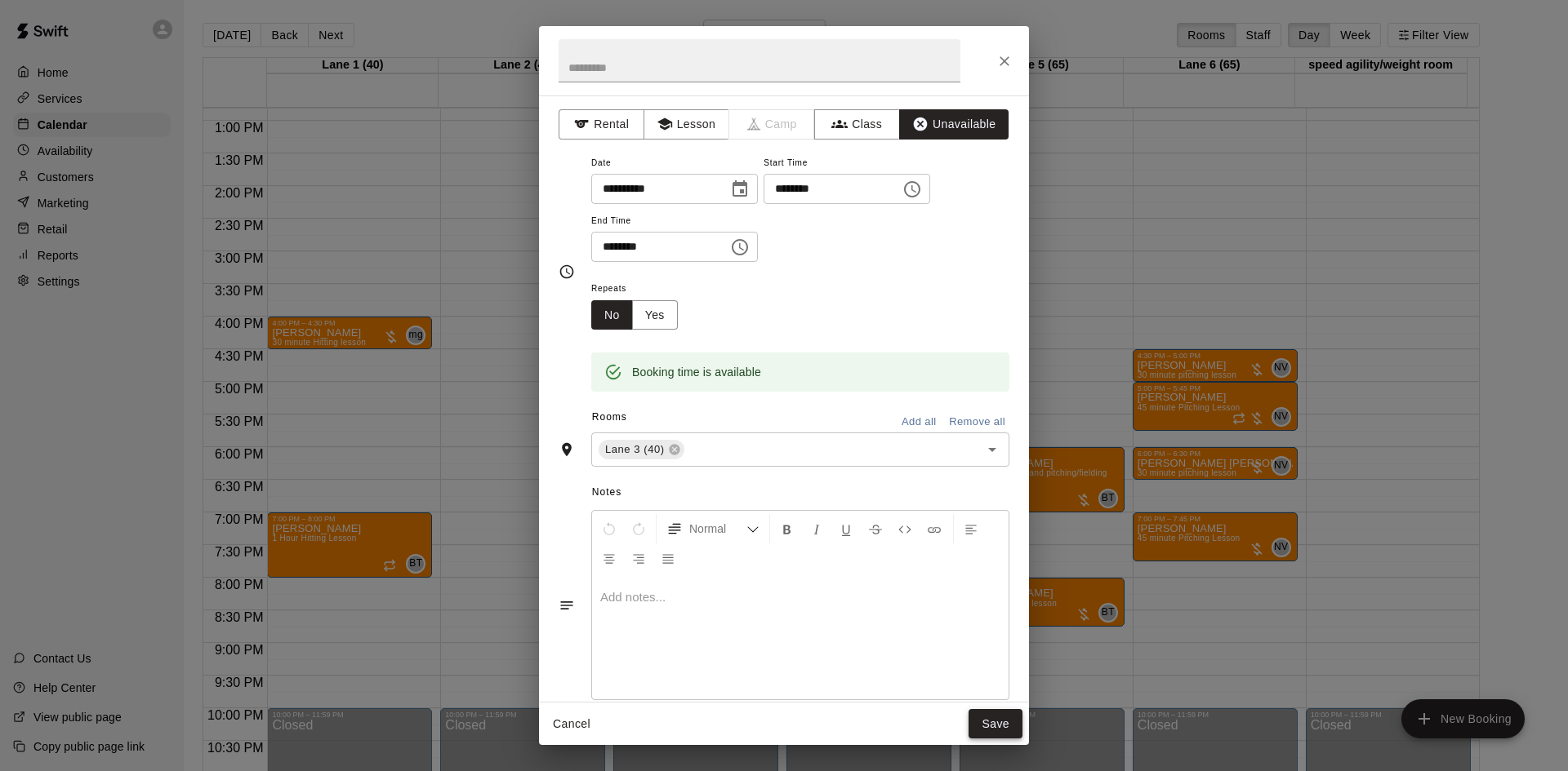
click at [1002, 714] on button "Save" at bounding box center [995, 724] width 54 height 30
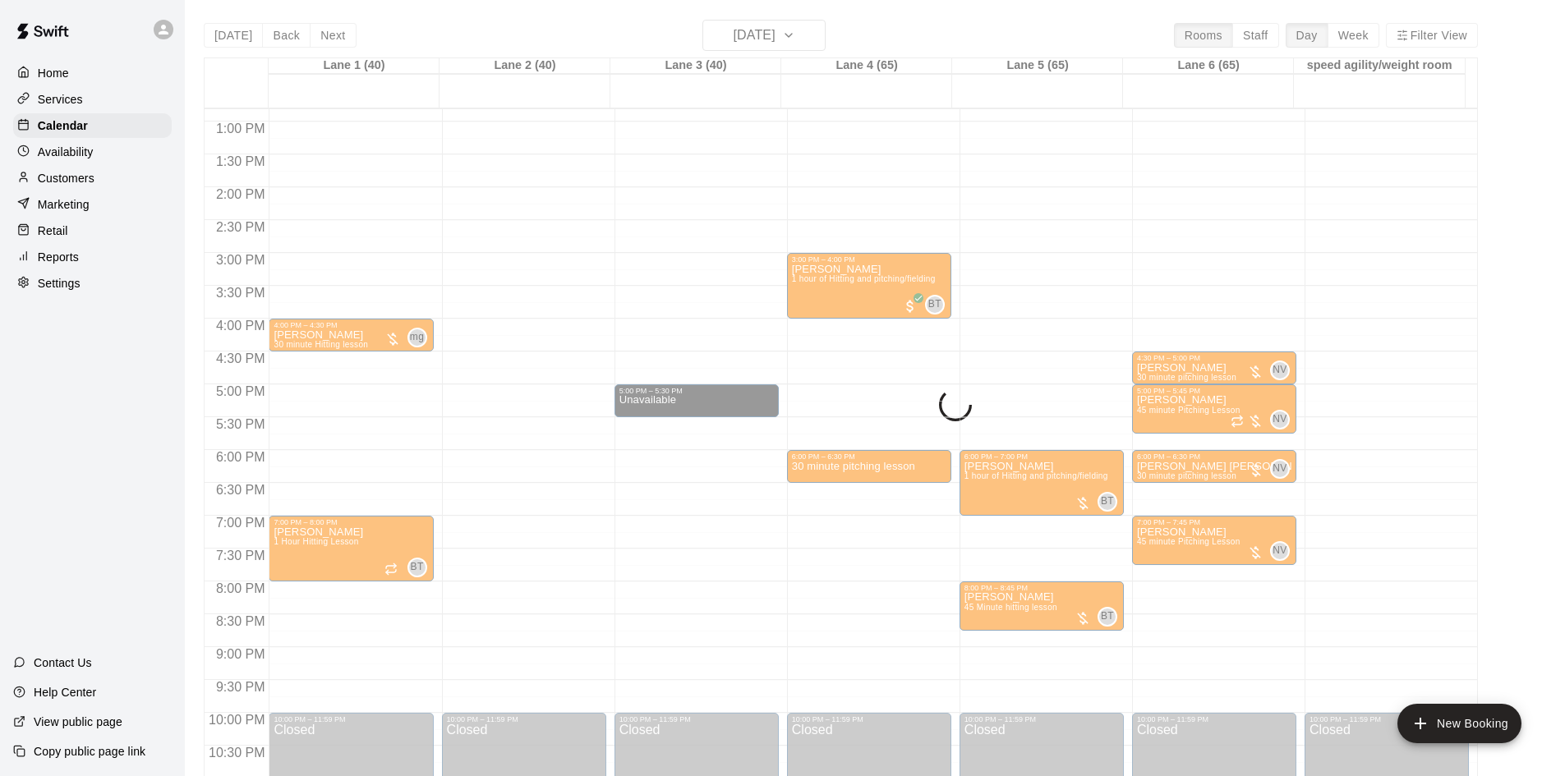
click at [785, 34] on div "[DATE] Back [DATE][DATE] Rooms Staff Day Week [GEOGRAPHIC_DATA] 1 (40) [STREET_…" at bounding box center [841, 408] width 1274 height 776
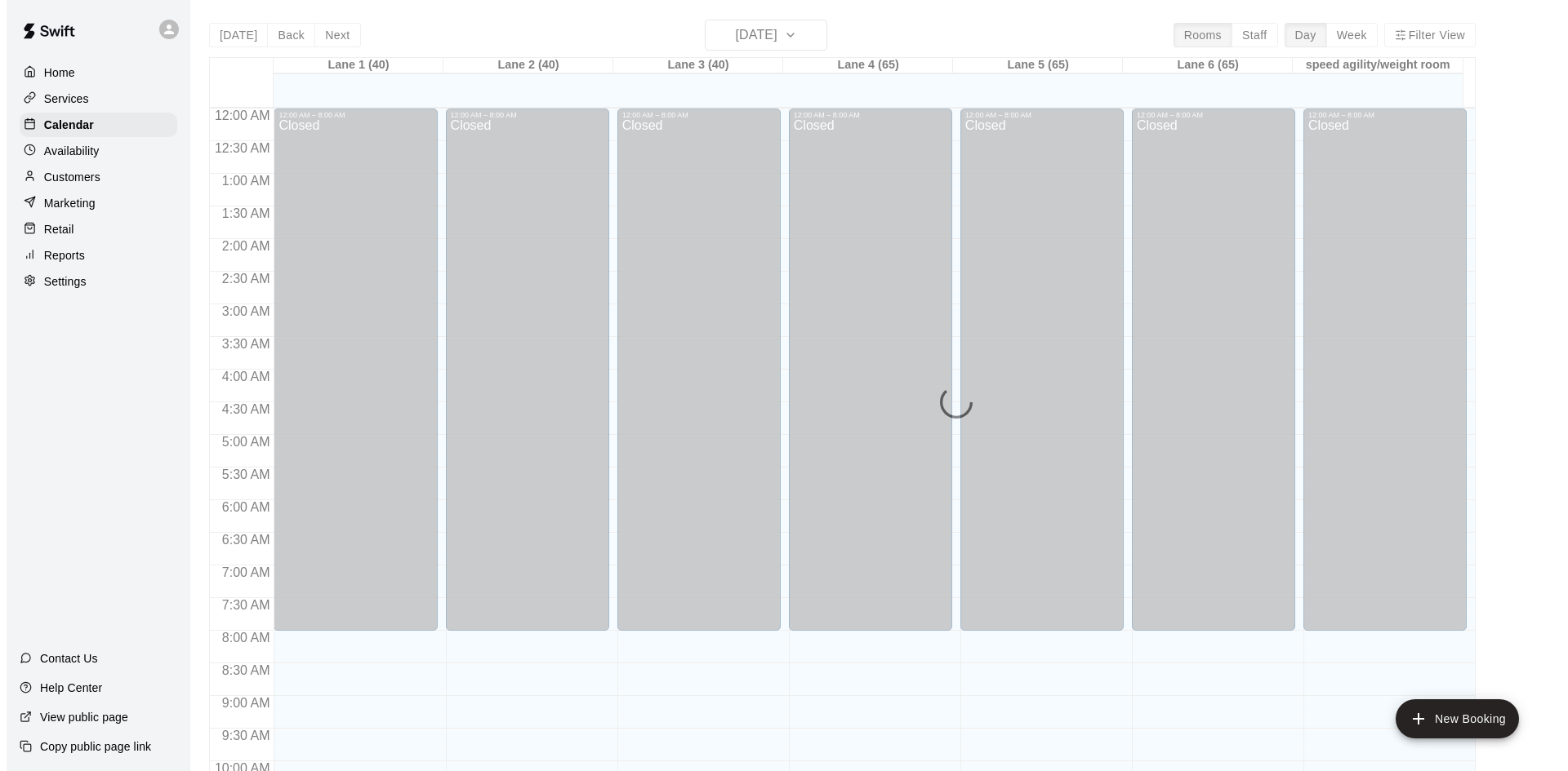
scroll to position [837, 0]
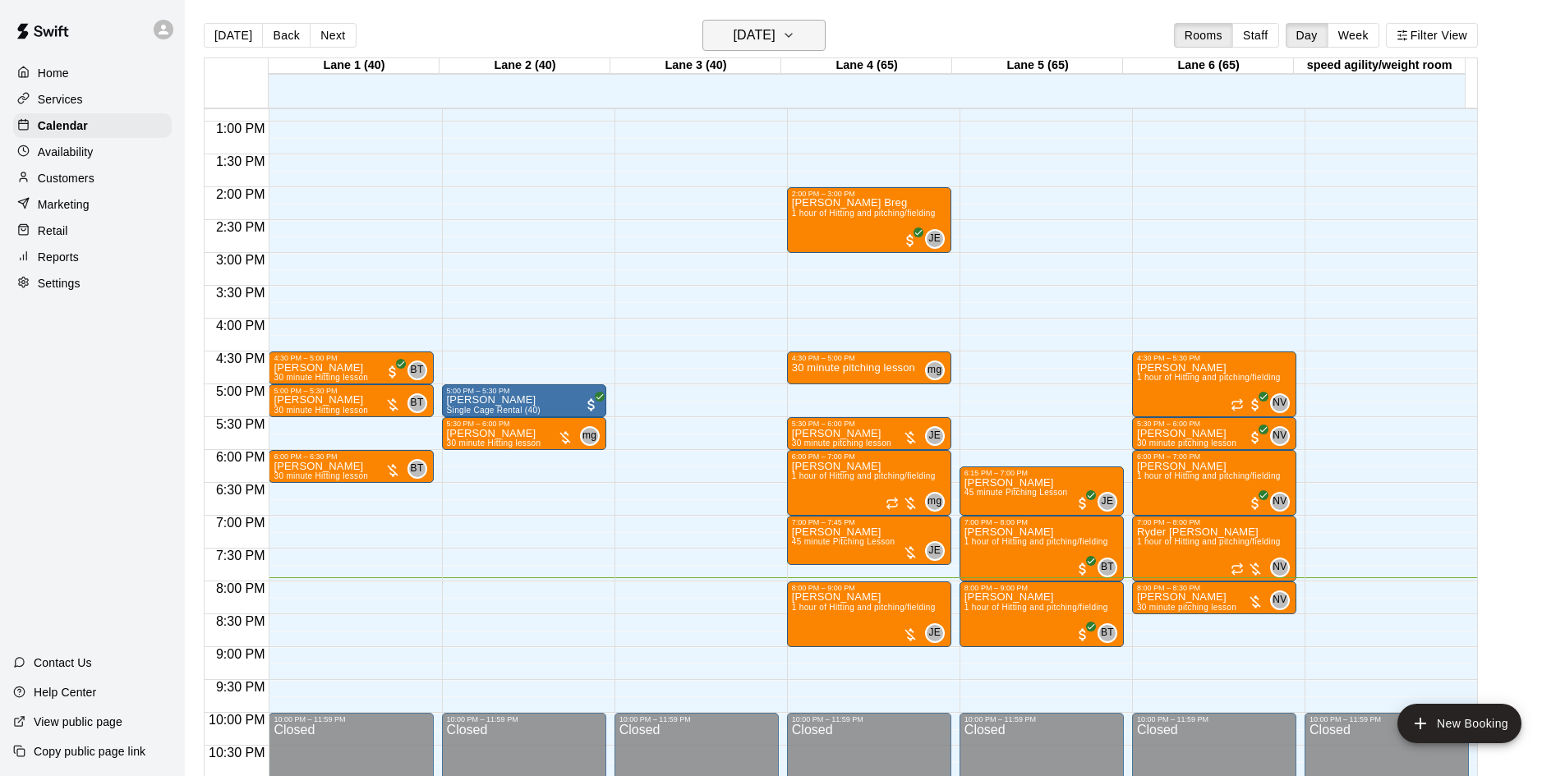
click at [776, 42] on h6 "[DATE]" at bounding box center [755, 35] width 42 height 23
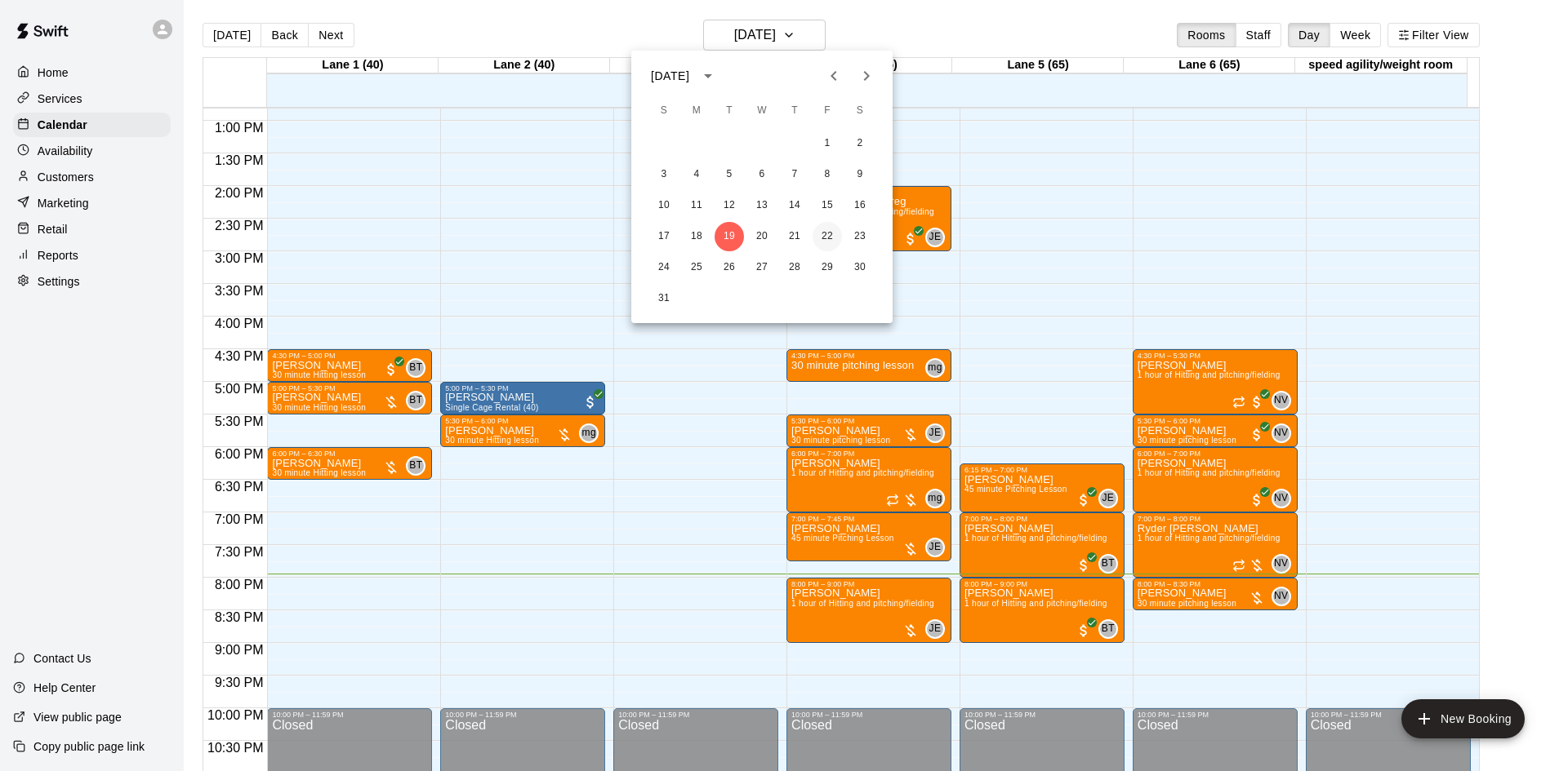
click at [822, 235] on button "22" at bounding box center [828, 236] width 30 height 30
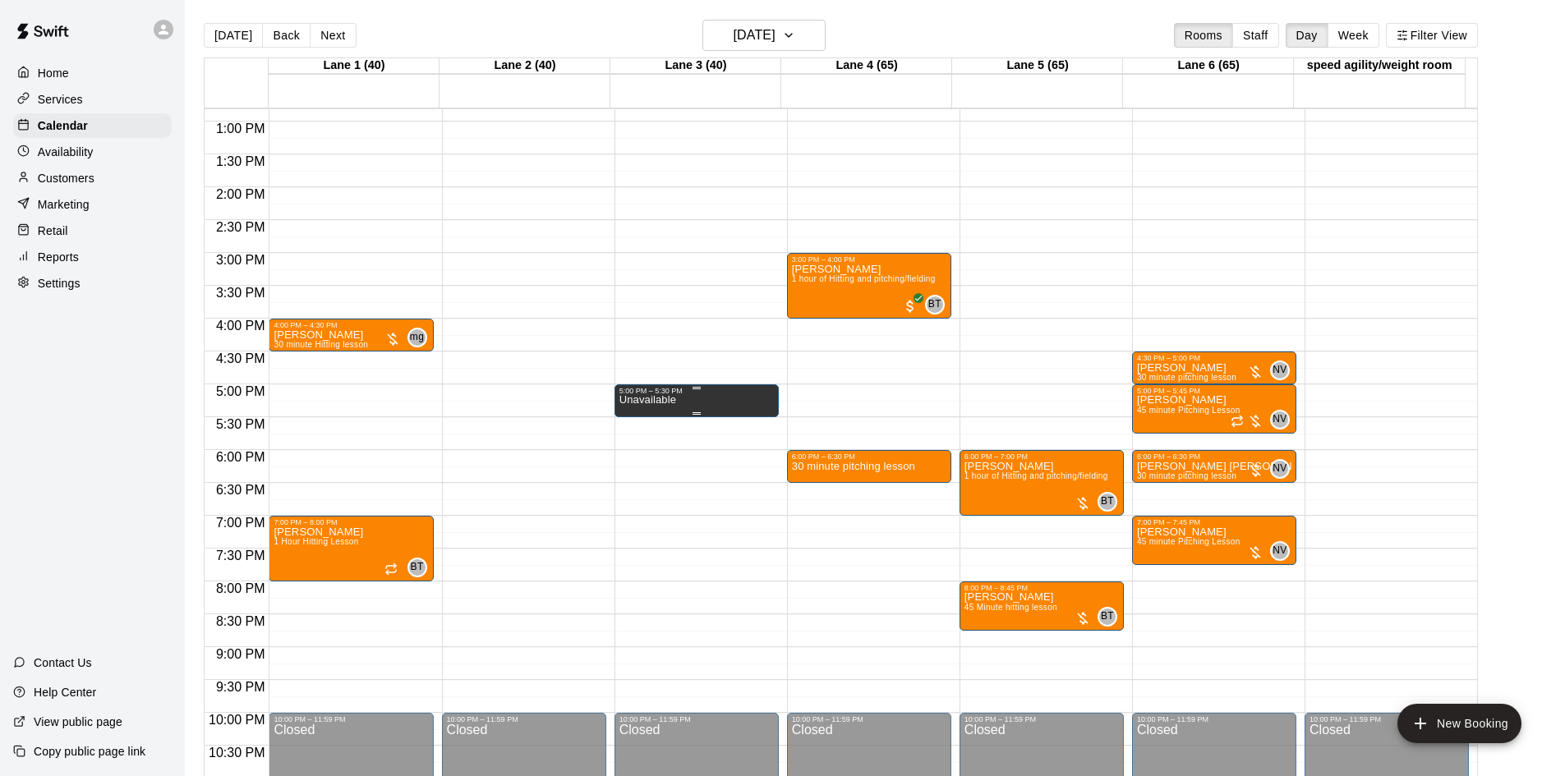
click at [663, 392] on div "5:00 PM – 5:30 PM" at bounding box center [697, 391] width 154 height 8
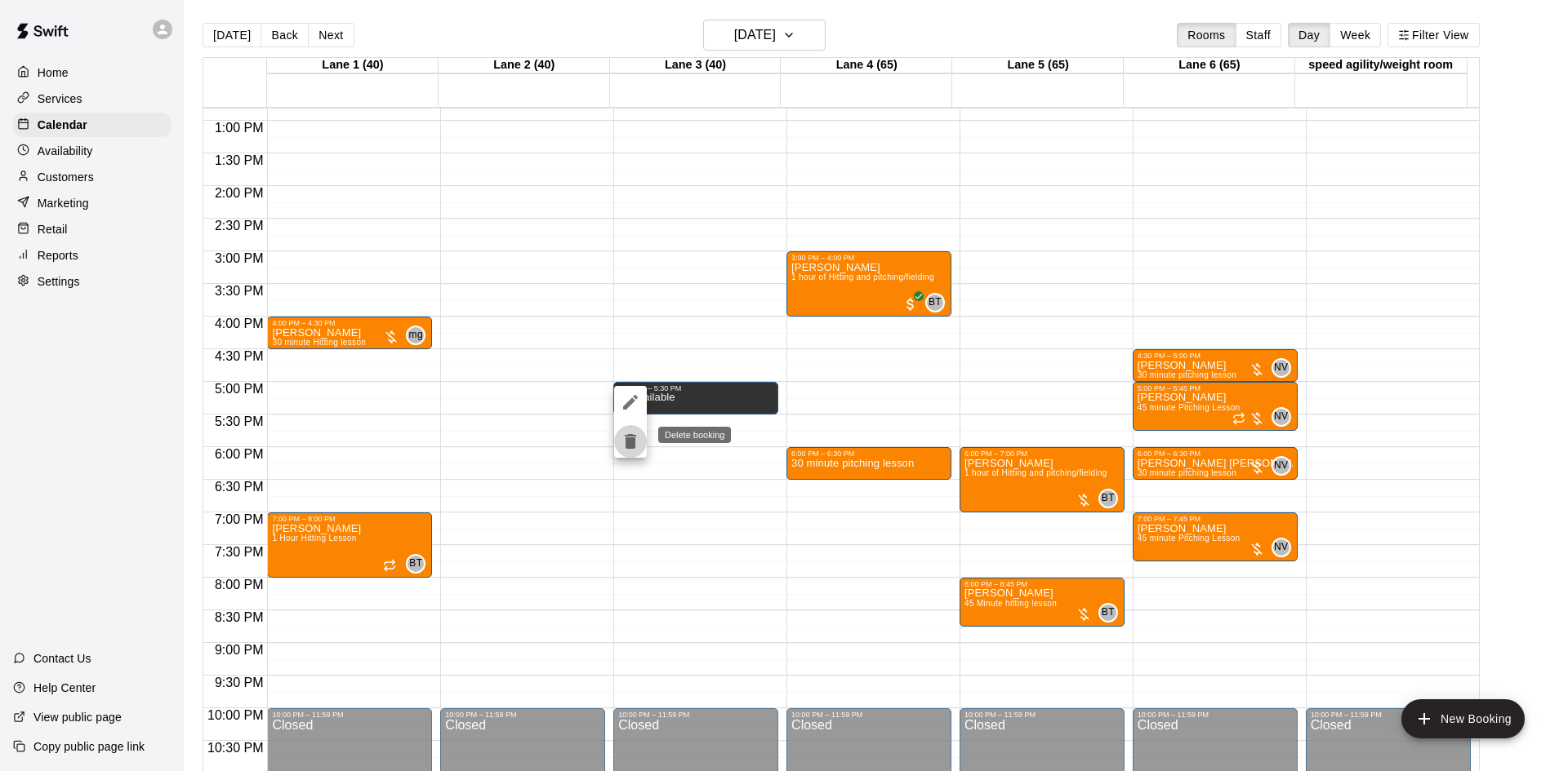
click at [630, 436] on icon "delete" at bounding box center [631, 441] width 12 height 15
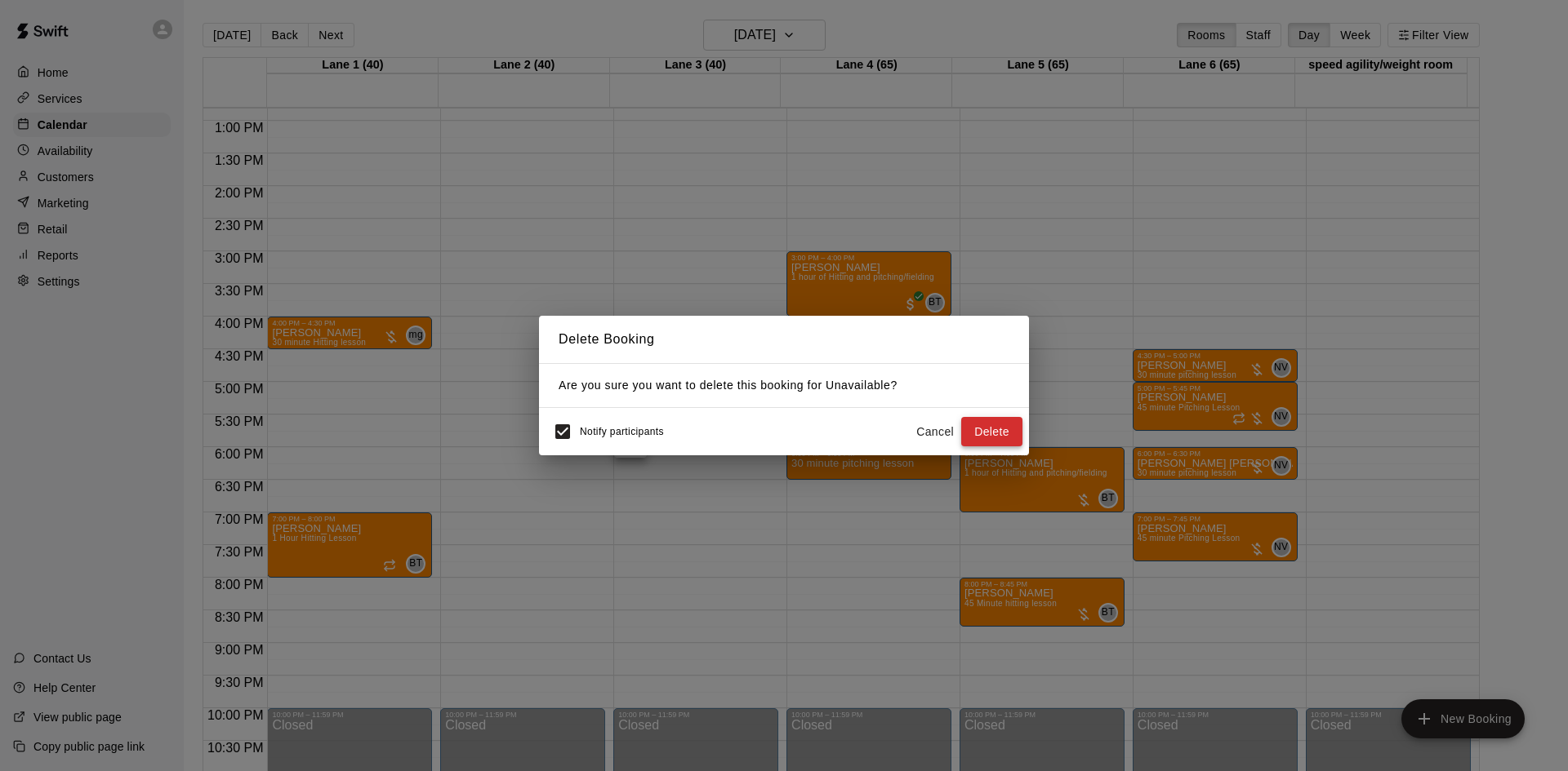
click at [996, 429] on button "Delete" at bounding box center [992, 432] width 62 height 30
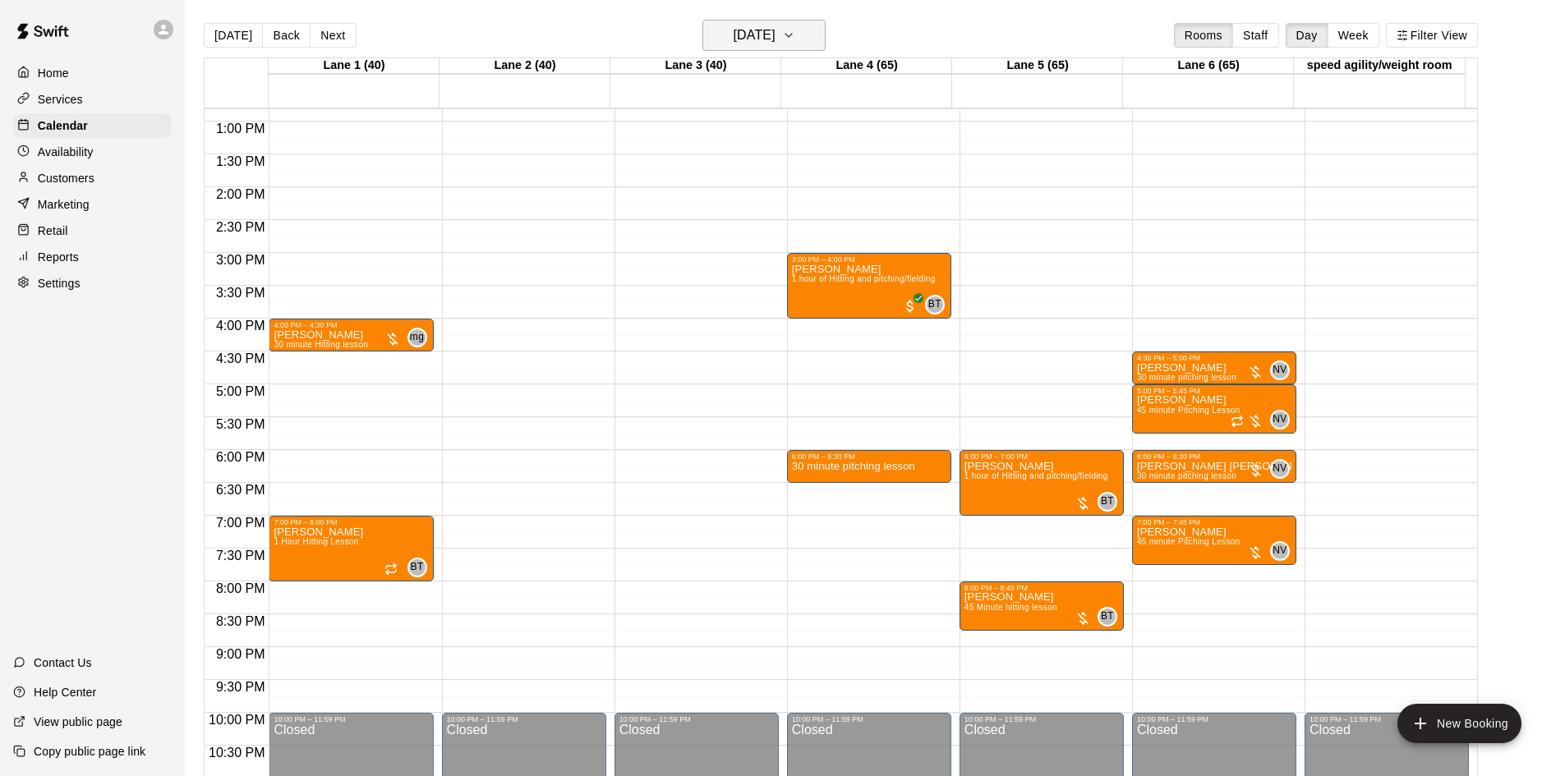
click at [776, 30] on h6 "[DATE]" at bounding box center [755, 35] width 42 height 23
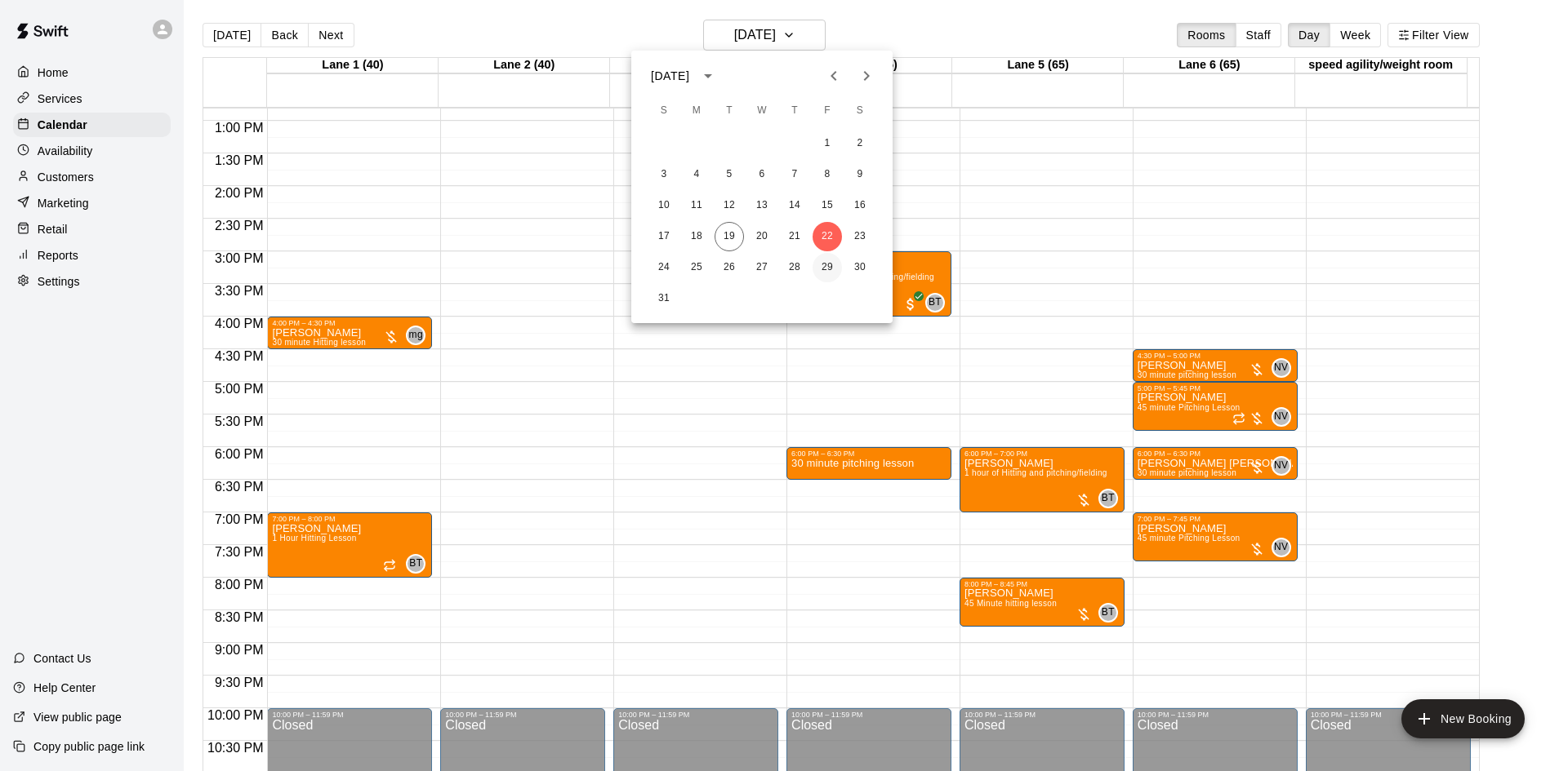
click at [822, 267] on button "29" at bounding box center [828, 268] width 30 height 30
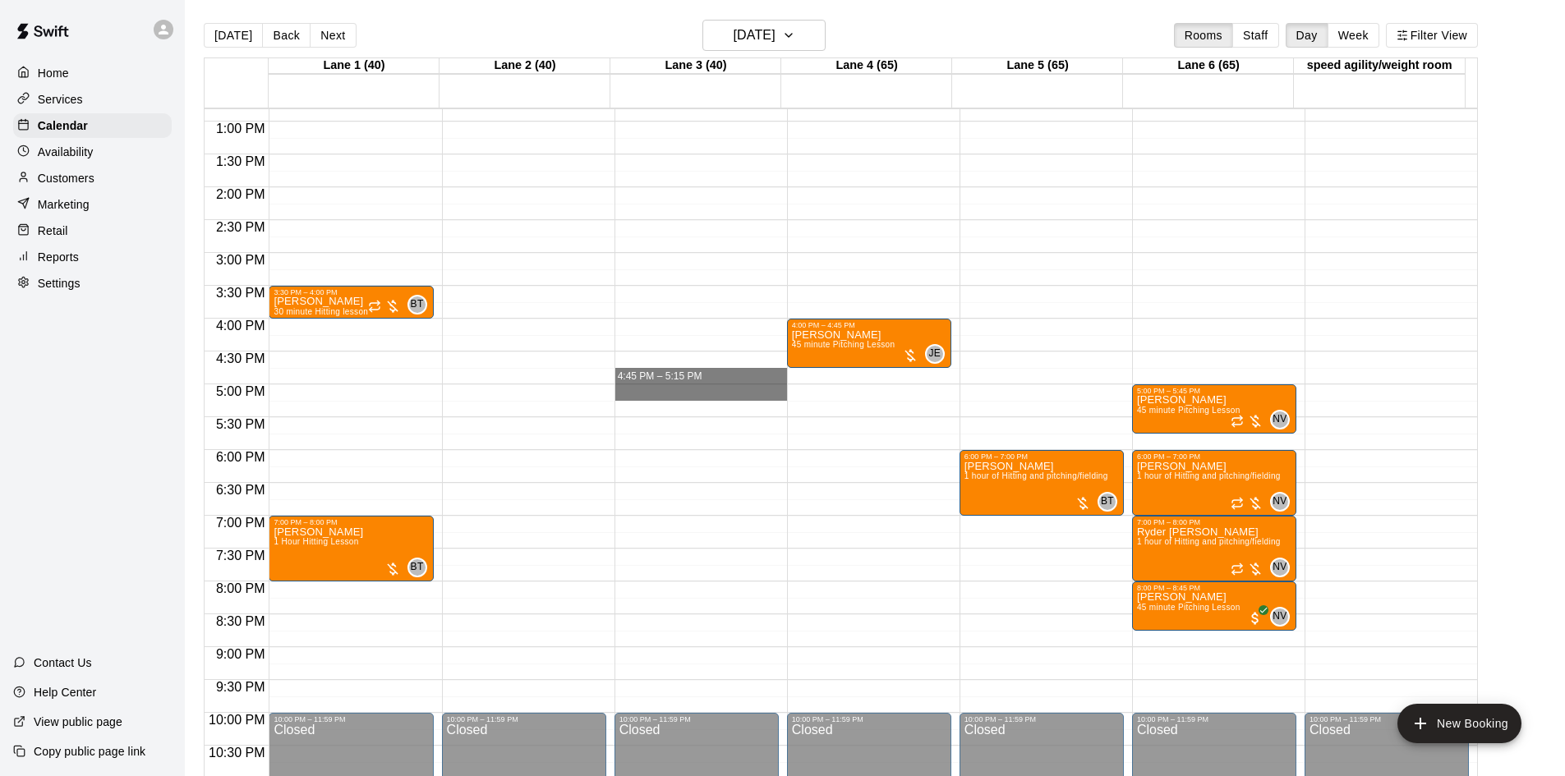
drag, startPoint x: 689, startPoint y: 385, endPoint x: 691, endPoint y: 396, distance: 10.8
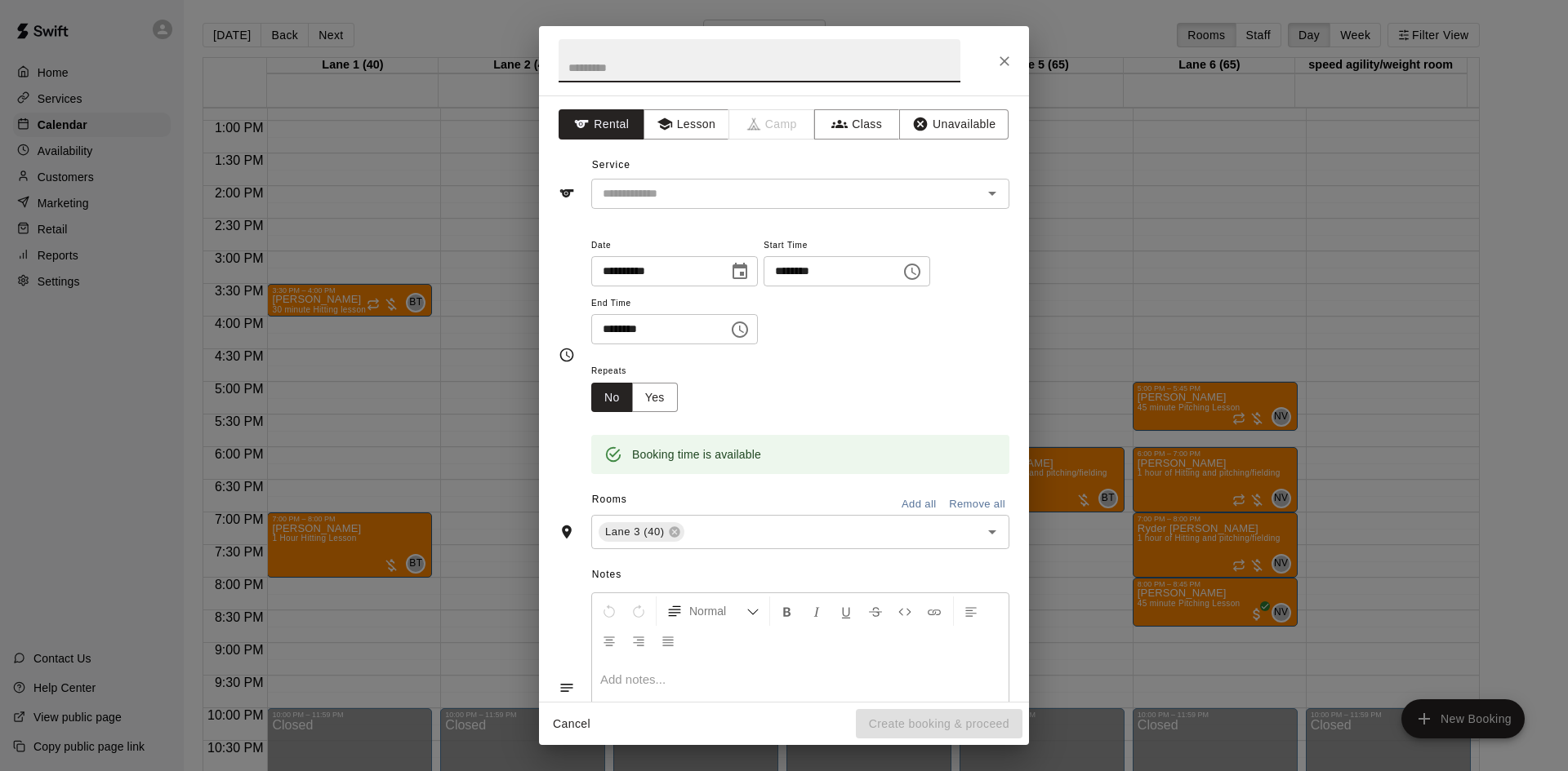
click at [997, 63] on icon "Close" at bounding box center [1004, 61] width 16 height 16
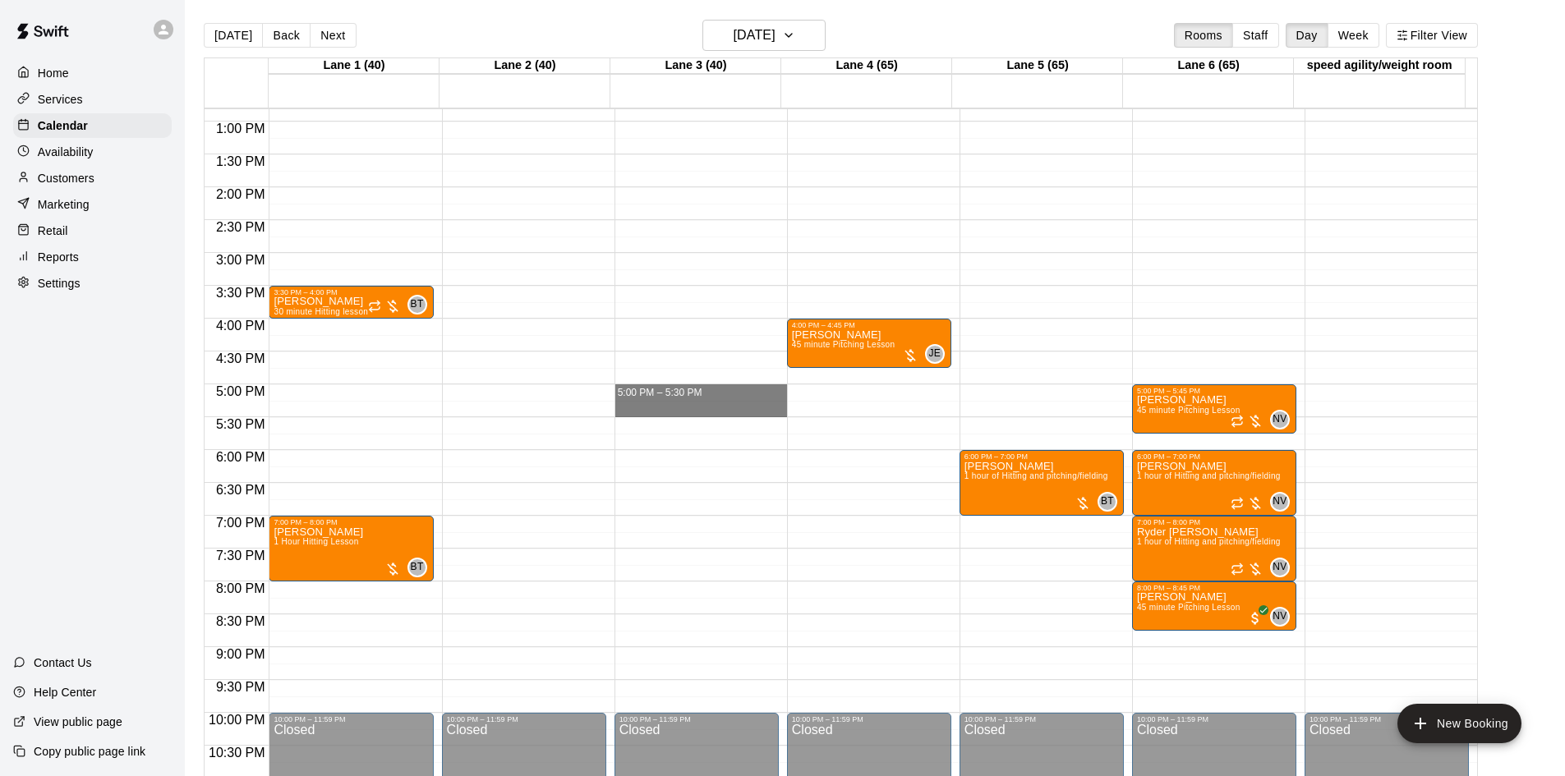
drag, startPoint x: 693, startPoint y: 389, endPoint x: 696, endPoint y: 412, distance: 24.1
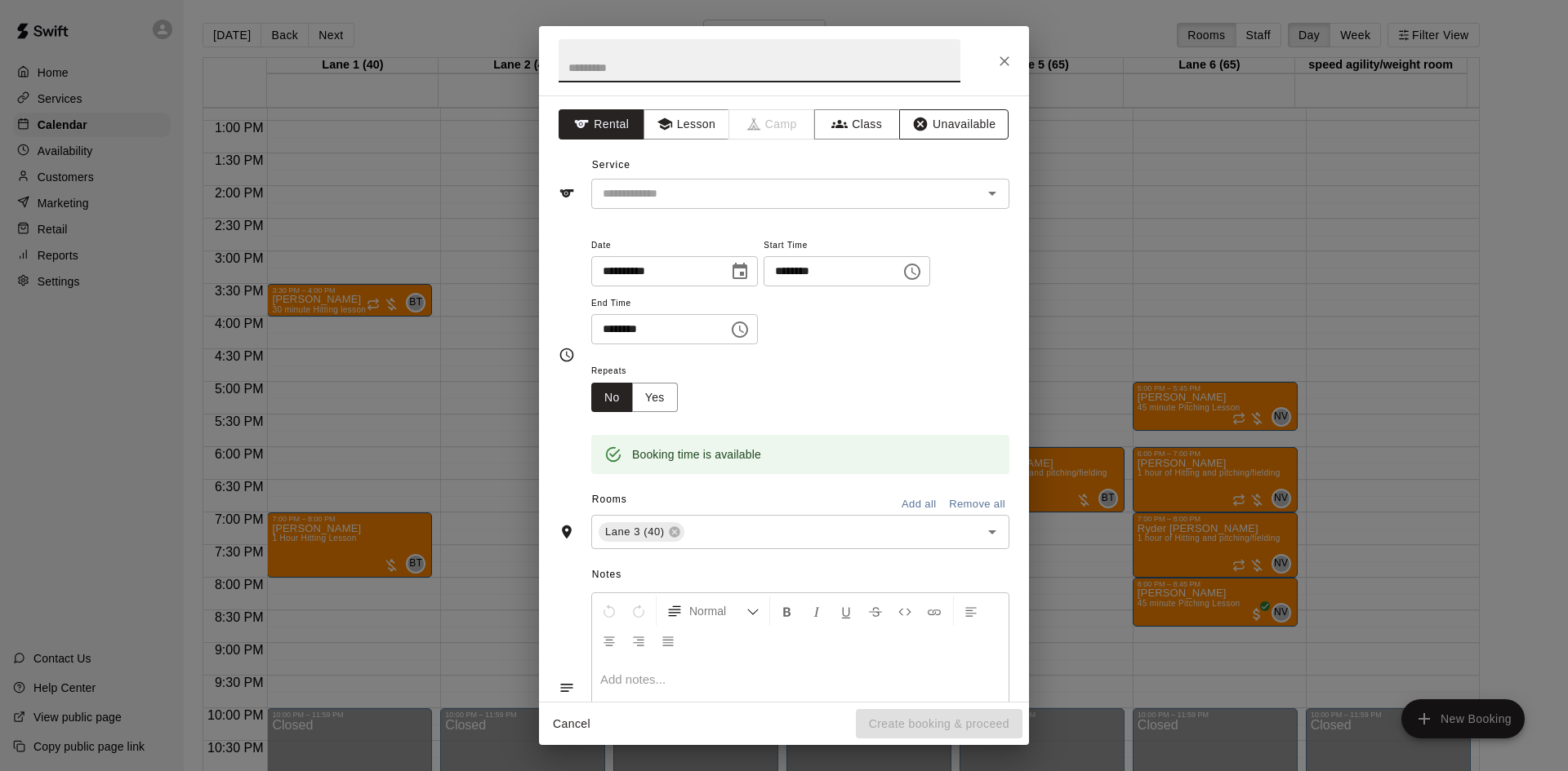
click at [916, 119] on button "Unavailable" at bounding box center [954, 124] width 109 height 30
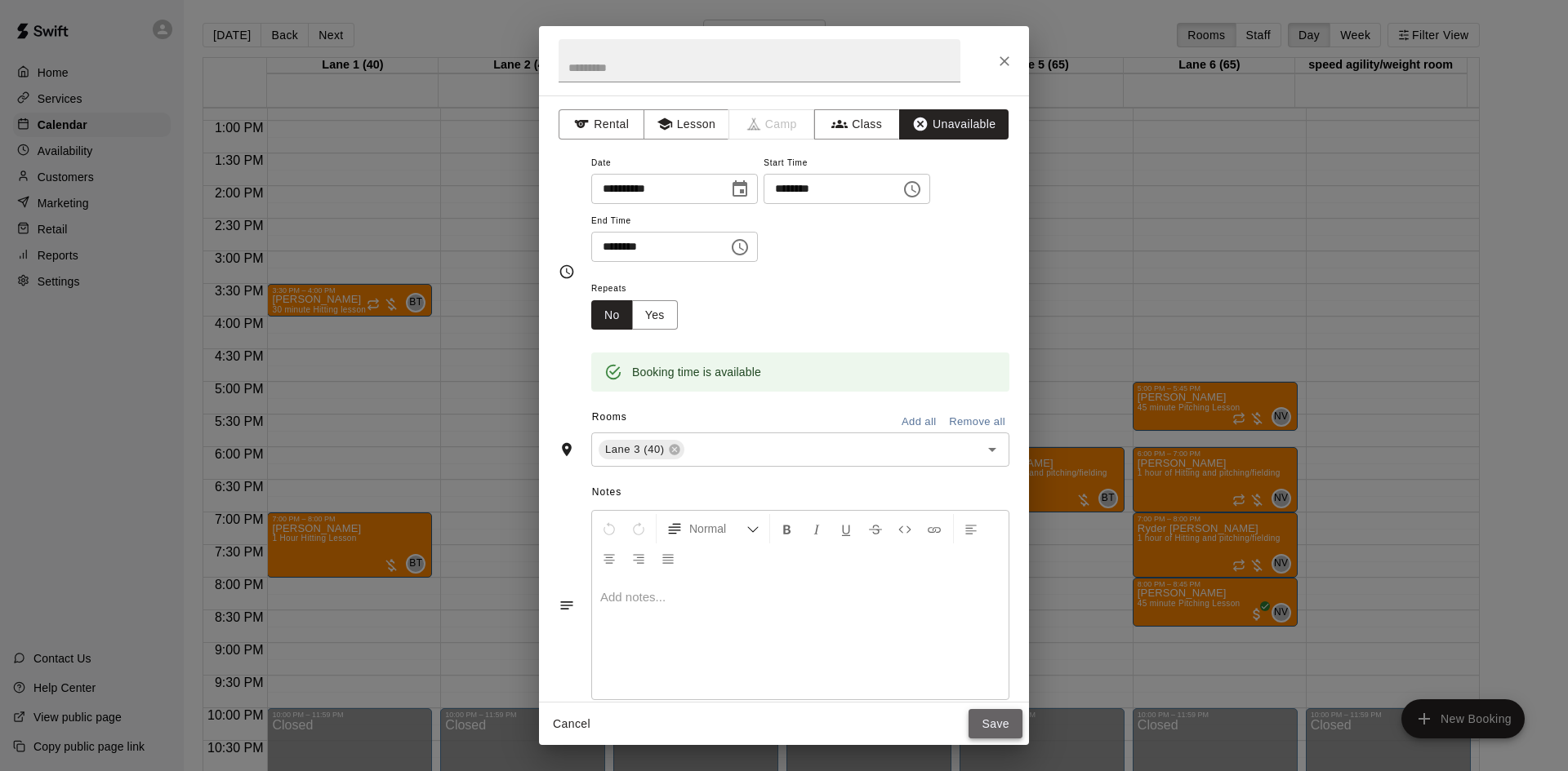
click at [986, 719] on button "Save" at bounding box center [995, 724] width 54 height 30
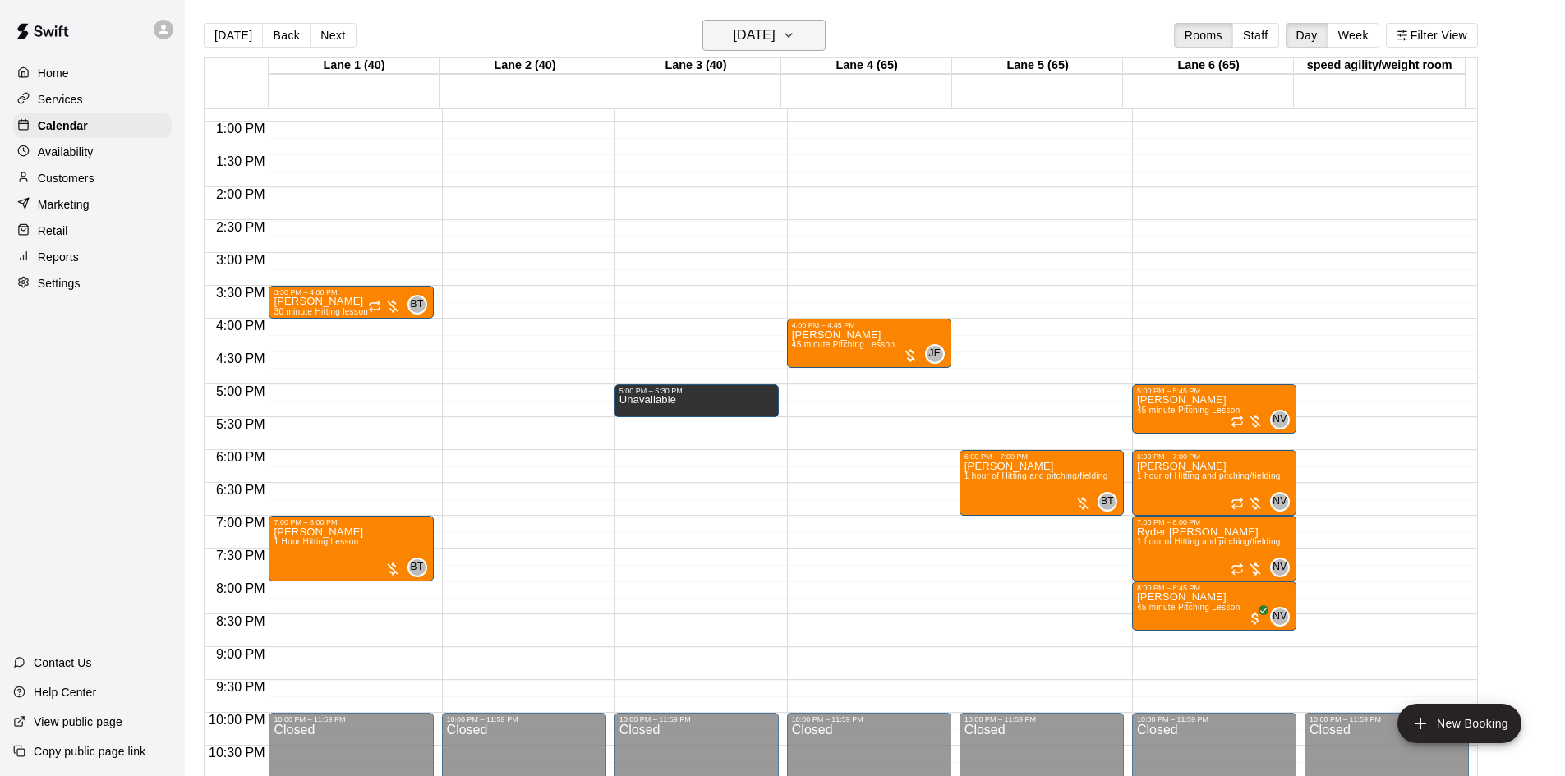
click at [776, 31] on h6 "Friday Aug 29" at bounding box center [755, 35] width 42 height 23
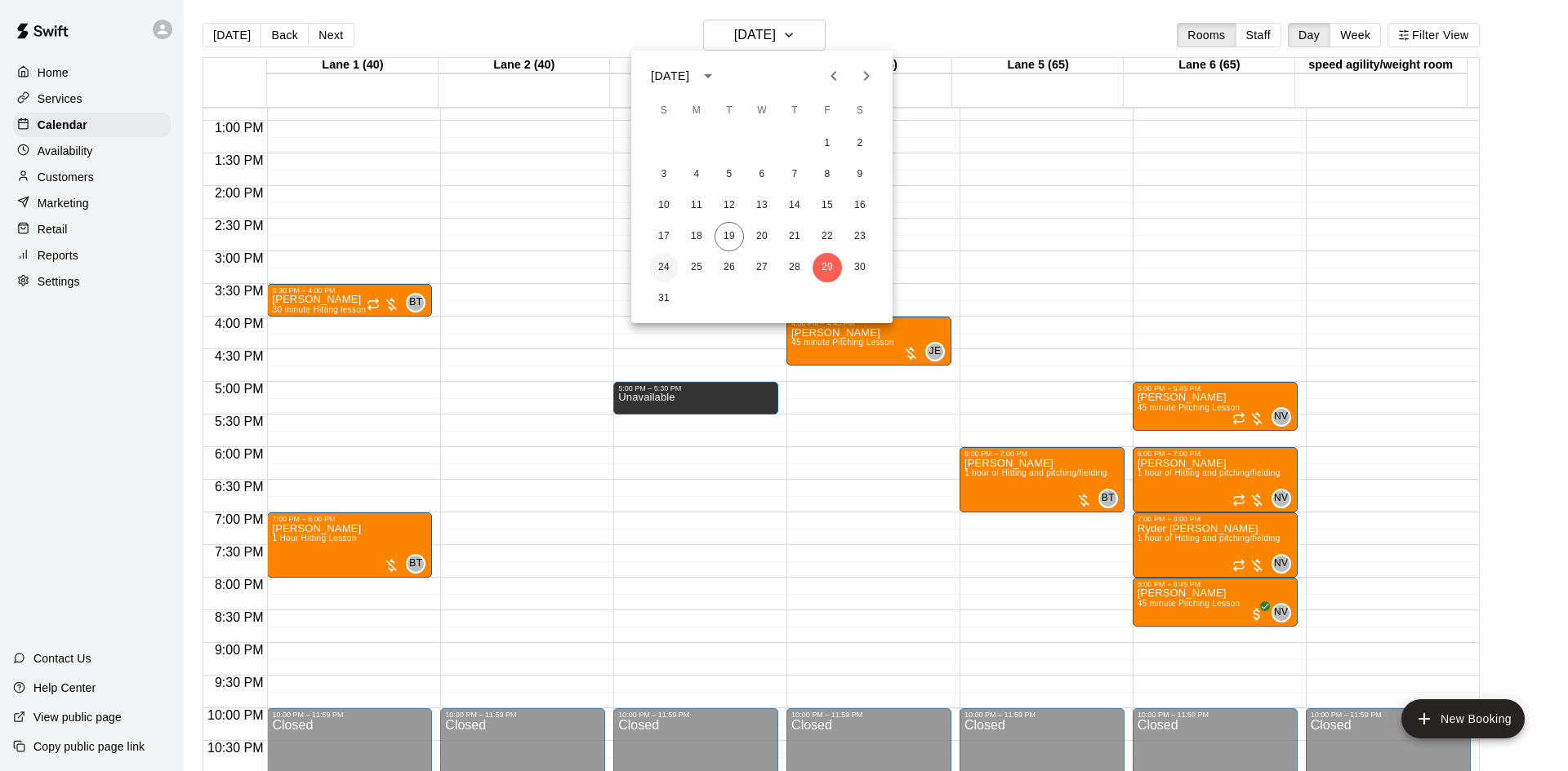
click at [658, 266] on button "24" at bounding box center [664, 268] width 30 height 30
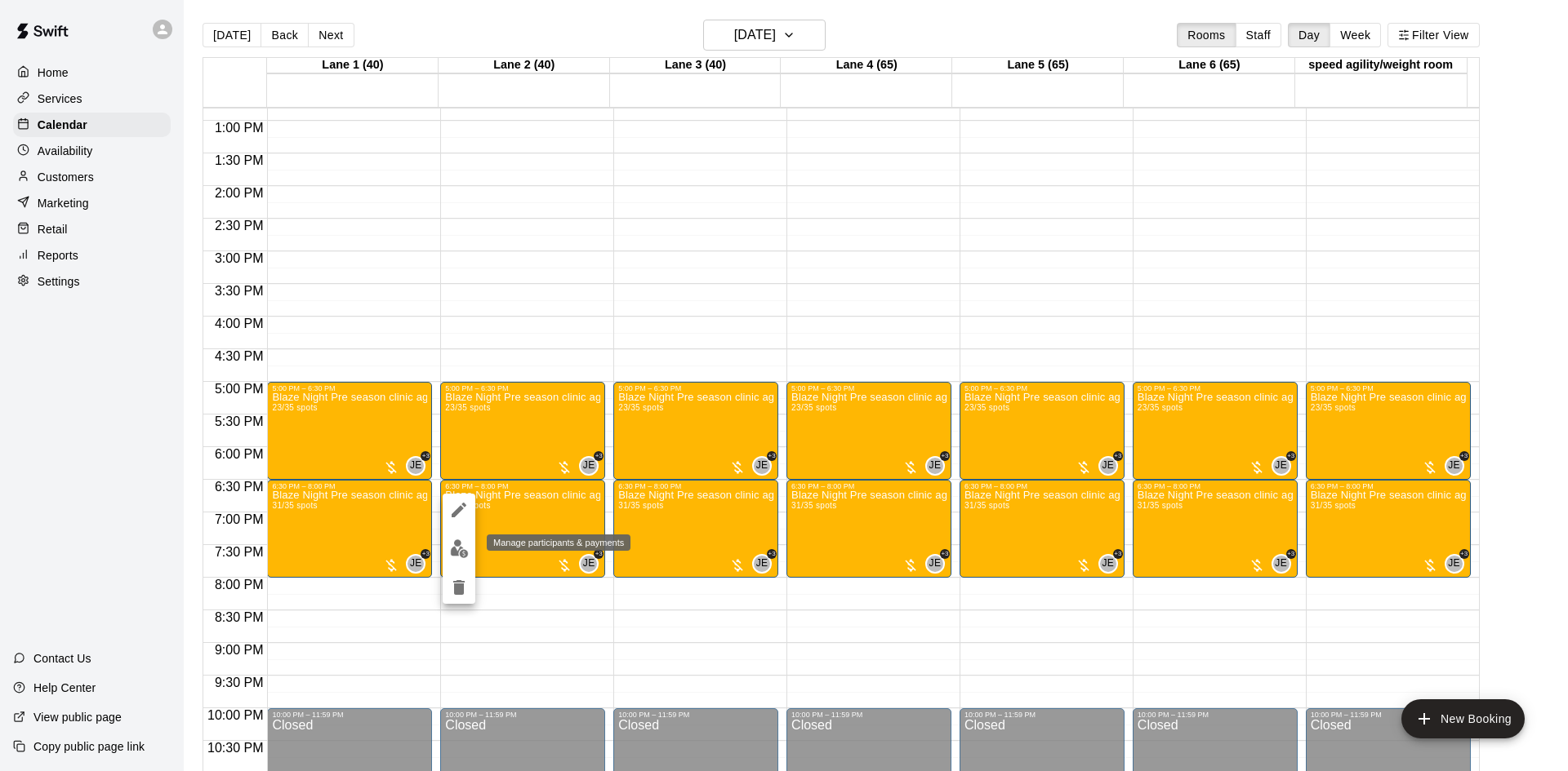
click at [463, 555] on img "edit" at bounding box center [459, 548] width 19 height 19
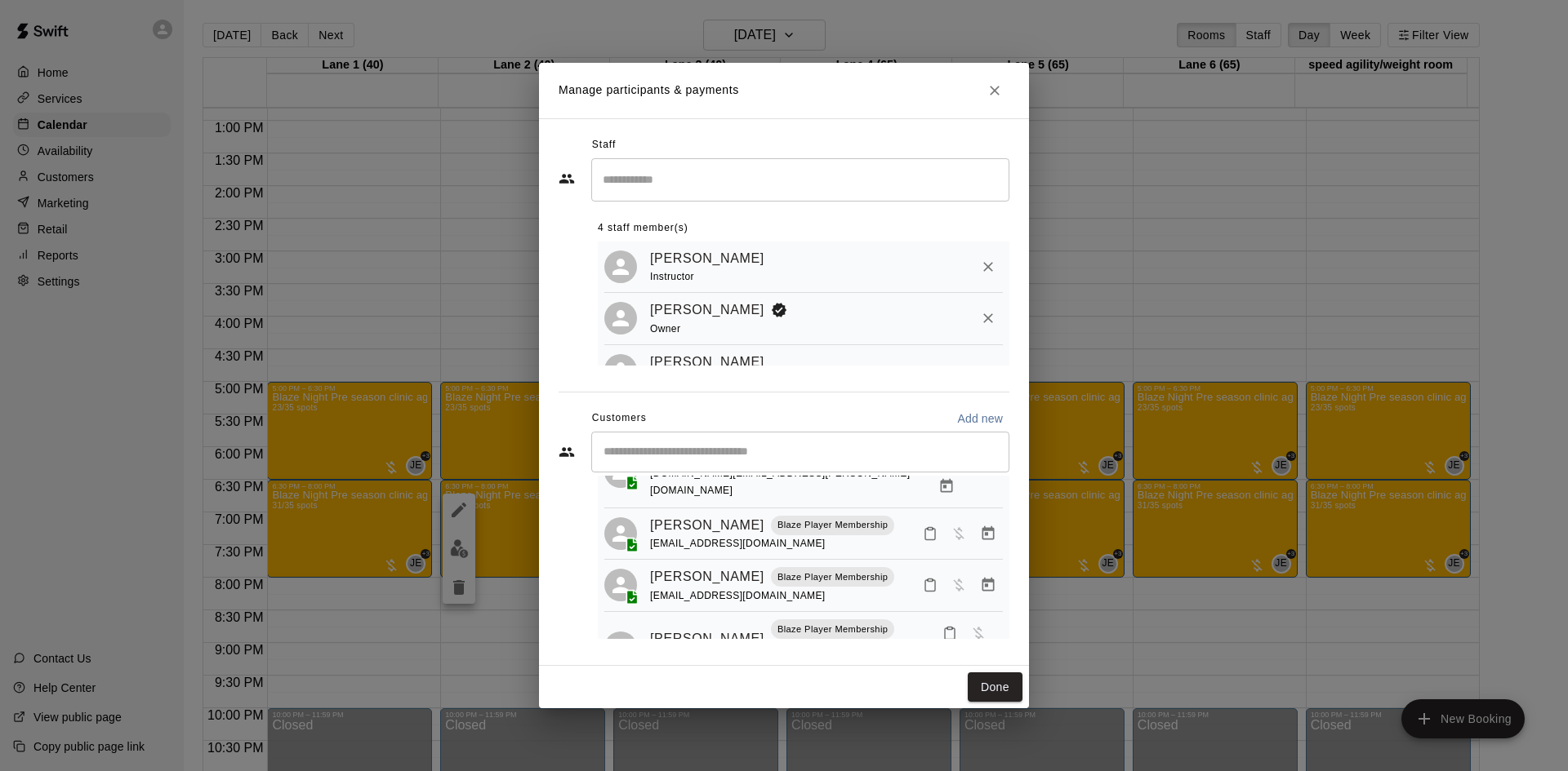
scroll to position [0, 0]
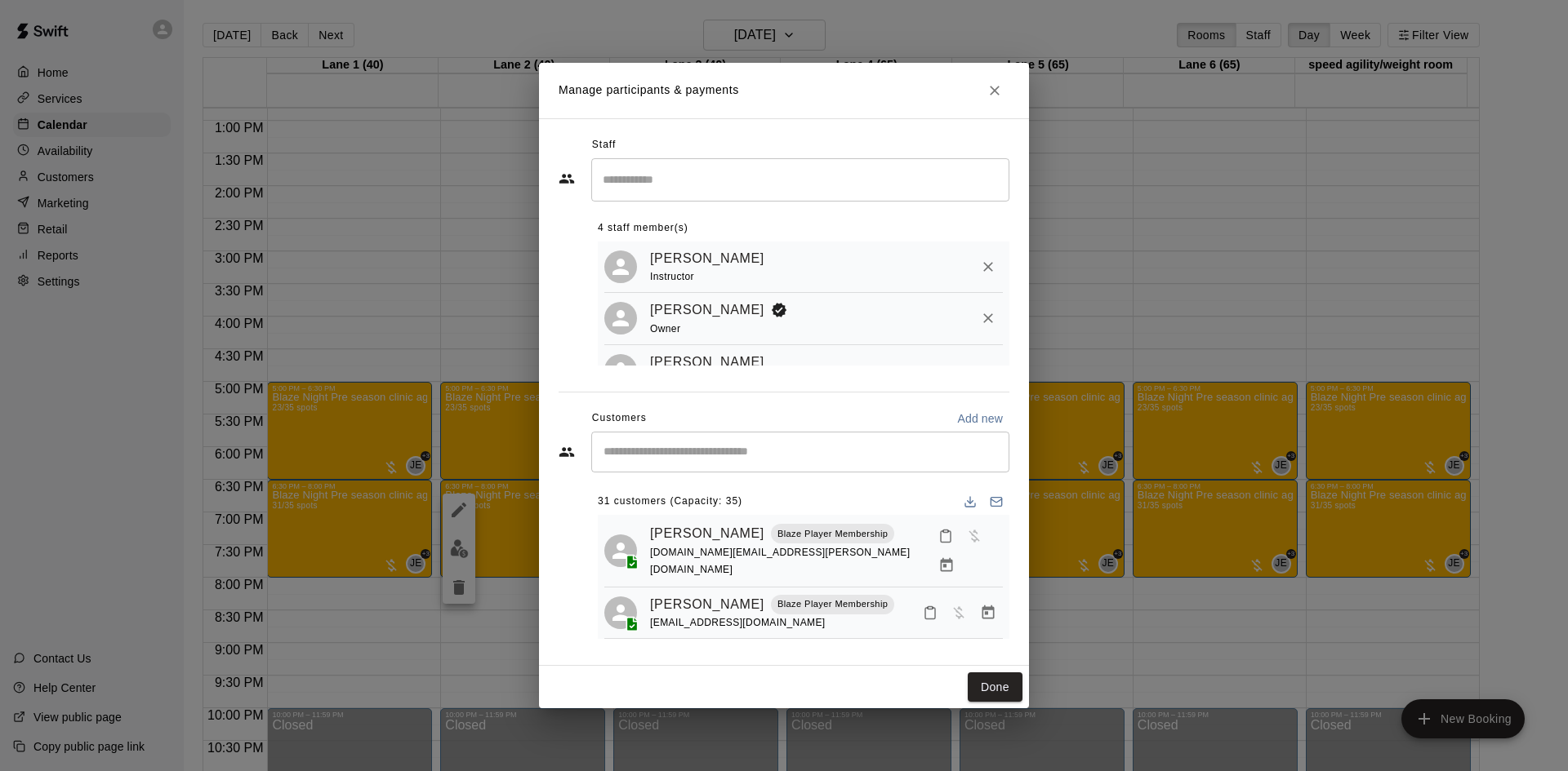
click at [1050, 566] on div "Manage participants & payments Staff ​ 4 staff member(s) Justin Evans Instructo…" at bounding box center [784, 386] width 1568 height 771
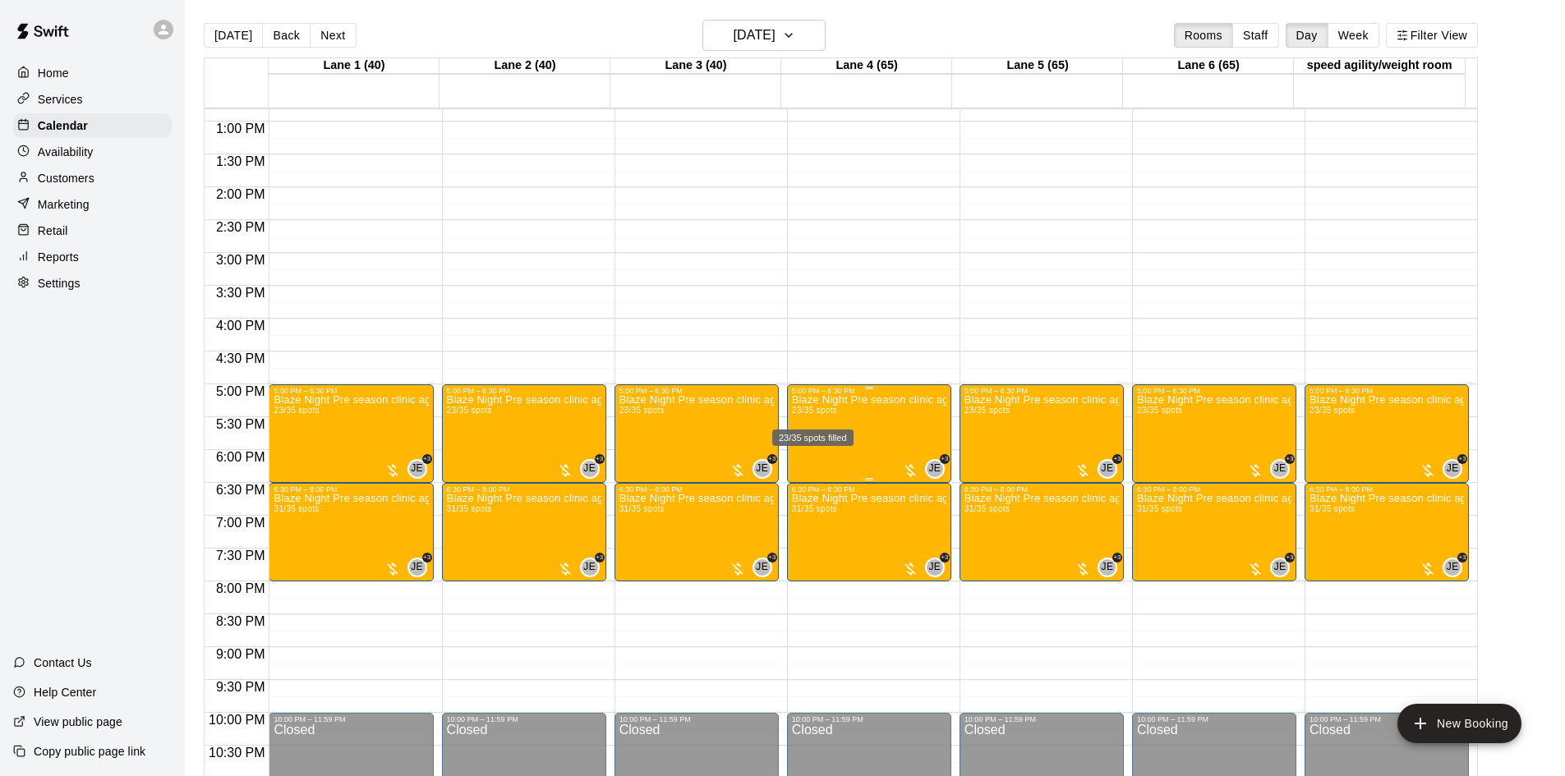
click at [799, 412] on span "23/35 spots" at bounding box center [814, 410] width 45 height 9
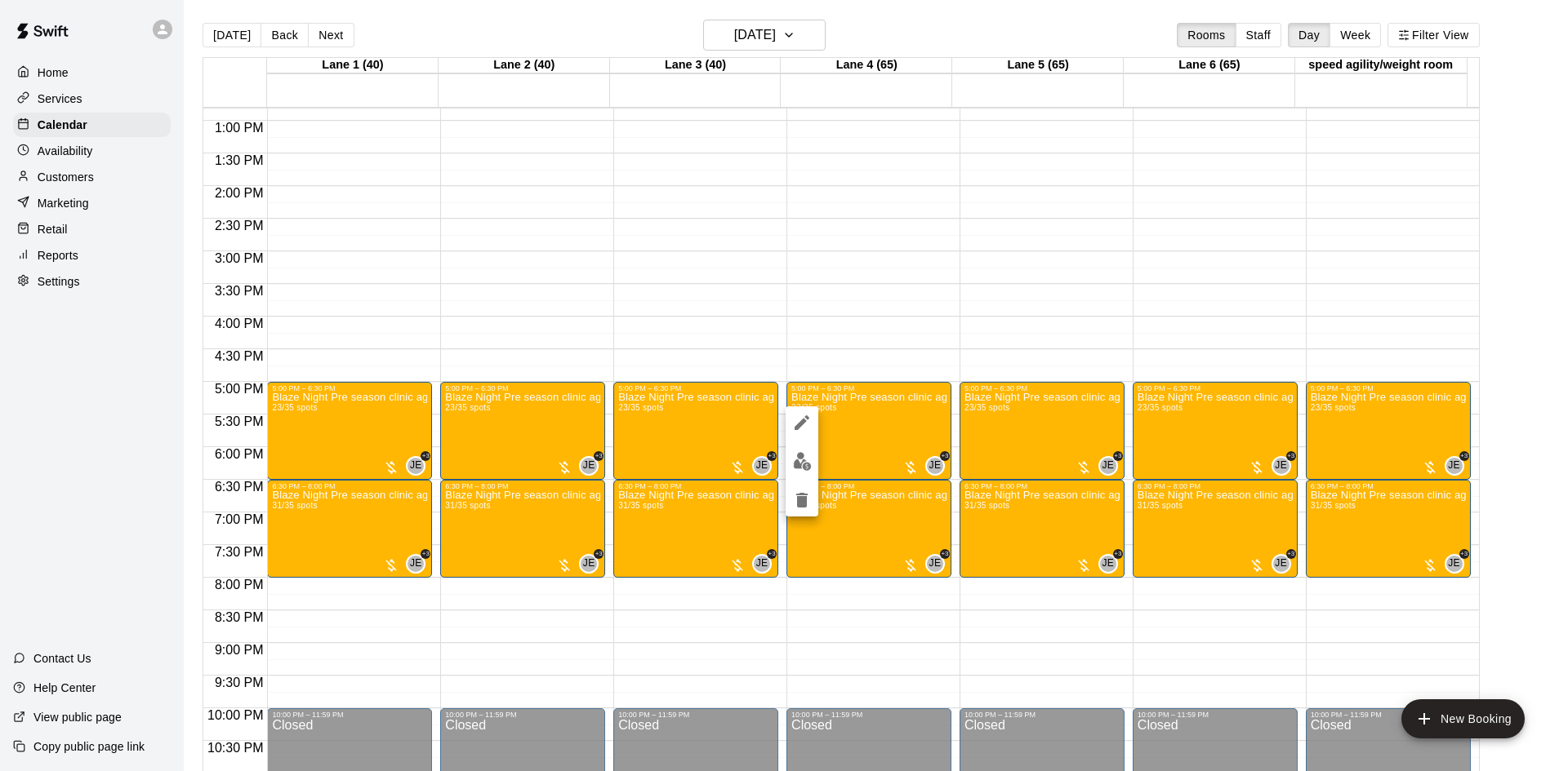
click at [854, 549] on div at bounding box center [784, 386] width 1568 height 771
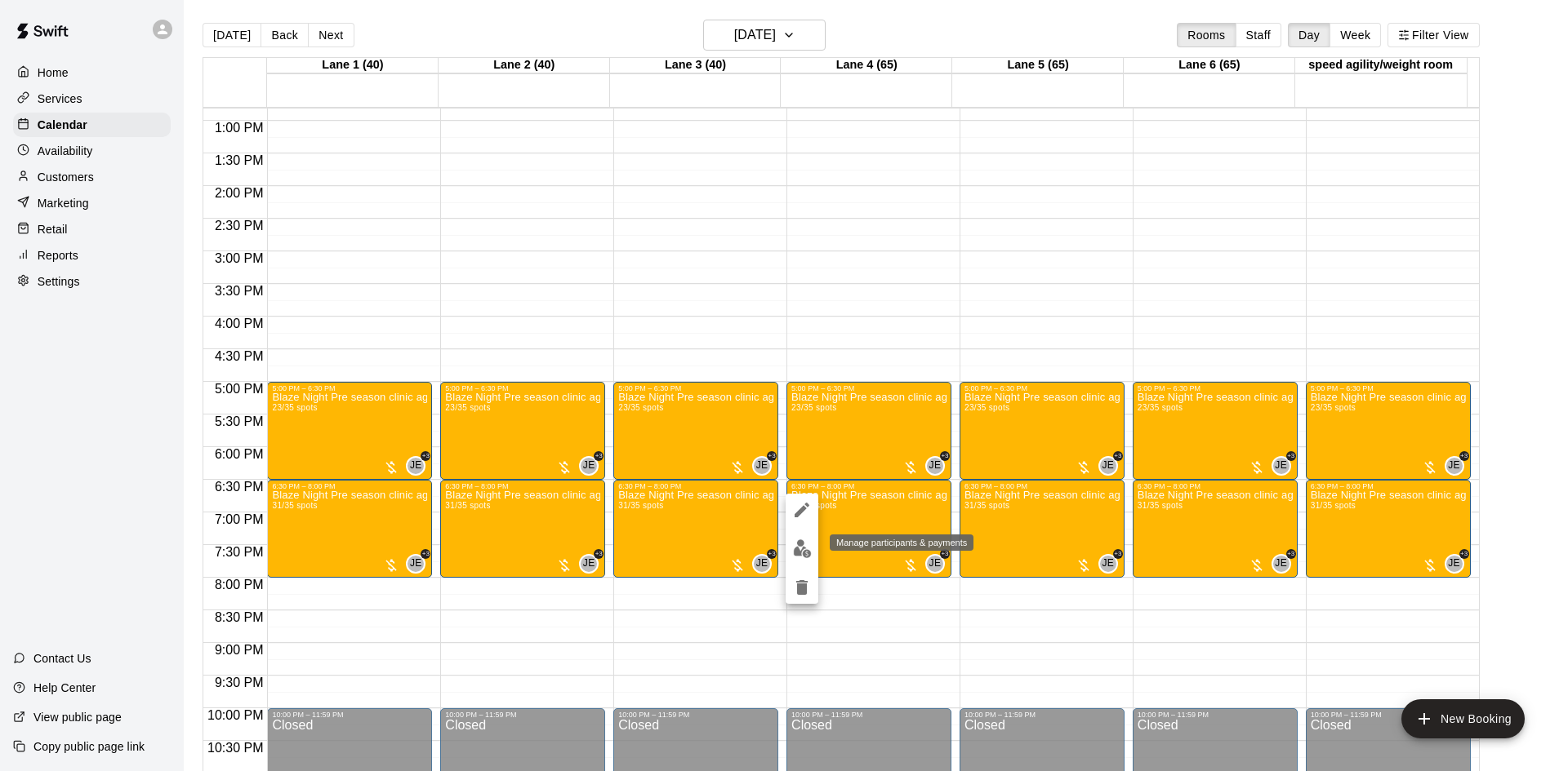
click at [797, 543] on img "edit" at bounding box center [802, 548] width 19 height 19
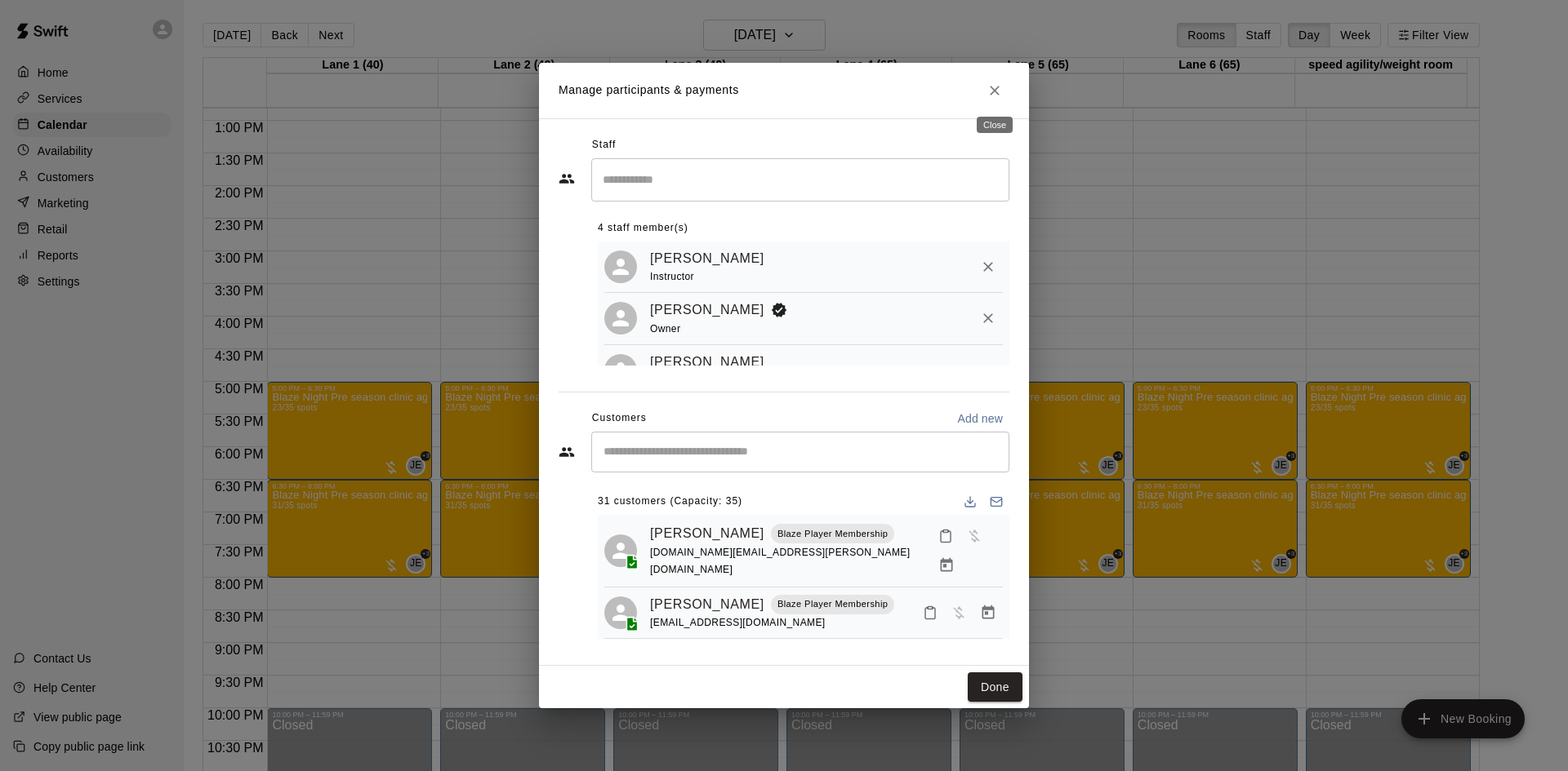
click at [987, 84] on icon "Close" at bounding box center [995, 90] width 16 height 16
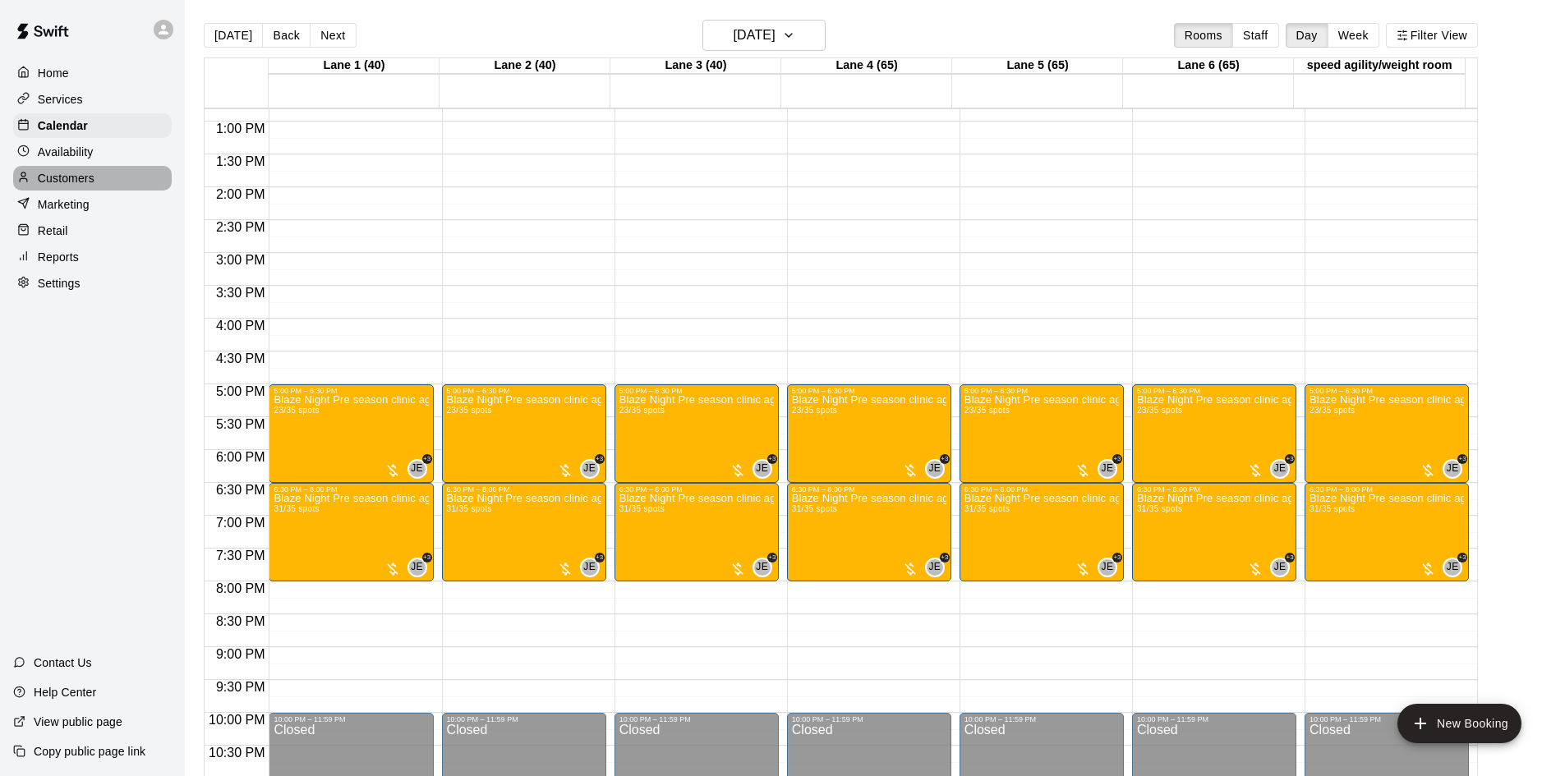
click at [104, 183] on div "Customers" at bounding box center [92, 178] width 159 height 25
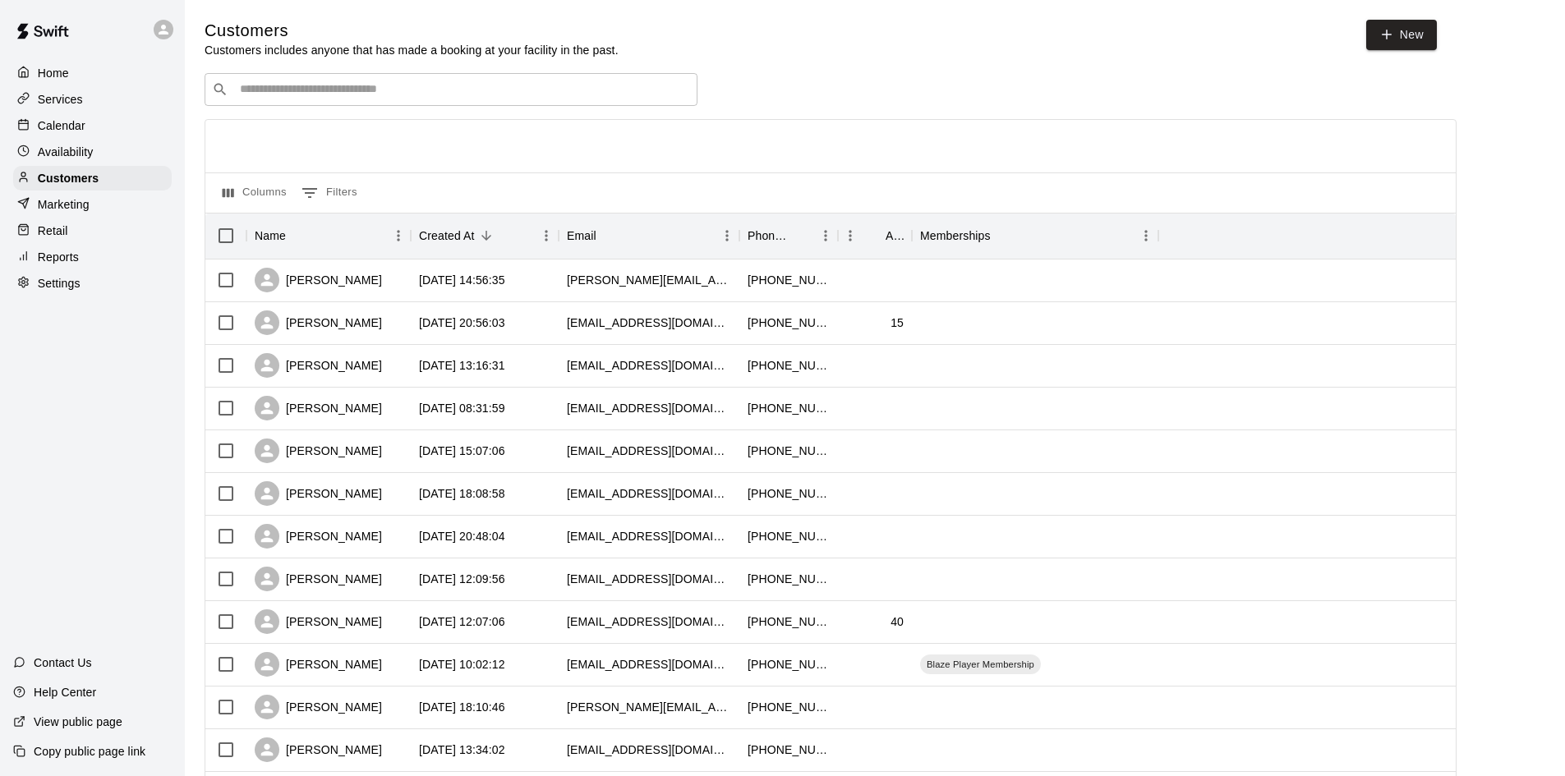
click at [342, 81] on div "​ ​" at bounding box center [451, 89] width 493 height 33
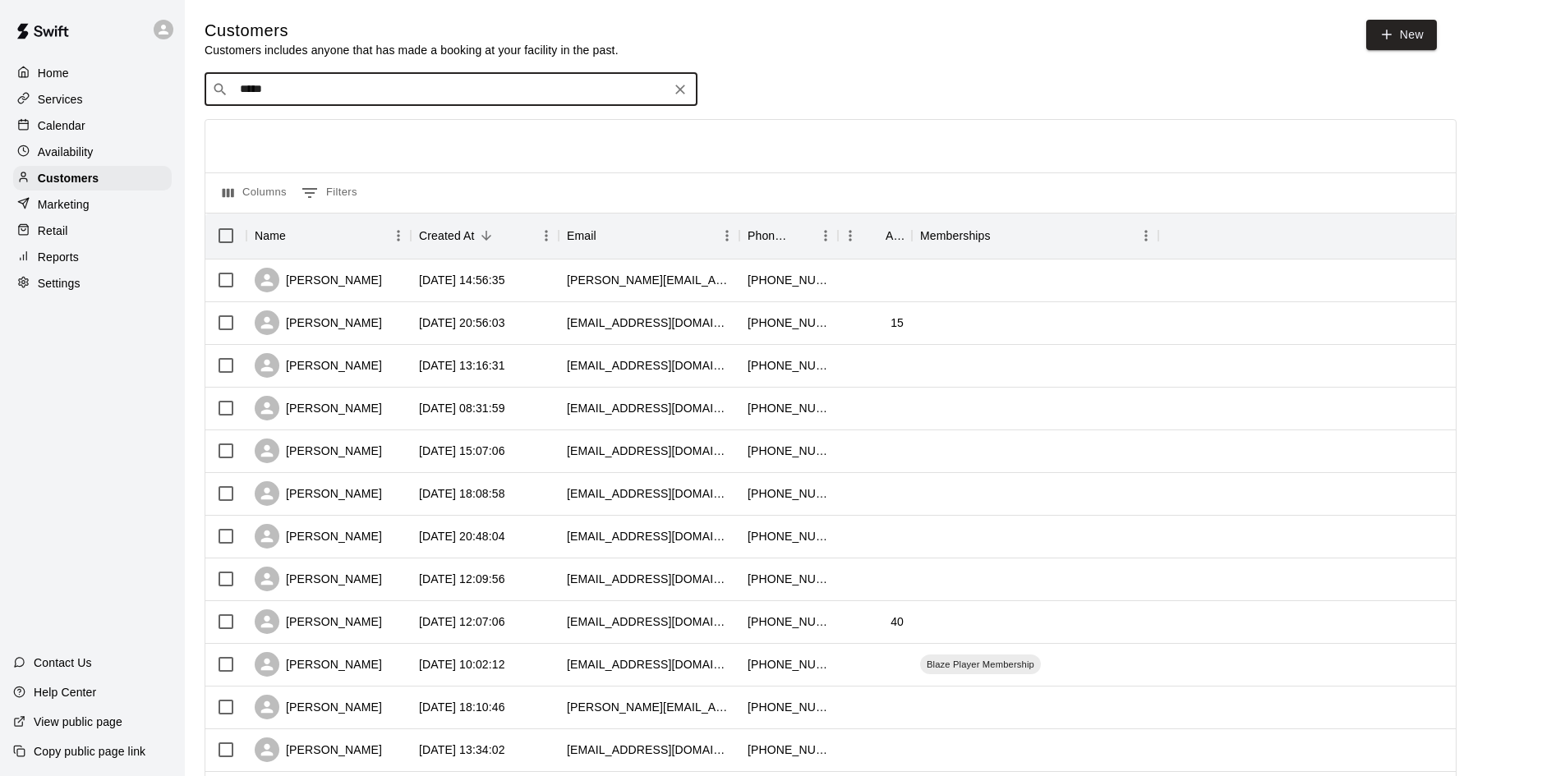
type input "******"
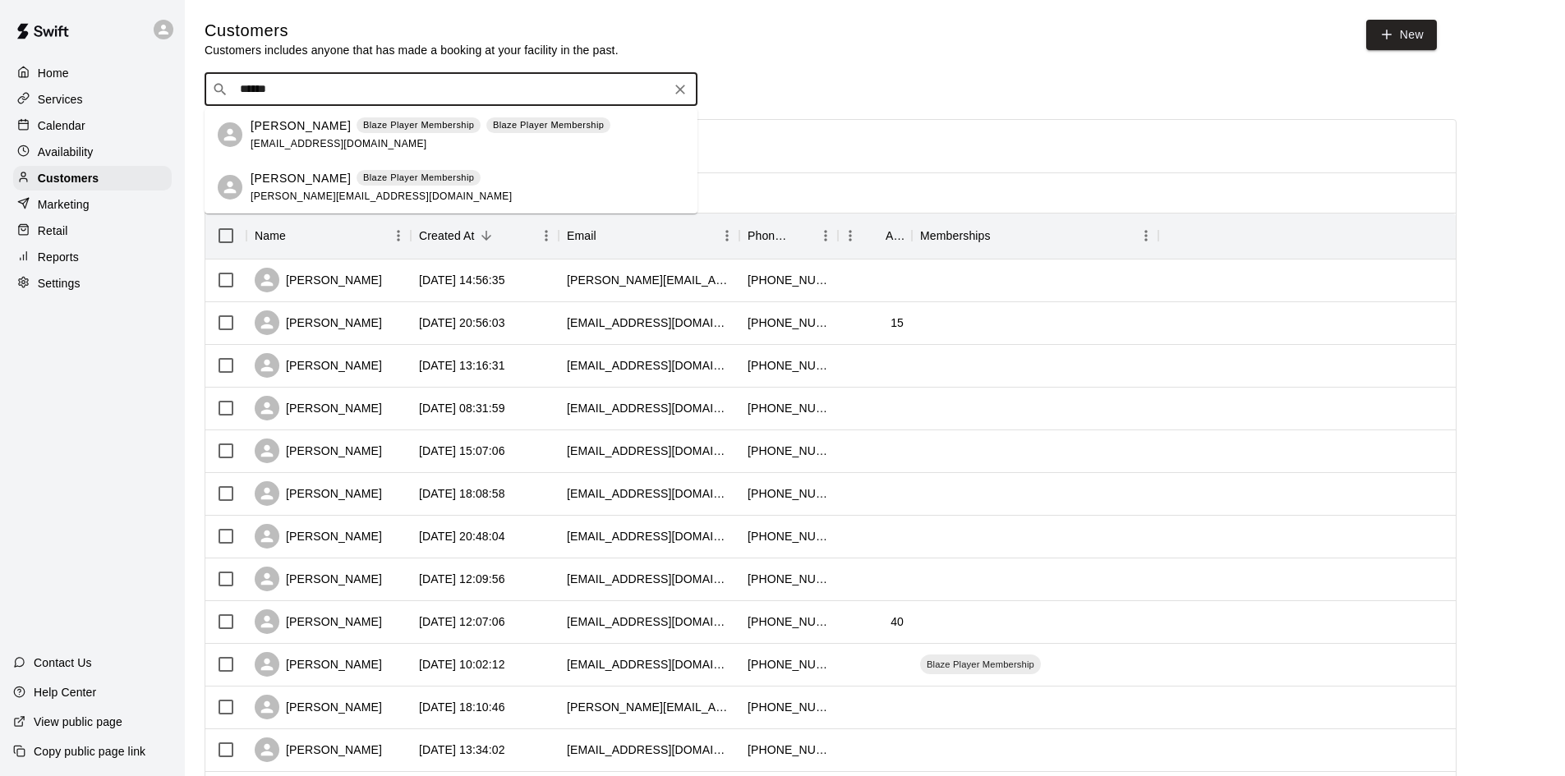
click at [263, 188] on div "Kai Russell Blaze Player Membership tara.giveme5@gmail.com" at bounding box center [381, 187] width 261 height 35
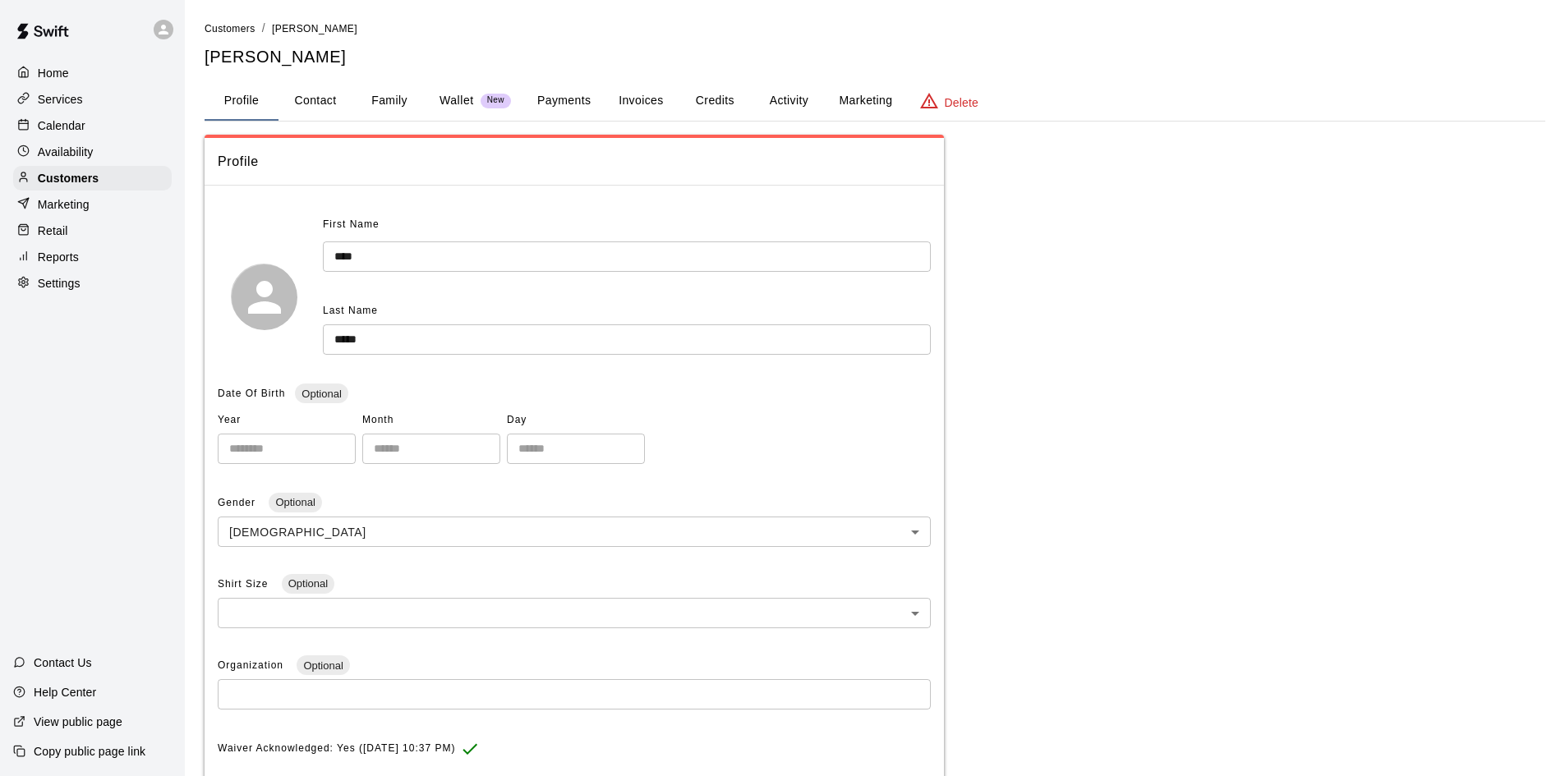
click at [791, 101] on button "Activity" at bounding box center [789, 100] width 74 height 39
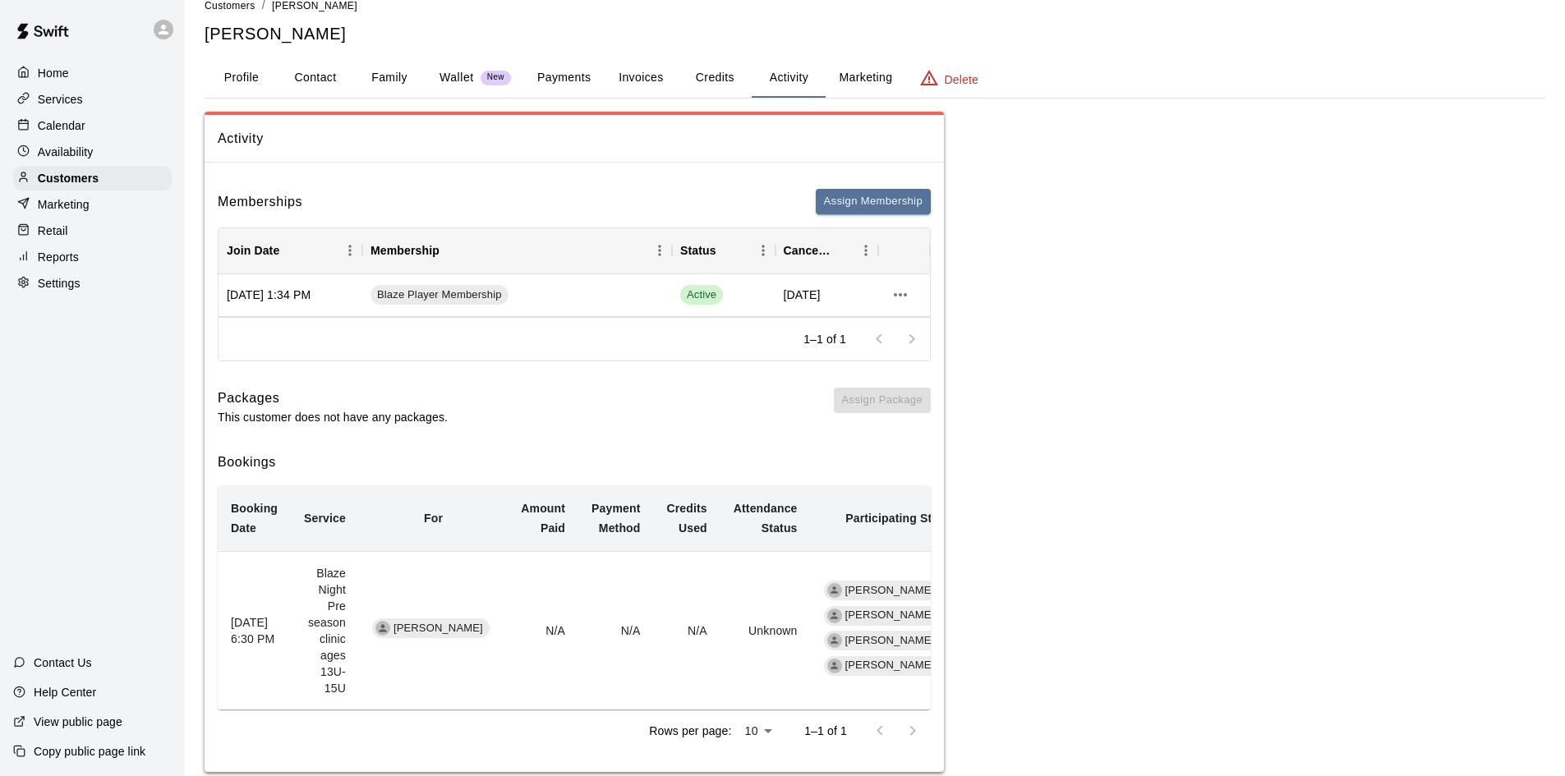
scroll to position [35, 0]
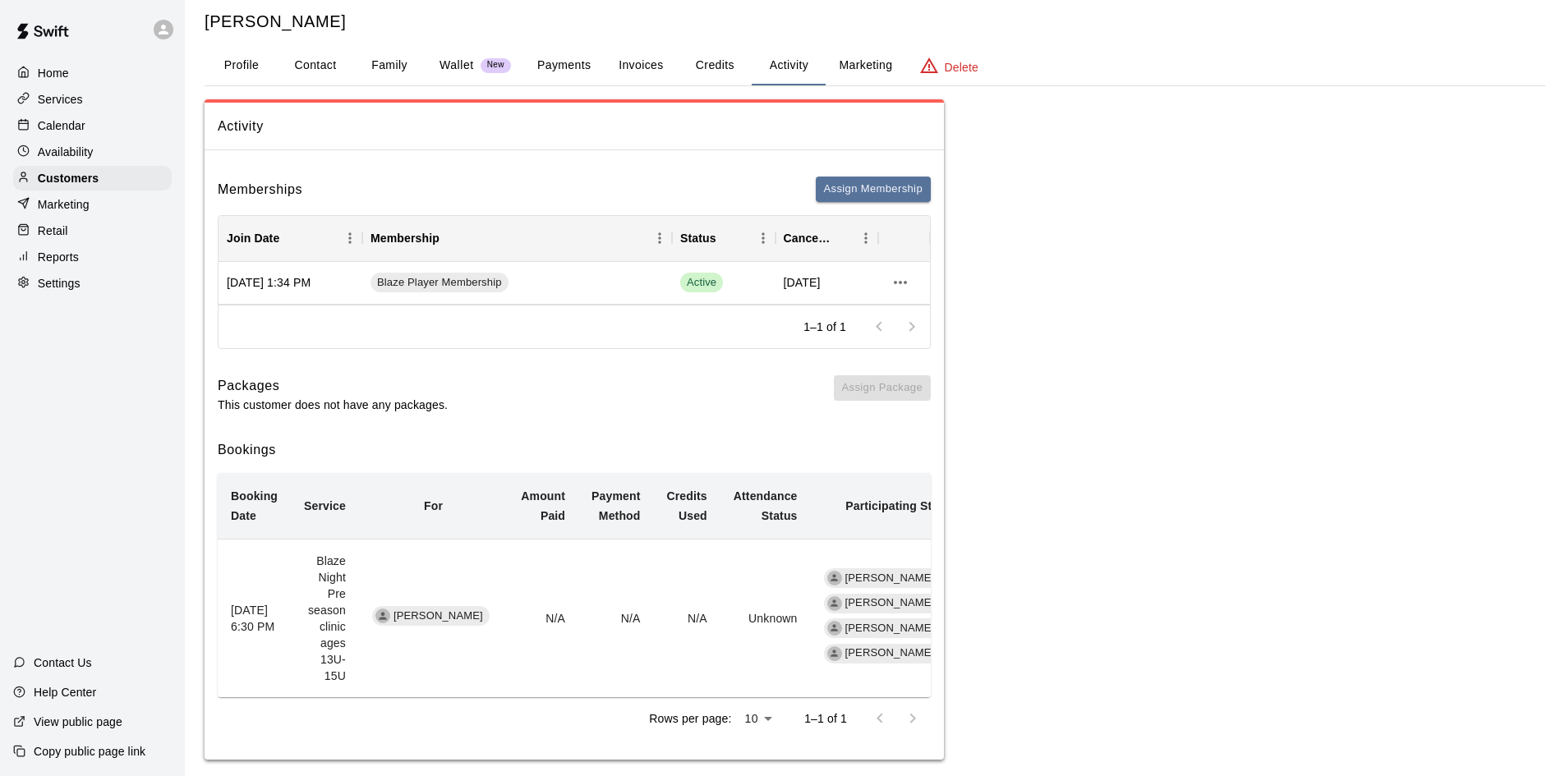
click at [66, 83] on div "Home" at bounding box center [92, 73] width 159 height 25
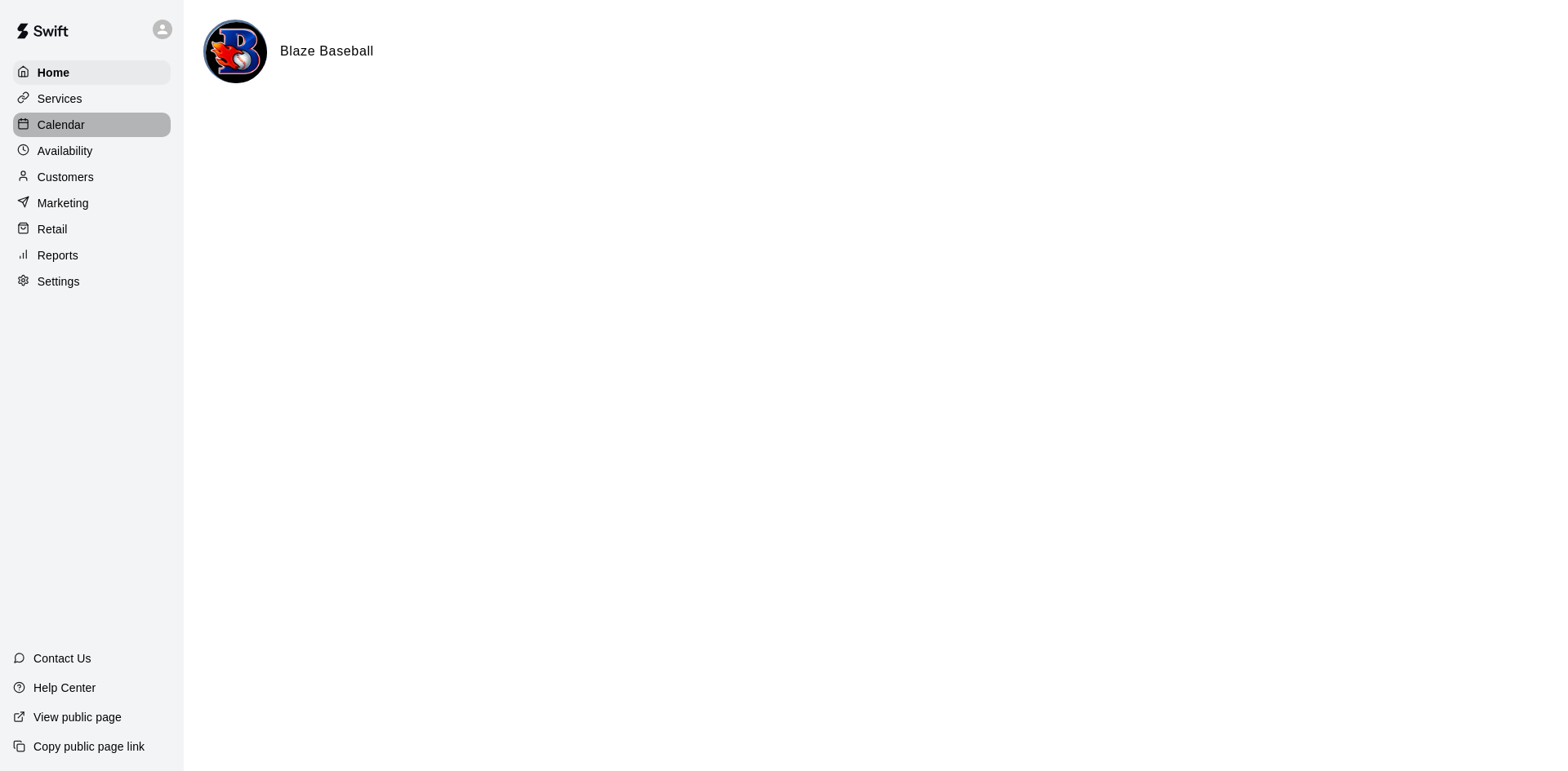
click at [94, 131] on div "Calendar" at bounding box center [91, 124] width 158 height 25
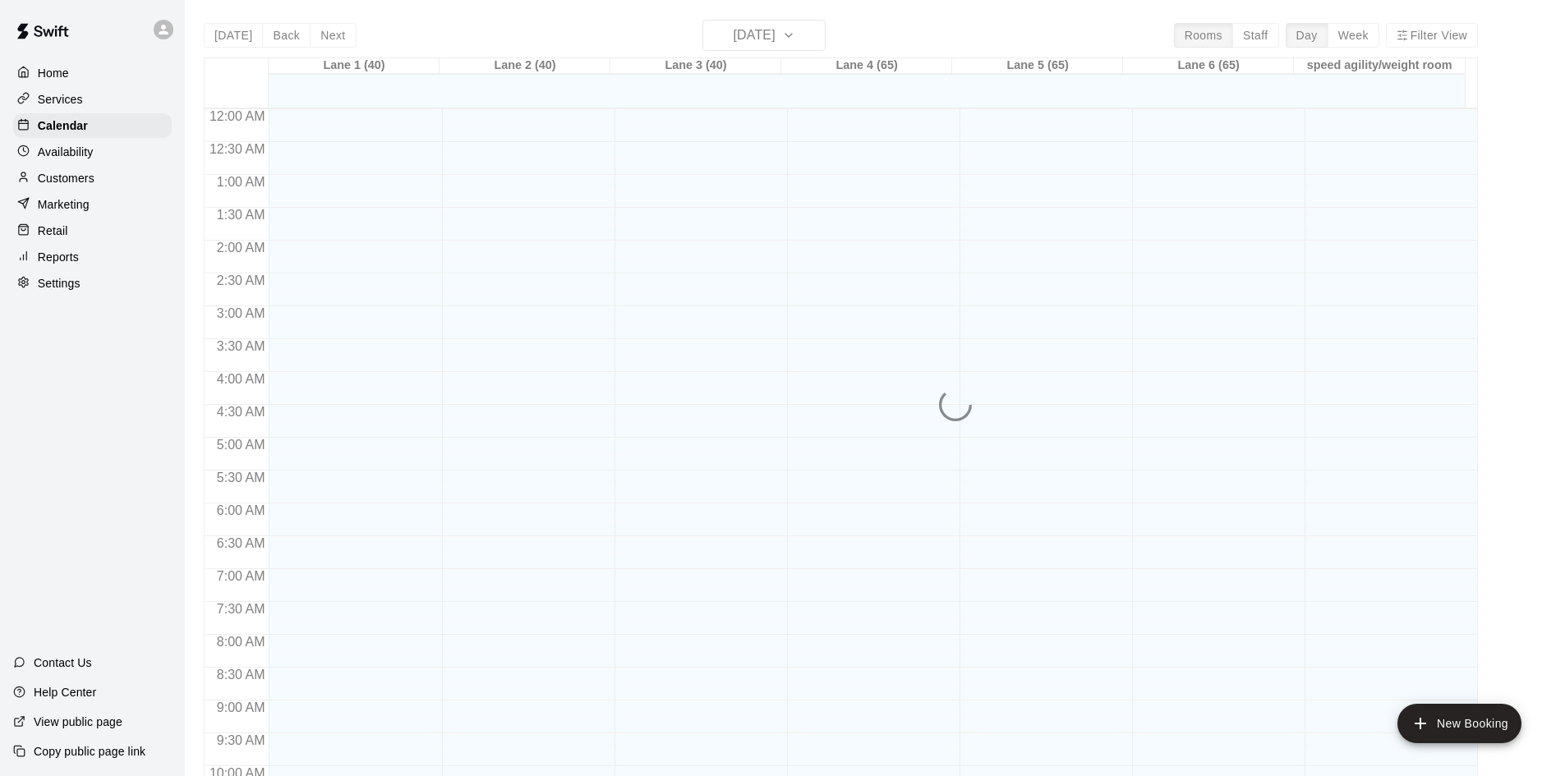
scroll to position [842, 0]
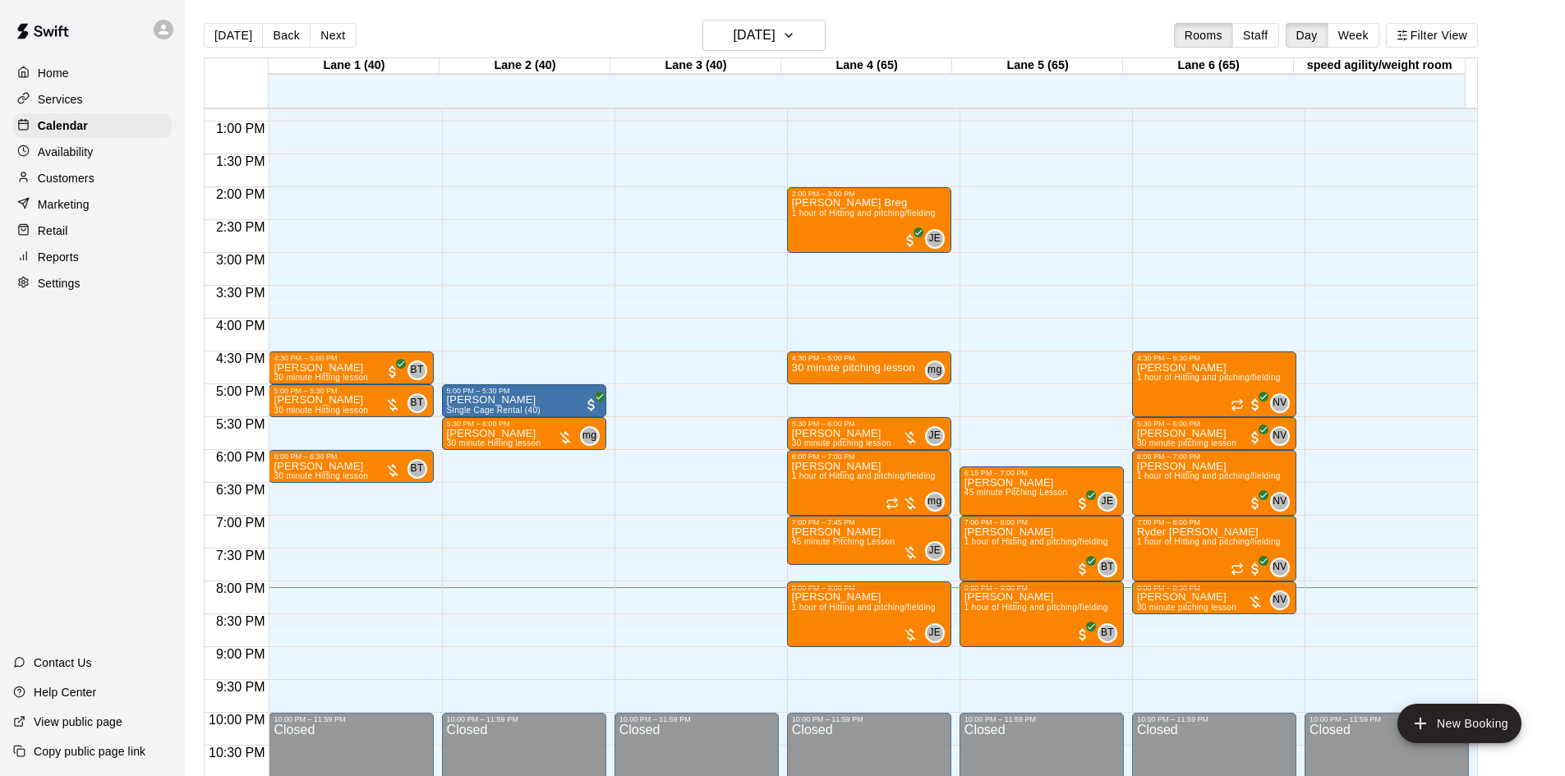
click at [757, 14] on main "Today Back Next Tuesday Aug 19 Rooms Staff Day Week Filter View Lane 1 (40) 19 …" at bounding box center [875, 401] width 1380 height 803
click at [758, 39] on h6 "[DATE]" at bounding box center [755, 35] width 42 height 23
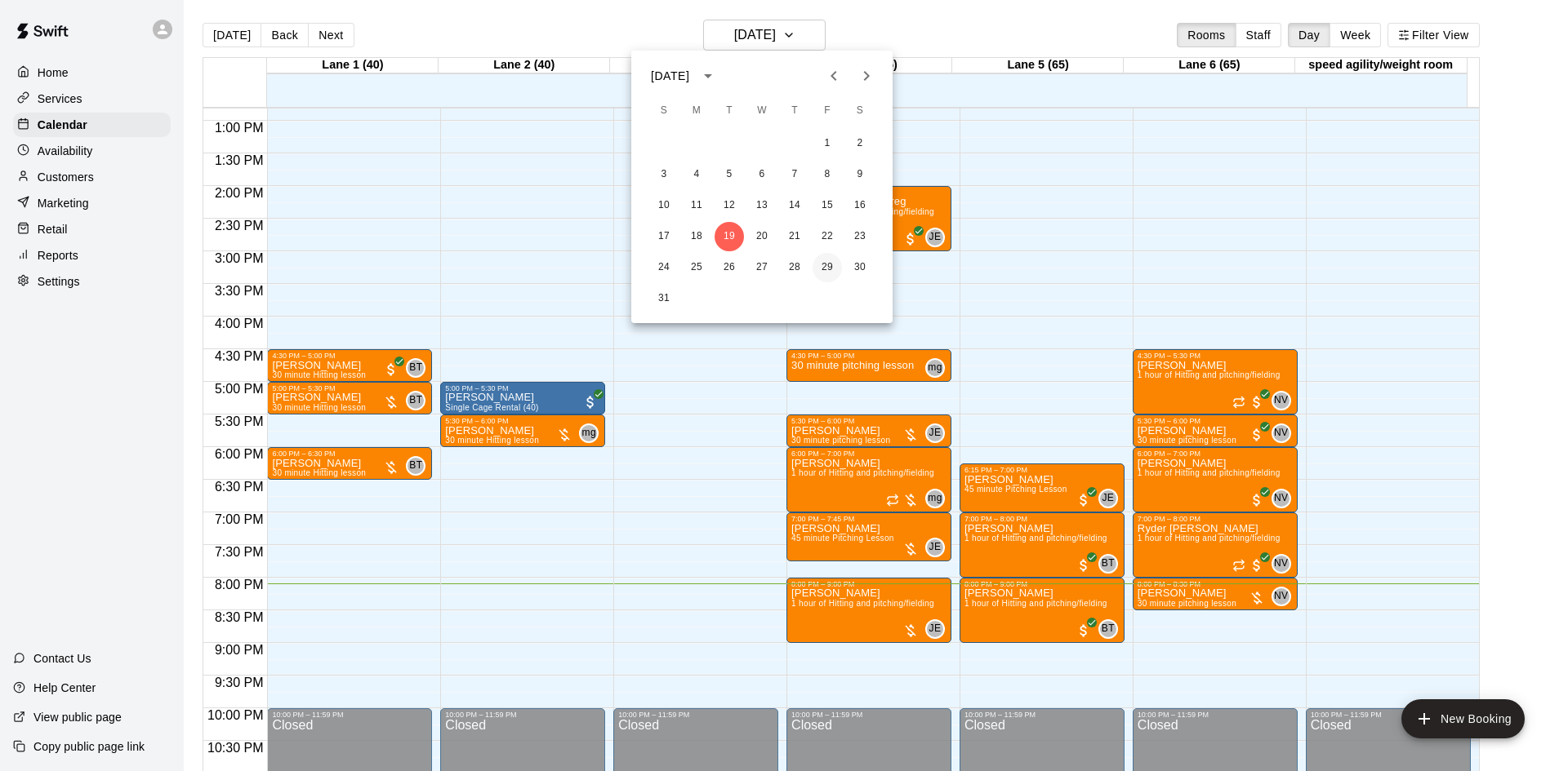
click at [818, 266] on button "29" at bounding box center [828, 268] width 30 height 30
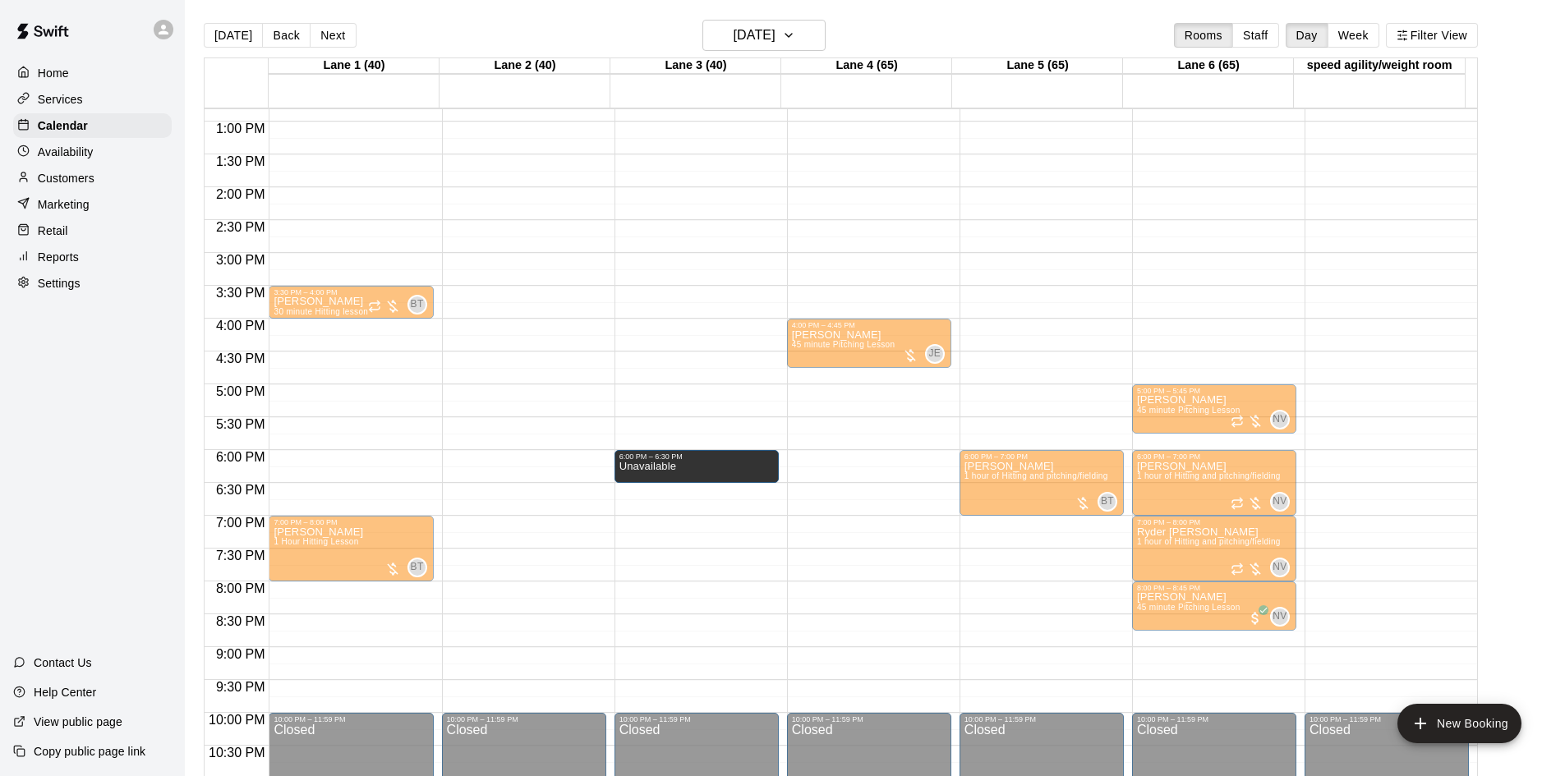
drag, startPoint x: 717, startPoint y: 394, endPoint x: 721, endPoint y: 463, distance: 69.1
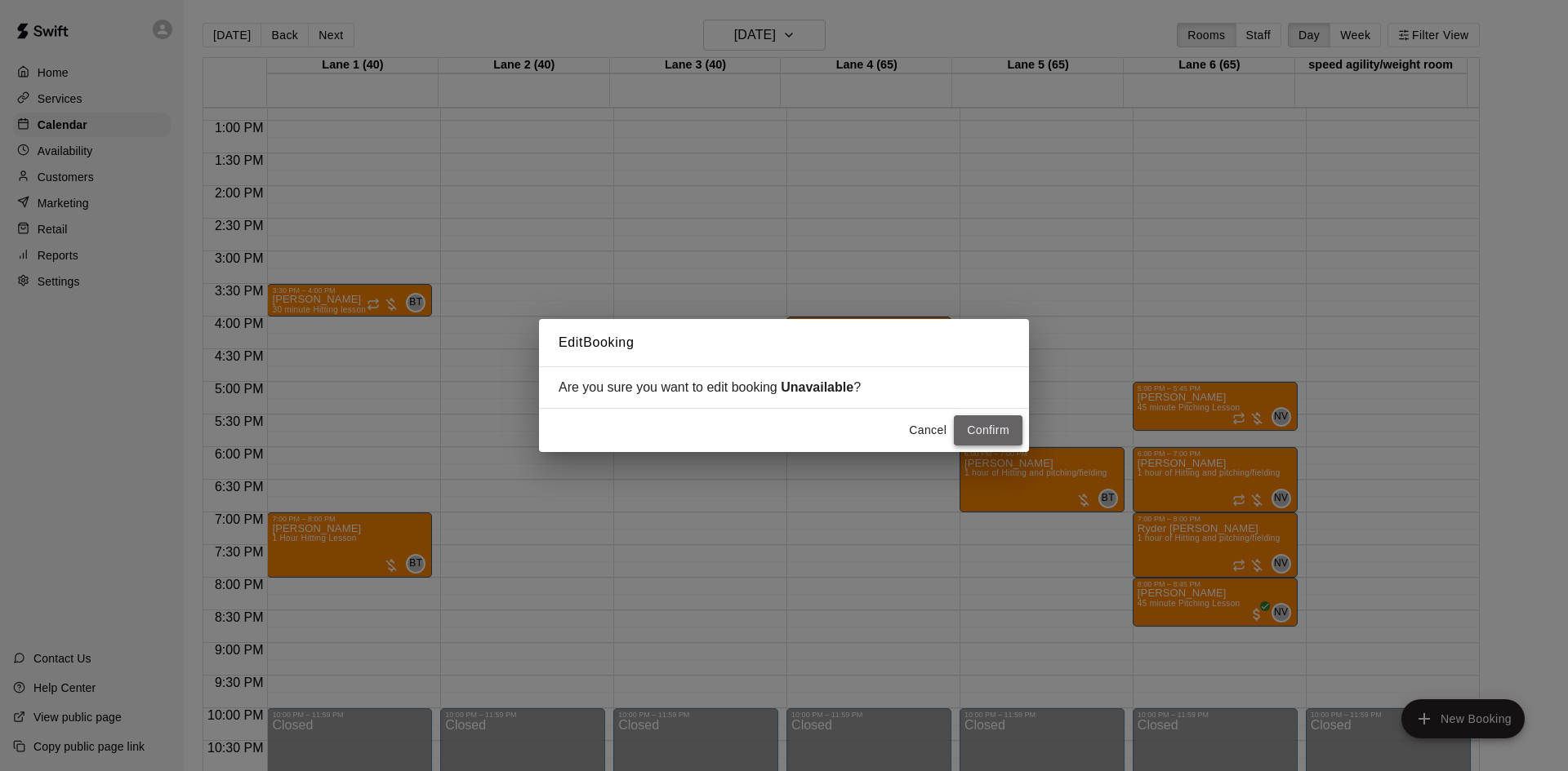
click at [984, 432] on button "Confirm" at bounding box center [988, 430] width 69 height 30
